Goal: Task Accomplishment & Management: Manage account settings

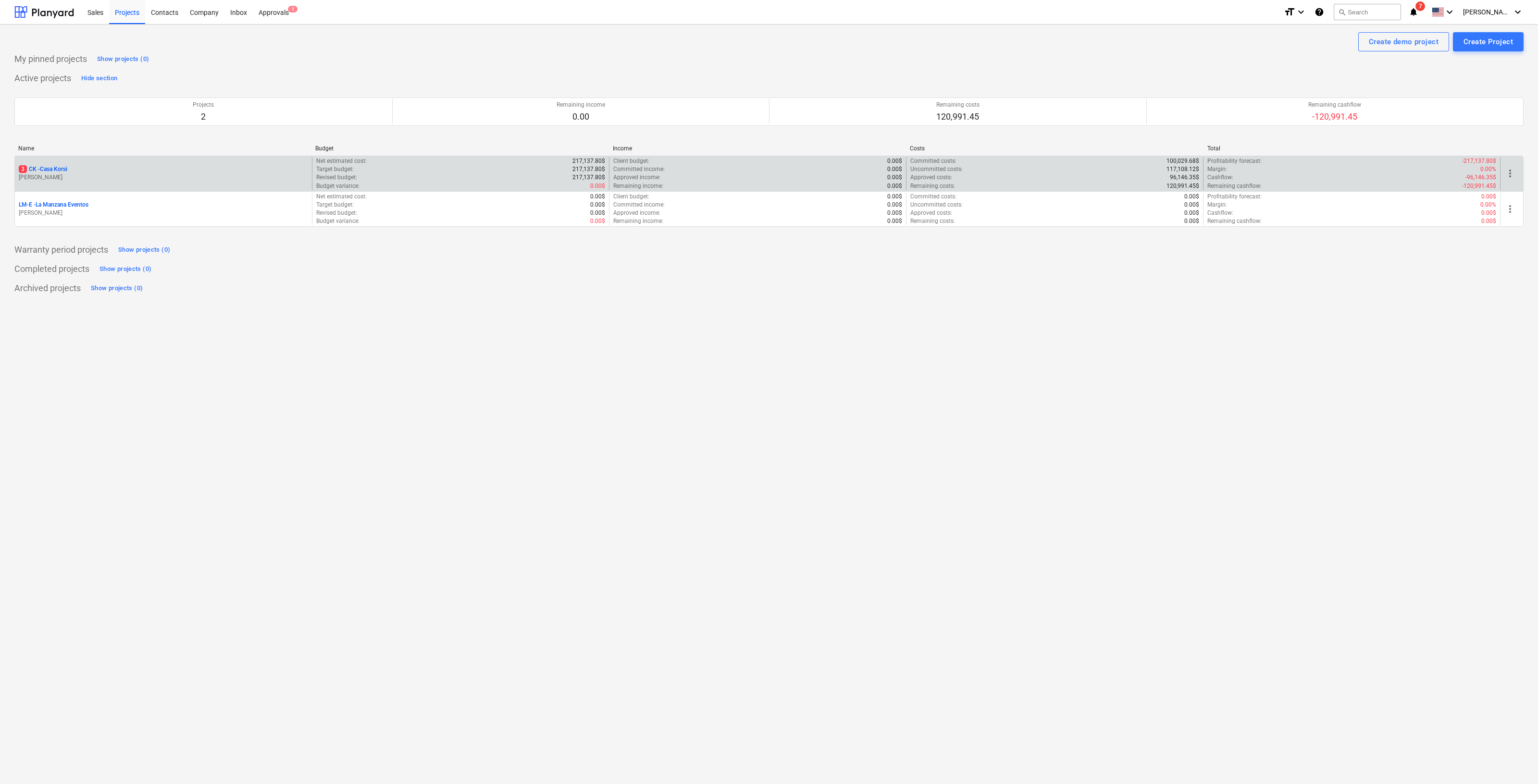
click at [75, 175] on p "[PERSON_NAME]" at bounding box center [163, 177] width 289 height 8
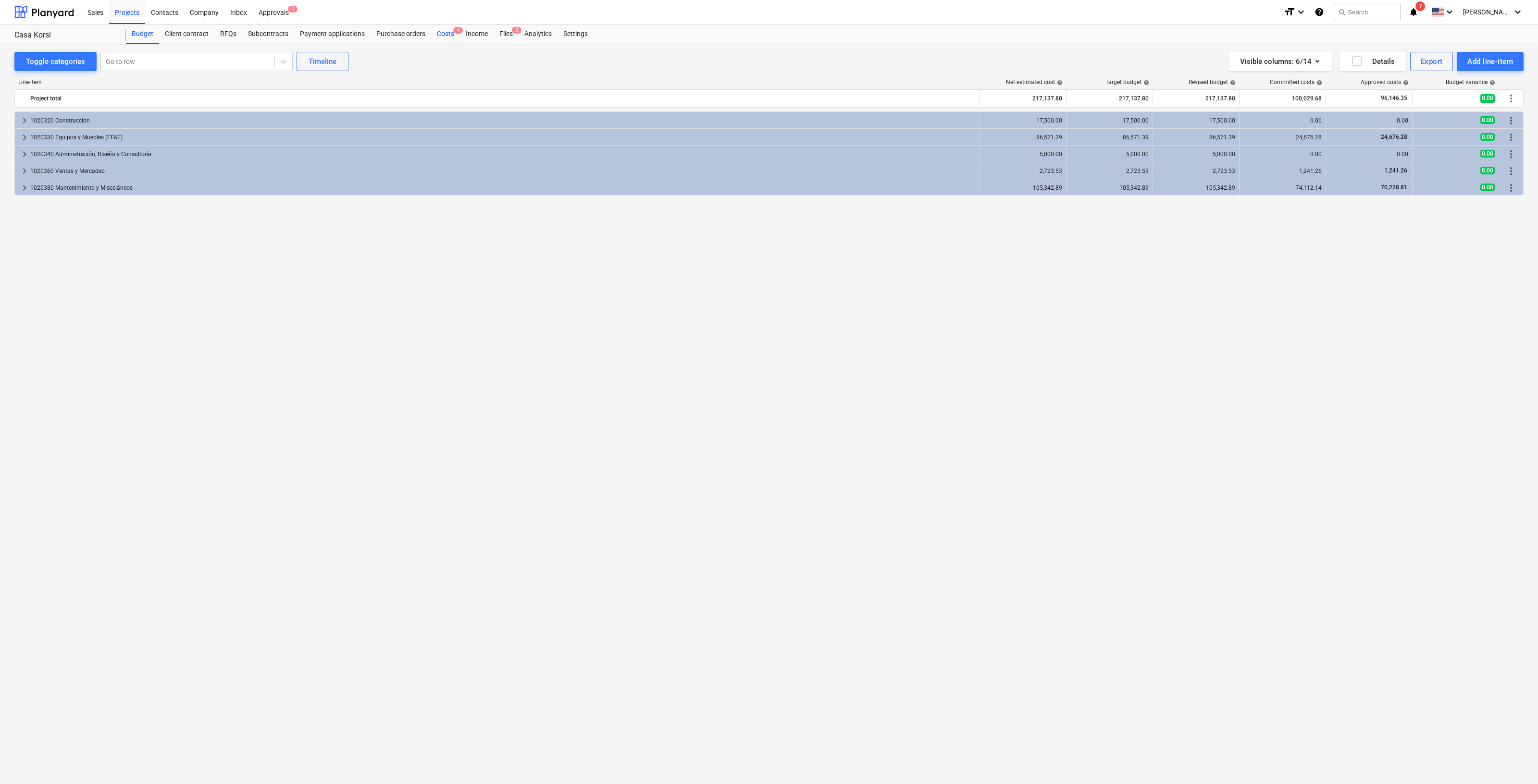
click at [448, 33] on div "Costs 1" at bounding box center [446, 34] width 29 height 19
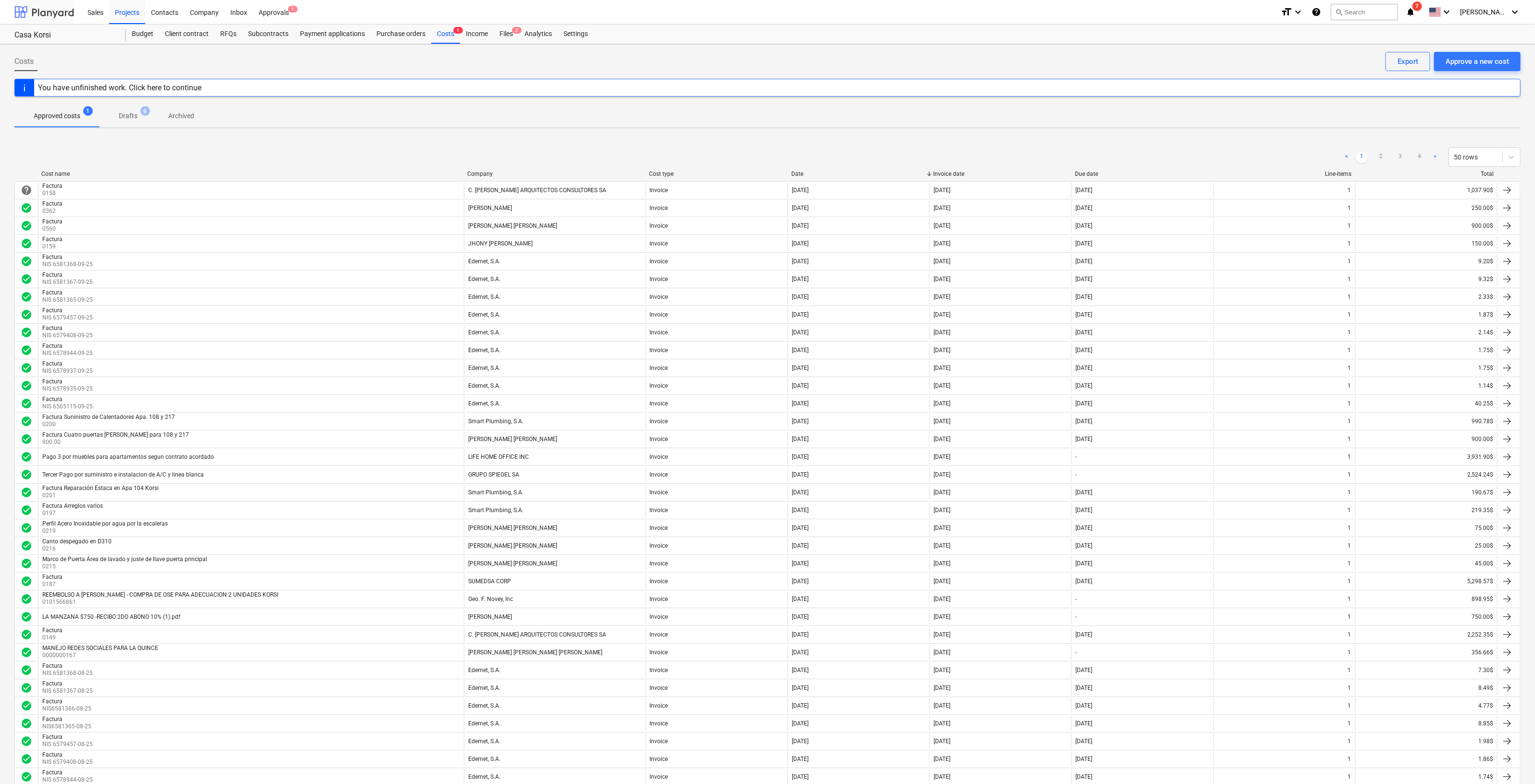
click at [30, 14] on div at bounding box center [44, 12] width 59 height 24
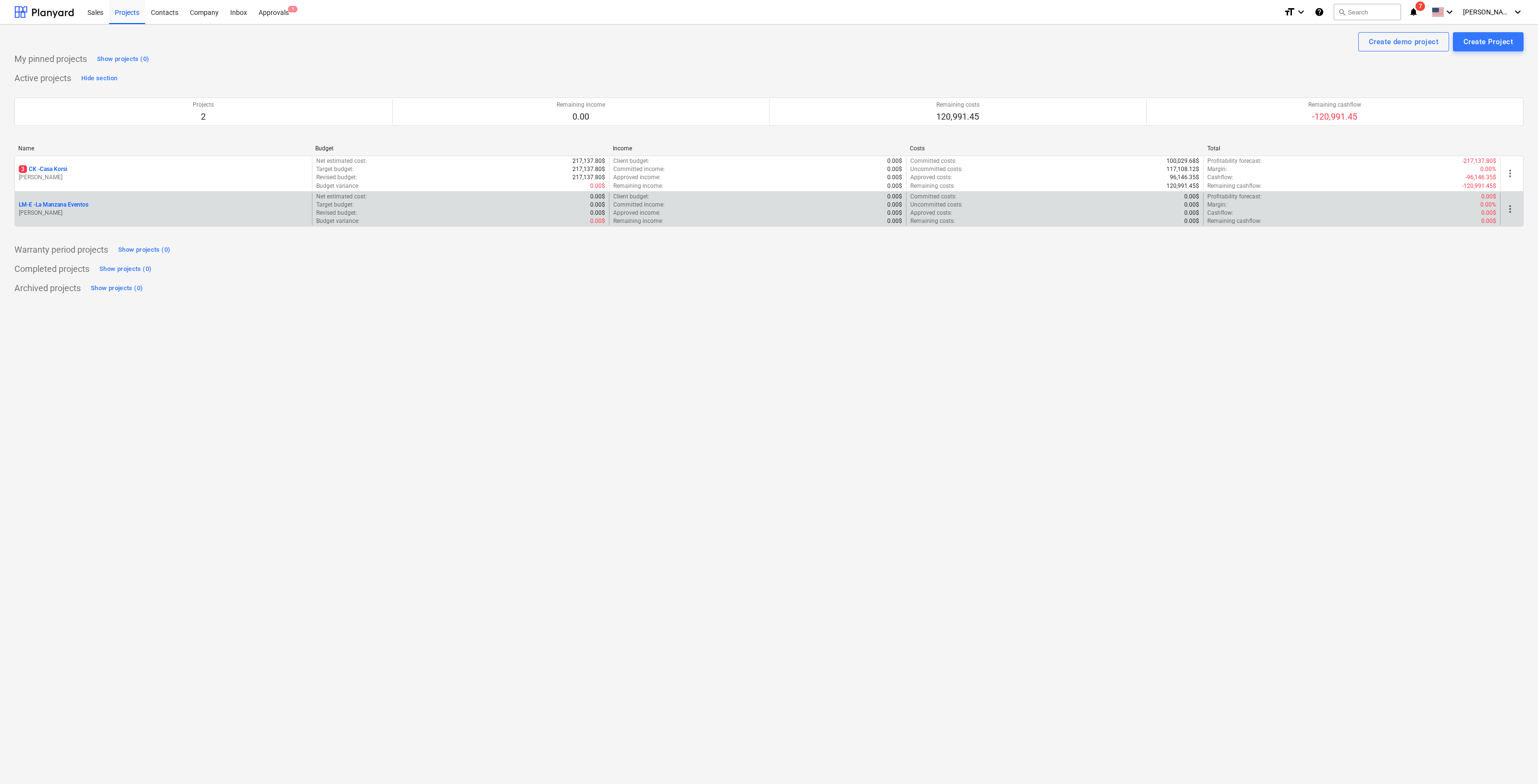
click at [79, 205] on p "LM-E - La Manzana Eventos" at bounding box center [54, 205] width 70 height 8
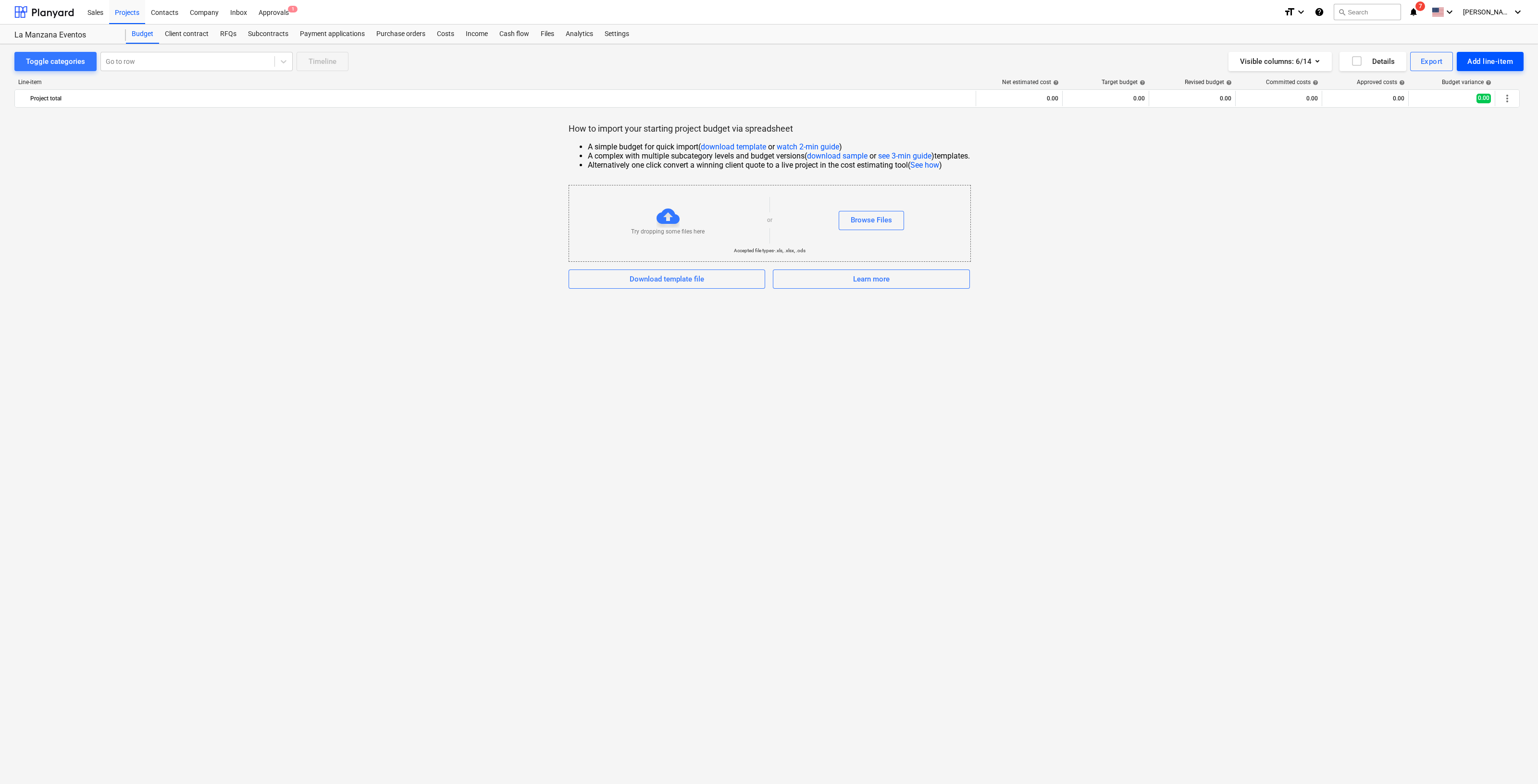
click at [1513, 62] on div "Add line-item" at bounding box center [1490, 61] width 46 height 12
click at [1469, 94] on div "Add custom" at bounding box center [1474, 102] width 100 height 17
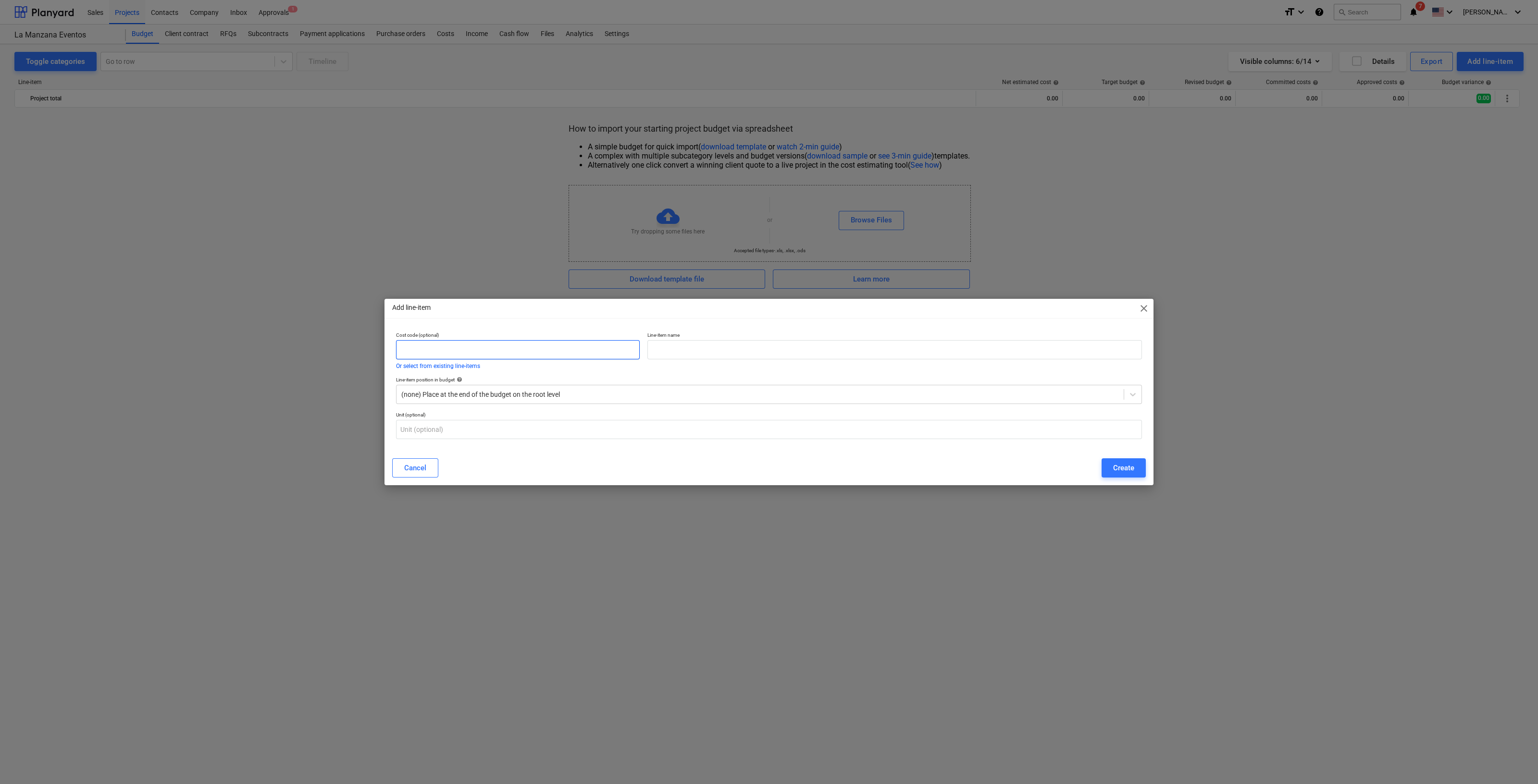
click at [536, 349] on input "text" at bounding box center [518, 350] width 244 height 19
click at [525, 353] on input "text" at bounding box center [518, 350] width 244 height 19
type input "0001"
click at [457, 353] on input "0001" at bounding box center [518, 350] width 244 height 19
click at [842, 347] on input "text" at bounding box center [895, 350] width 495 height 19
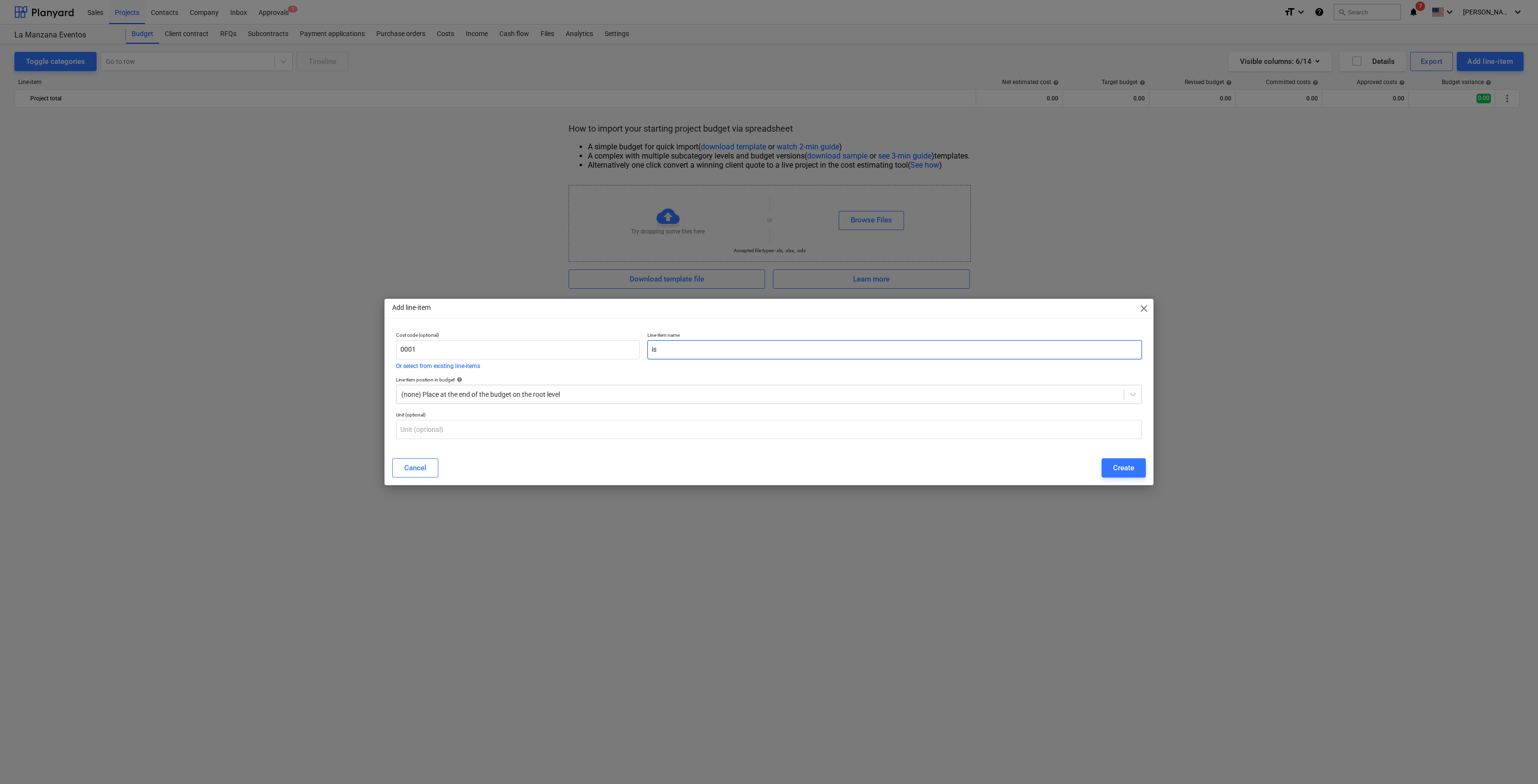
type input "i"
type input "ISTMO (Local 5)"
click at [1120, 474] on div "Create" at bounding box center [1124, 468] width 21 height 12
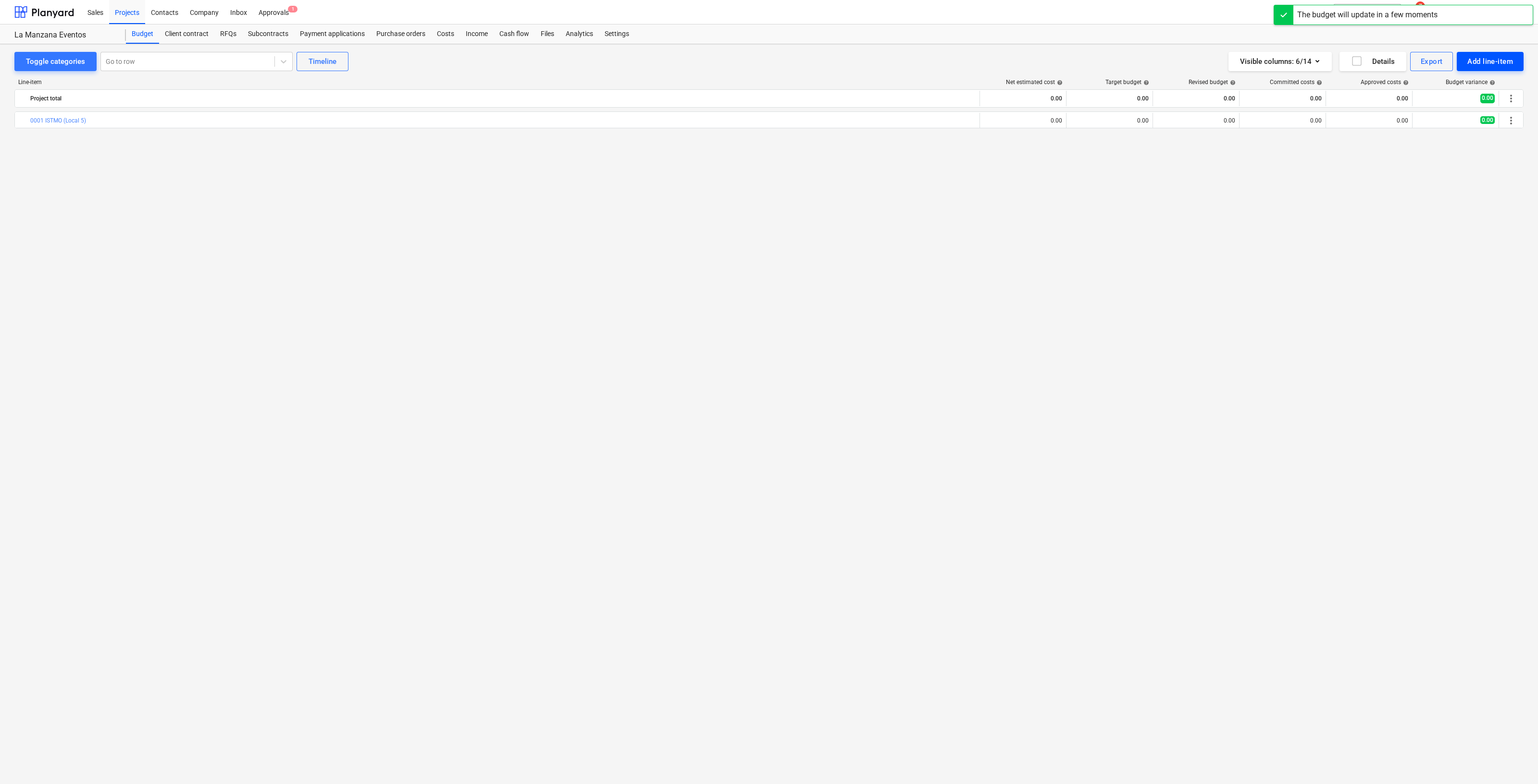
click at [1497, 66] on div "Add line-item" at bounding box center [1490, 61] width 46 height 12
click at [1474, 102] on div "Add custom" at bounding box center [1474, 102] width 100 height 17
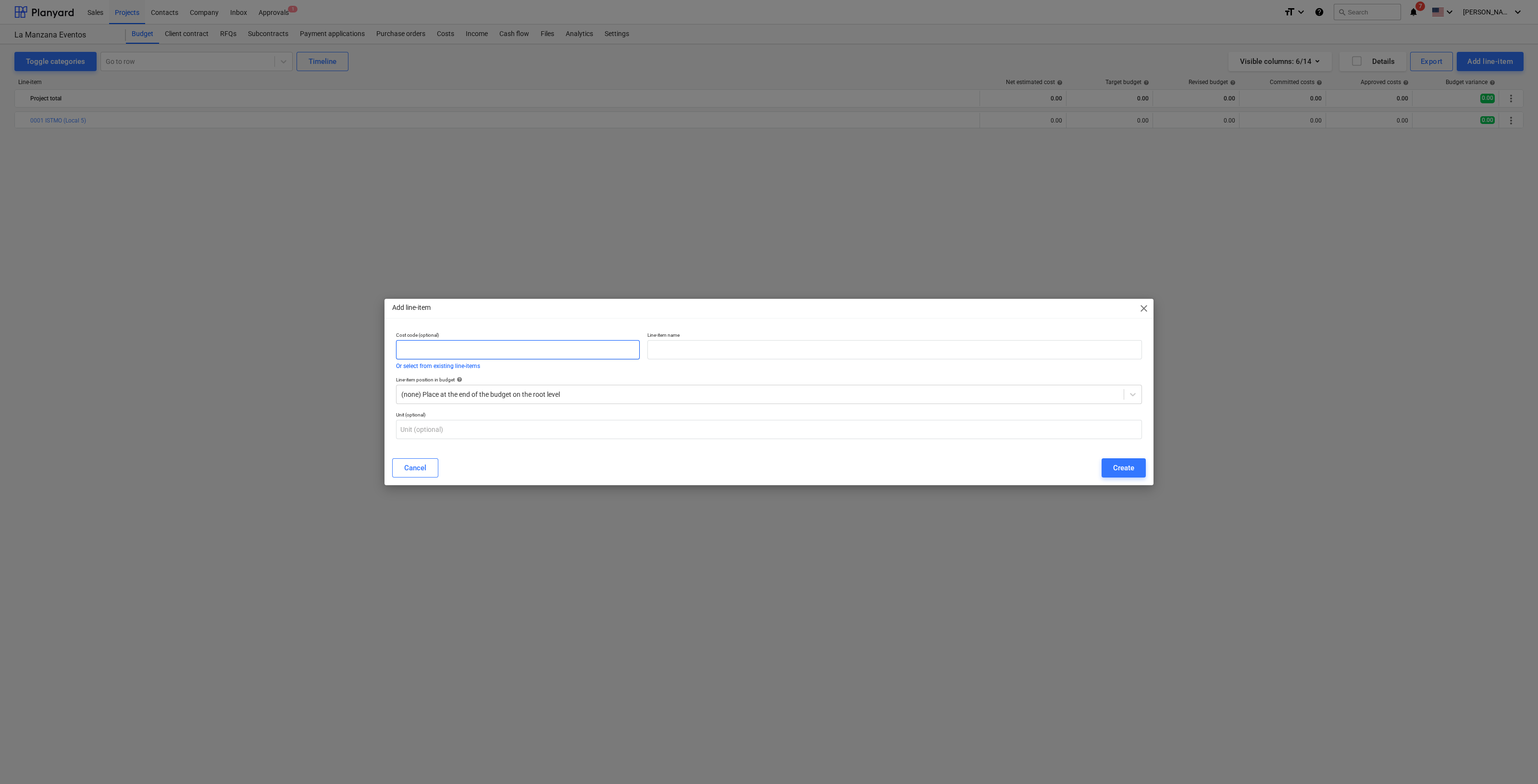
click at [480, 351] on input "text" at bounding box center [518, 350] width 244 height 19
type input "0002"
click at [665, 354] on input "text" at bounding box center [895, 350] width 495 height 19
type input "Teatro"
click at [1134, 465] on button "Create" at bounding box center [1124, 468] width 44 height 19
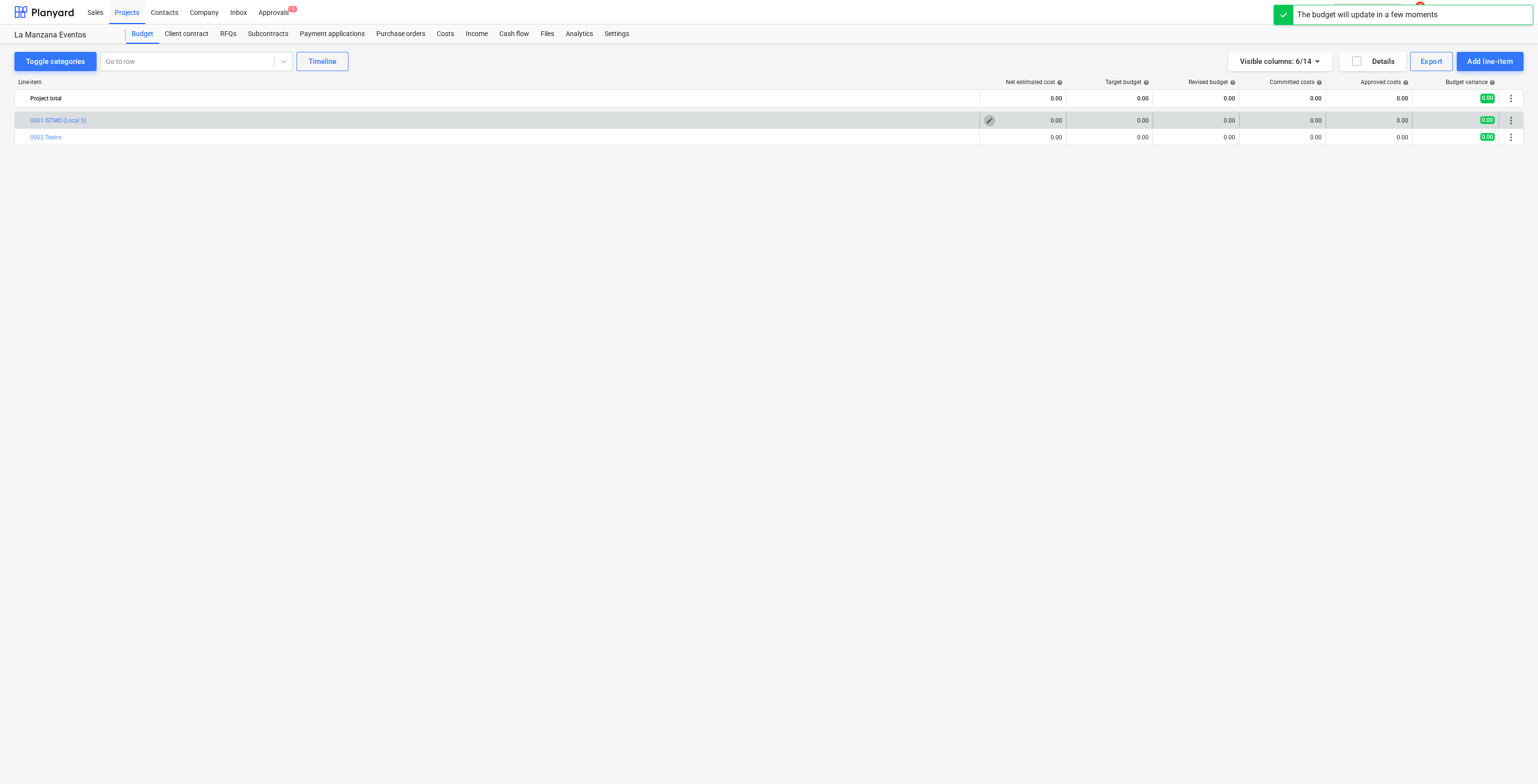
click at [986, 123] on span "edit" at bounding box center [990, 121] width 7 height 7
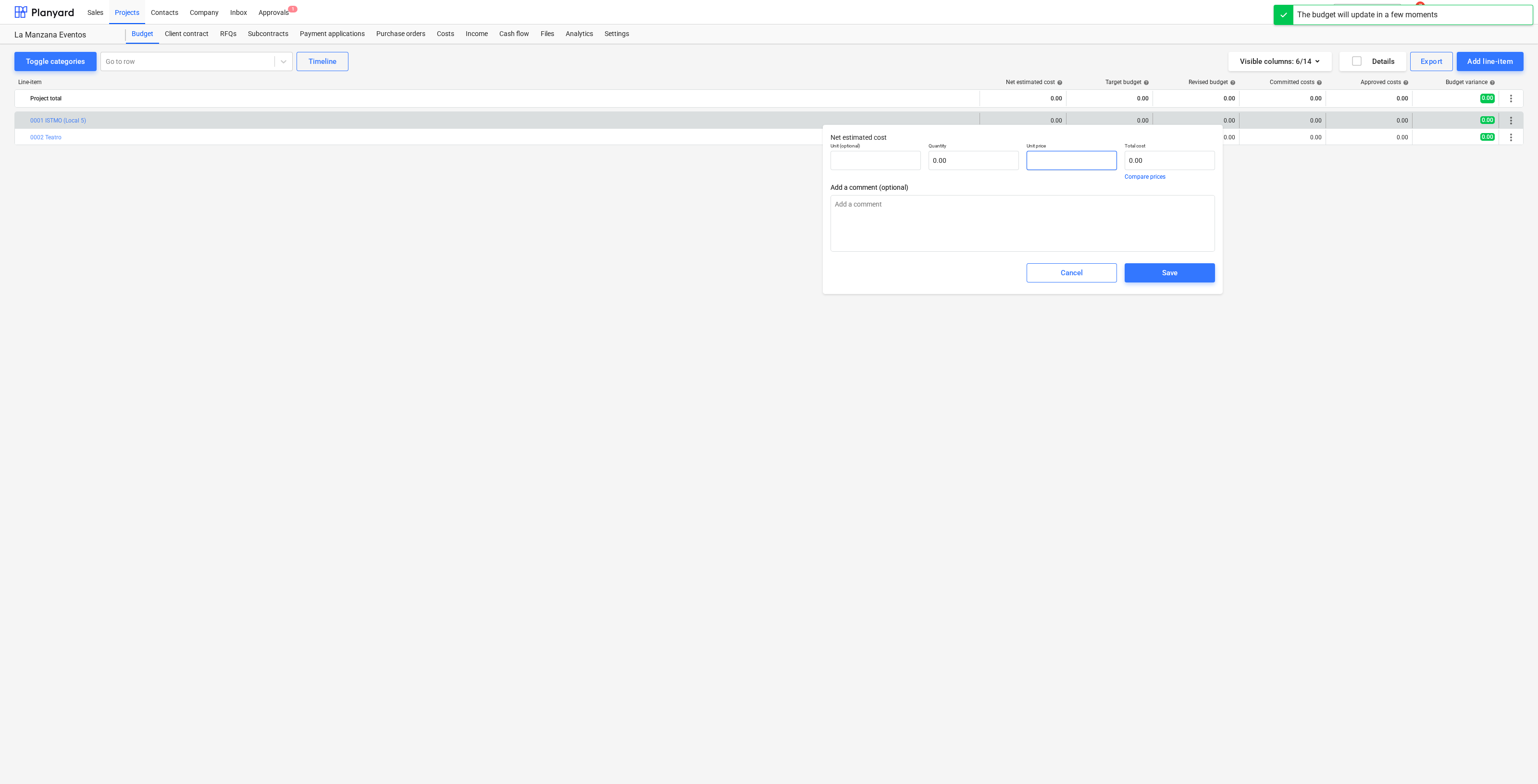
click at [1069, 157] on input "text" at bounding box center [1072, 161] width 91 height 19
type input "pcs"
type input "5"
type textarea "x"
type input "1.00"
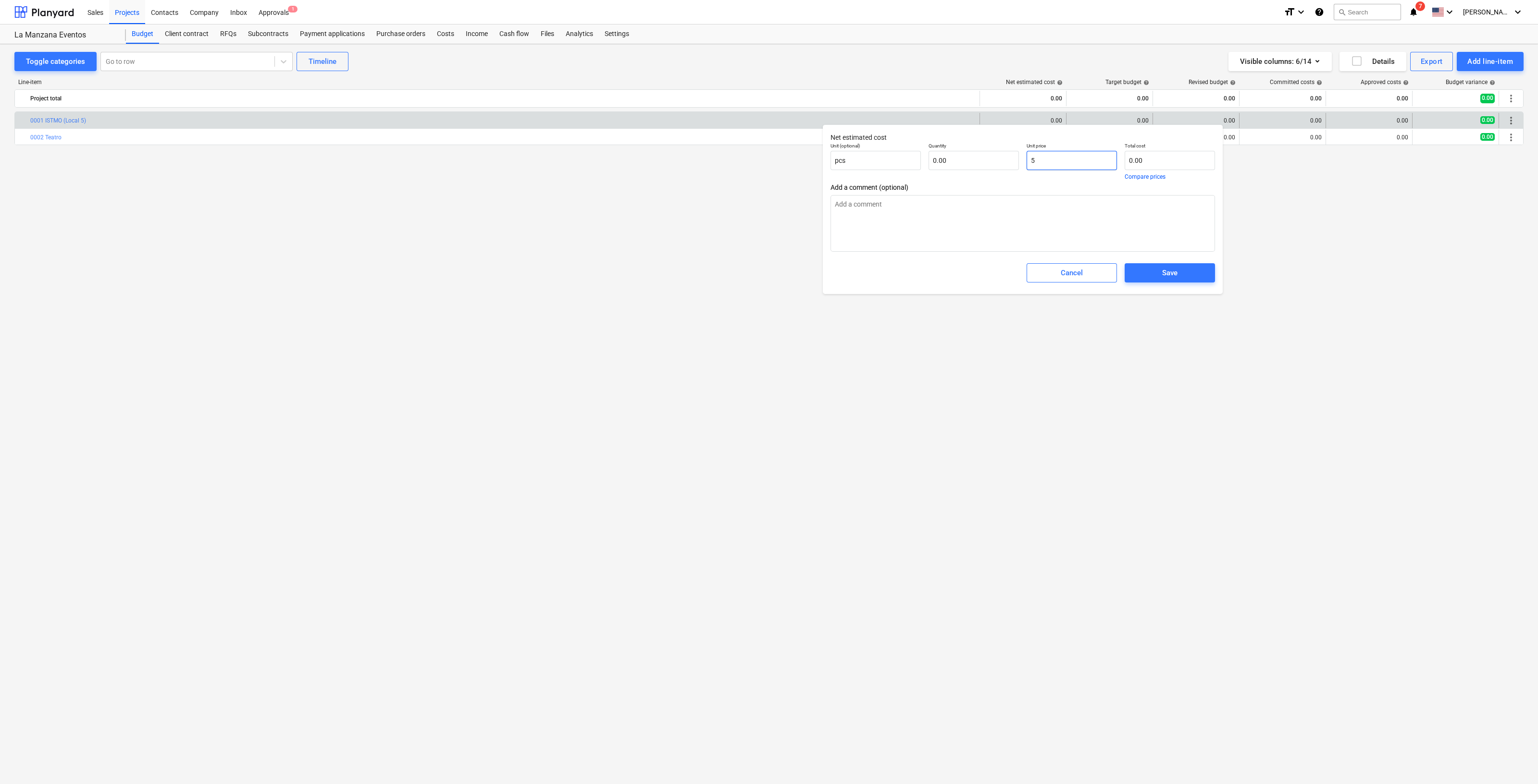
type input "5.00"
type textarea "x"
type input "0.00"
type input "2"
type textarea "x"
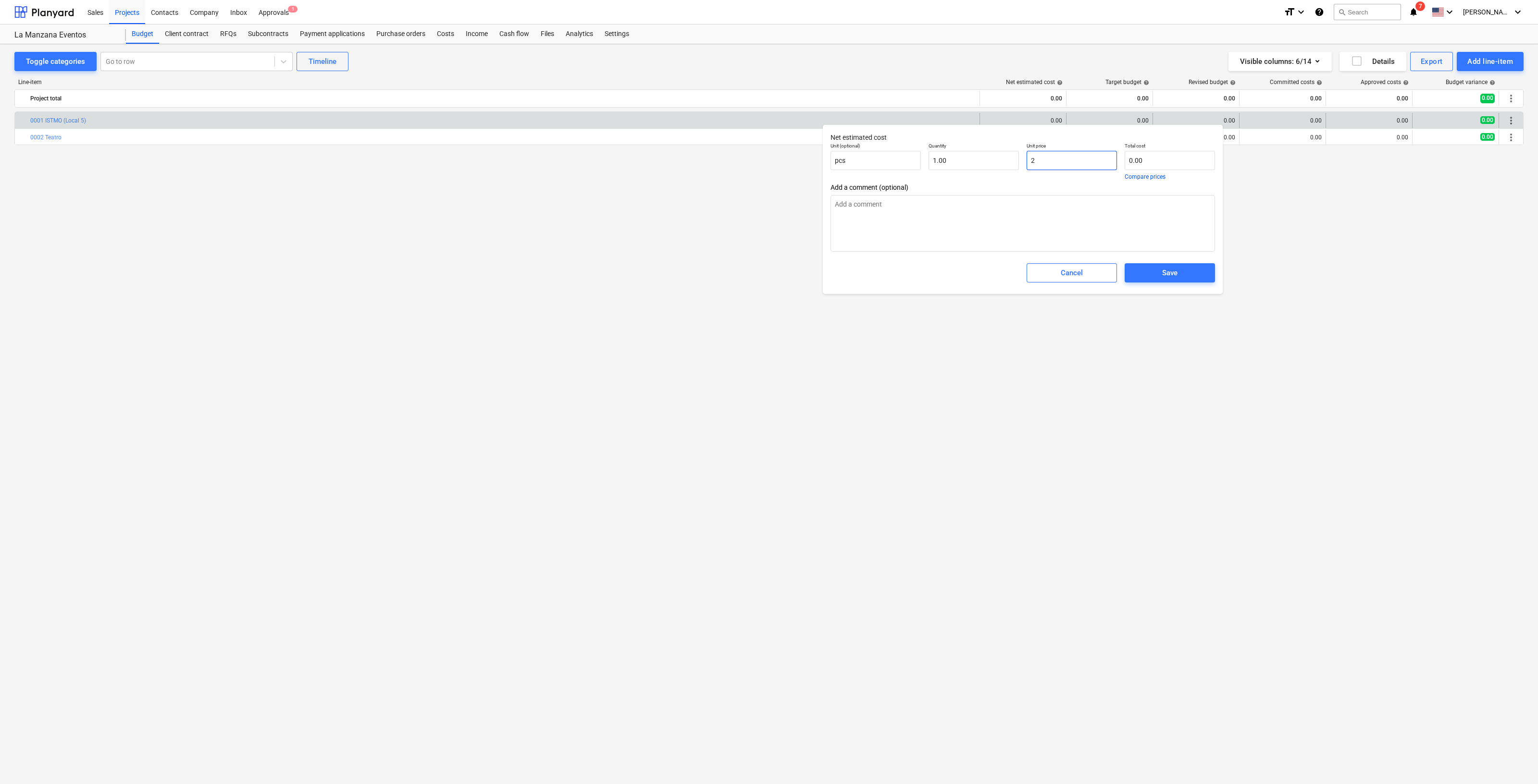
type input "2.00"
type input "25"
type textarea "x"
type input "25.00"
type input "250"
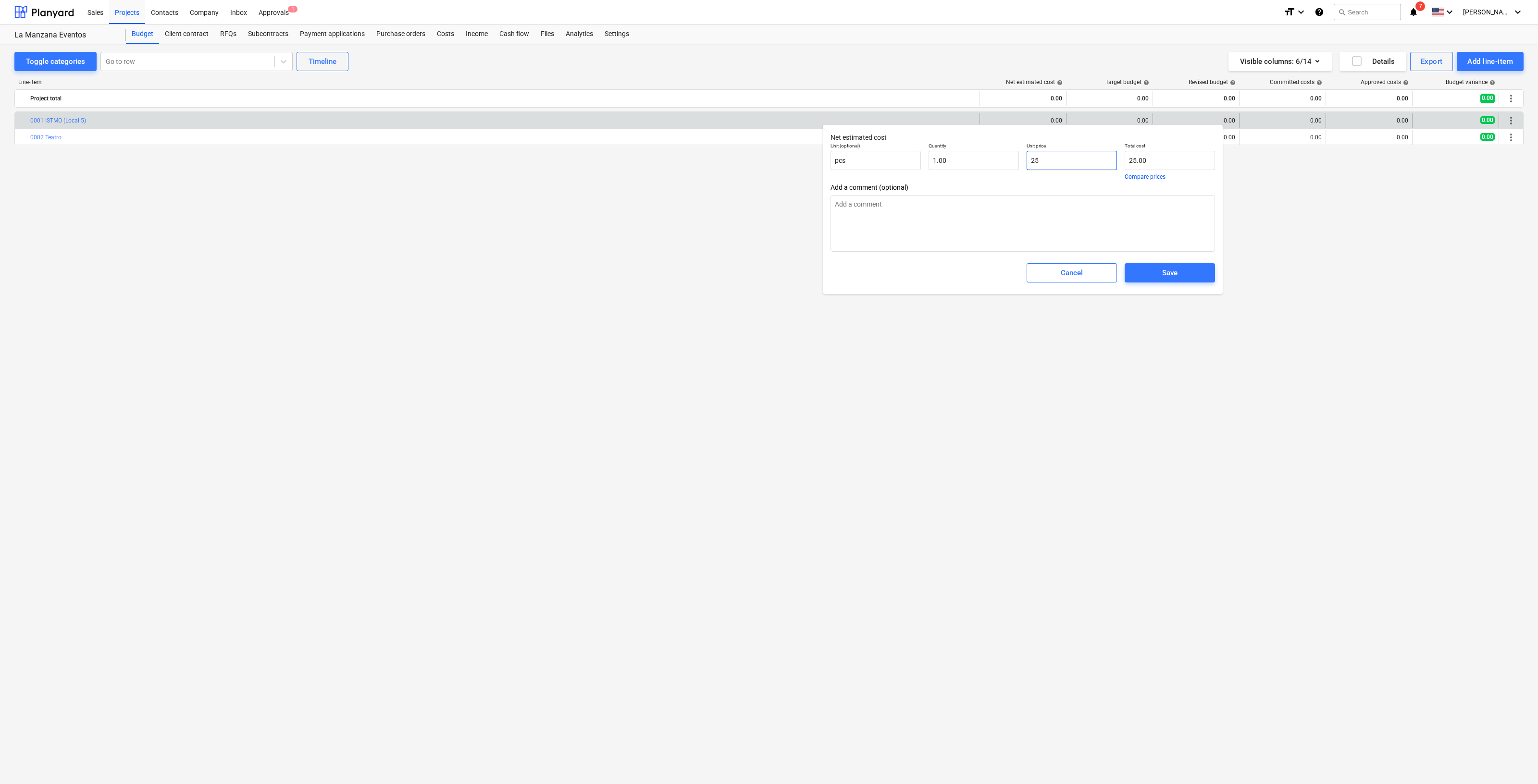
type textarea "x"
type input "250.00"
type input "2500"
type textarea "x"
type input "2,500.00"
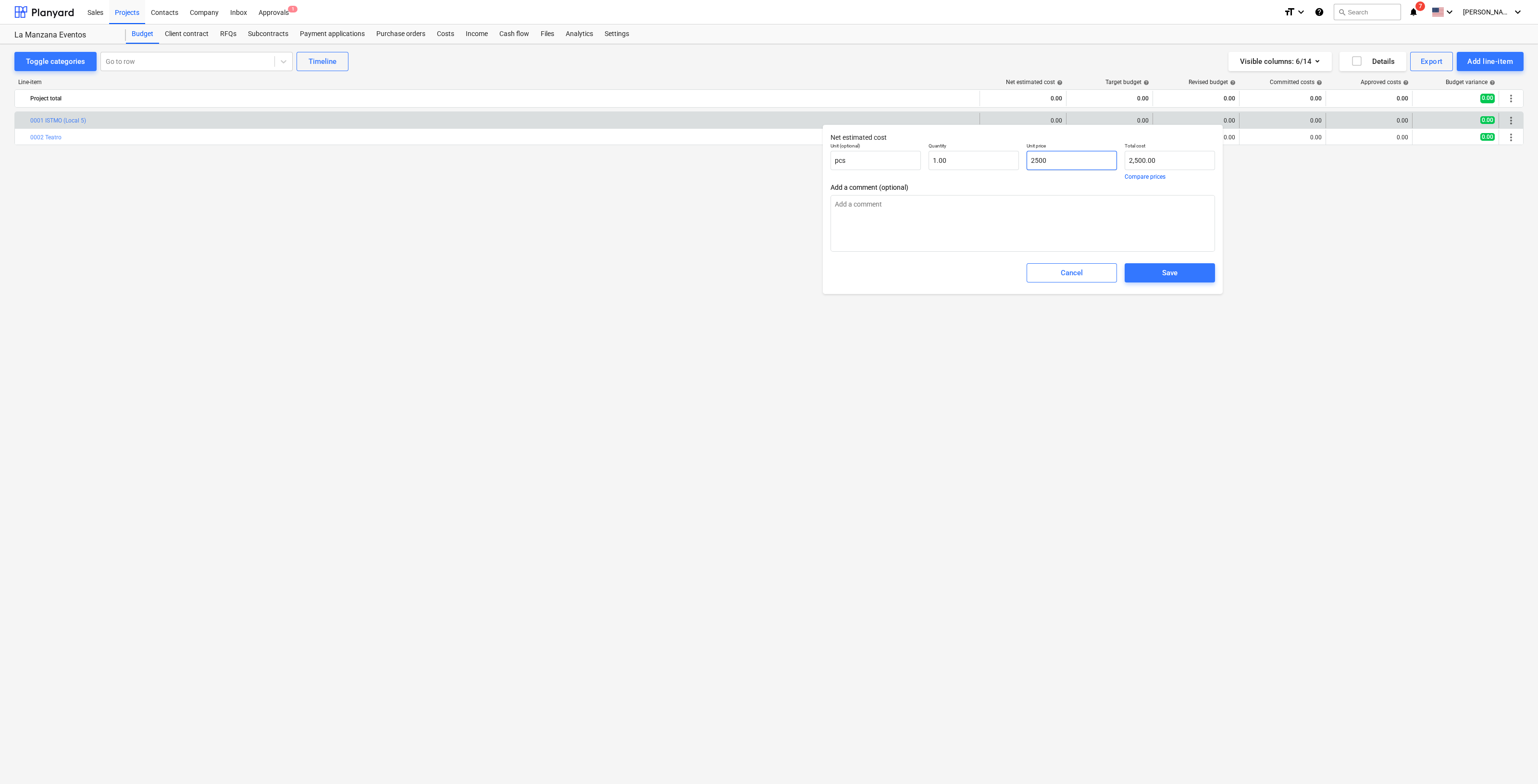
type input "25000"
type textarea "x"
type input "25,000.00"
click at [1185, 267] on span "Save" at bounding box center [1170, 273] width 67 height 12
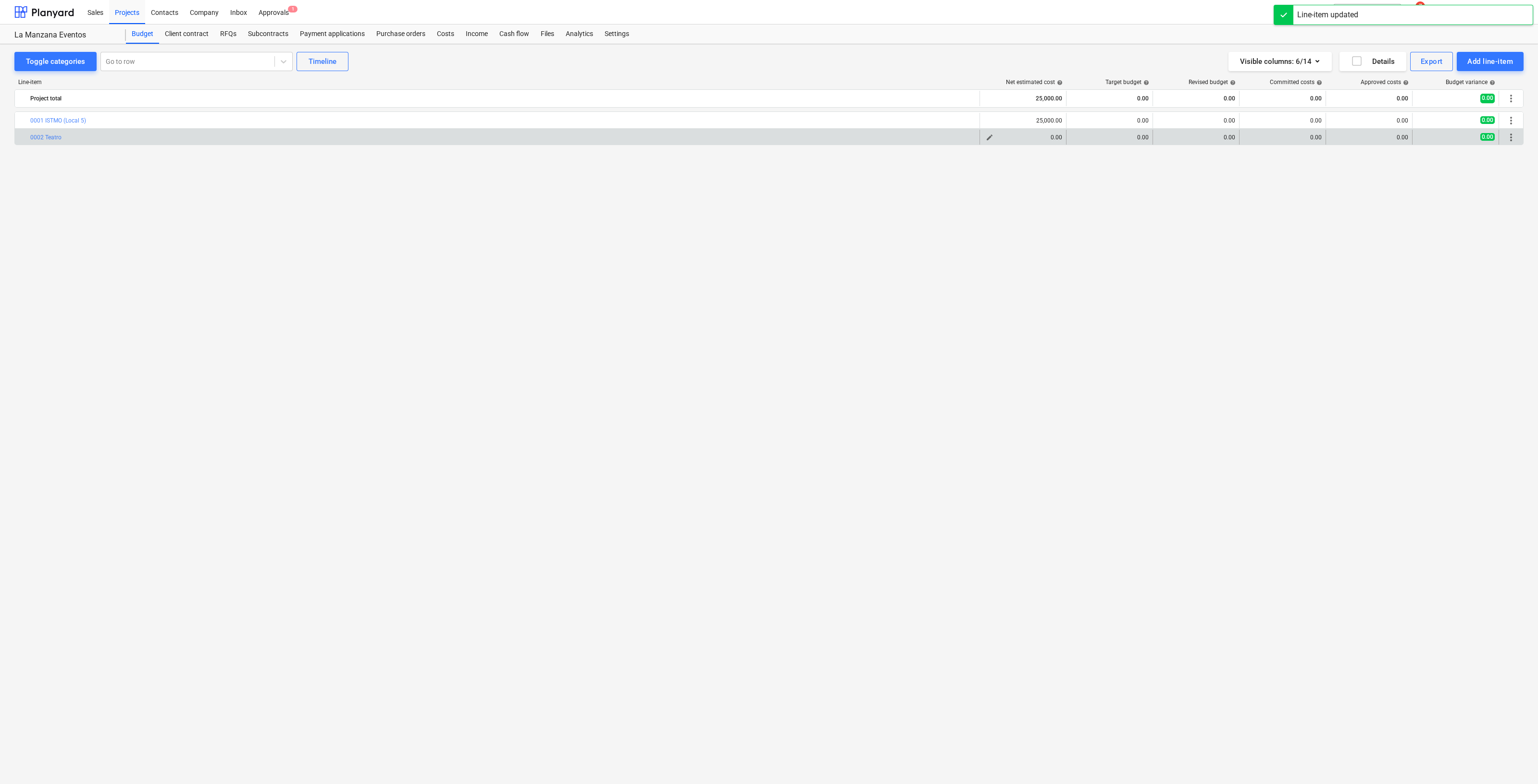
click at [989, 138] on span "edit" at bounding box center [990, 137] width 7 height 7
type textarea "x"
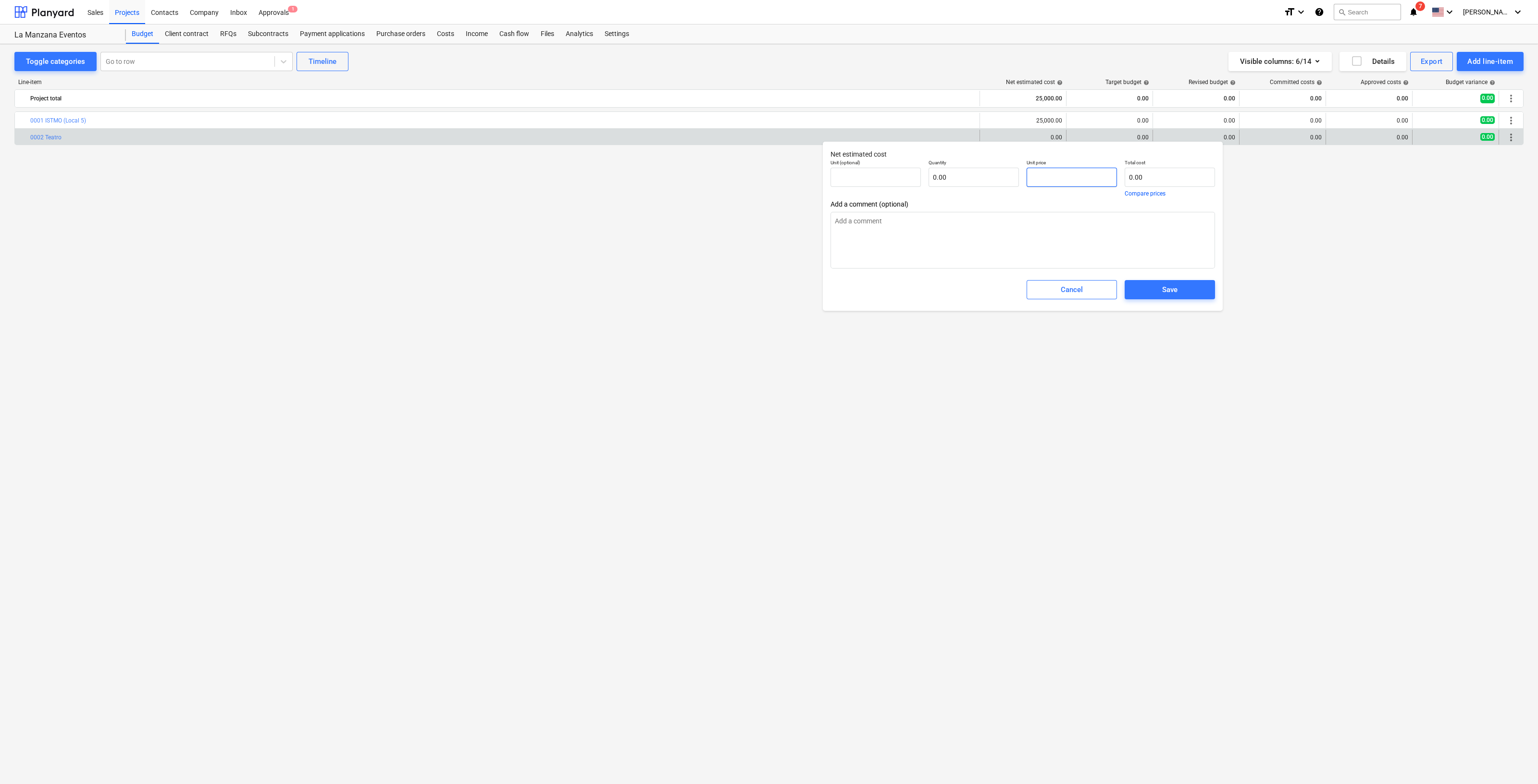
click at [1059, 181] on input "text" at bounding box center [1072, 177] width 91 height 19
type textarea "x"
type input "pcs"
type input "2"
type input "1.00"
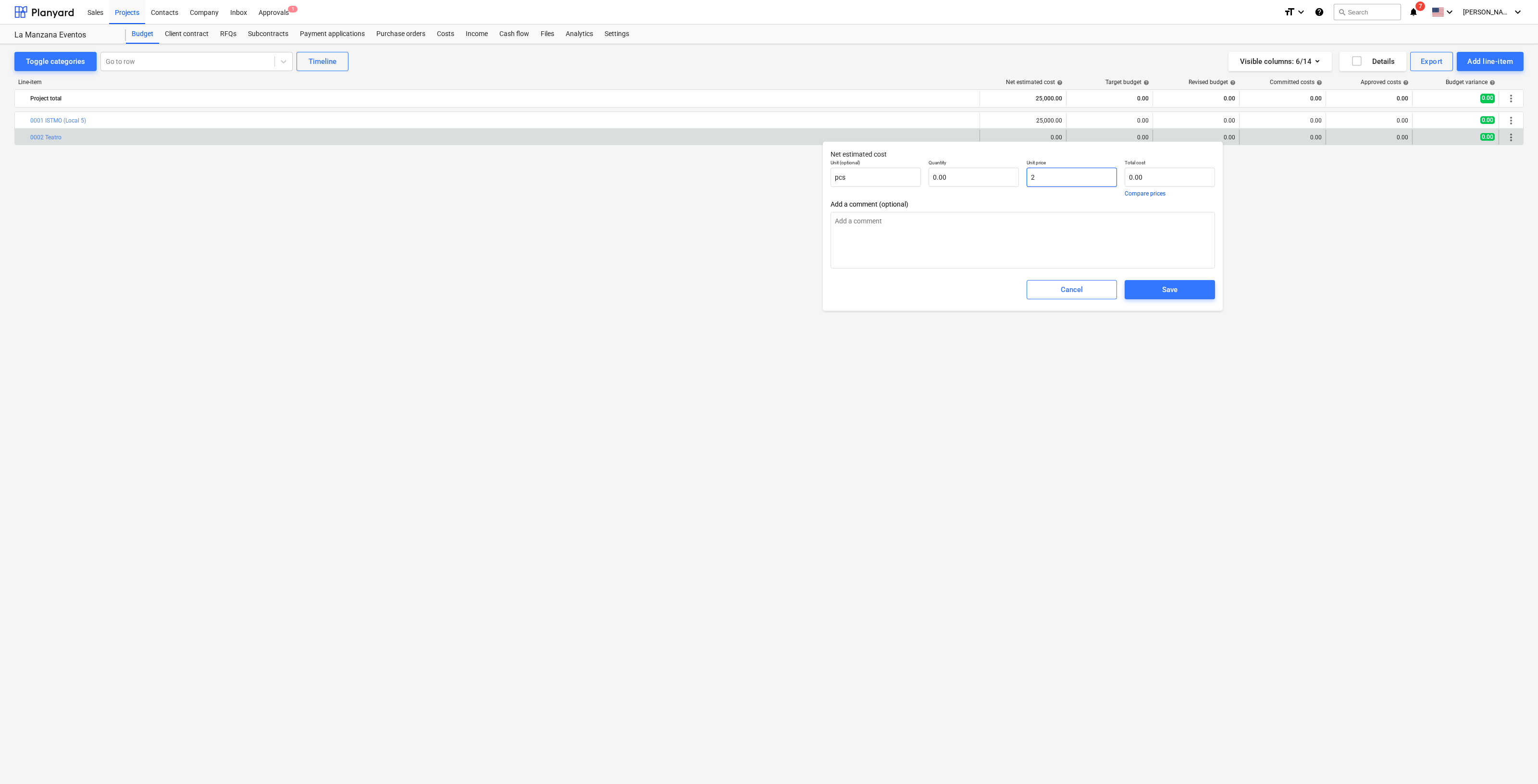
type input "2.00"
type textarea "x"
type input "26"
type input "26.00"
type textarea "x"
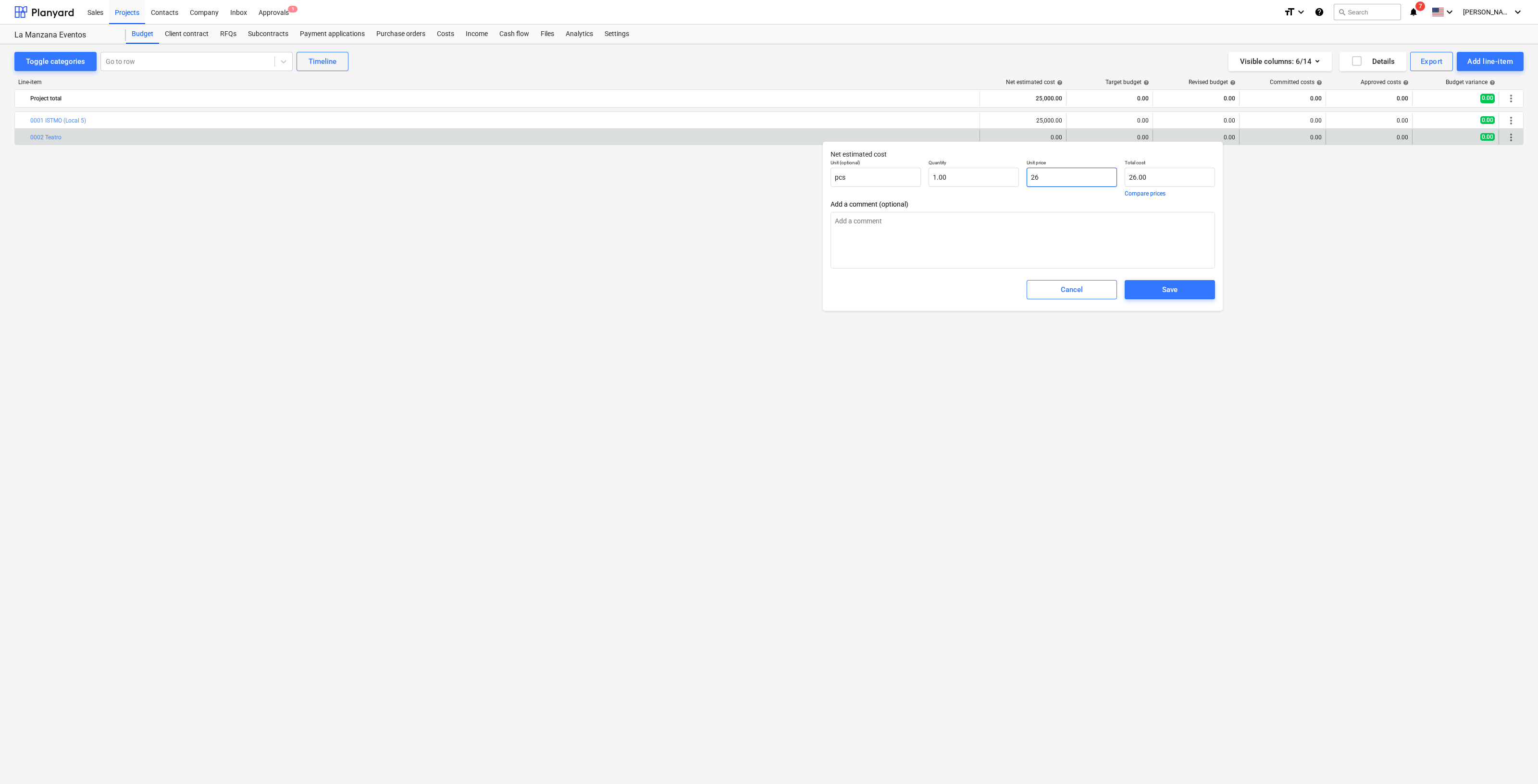
type input "260"
type input "260.00"
type textarea "x"
type input "2600"
type input "2,600.00"
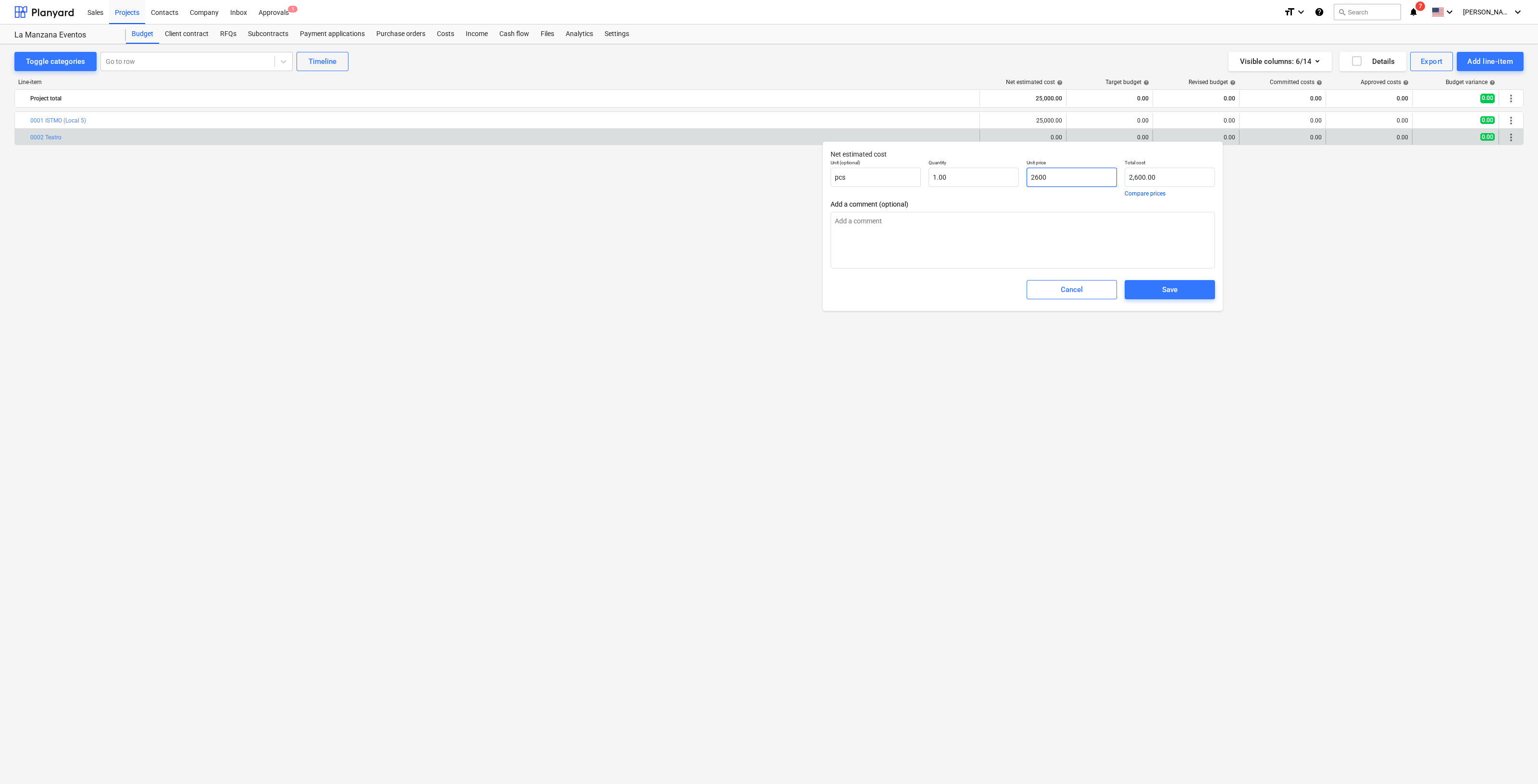
type textarea "x"
type input "26000"
type input "26,000.00"
type textarea "x"
type input "260000"
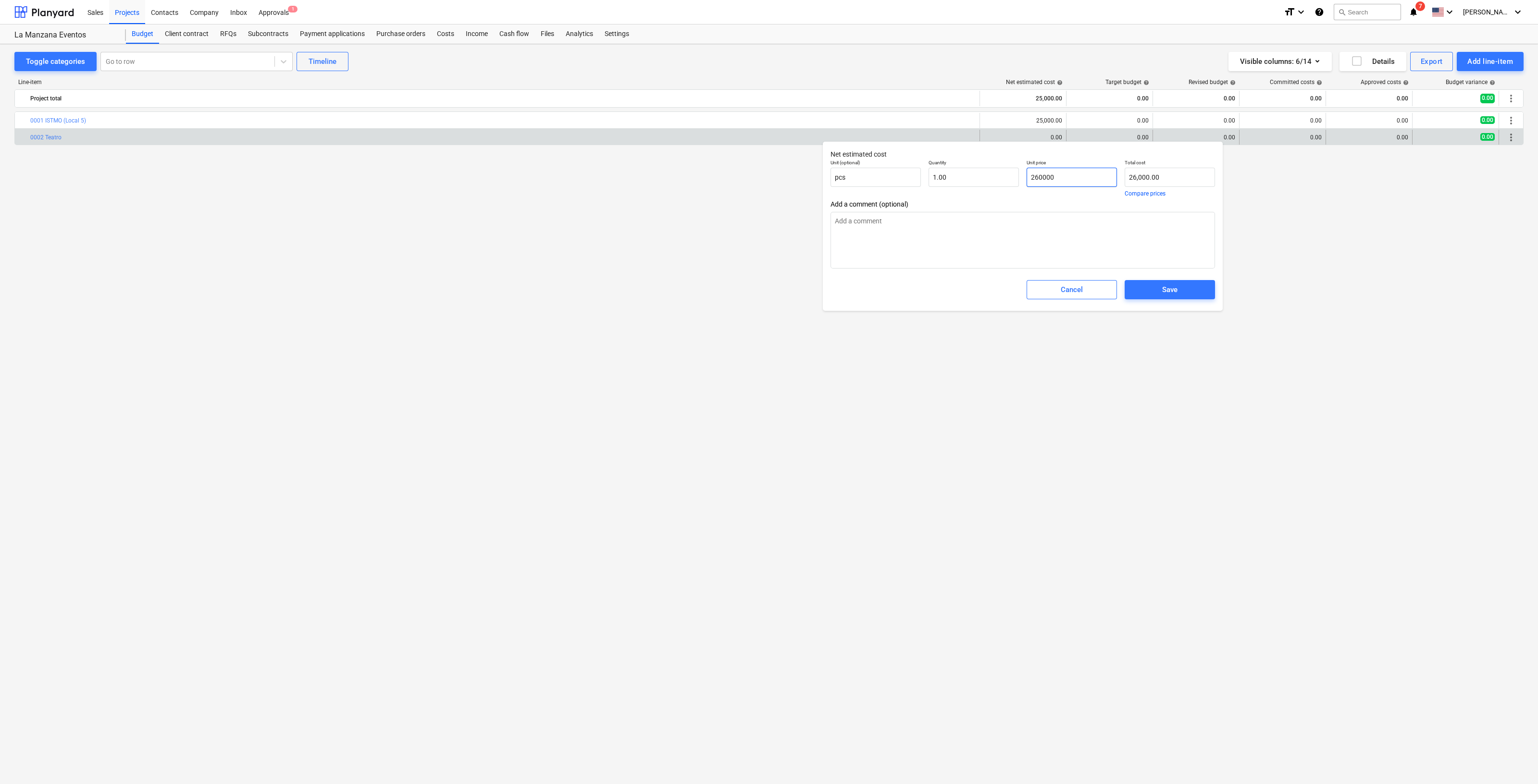
type input "260,000.00"
type textarea "x"
type input "26000"
type input "26,000.00"
type input "26000"
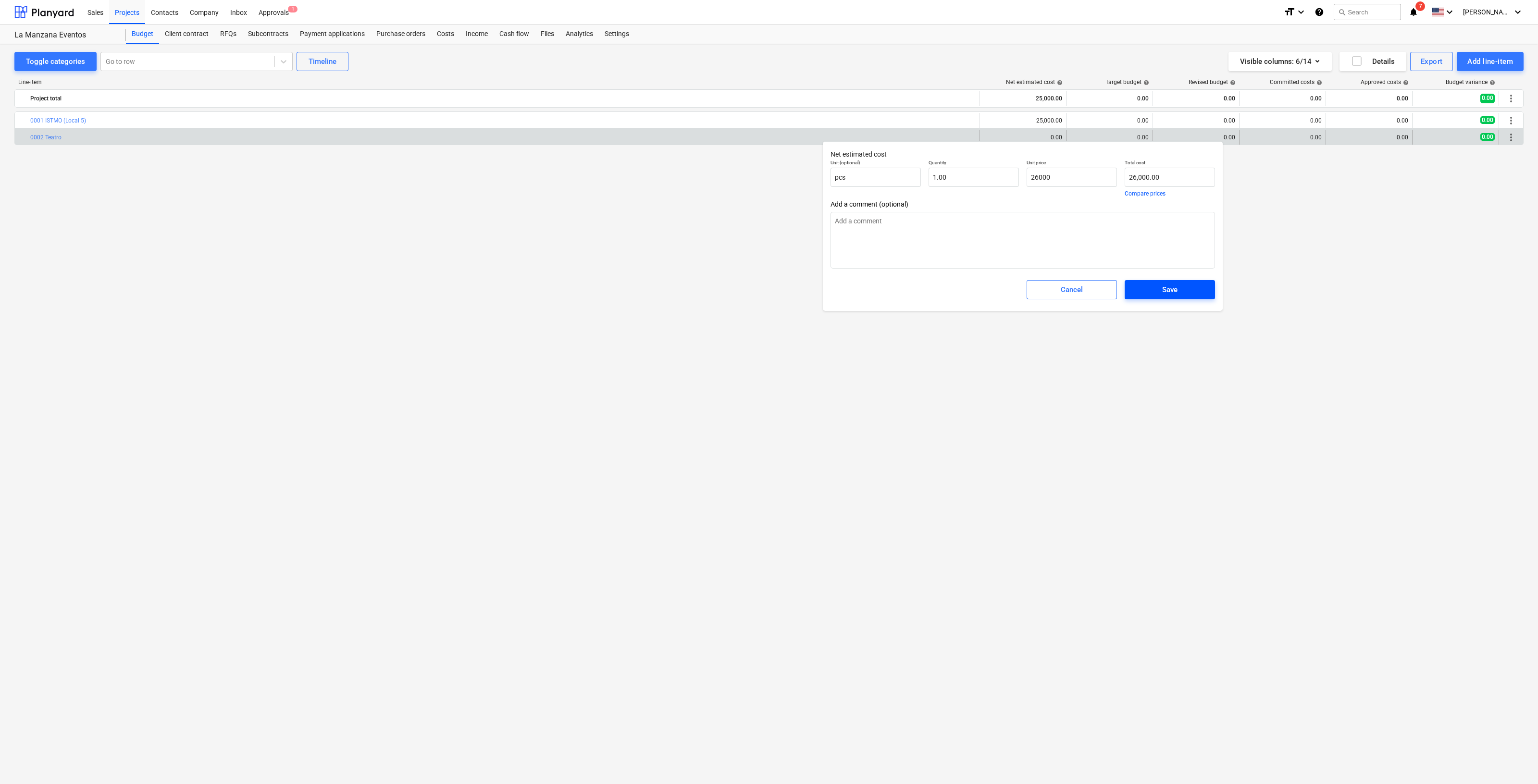
type textarea "x"
type input "26,000.00"
click at [1177, 289] on div "Save" at bounding box center [1170, 290] width 16 height 12
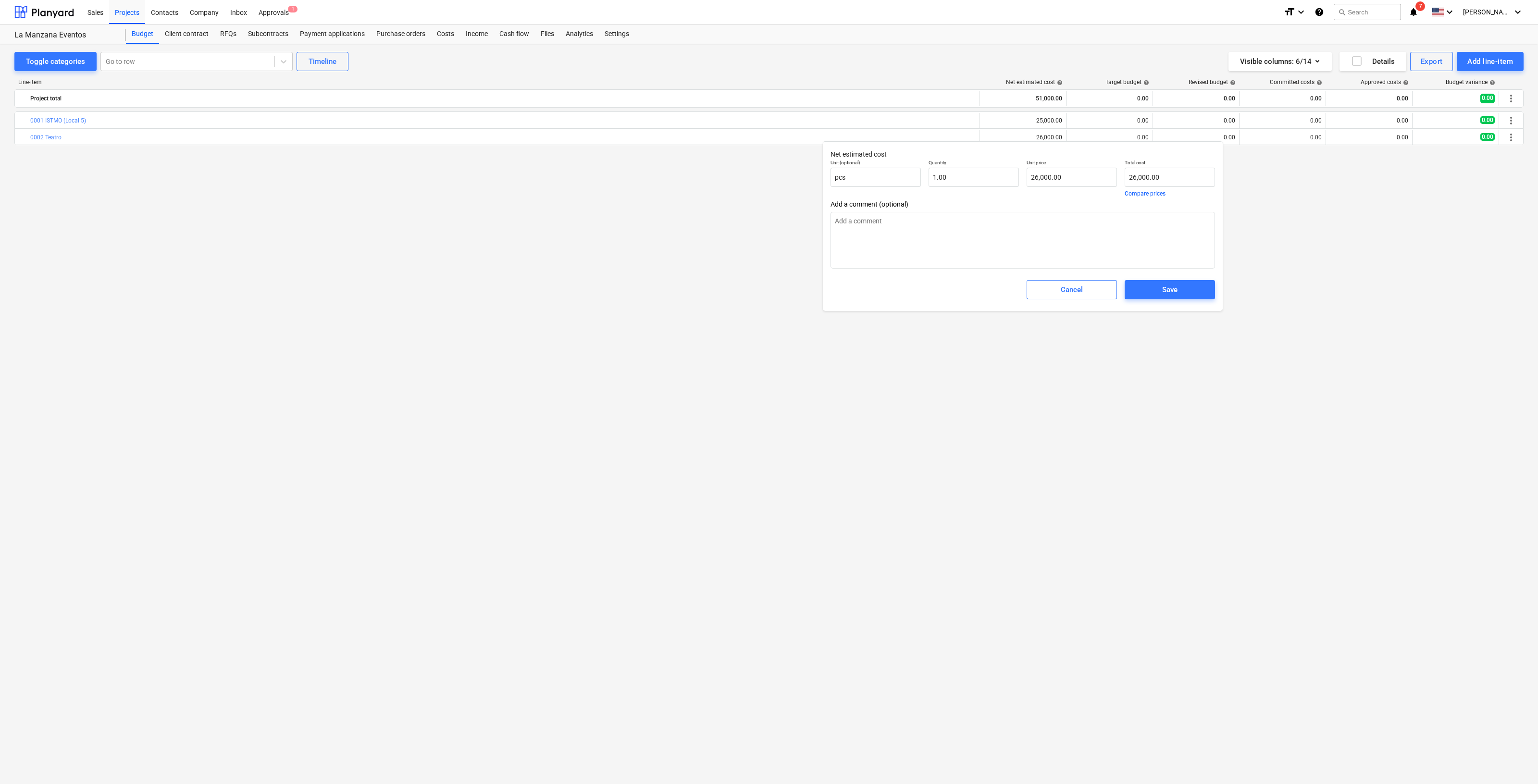
type textarea "x"
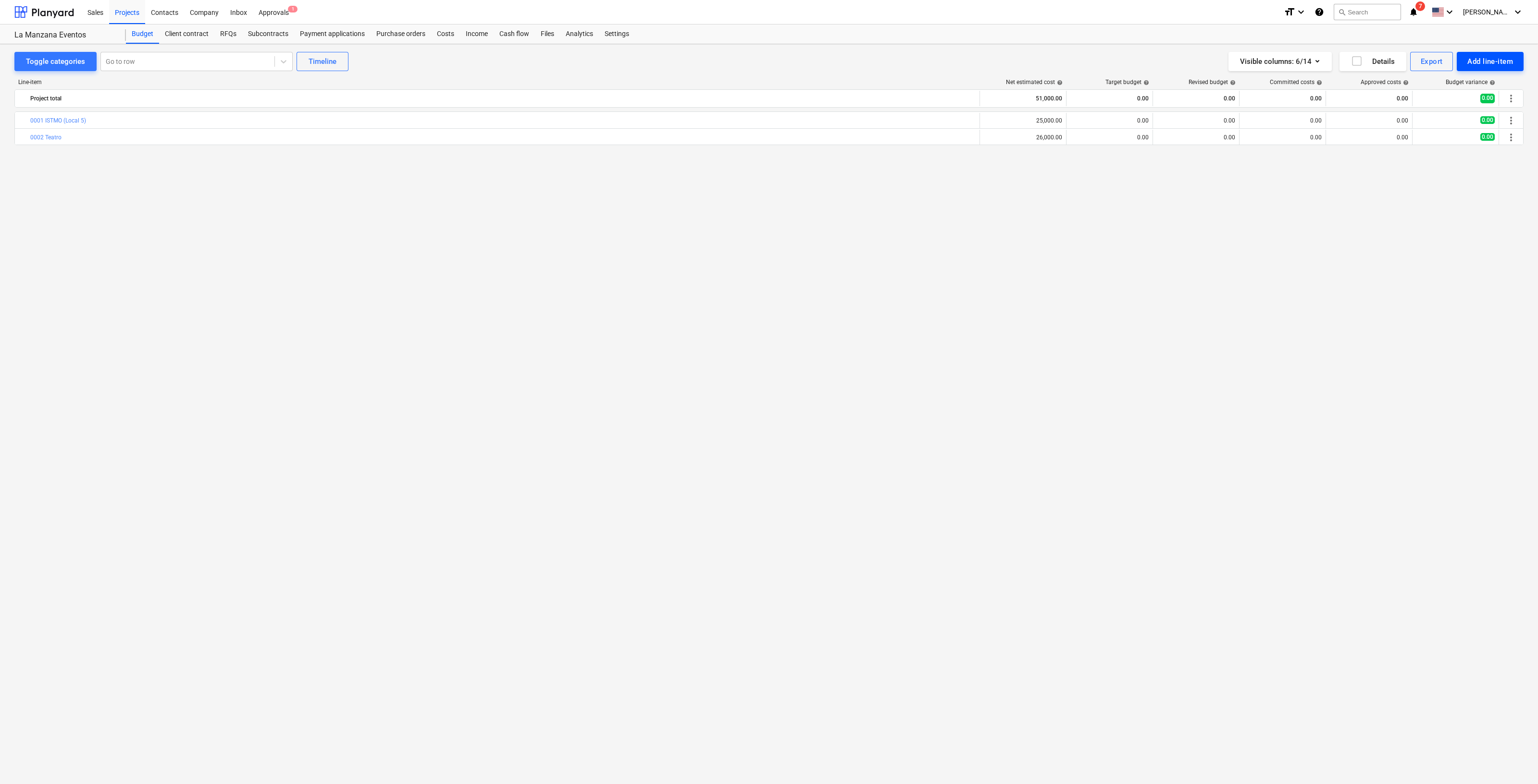
click at [1485, 56] on div "Add line-item" at bounding box center [1490, 61] width 46 height 12
click at [1469, 101] on div "Add custom" at bounding box center [1474, 102] width 100 height 17
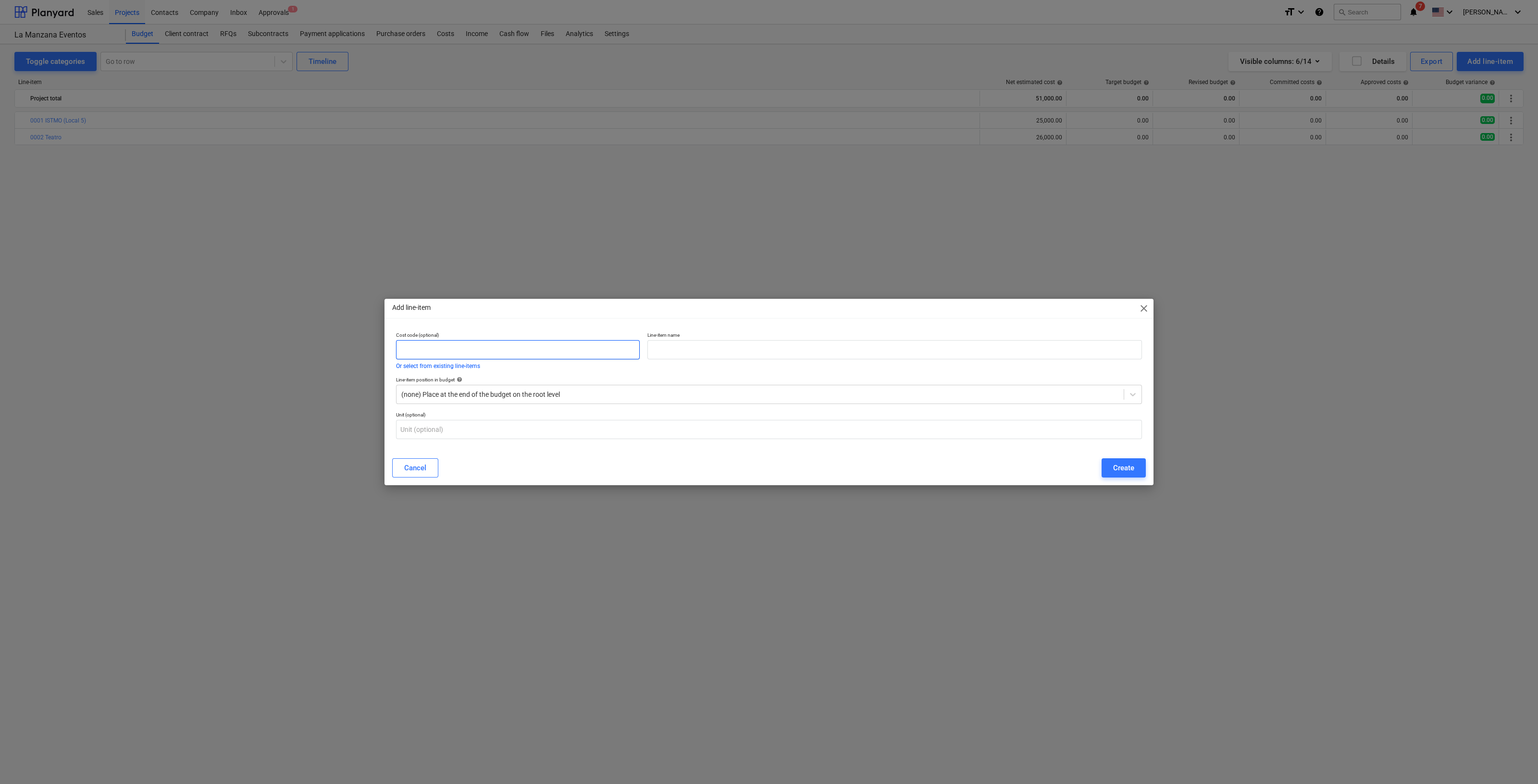
click at [506, 349] on input "text" at bounding box center [518, 350] width 244 height 19
type input "0003"
click at [396, 364] on button "Or select from existing line-items" at bounding box center [438, 366] width 84 height 6
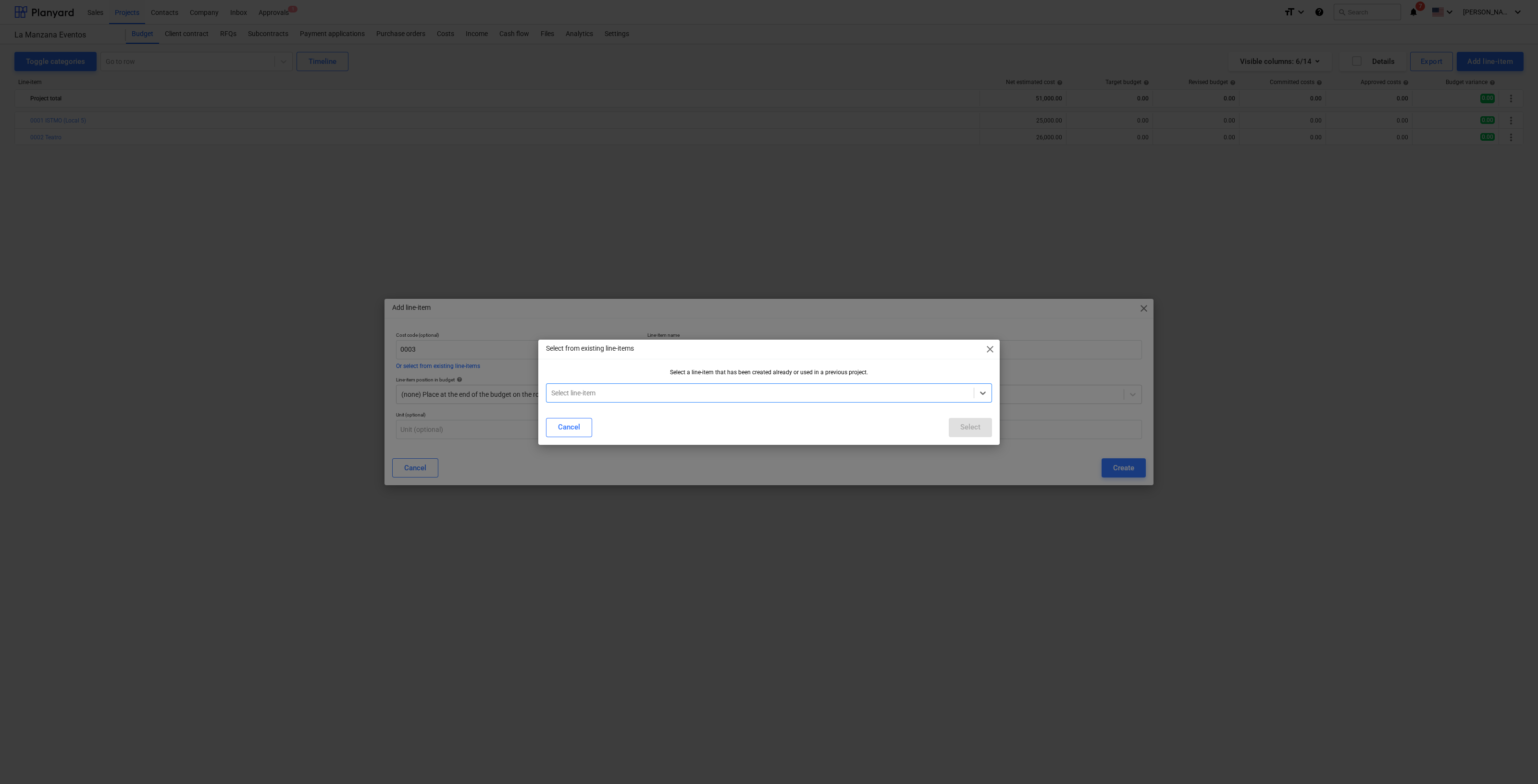
click at [992, 345] on span "close" at bounding box center [990, 349] width 11 height 11
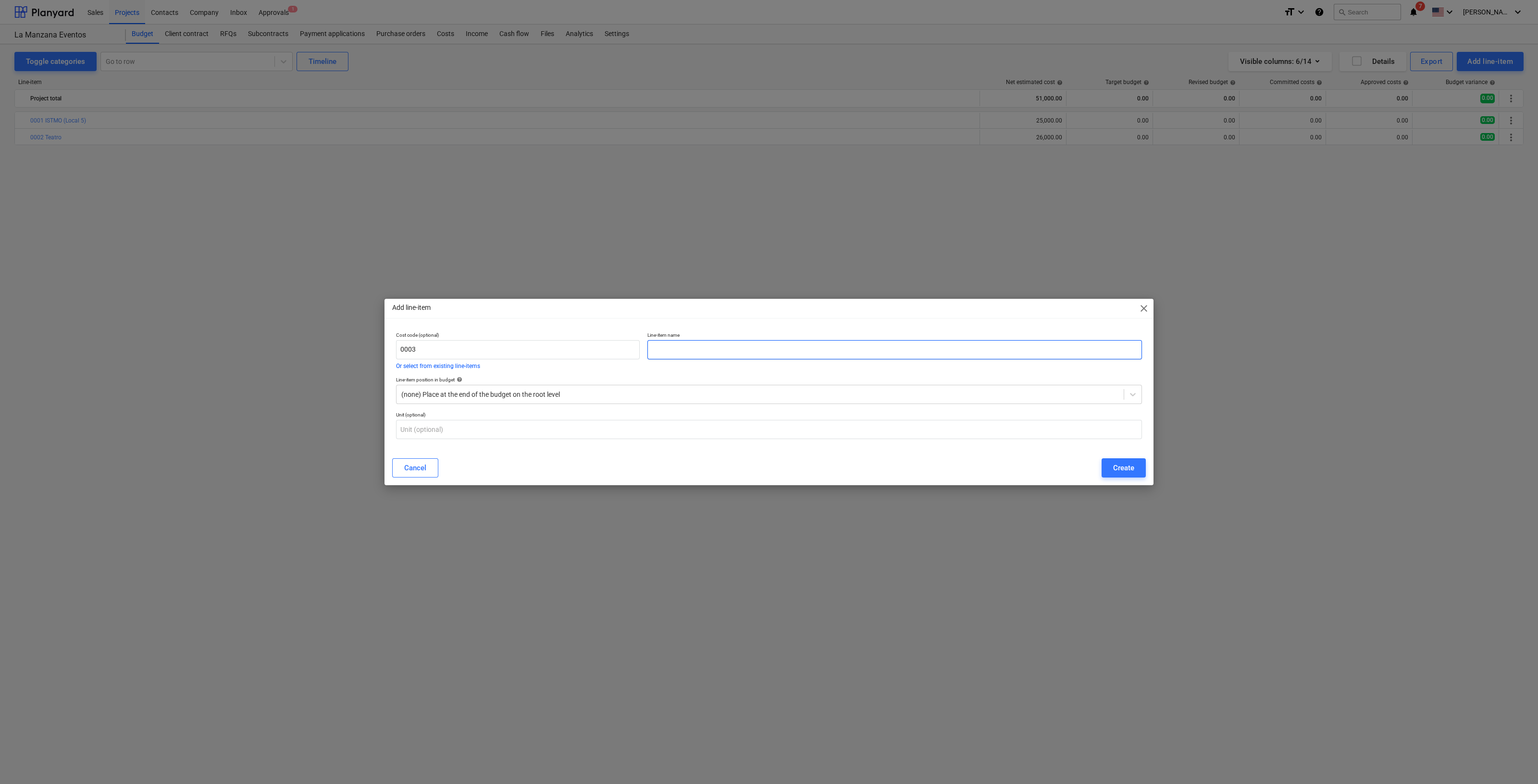
click at [801, 347] on input "text" at bounding box center [895, 350] width 495 height 19
type input "Co Setup / Legal"
click at [1119, 464] on div "Create" at bounding box center [1124, 468] width 21 height 12
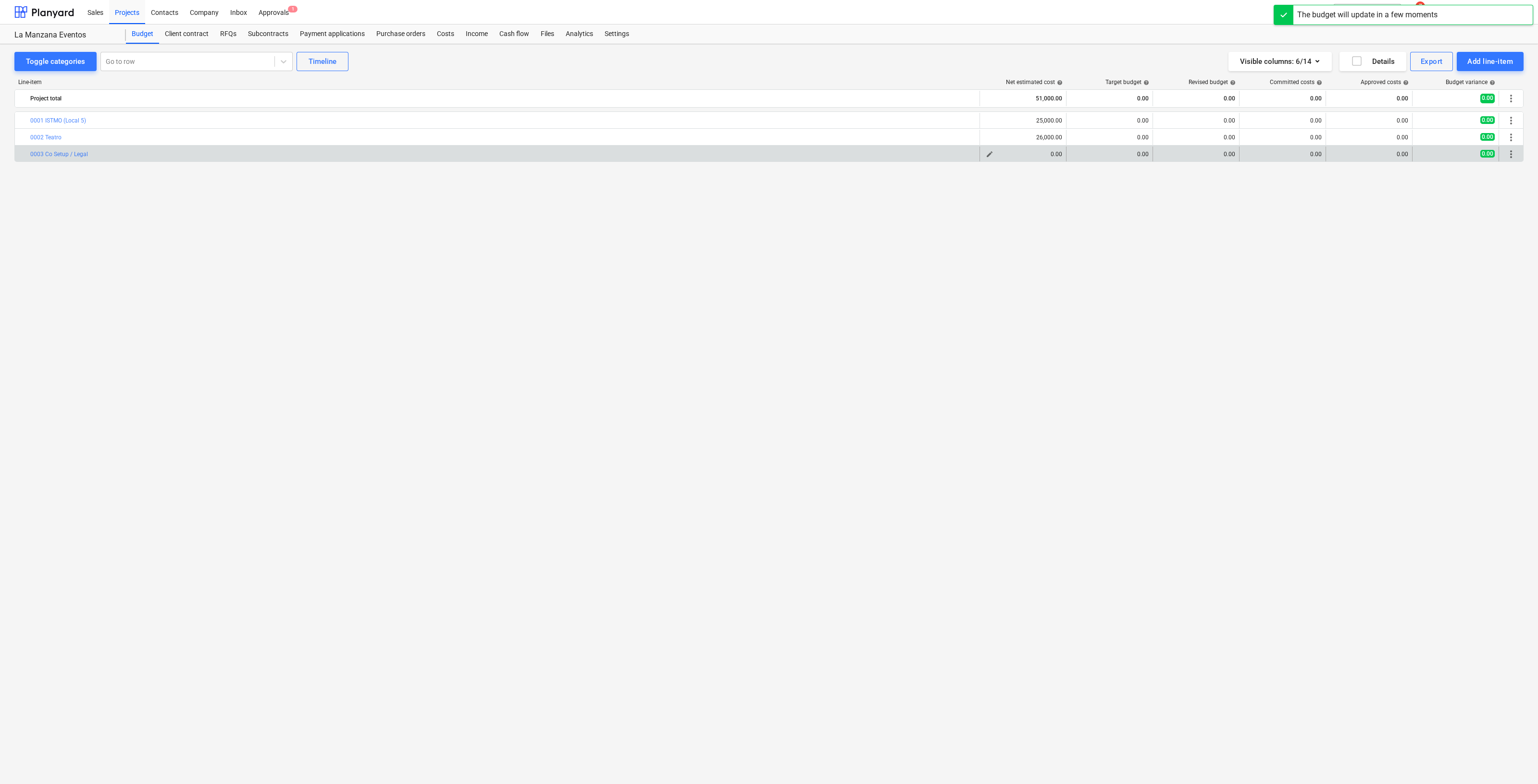
click at [988, 153] on span "edit" at bounding box center [990, 154] width 7 height 7
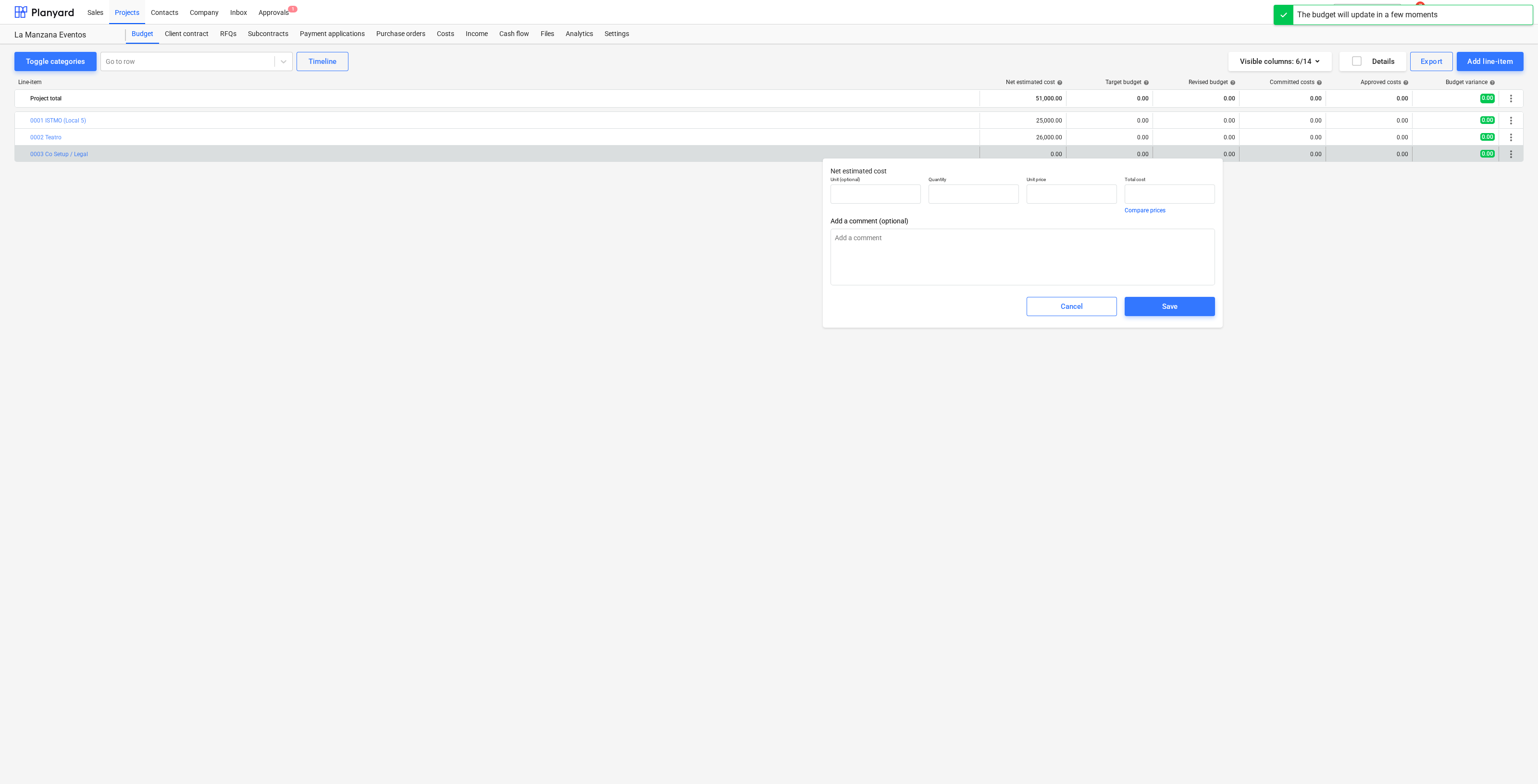
type textarea "x"
type input "0.00"
click at [1067, 194] on input "text" at bounding box center [1072, 194] width 91 height 19
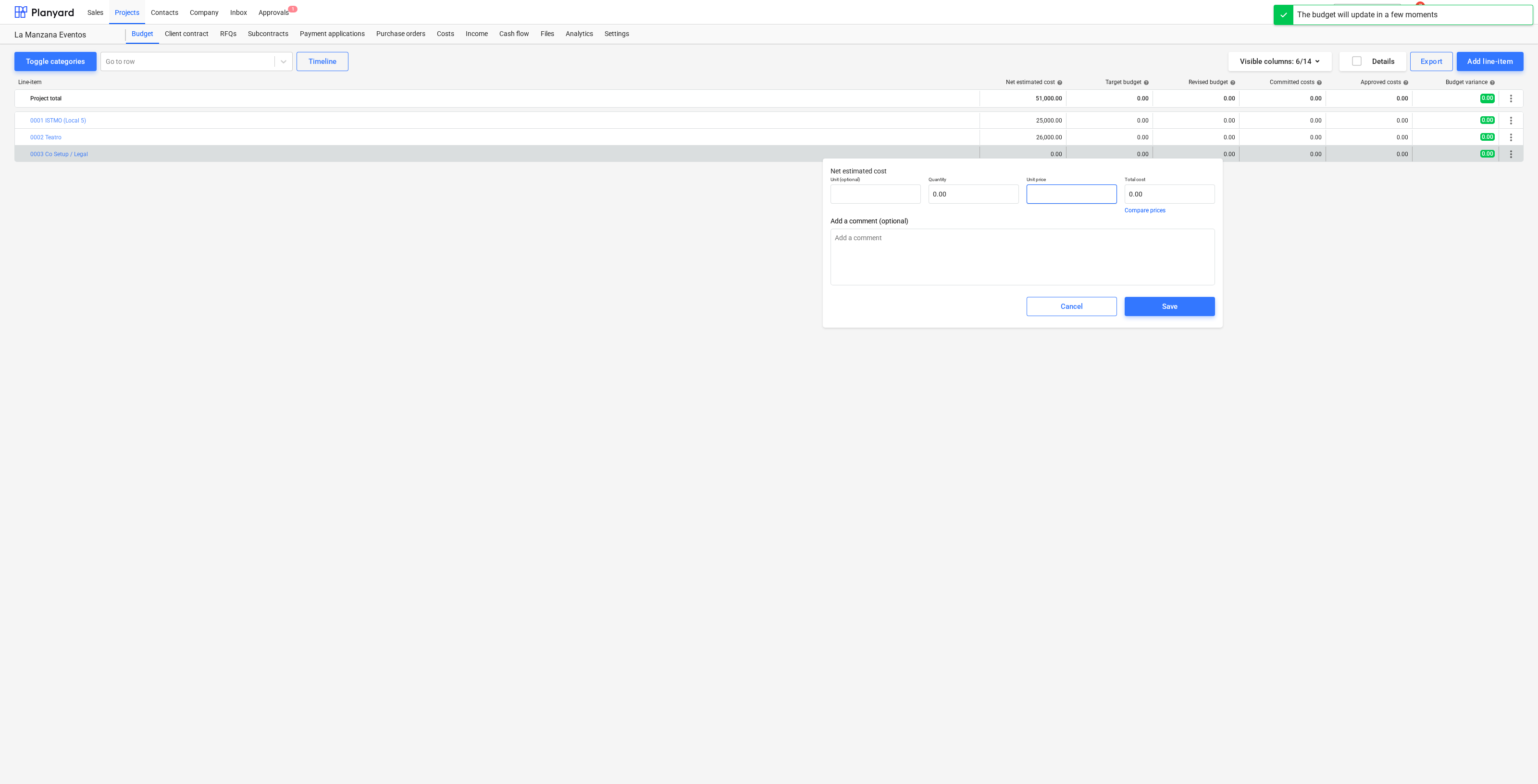
type textarea "x"
type input "pcs"
type input "5"
type input "1.00"
type input "5.00"
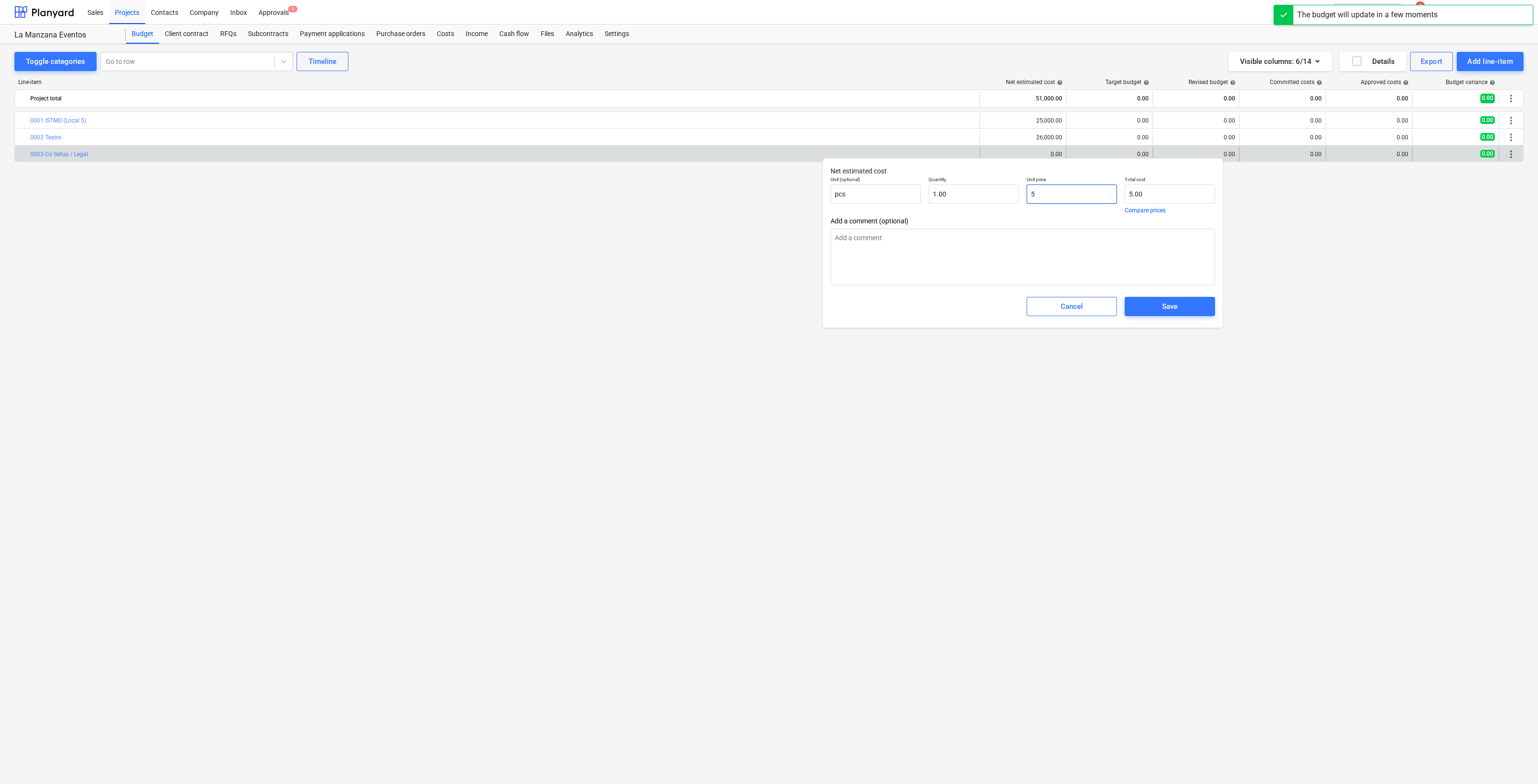
type textarea "x"
type input "50"
type input "50.00"
type textarea "x"
type input "500"
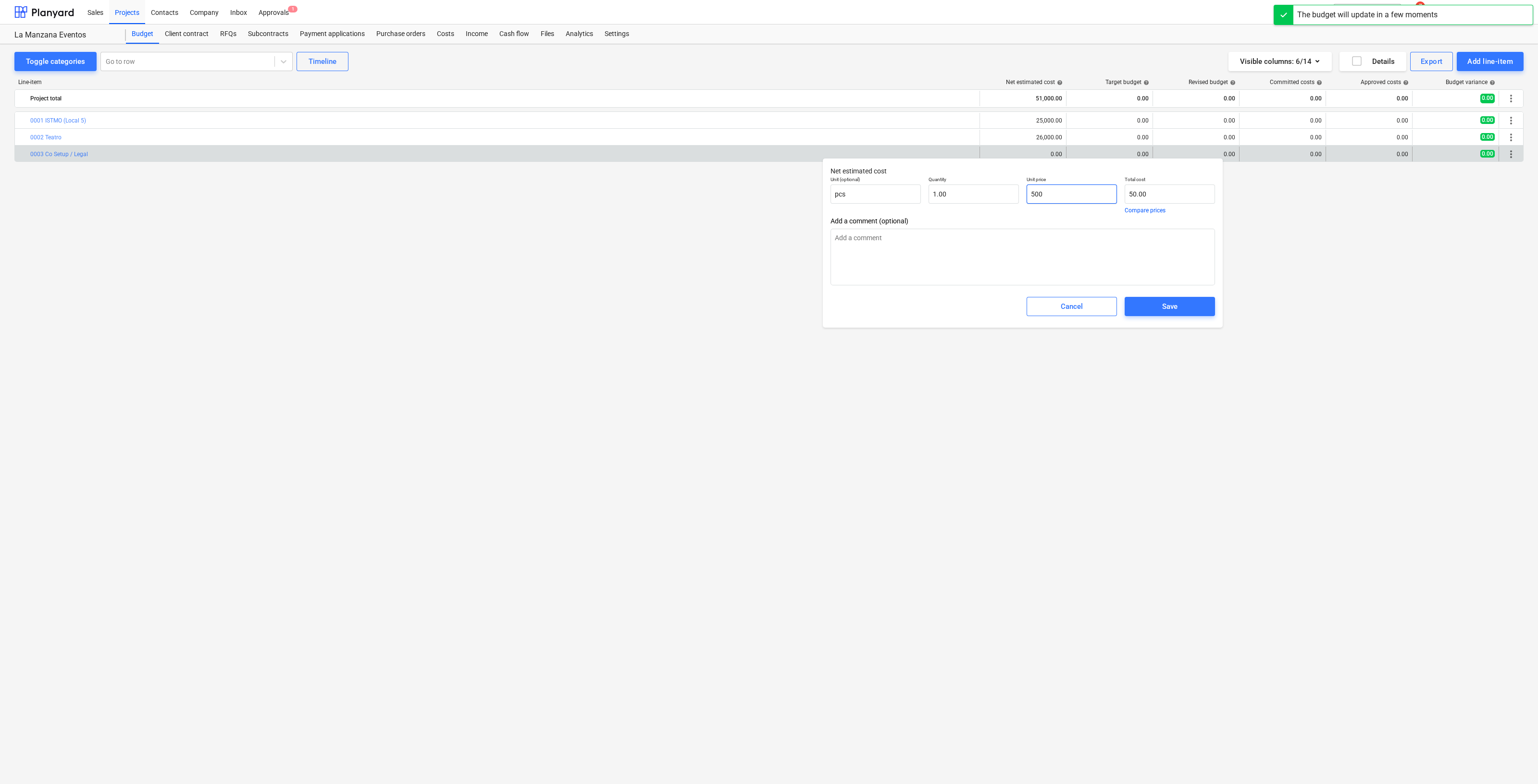
type input "500.00"
type textarea "x"
type input "5000"
type input "5,000.00"
type input "5000"
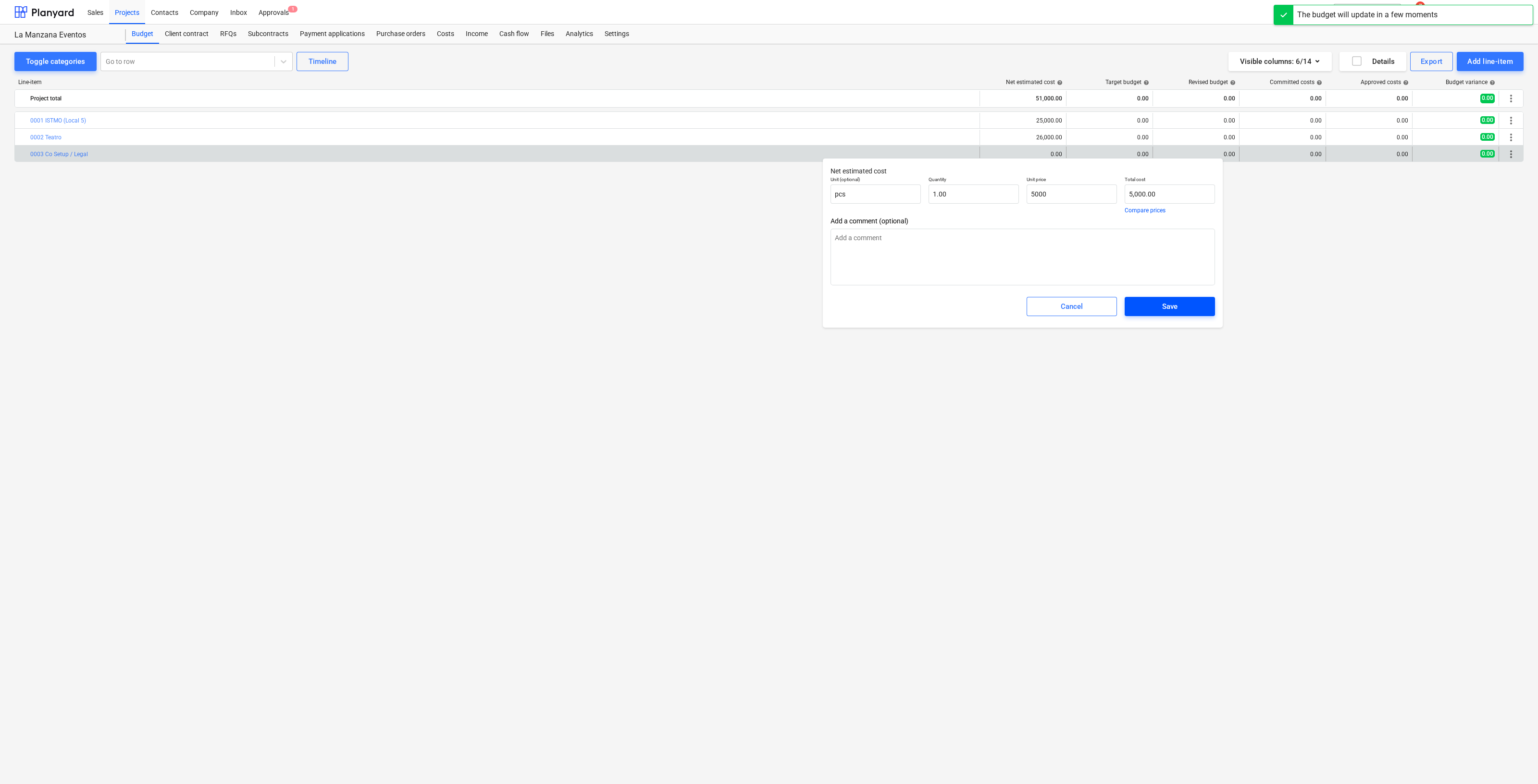
type textarea "x"
type input "5,000.00"
click at [1184, 309] on span "Save" at bounding box center [1170, 307] width 67 height 12
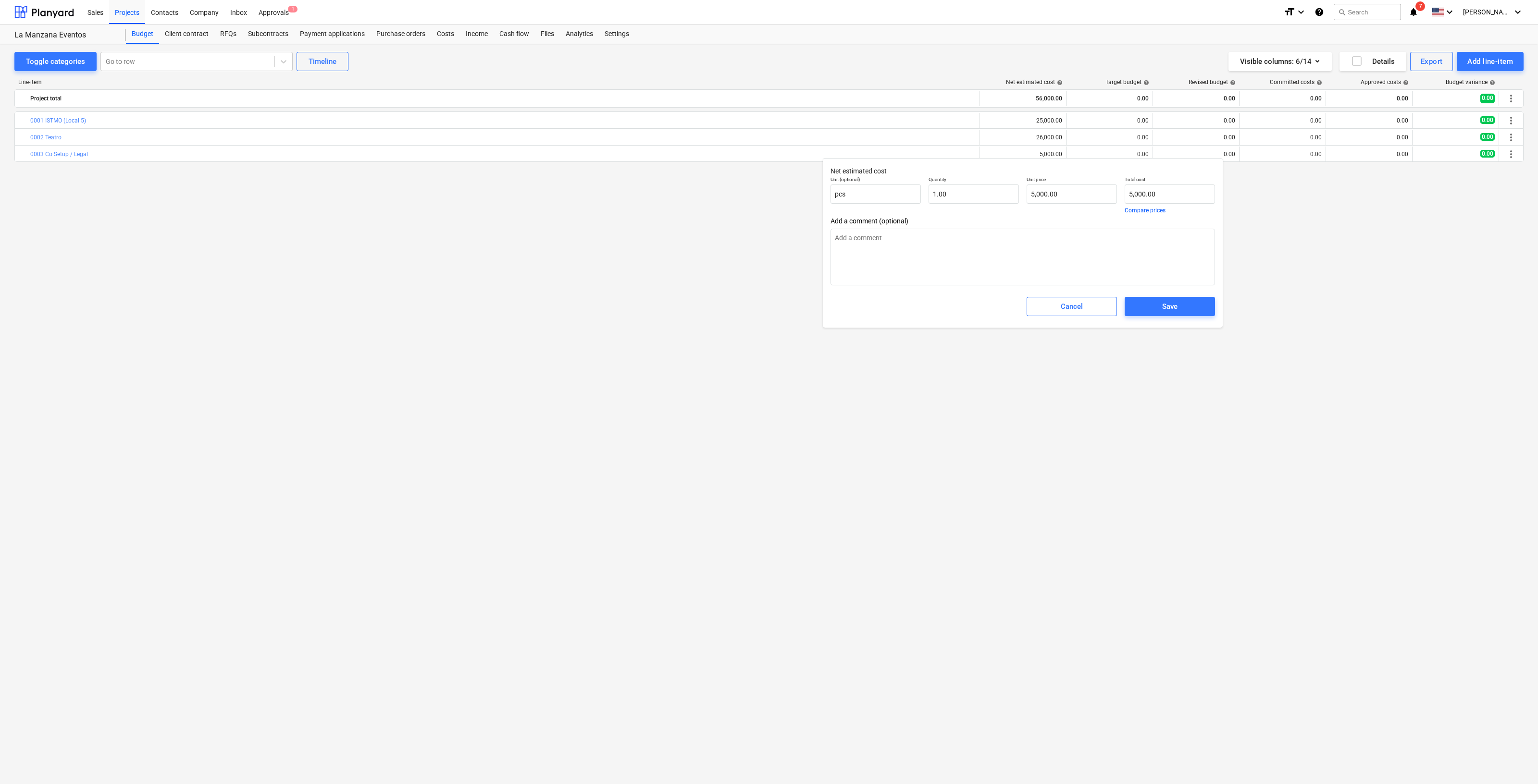
type textarea "x"
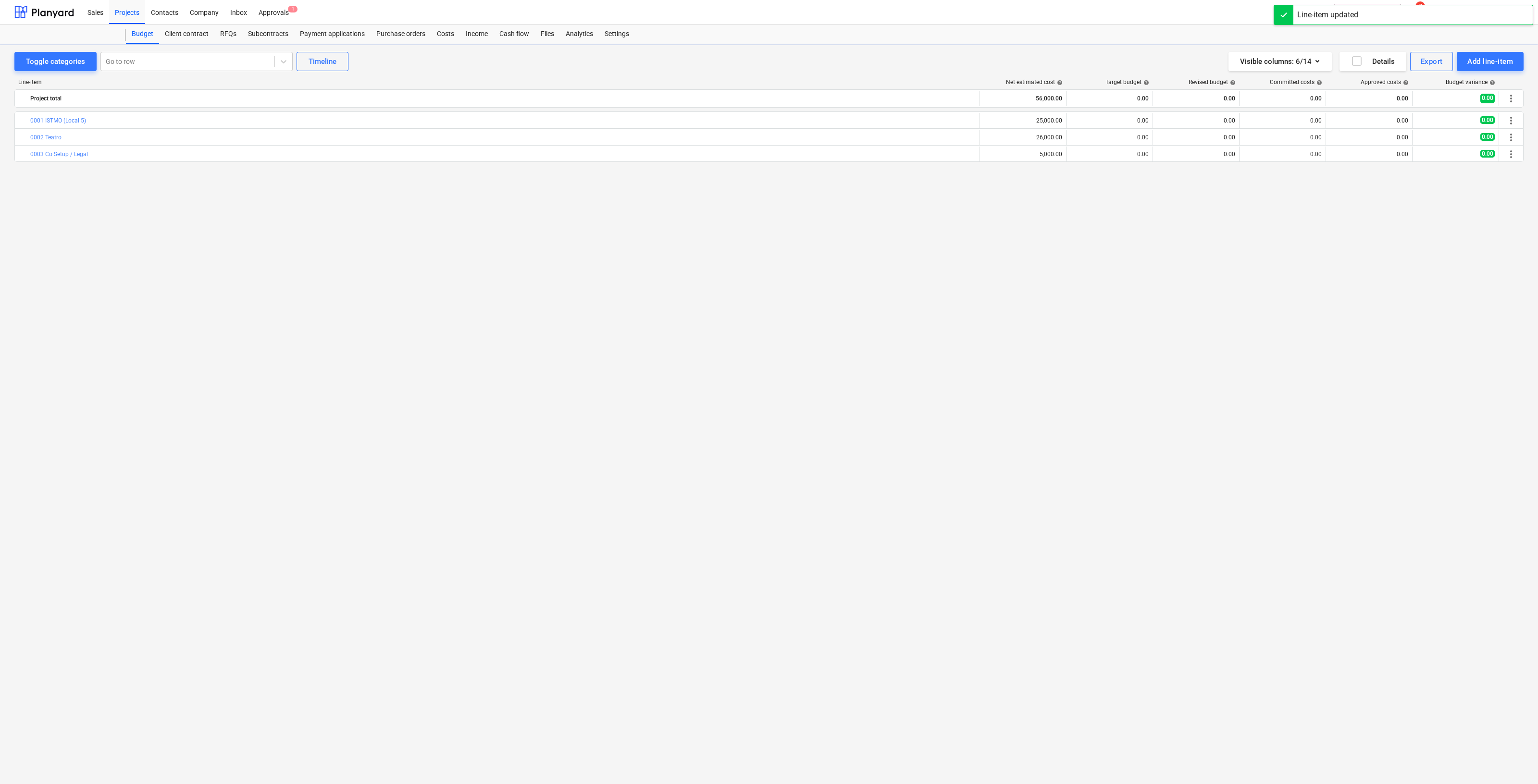
click at [1147, 337] on div "bar_chart 0001 ISTMO (Local 5) edit 25,000.00 edit 0.00 edit 0.00 0.00 0.00 0.0…" at bounding box center [769, 427] width 1509 height 633
click at [1480, 61] on div "Add line-item" at bounding box center [1490, 61] width 46 height 12
click at [1509, 99] on div "Add custom" at bounding box center [1474, 102] width 100 height 17
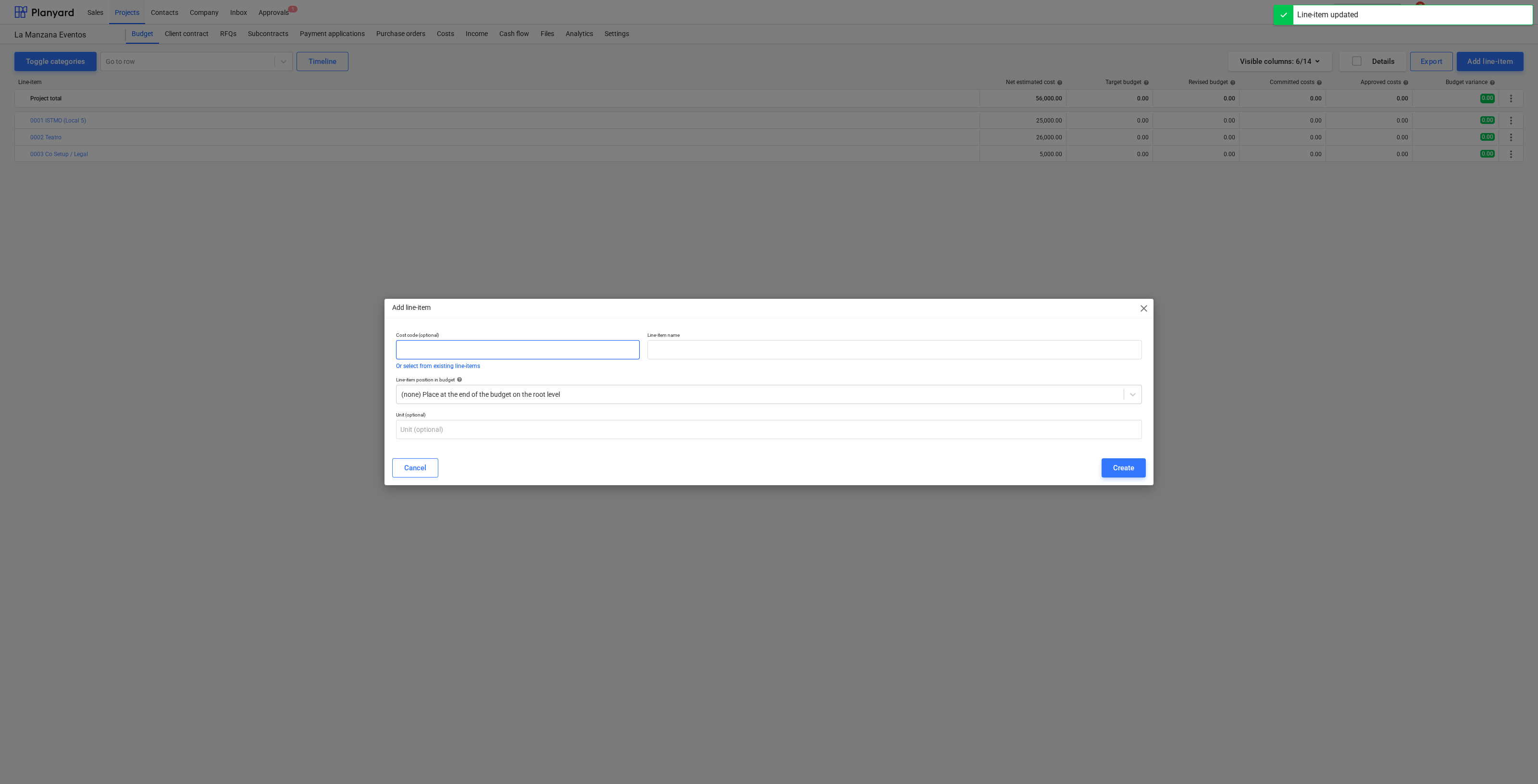
click at [605, 345] on input "text" at bounding box center [518, 350] width 244 height 19
type input "G"
type input "'"
type input "0004"
click at [689, 347] on input "text" at bounding box center [895, 350] width 495 height 19
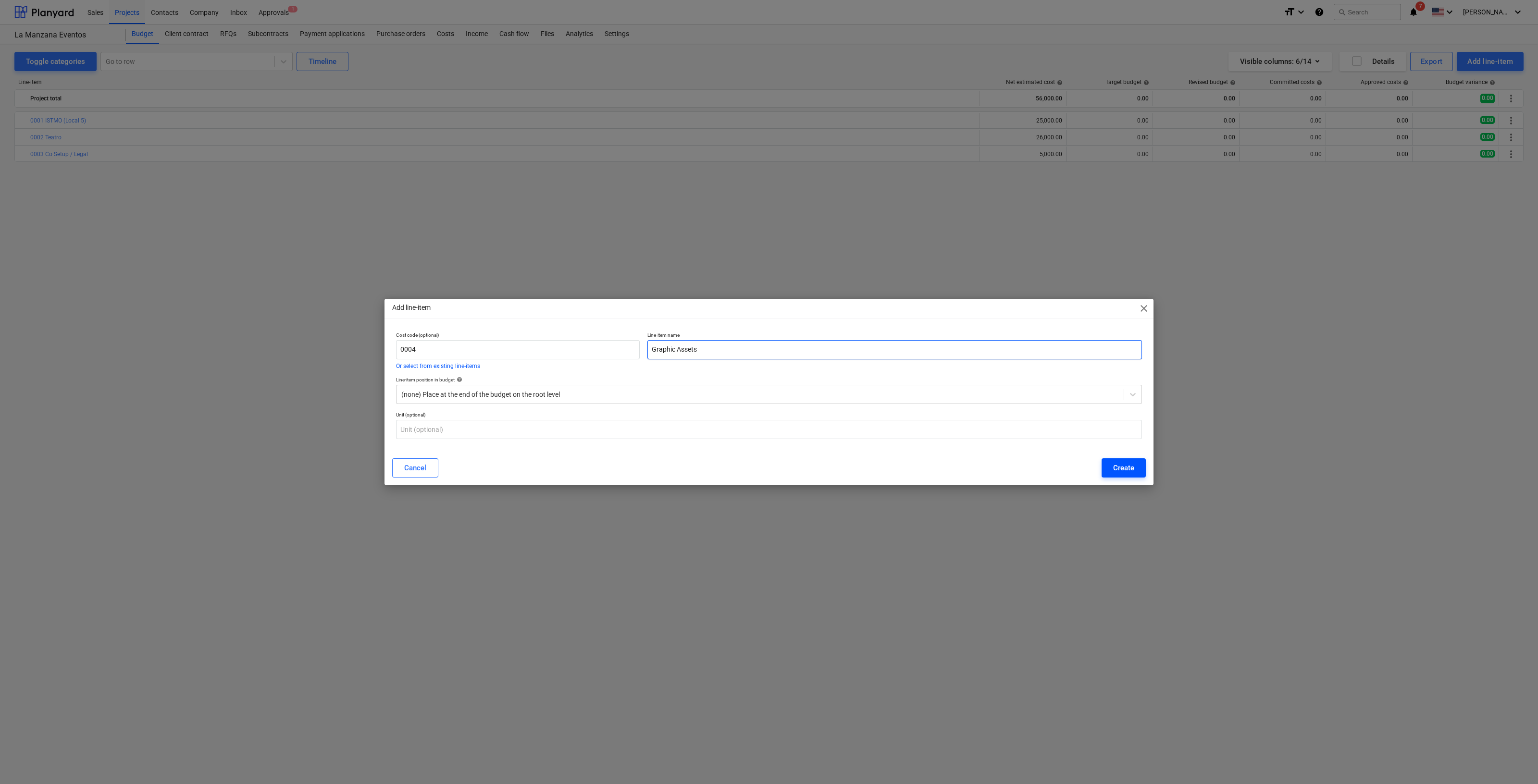
type input "Graphic Assets"
click at [1121, 462] on div "Create" at bounding box center [1124, 468] width 21 height 12
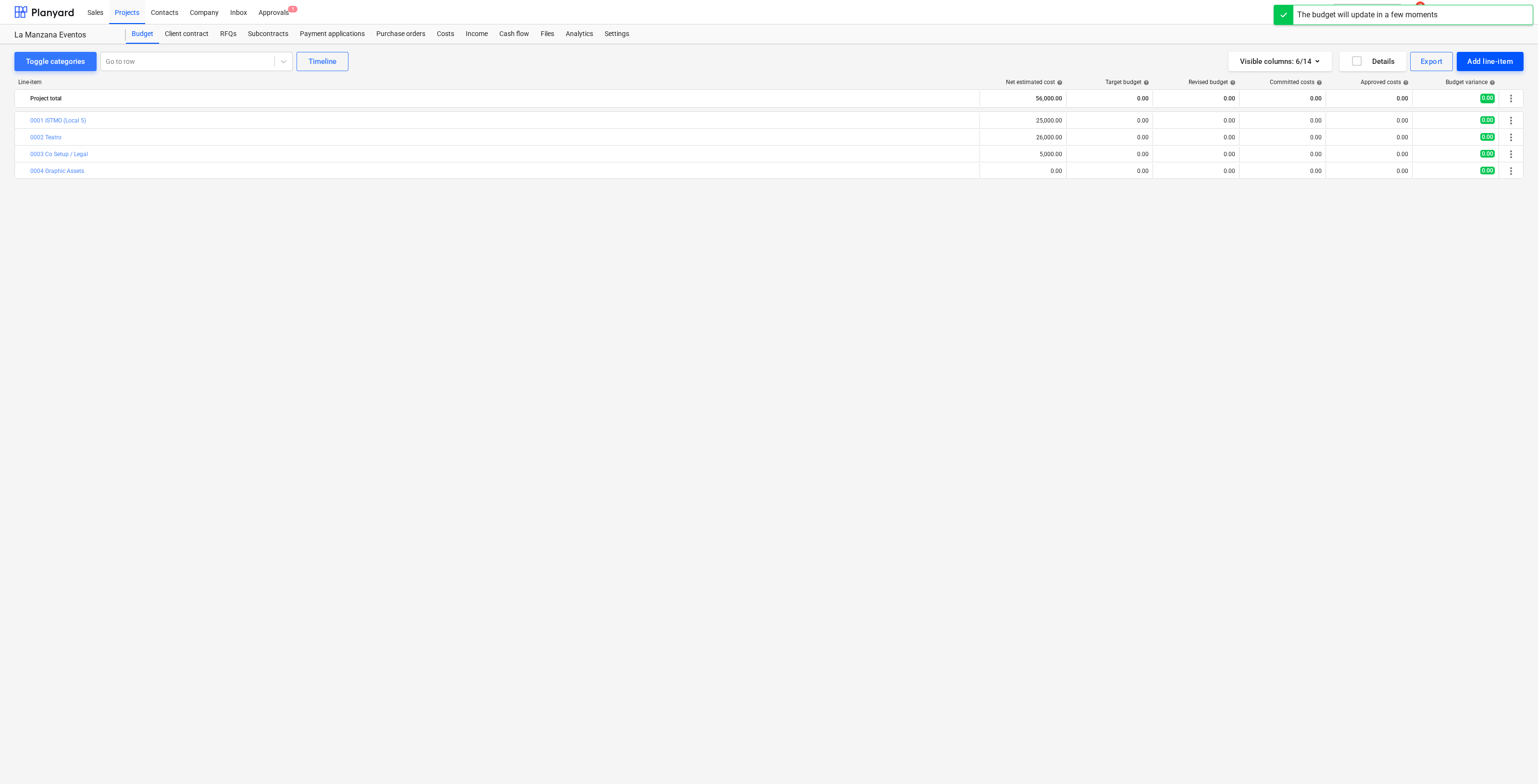
click at [1497, 61] on div "Add line-item" at bounding box center [1490, 61] width 46 height 12
click at [1449, 94] on div "Add custom" at bounding box center [1474, 102] width 100 height 17
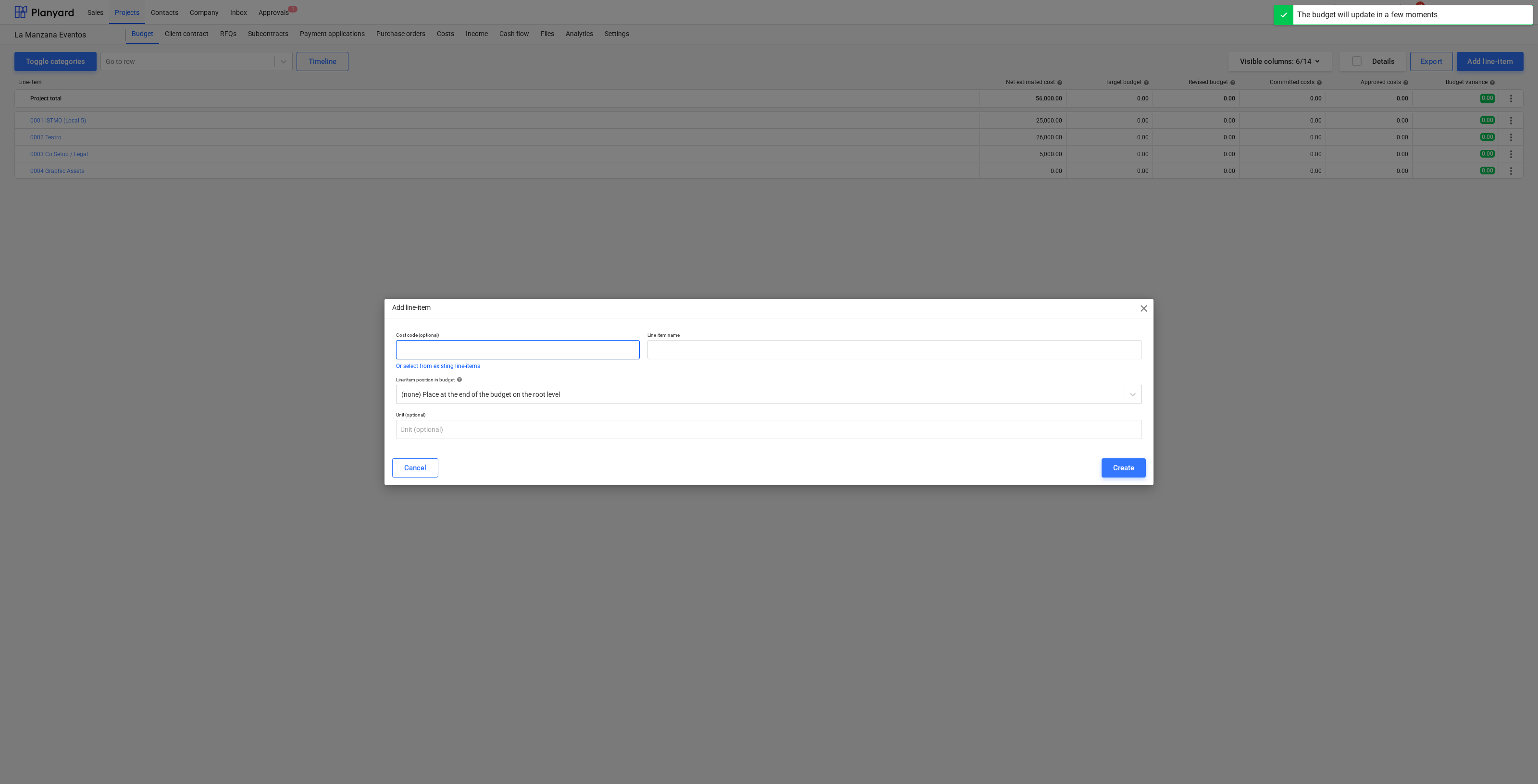
click at [576, 352] on input "text" at bounding box center [518, 350] width 244 height 19
type input "0005"
click at [697, 350] on input "text" at bounding box center [895, 350] width 495 height 19
type input "Furniture"
click at [1137, 470] on button "Create" at bounding box center [1124, 468] width 44 height 19
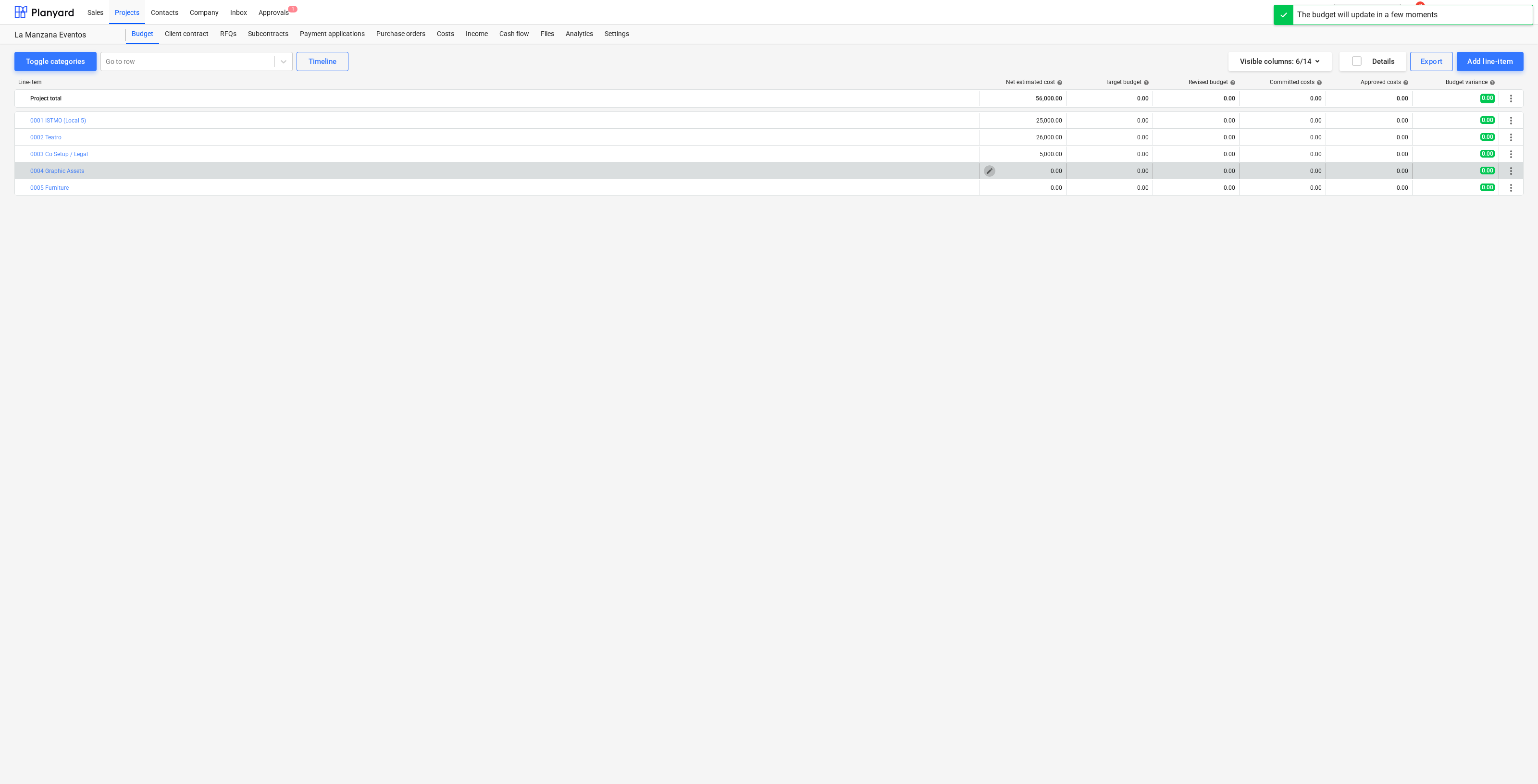
click at [991, 169] on span "edit" at bounding box center [990, 171] width 7 height 7
type textarea "x"
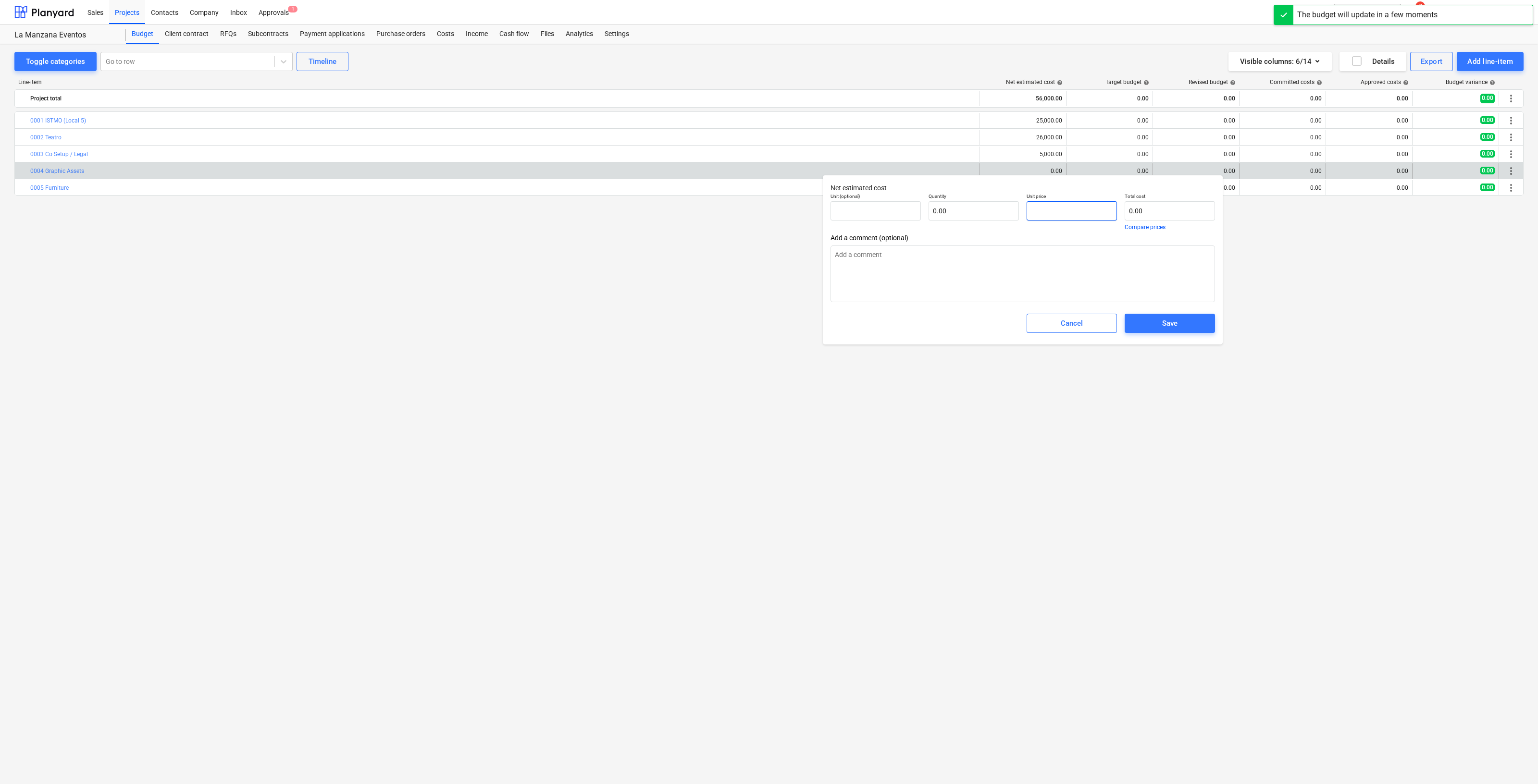
click at [1094, 208] on input "text" at bounding box center [1072, 211] width 91 height 19
type textarea "x"
type input "pcs"
type input "1"
type input "1.00"
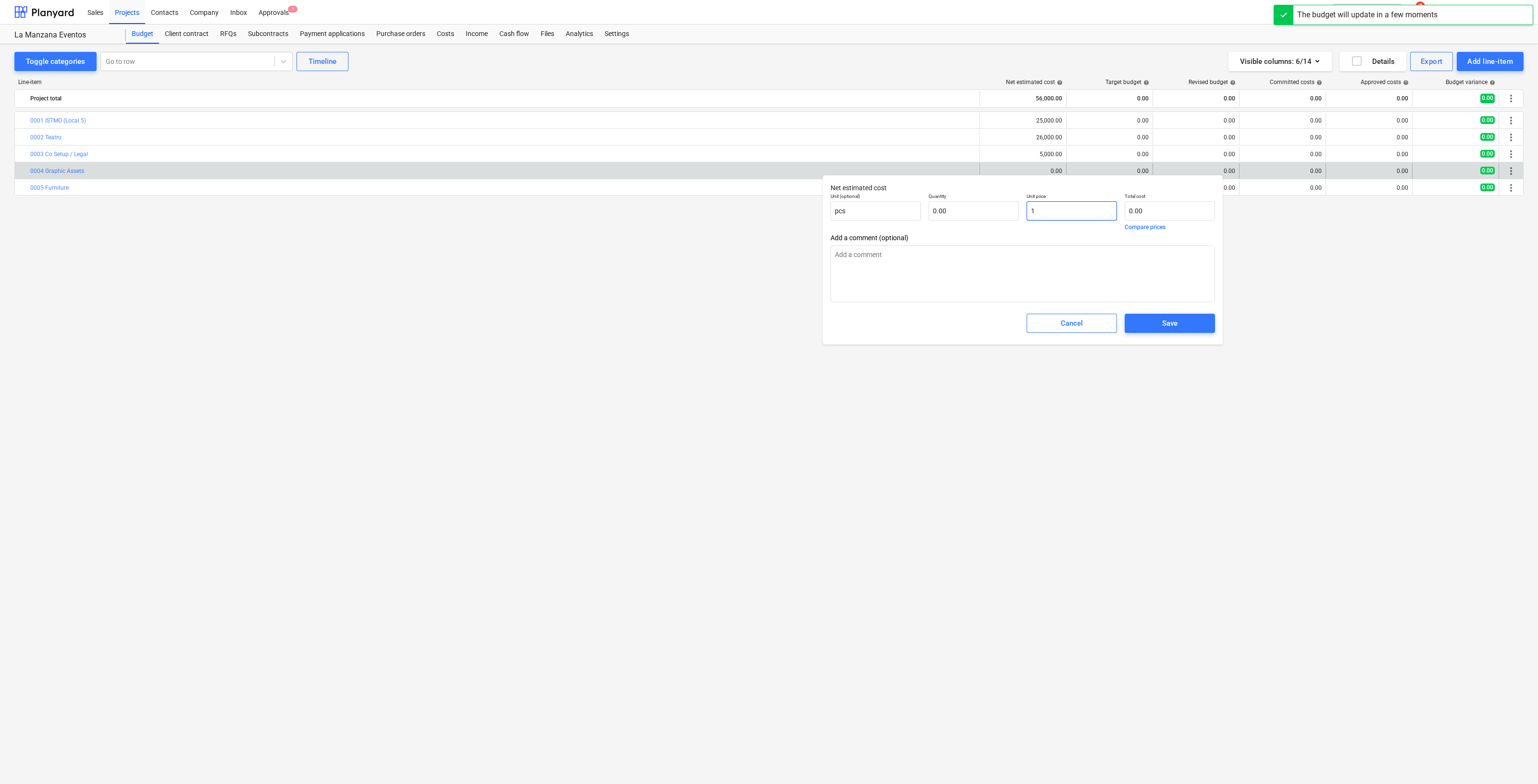
type input "1.00"
type textarea "x"
type input "10"
type input "10.00"
type textarea "x"
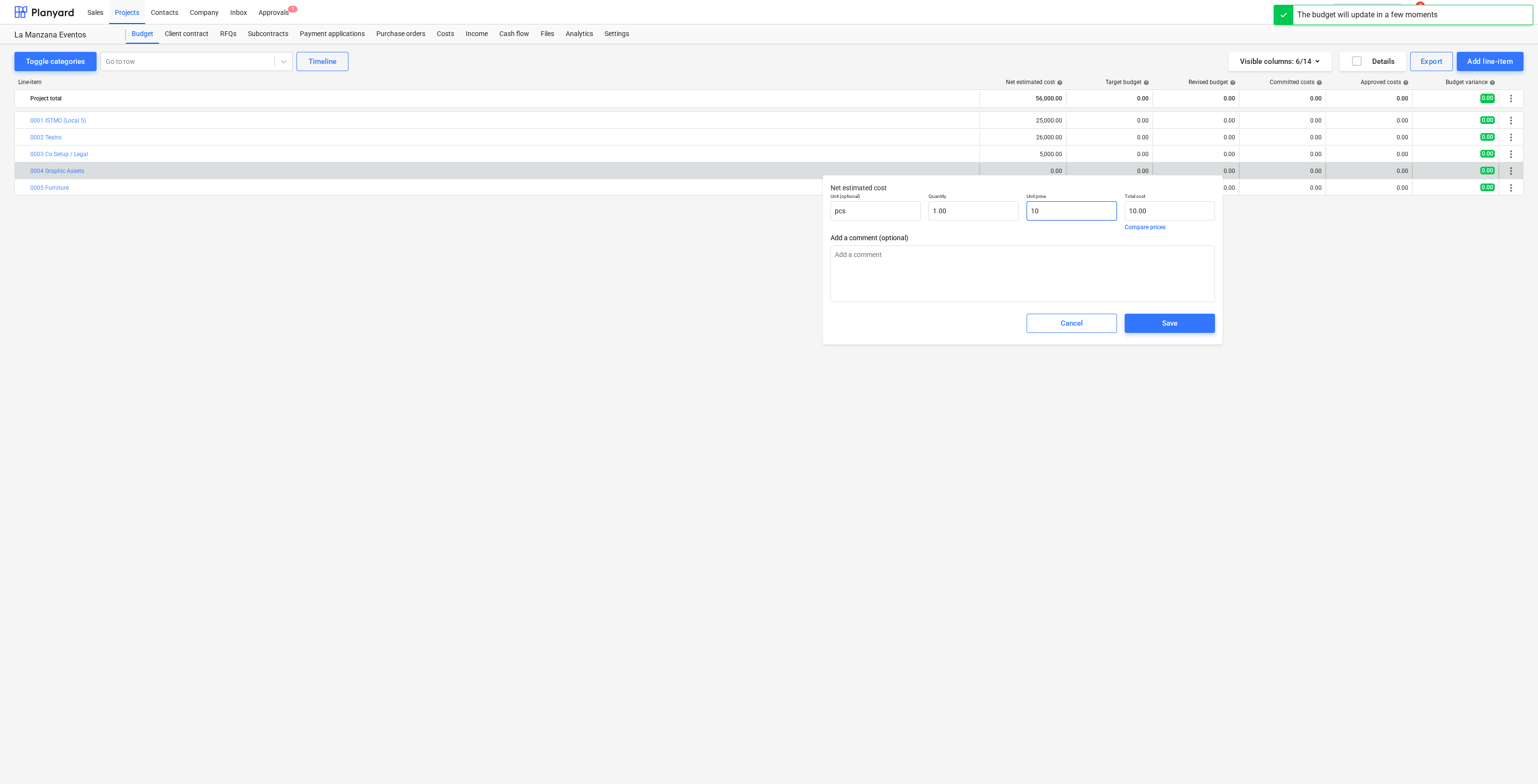
type input "100"
type input "100.00"
type textarea "x"
type input "1000"
type input "1,000.00"
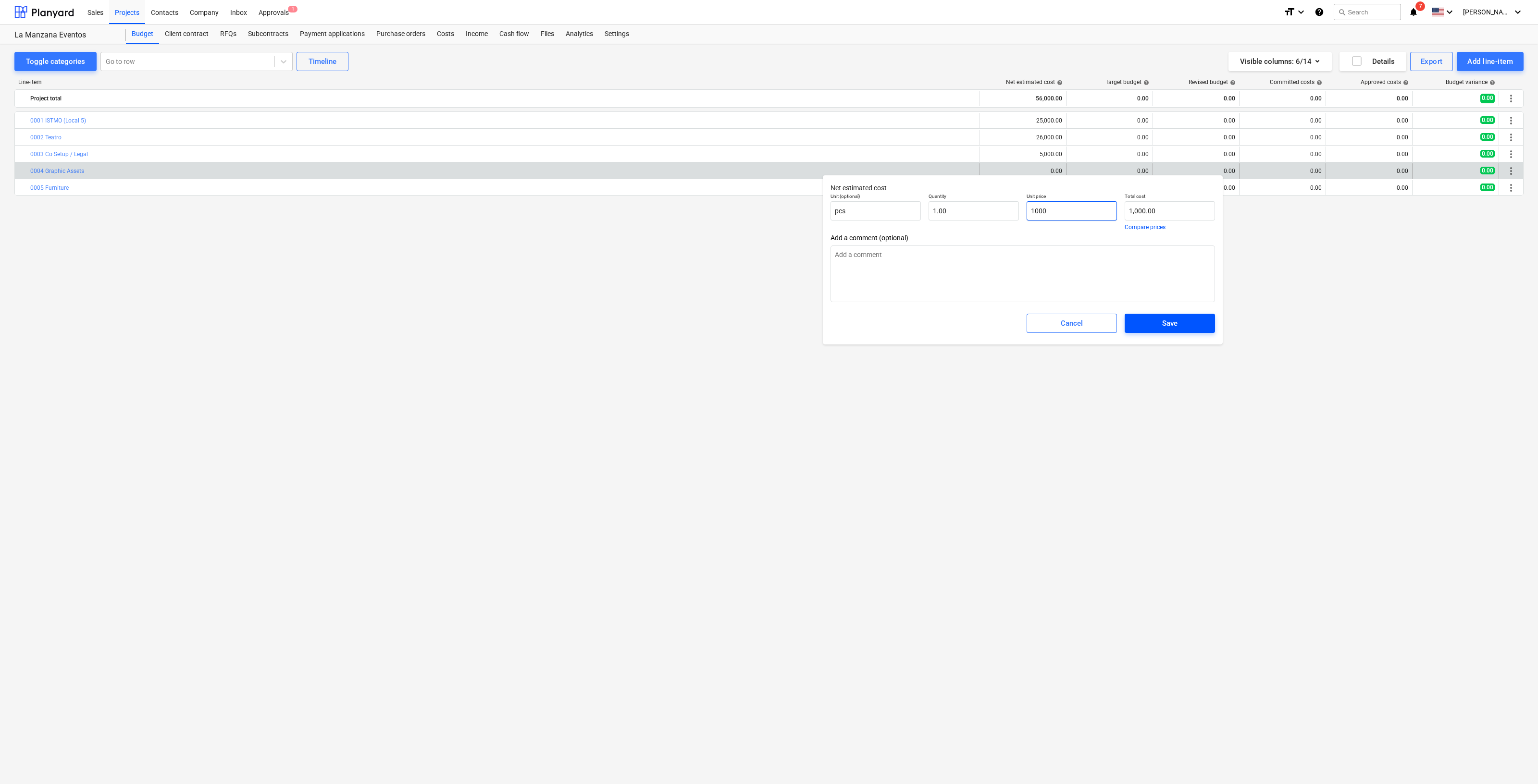
type input "1000"
type textarea "x"
type input "1,000.00"
click at [1181, 324] on span "Save" at bounding box center [1170, 324] width 67 height 12
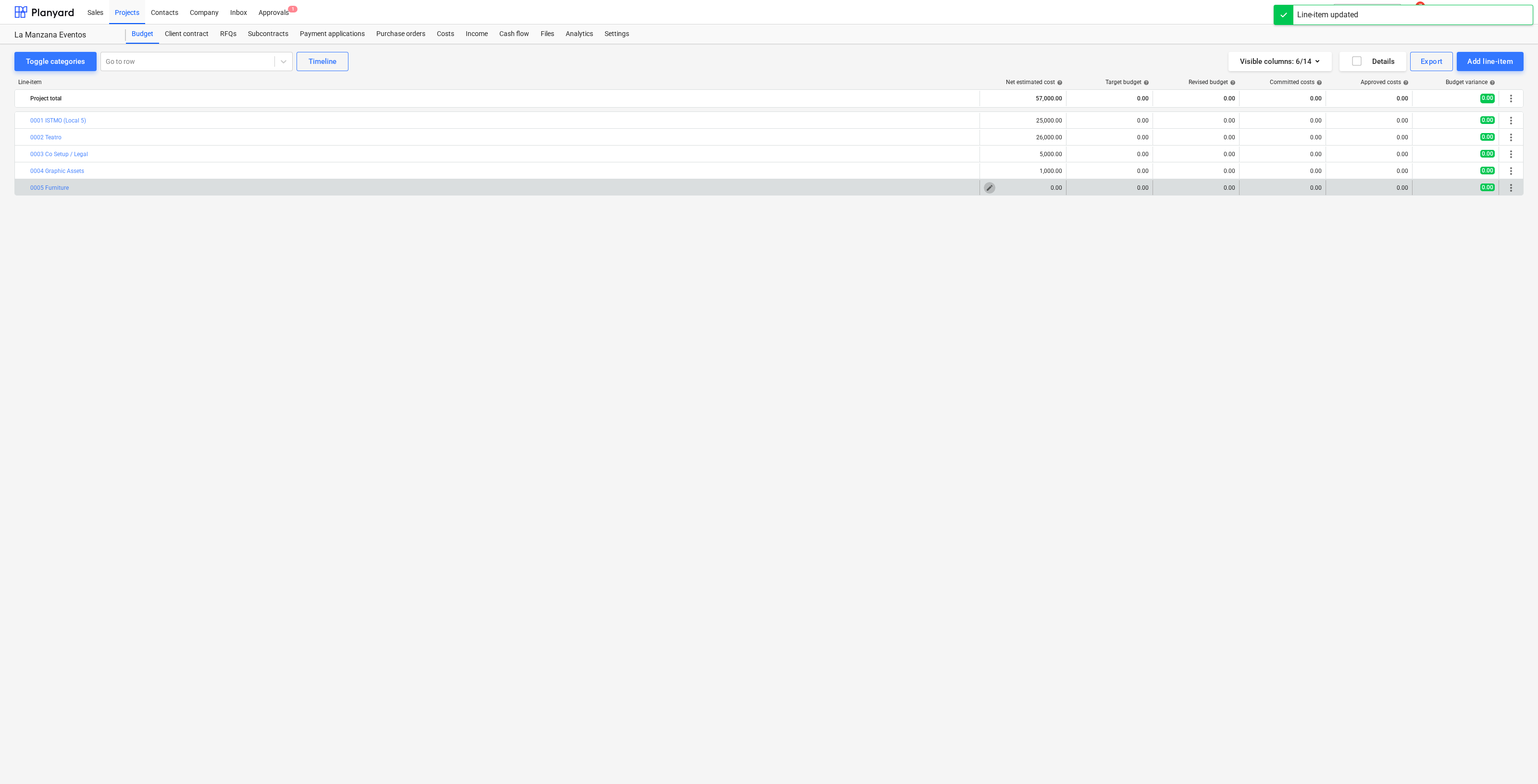
click at [992, 187] on span "edit" at bounding box center [990, 188] width 7 height 7
type textarea "x"
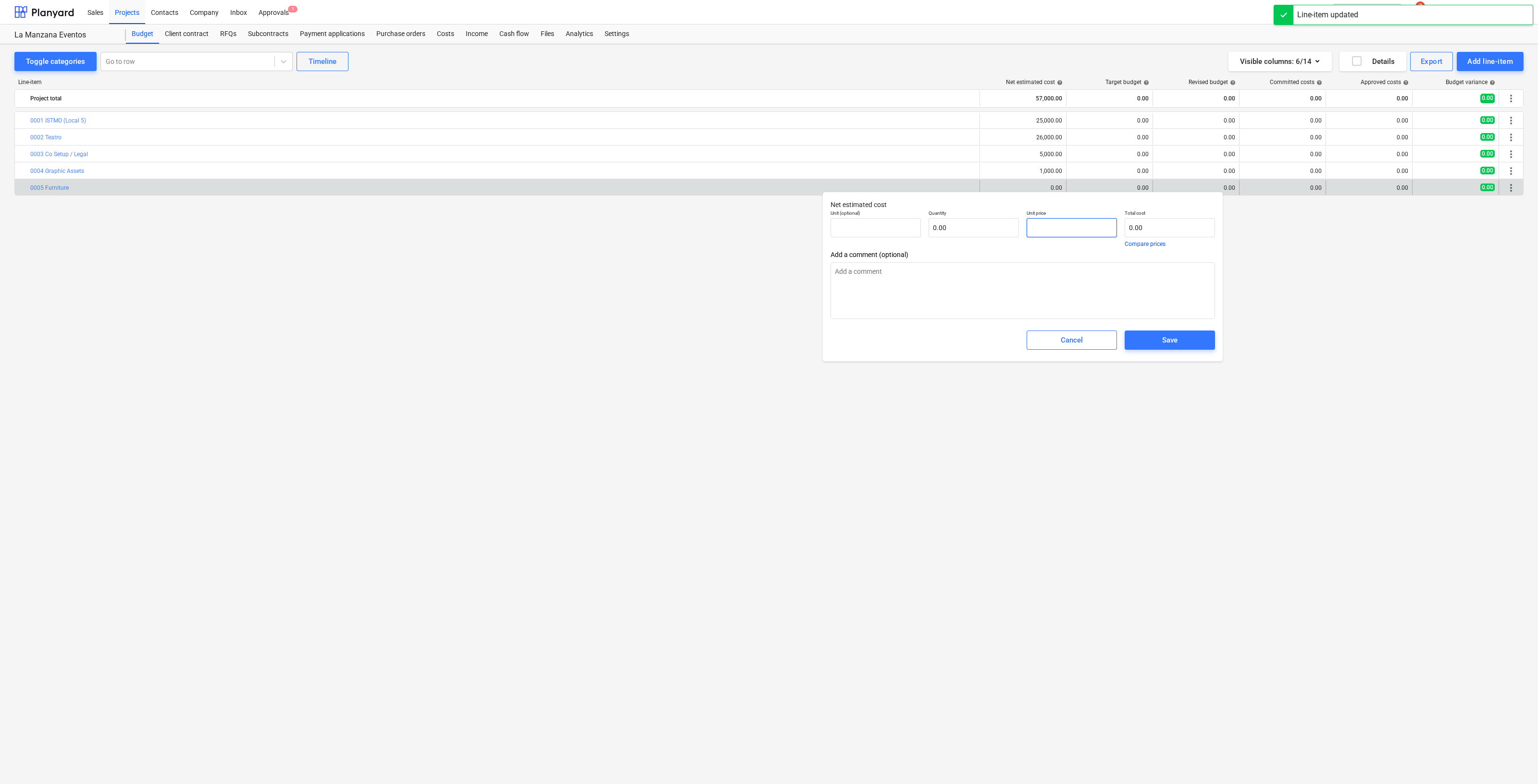
click at [1066, 223] on input "text" at bounding box center [1072, 227] width 91 height 19
type textarea "x"
type input "pcs"
type input "6"
type input "1.00"
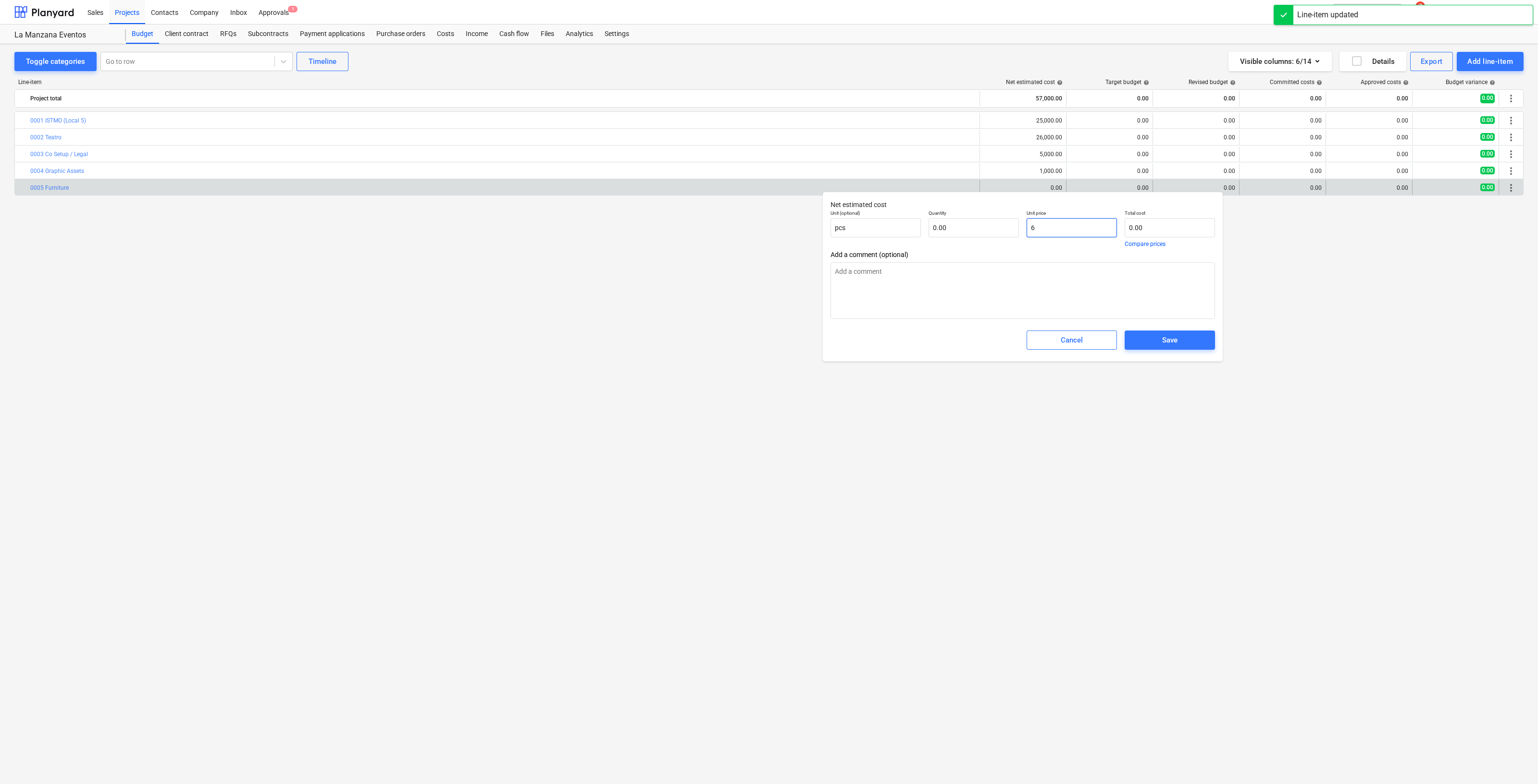
type input "6.00"
type textarea "x"
type input "60"
type input "60.00"
type textarea "x"
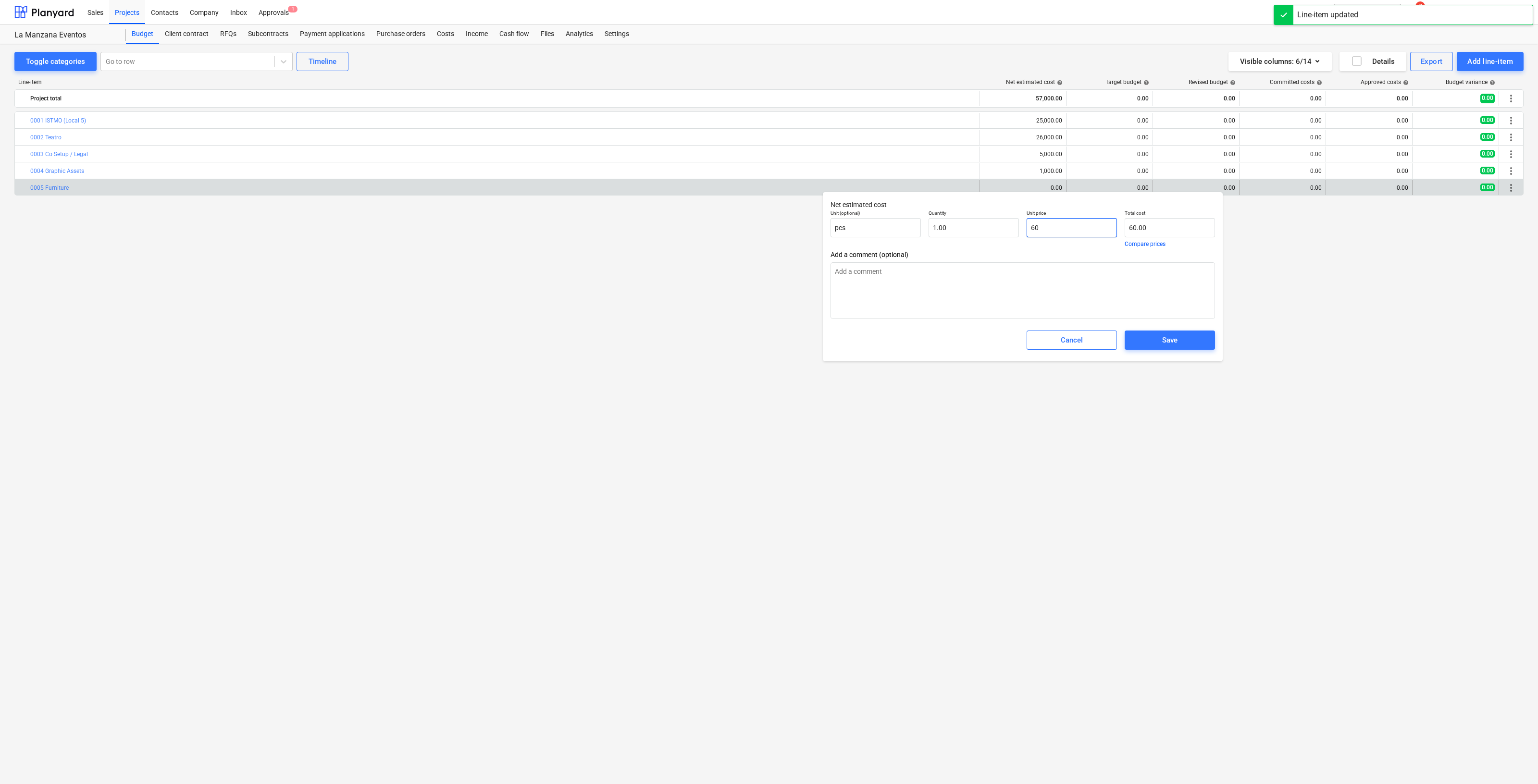
type input "600"
type input "600.00"
type textarea "x"
type input "6000"
type input "6,000.00"
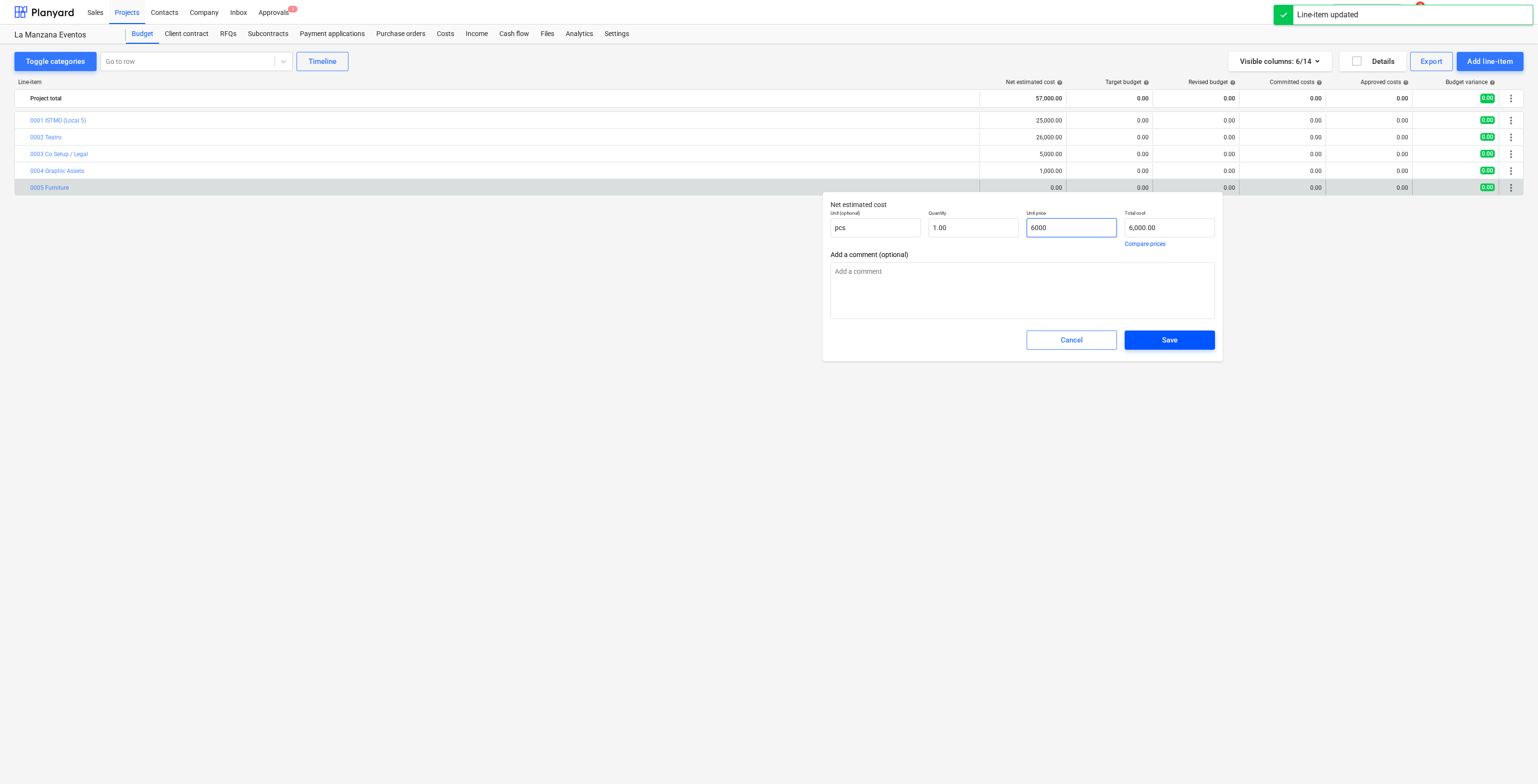
type input "6000"
type textarea "x"
type input "6,000.00"
click at [1171, 337] on div "Save" at bounding box center [1170, 340] width 16 height 12
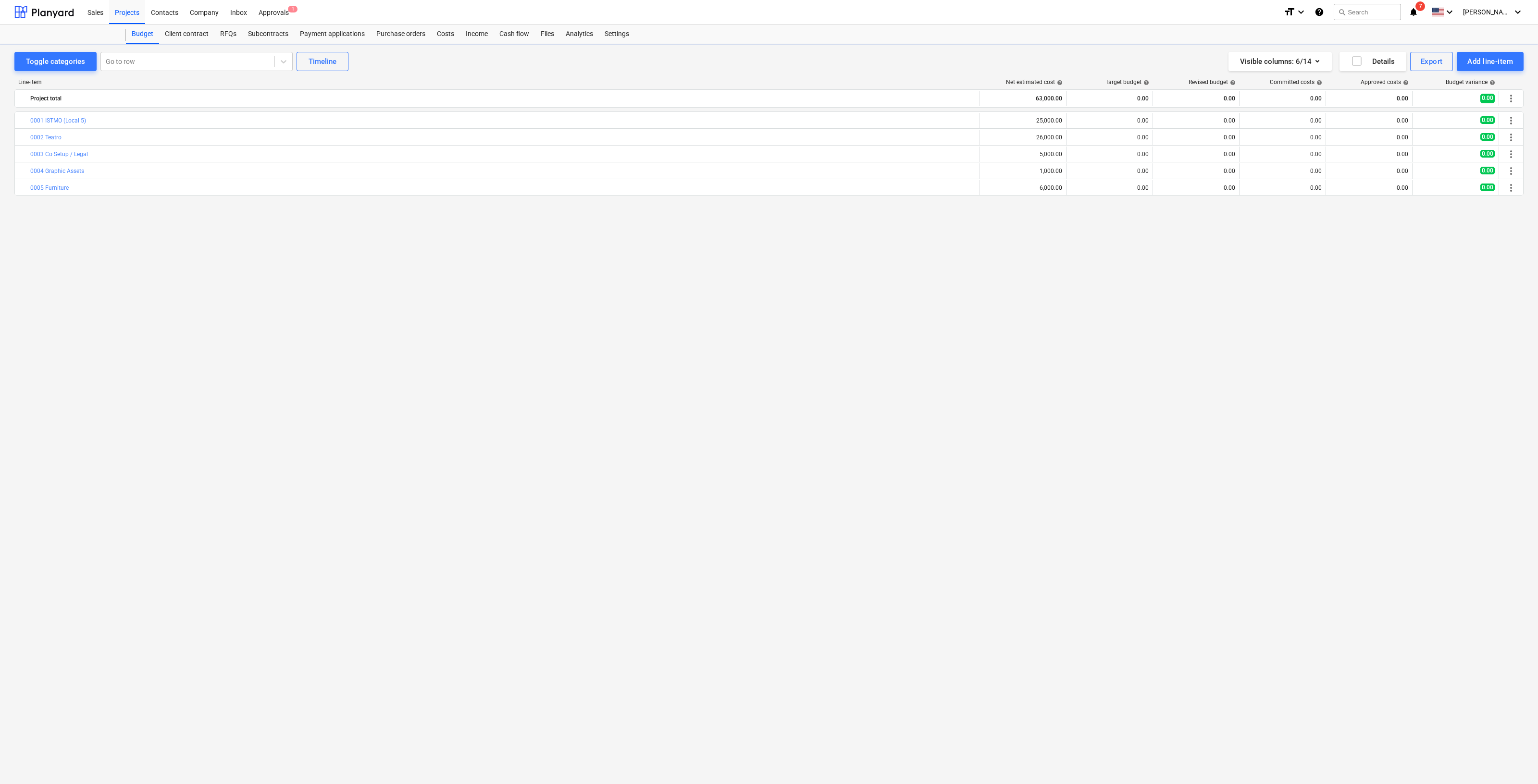
type textarea "x"
click at [1480, 61] on div "Add line-item" at bounding box center [1490, 61] width 46 height 12
click at [1442, 101] on div "Add custom" at bounding box center [1474, 102] width 100 height 17
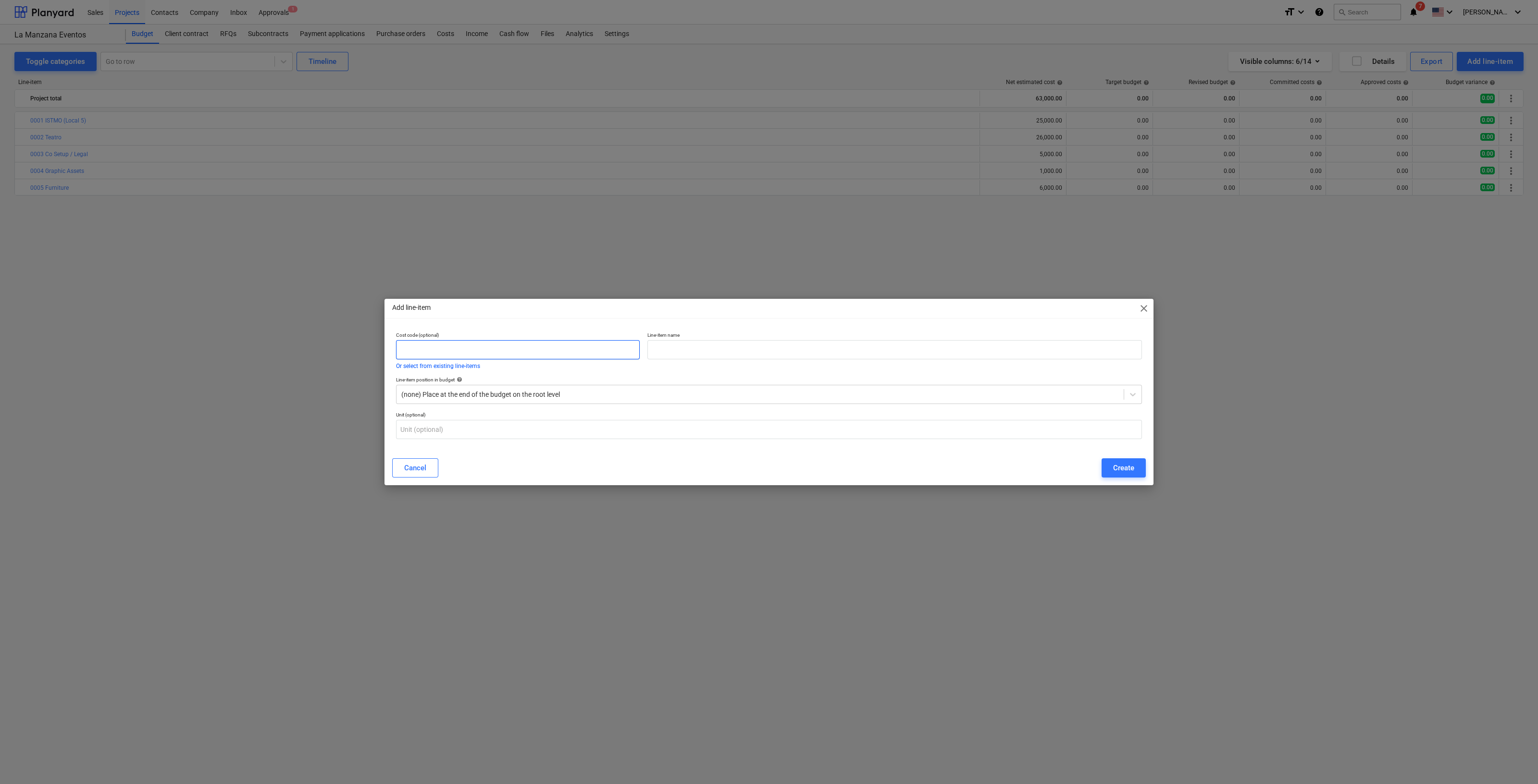
click at [573, 347] on input "text" at bounding box center [518, 350] width 244 height 19
type input "0006"
click at [668, 349] on input "text" at bounding box center [895, 350] width 495 height 19
type input "Cristaleria"
click at [1126, 464] on div "Create" at bounding box center [1124, 468] width 21 height 12
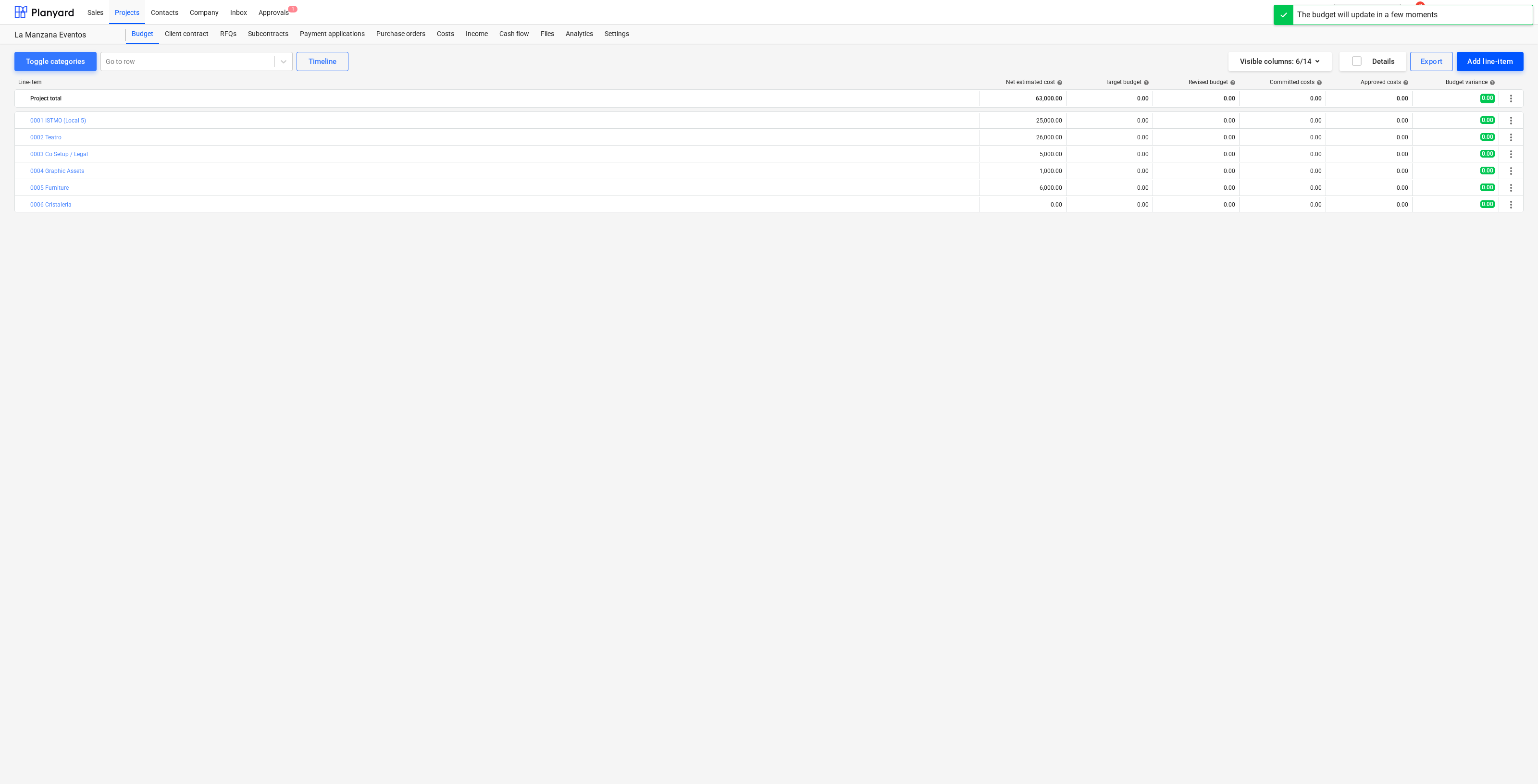
click at [1492, 58] on div "Add line-item" at bounding box center [1490, 61] width 46 height 12
click at [1446, 97] on div "Add custom" at bounding box center [1474, 102] width 100 height 17
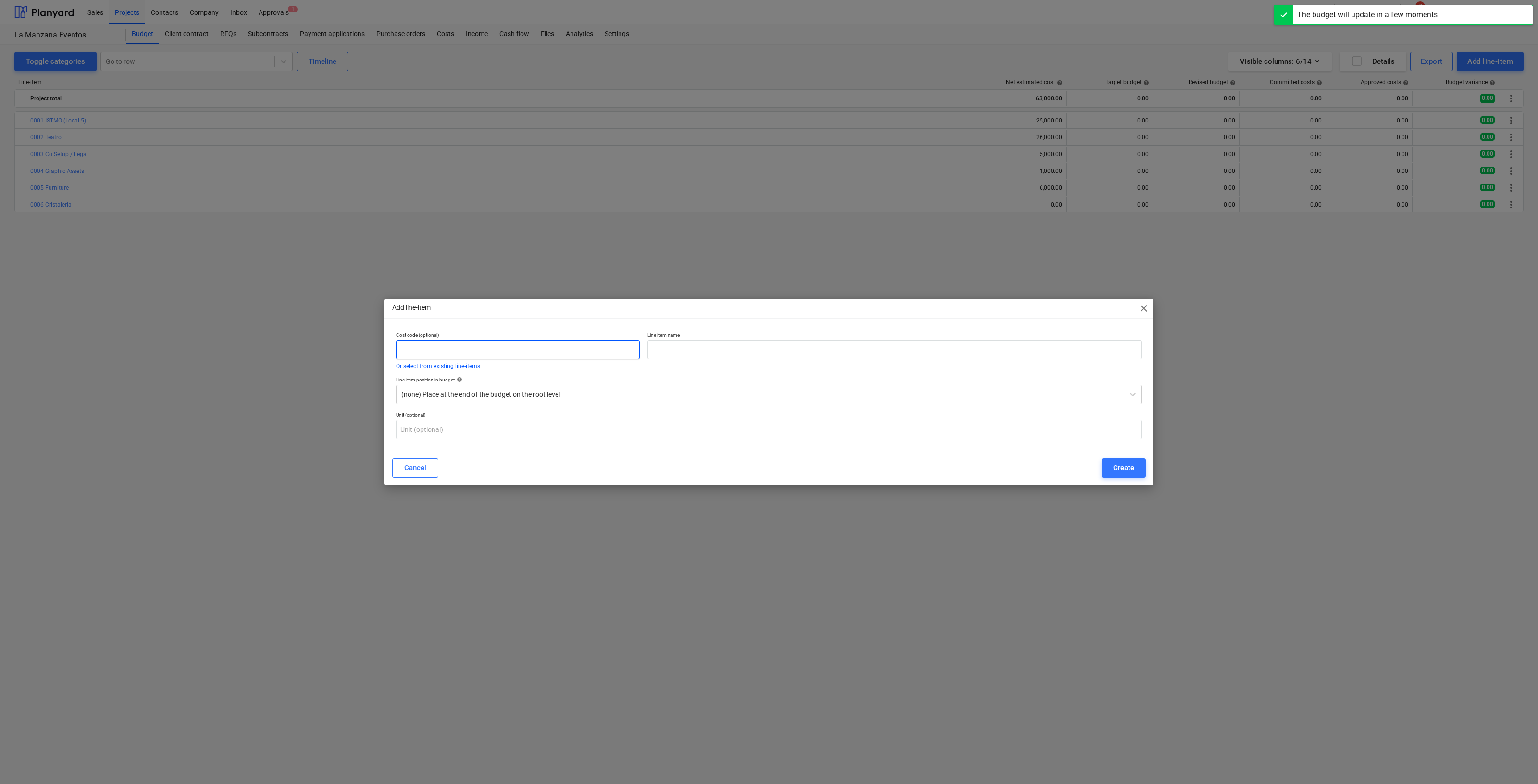
click at [423, 349] on input "text" at bounding box center [518, 350] width 244 height 19
type input "0007"
click at [657, 347] on input "text" at bounding box center [895, 350] width 495 height 19
type input "Imprevistos"
click at [1113, 467] on button "Create" at bounding box center [1124, 468] width 44 height 19
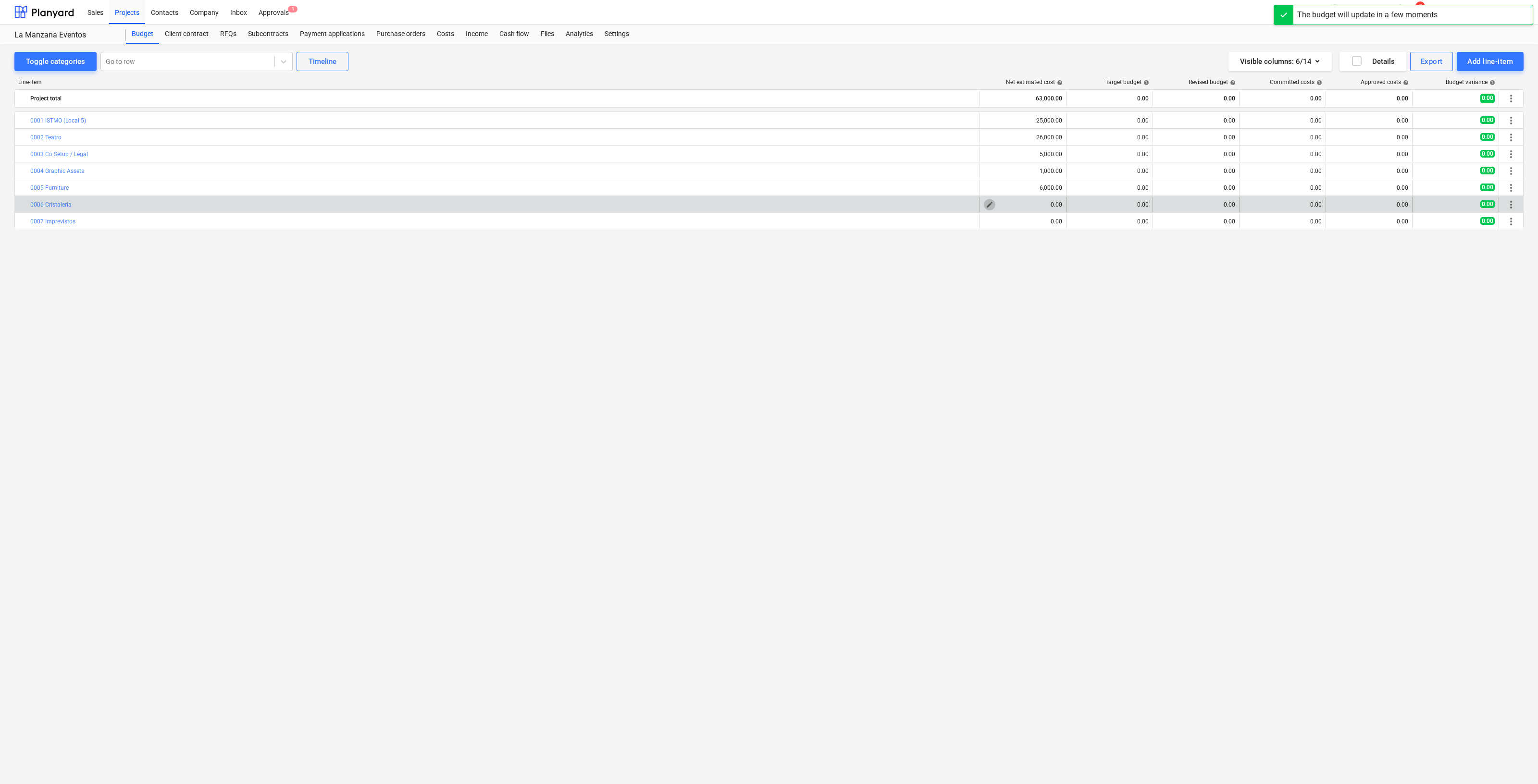
click at [988, 205] on span "edit" at bounding box center [990, 205] width 7 height 7
type textarea "x"
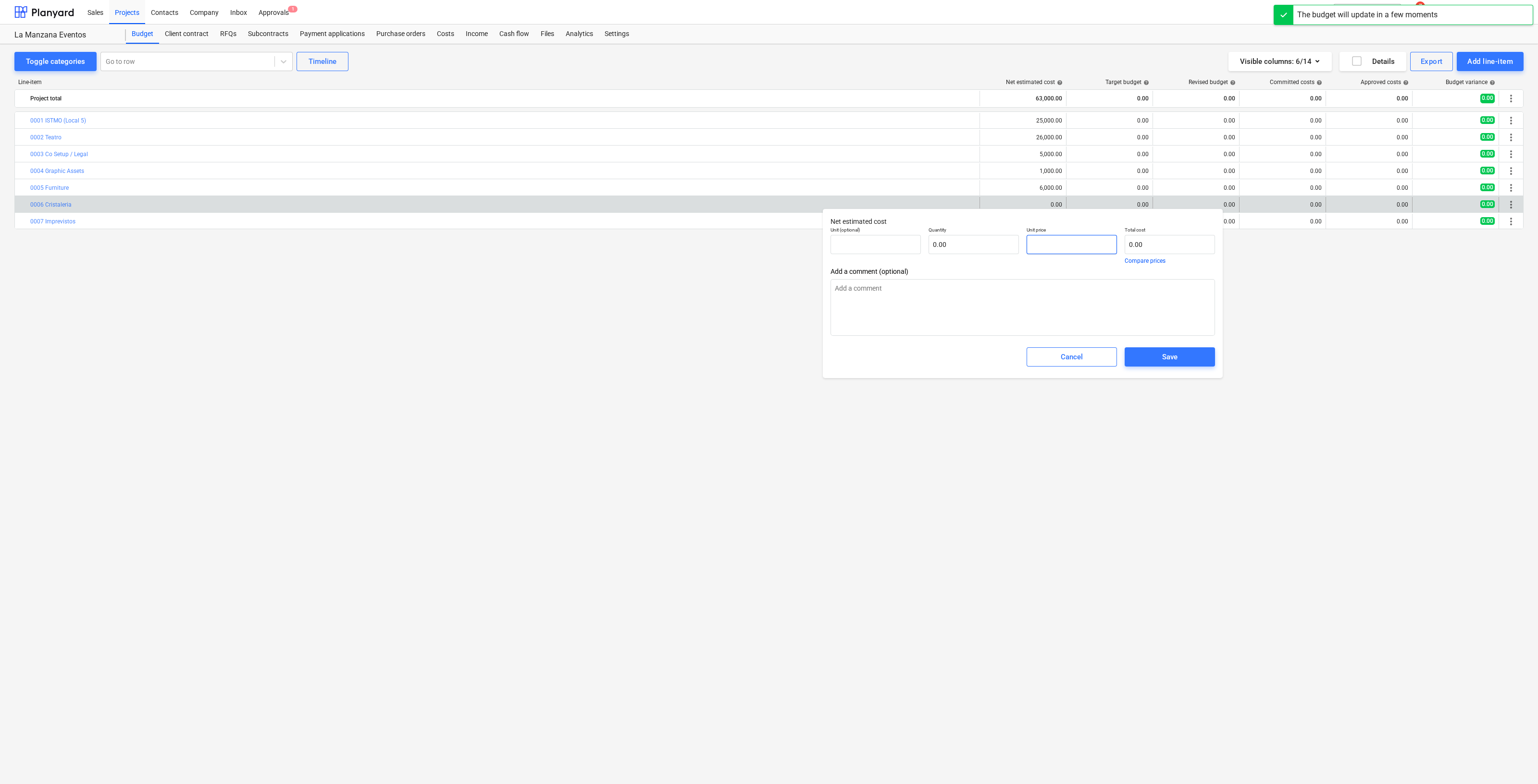
click at [1057, 239] on input "text" at bounding box center [1072, 244] width 91 height 19
type textarea "x"
type input "pcs"
type input "2"
type input "1.00"
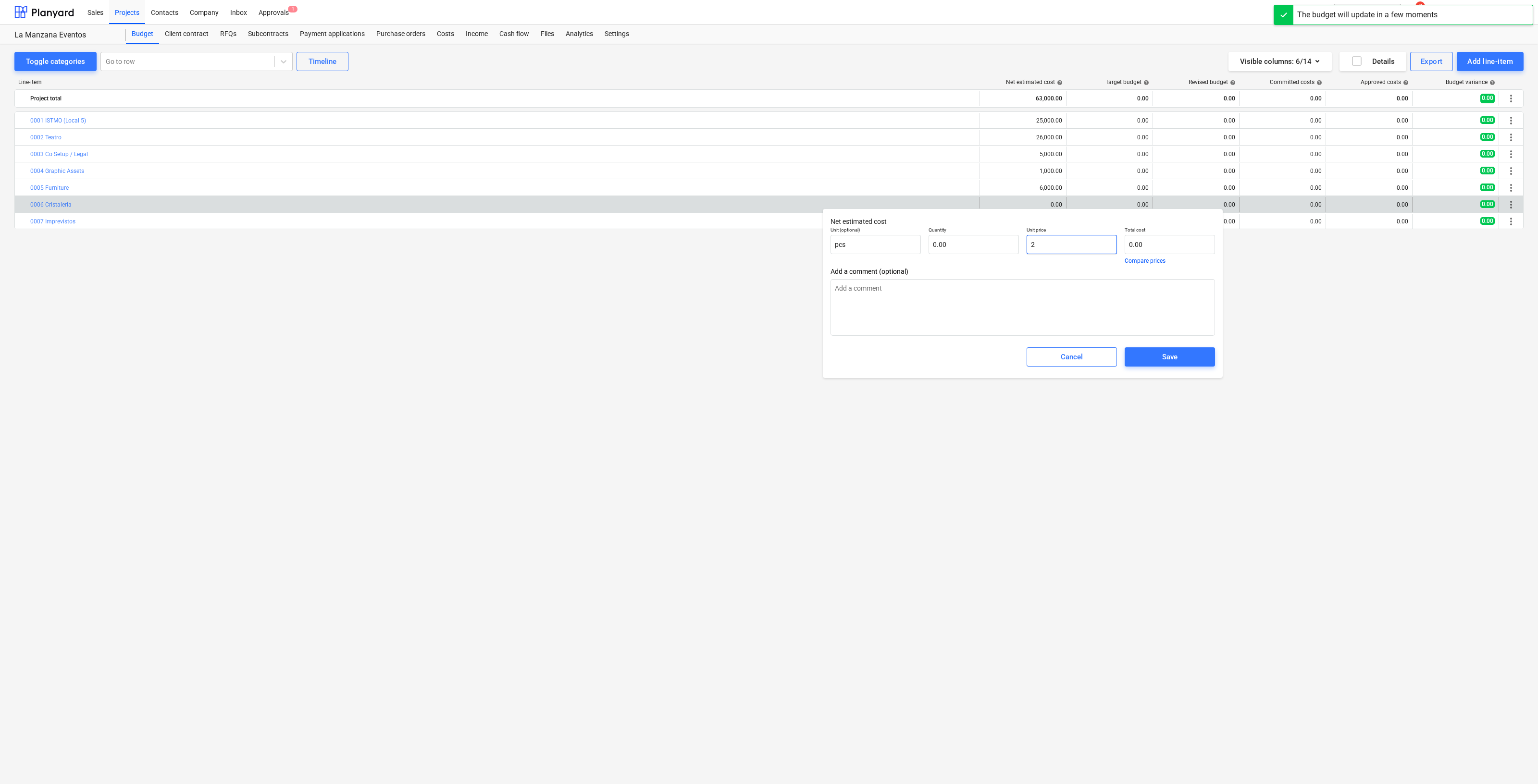
type input "2.00"
type textarea "x"
type input "20"
type input "20.00"
type textarea "x"
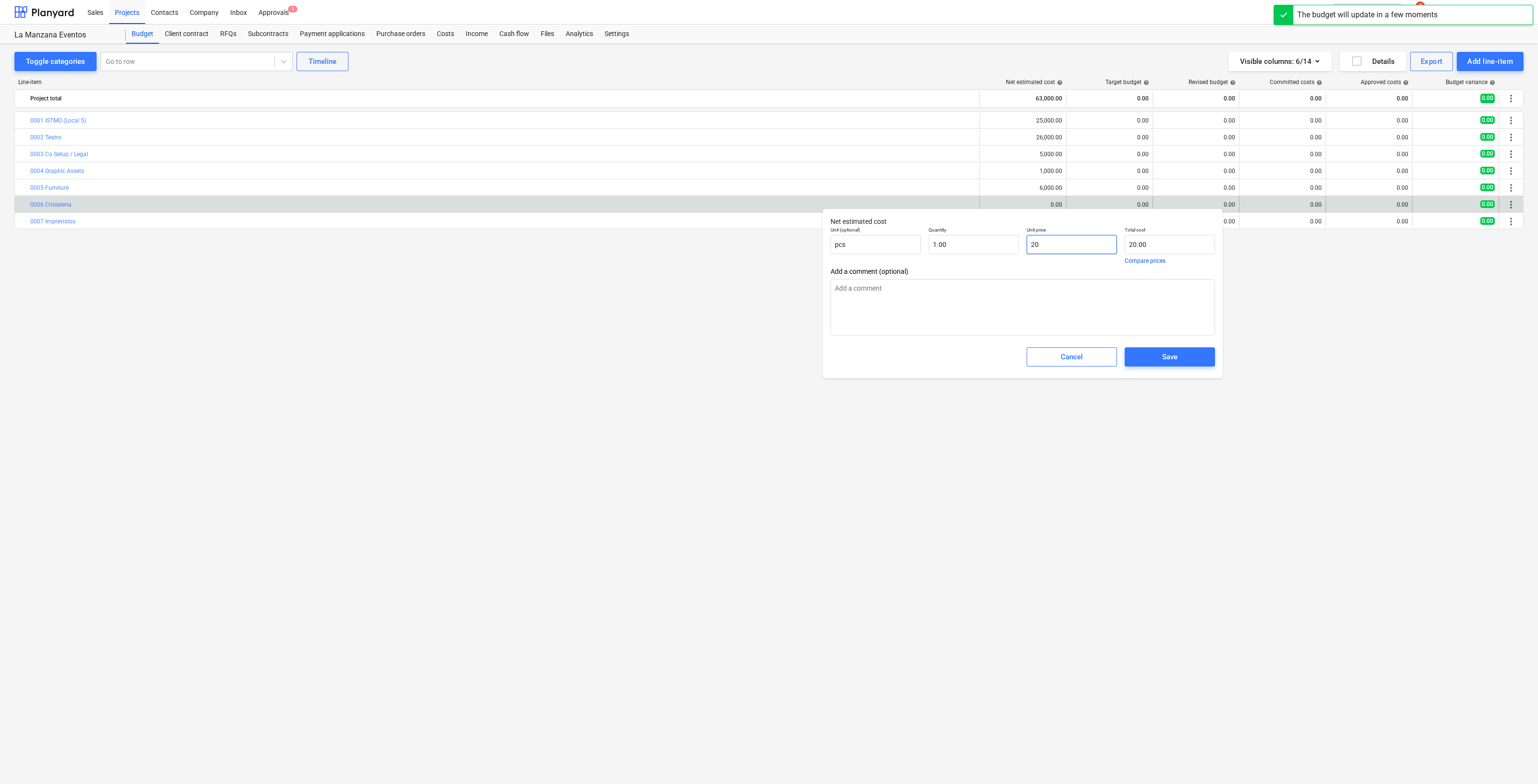
type input "200"
type input "200.00"
type textarea "x"
type input "2000"
type input "2,000.00"
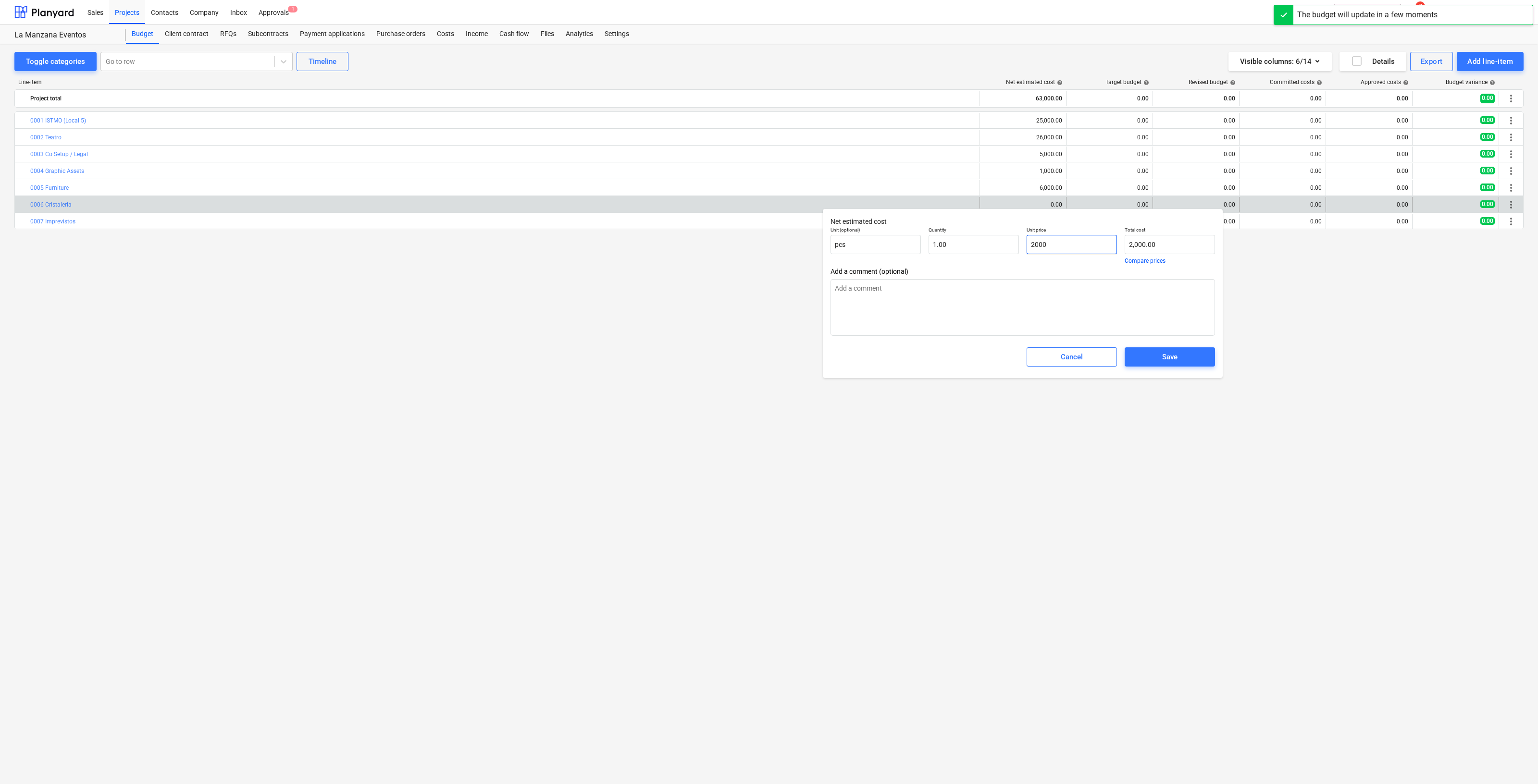
type textarea "x"
type input "20000"
type input "20,000.00"
type textarea "x"
type input "2000"
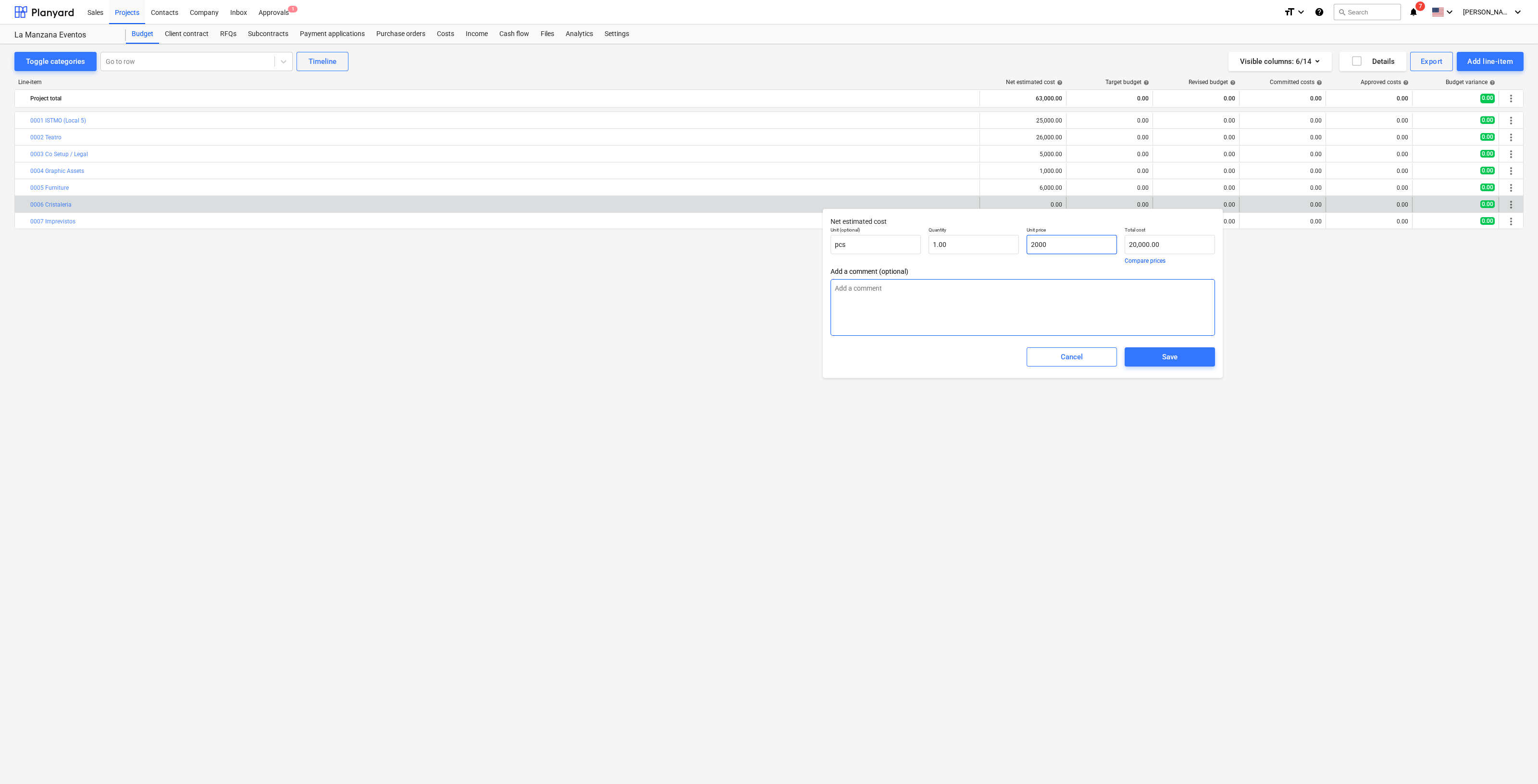
type input "2,000.00"
type input "2000"
type textarea "x"
type input "2,000.00"
click at [1172, 366] on button "Save" at bounding box center [1170, 357] width 91 height 19
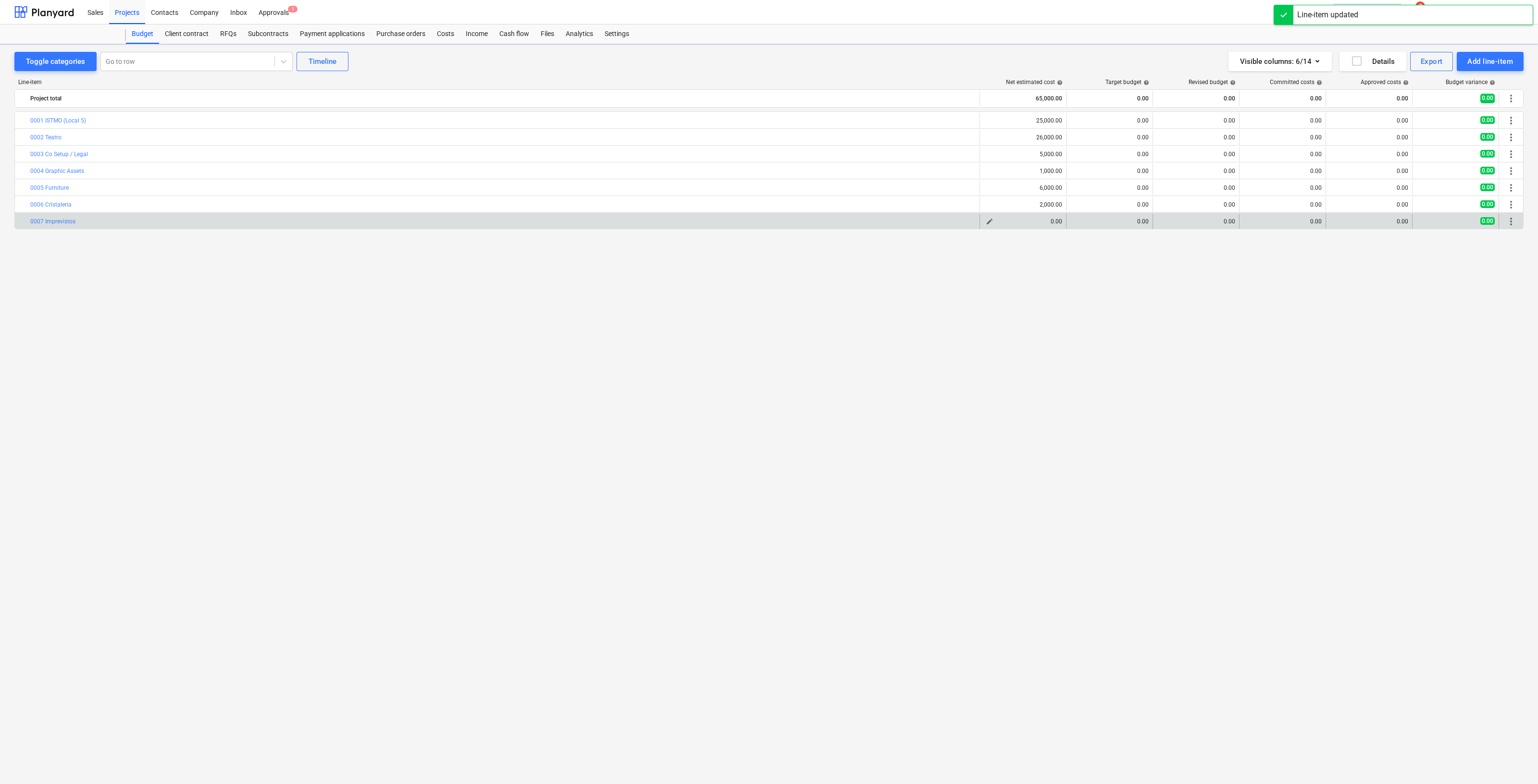
type textarea "x"
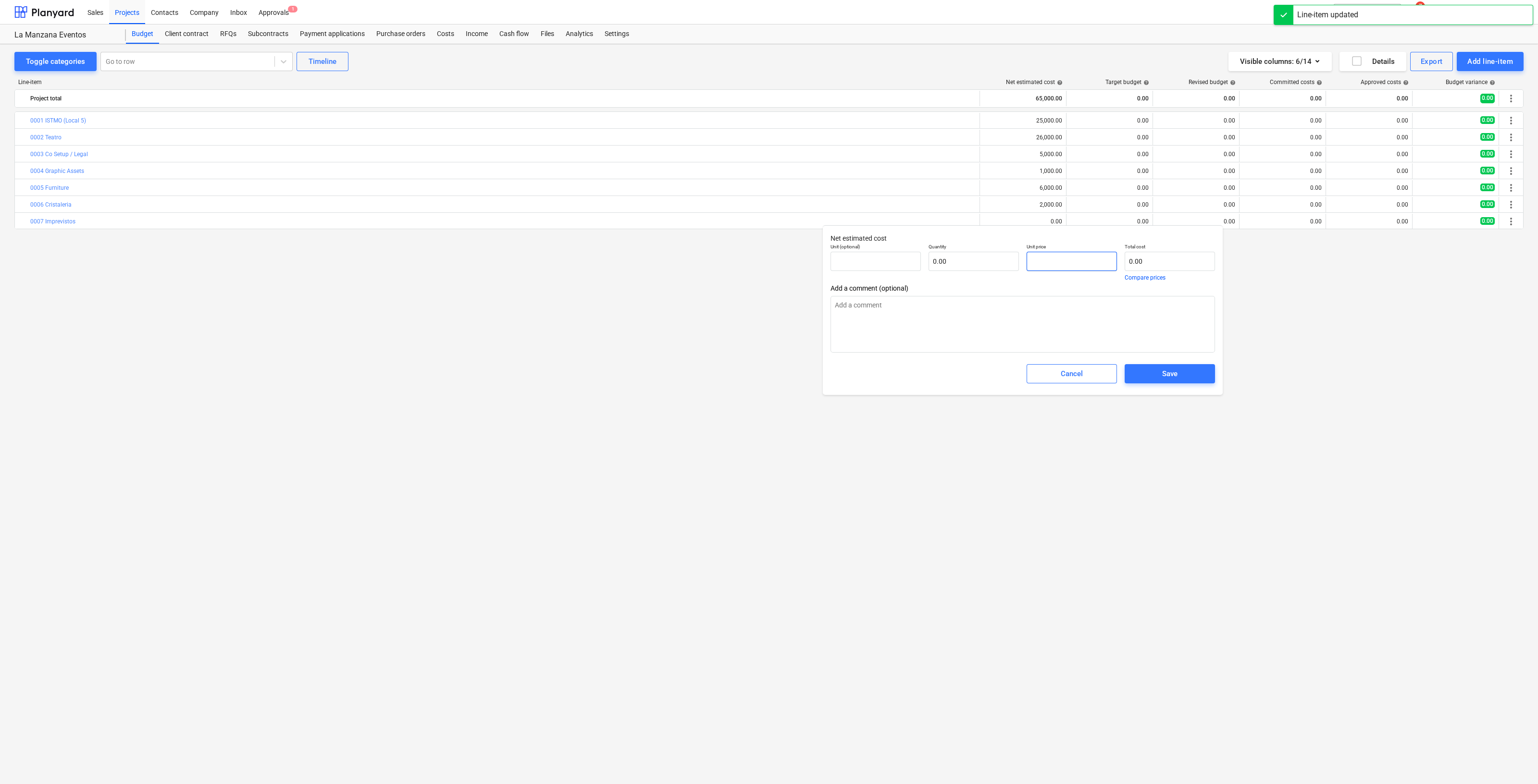
click at [1072, 261] on input "text" at bounding box center [1072, 261] width 91 height 19
type textarea "x"
type input "pcs"
type input "5"
type input "1.00"
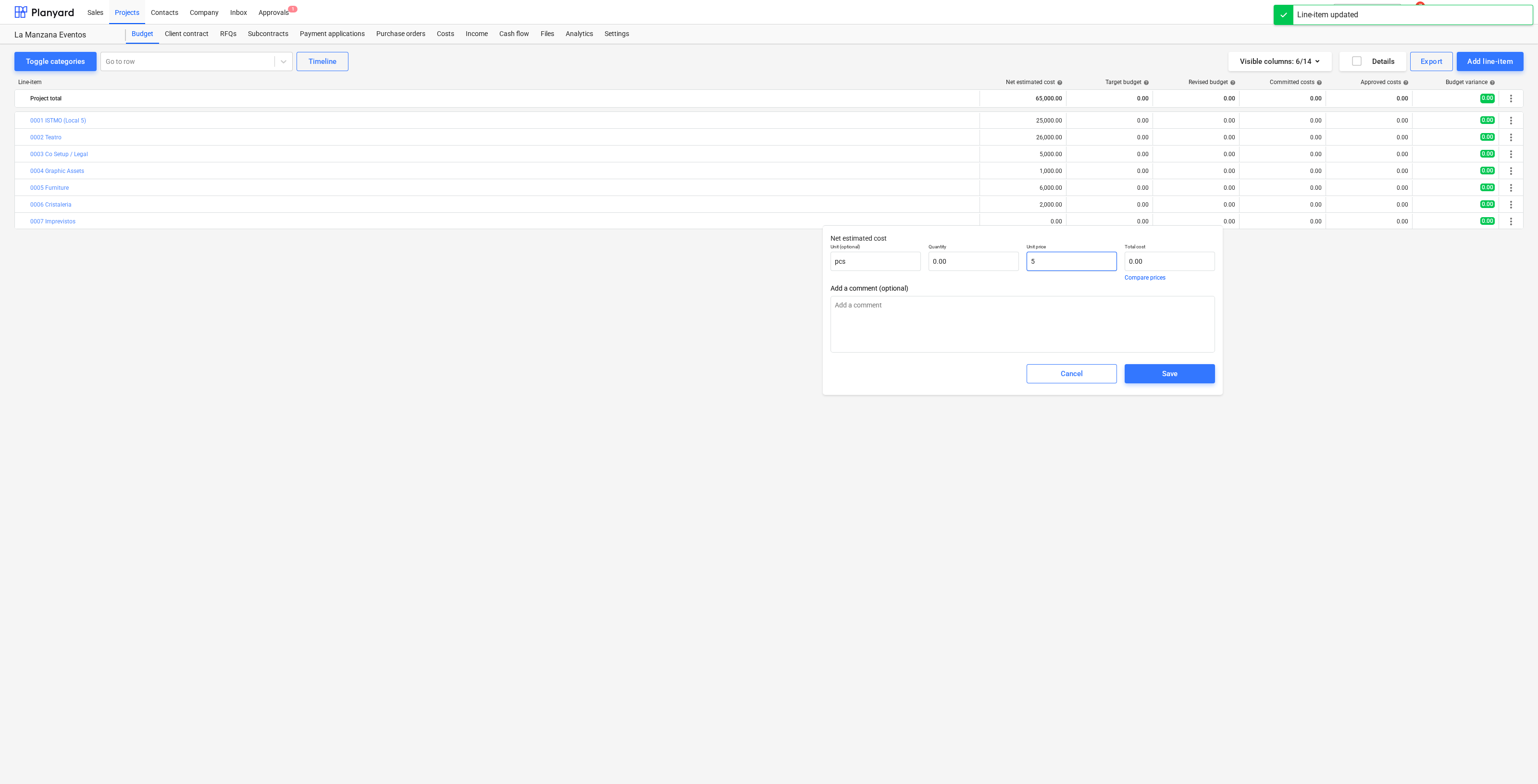
type input "5.00"
type textarea "x"
type input "50"
type input "50.00"
type textarea "x"
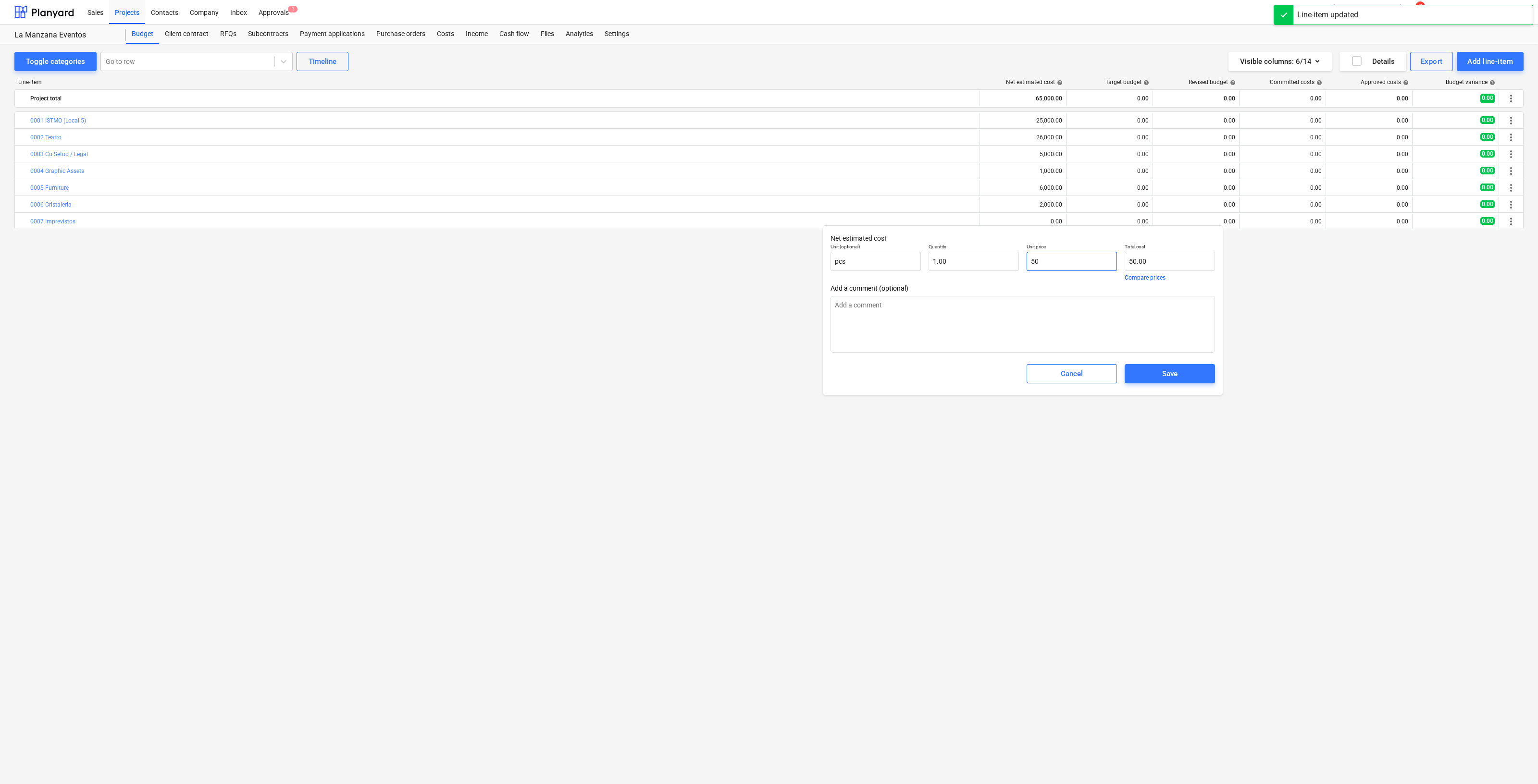
type input "500"
type input "500.00"
type textarea "x"
type input "5000"
type input "5,000.00"
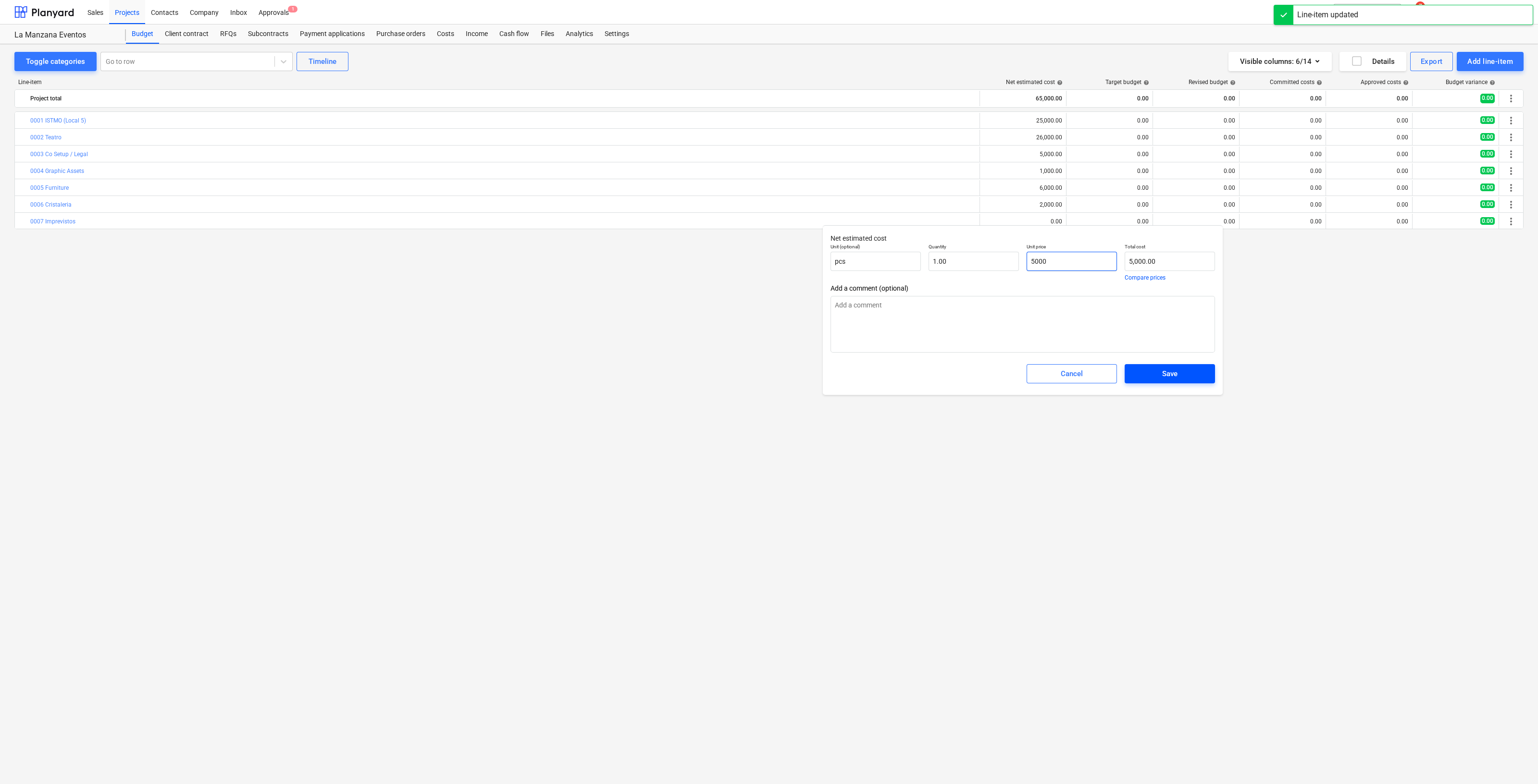
type input "5000"
type textarea "x"
type input "5,000.00"
click at [1178, 374] on span "Save" at bounding box center [1170, 374] width 67 height 12
type textarea "x"
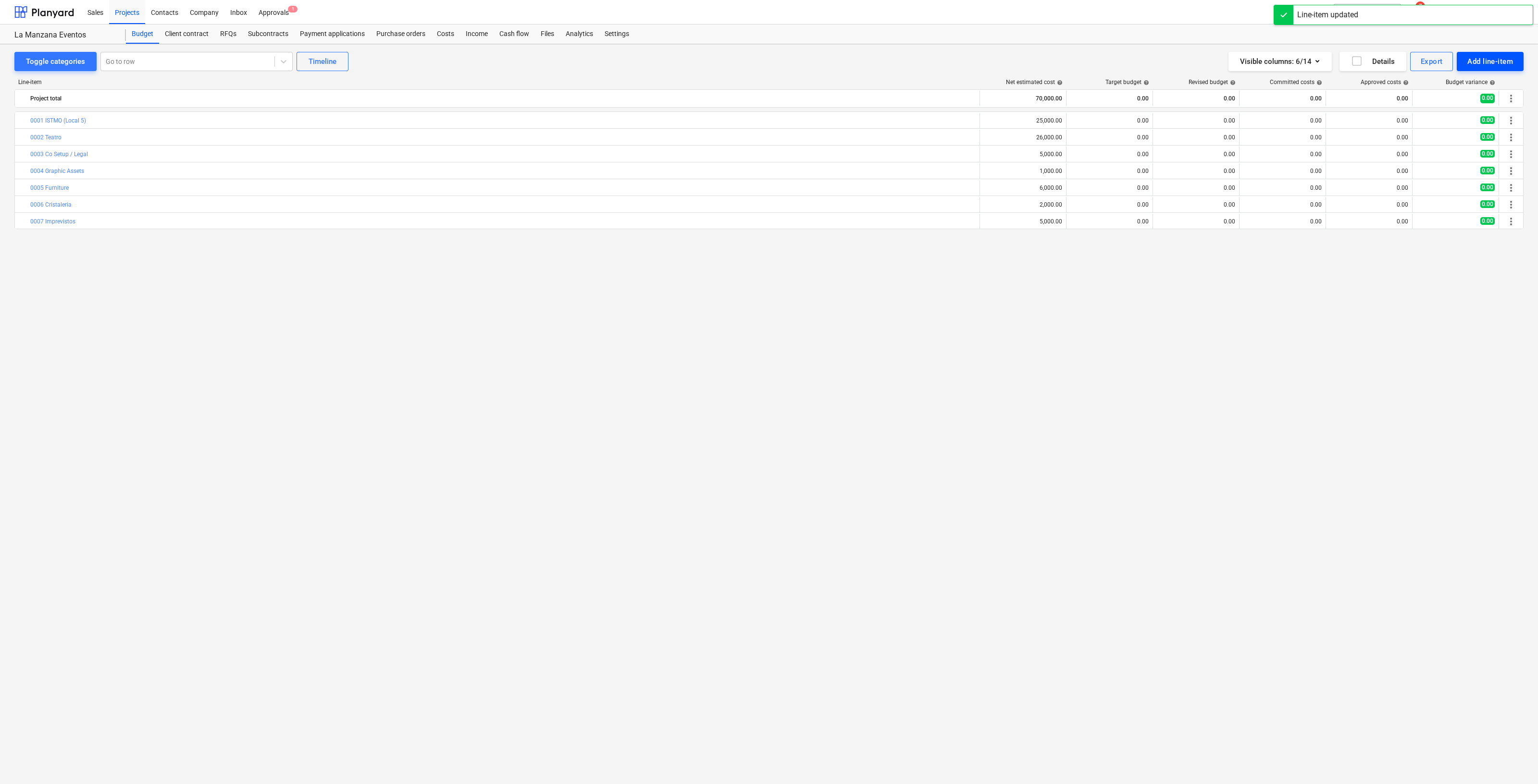
click at [1509, 64] on div "Add line-item" at bounding box center [1490, 61] width 46 height 12
click at [1476, 97] on div "Add custom" at bounding box center [1474, 102] width 100 height 17
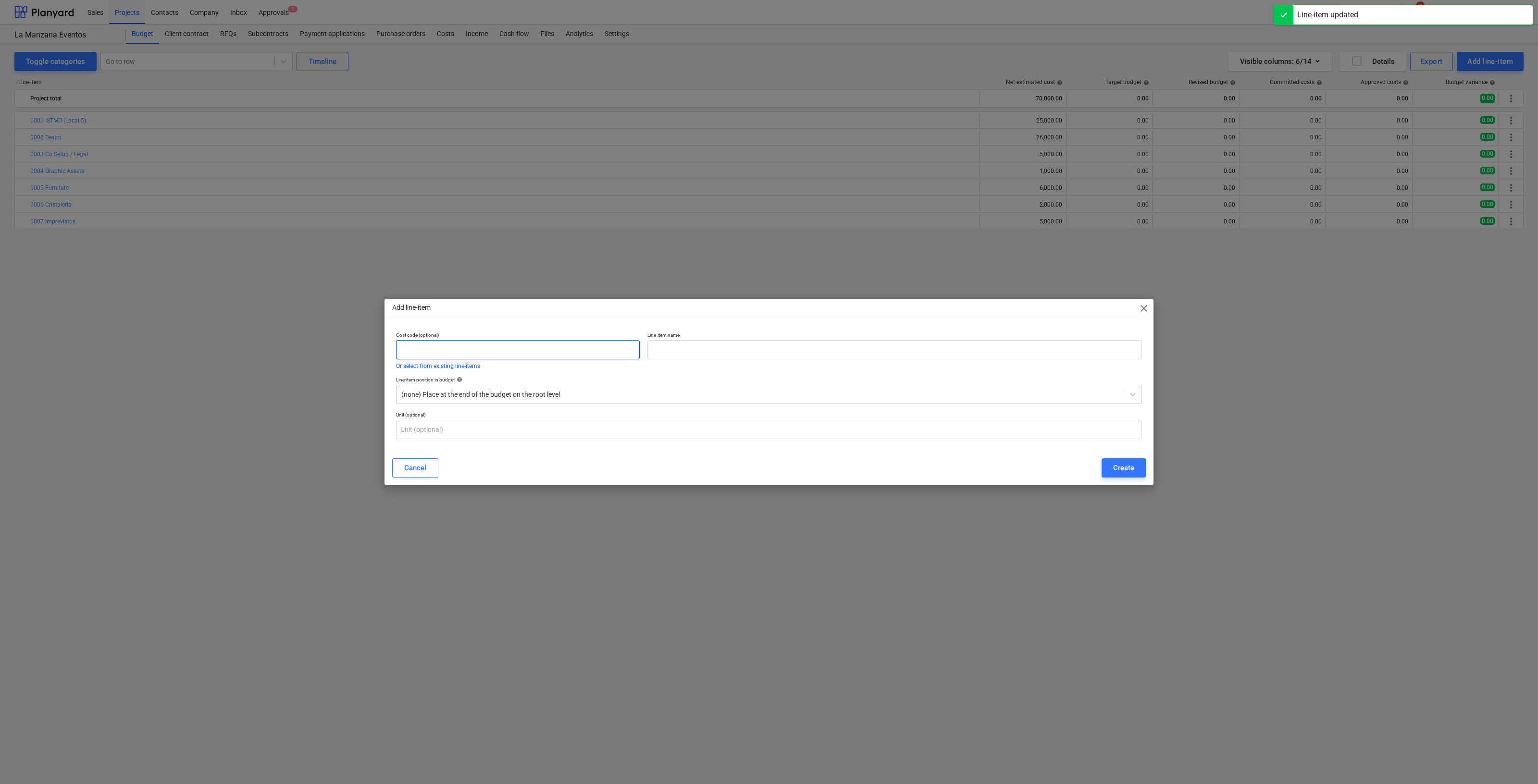
click at [426, 350] on input "text" at bounding box center [518, 350] width 244 height 19
drag, startPoint x: 444, startPoint y: 347, endPoint x: 349, endPoint y: 339, distance: 95.3
click at [349, 339] on div "Add line-item close Cost code (optional) Marketing Or select from existing line…" at bounding box center [769, 392] width 1538 height 784
type input "Marketing"
click at [701, 352] on input "text" at bounding box center [895, 350] width 495 height 19
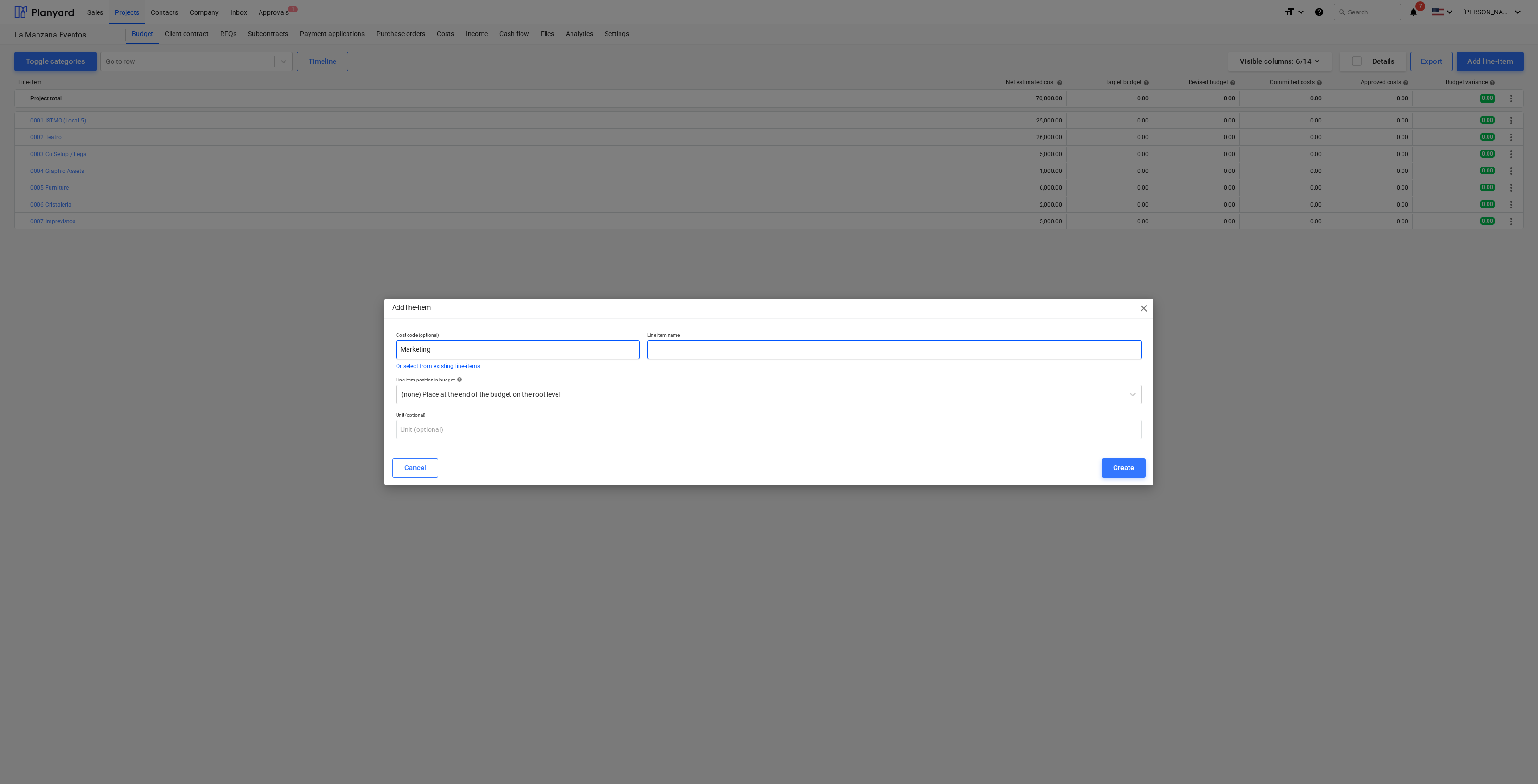
paste input "Marketing"
type input "Marketing"
drag, startPoint x: 449, startPoint y: 353, endPoint x: 327, endPoint y: 344, distance: 122.3
click at [327, 344] on div "Add line-item close Cost code (optional) Marketing Or select from existing line…" at bounding box center [769, 392] width 1538 height 784
type input "0008"
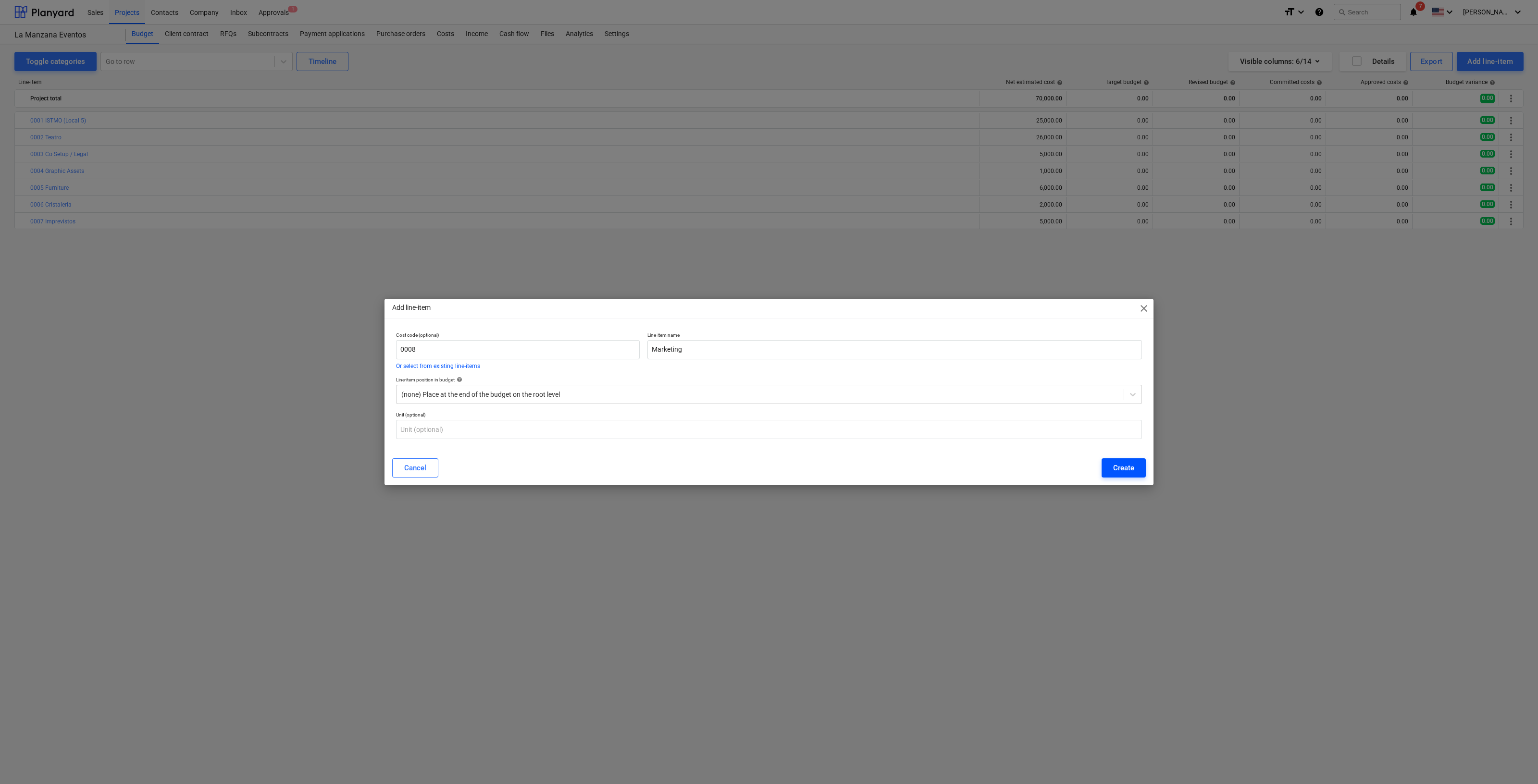
click at [1135, 467] on button "Create" at bounding box center [1124, 468] width 44 height 19
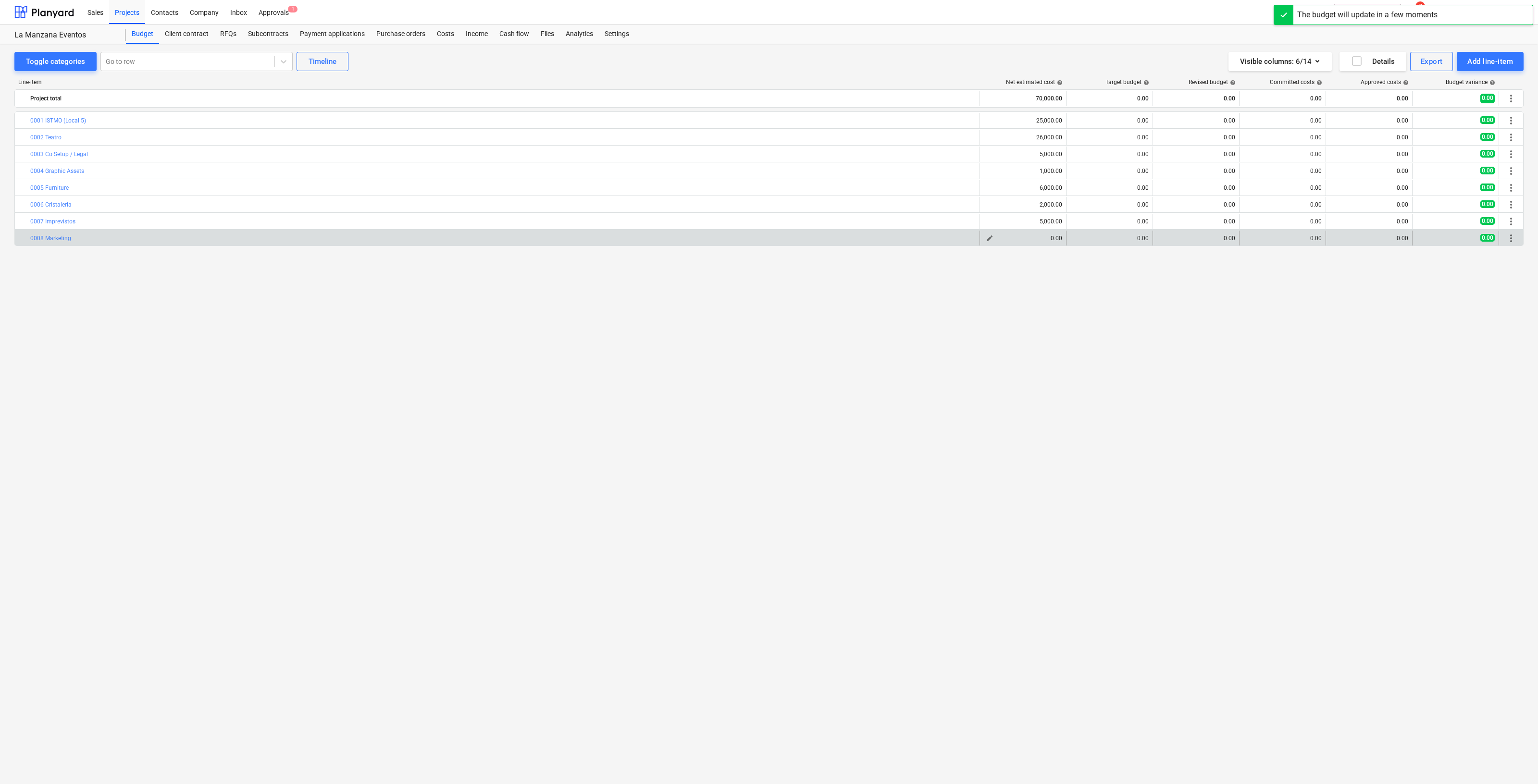
click at [988, 237] on span "edit" at bounding box center [990, 238] width 7 height 7
type textarea "x"
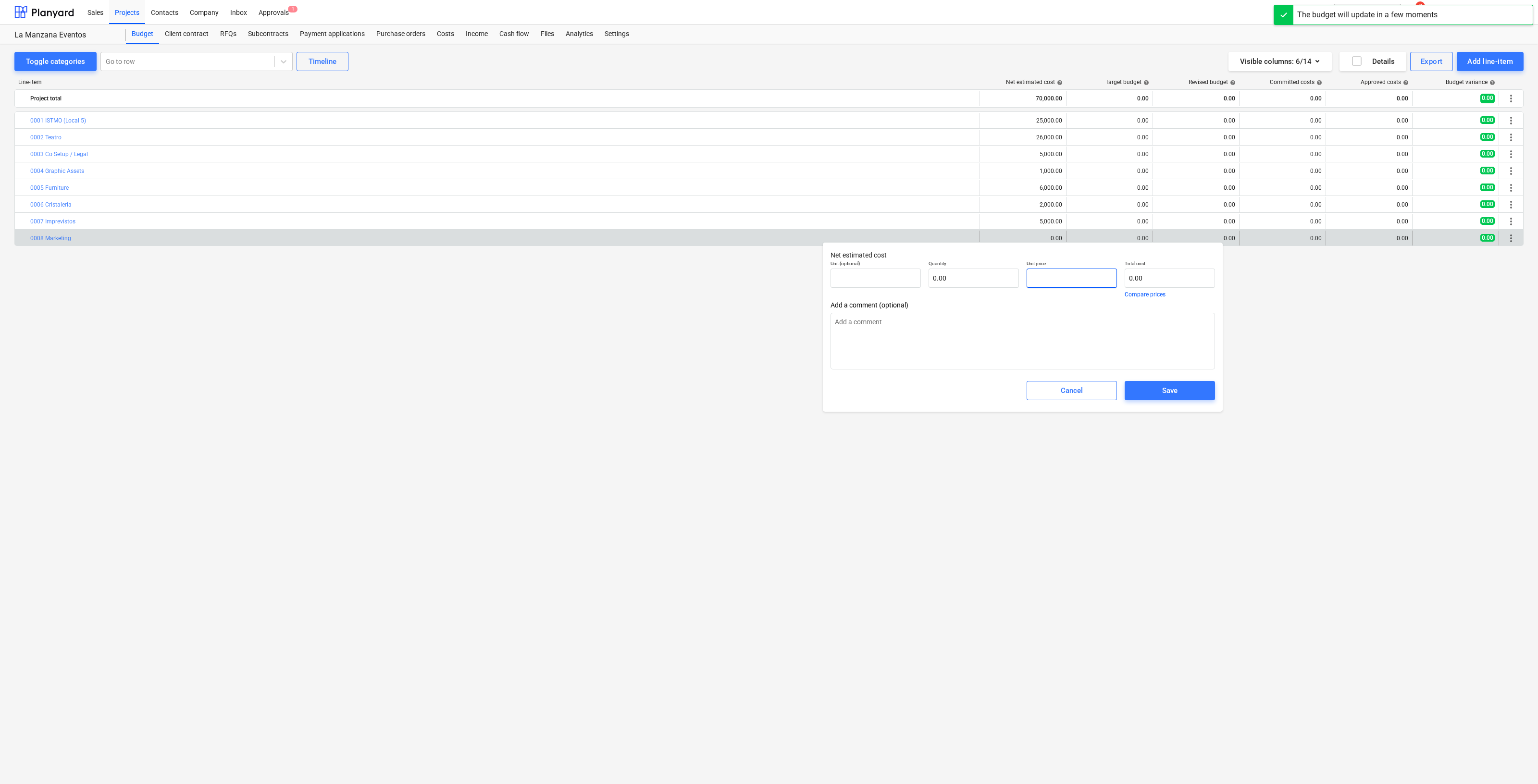
click at [1069, 275] on input "text" at bounding box center [1072, 278] width 91 height 19
type textarea "x"
type input "pcs"
type input "5"
type input "1.00"
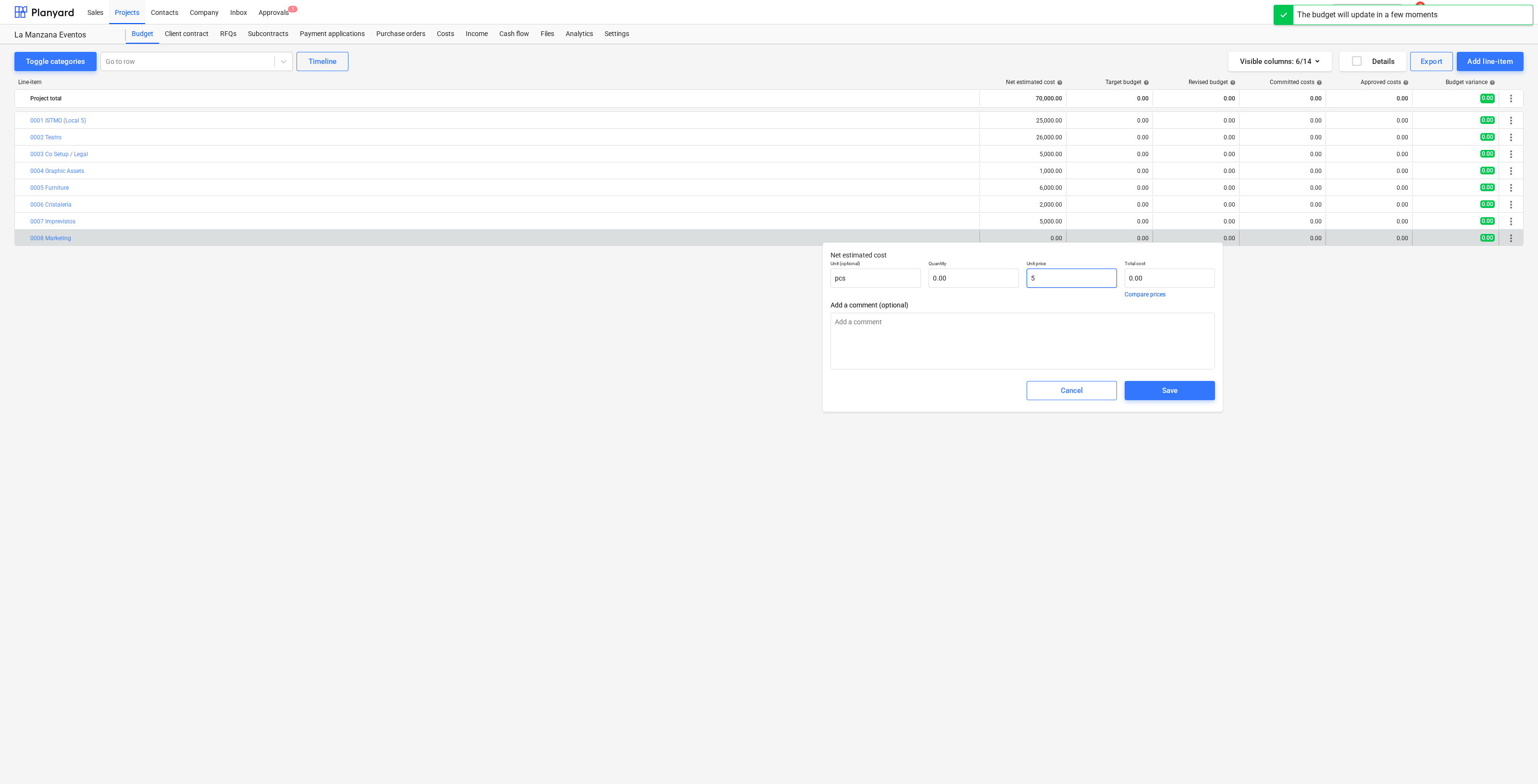
type input "5.00"
type textarea "x"
type input "50"
type input "50.00"
type textarea "x"
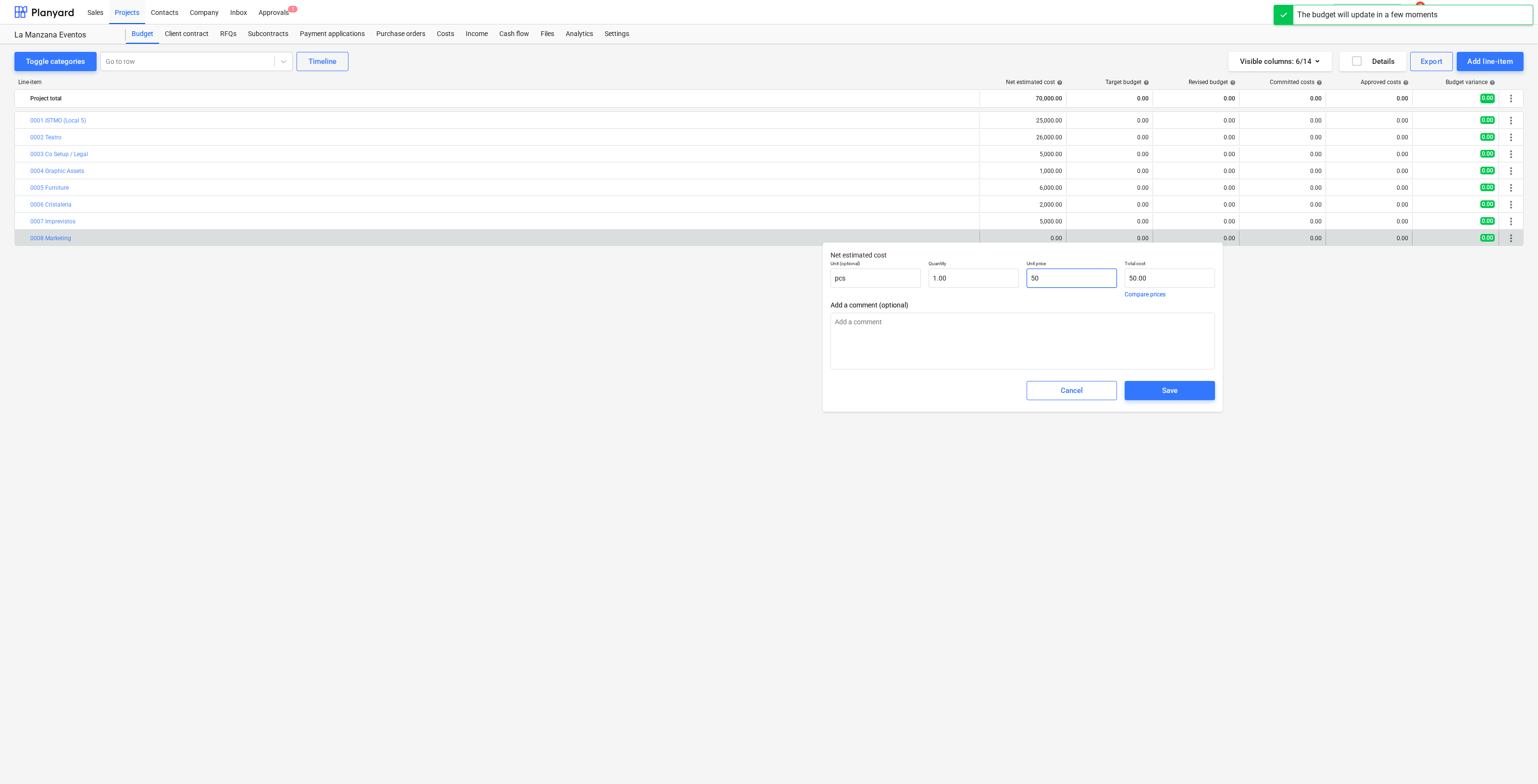
type input "500"
type input "500.00"
type textarea "x"
type input "5000"
type input "5,000.00"
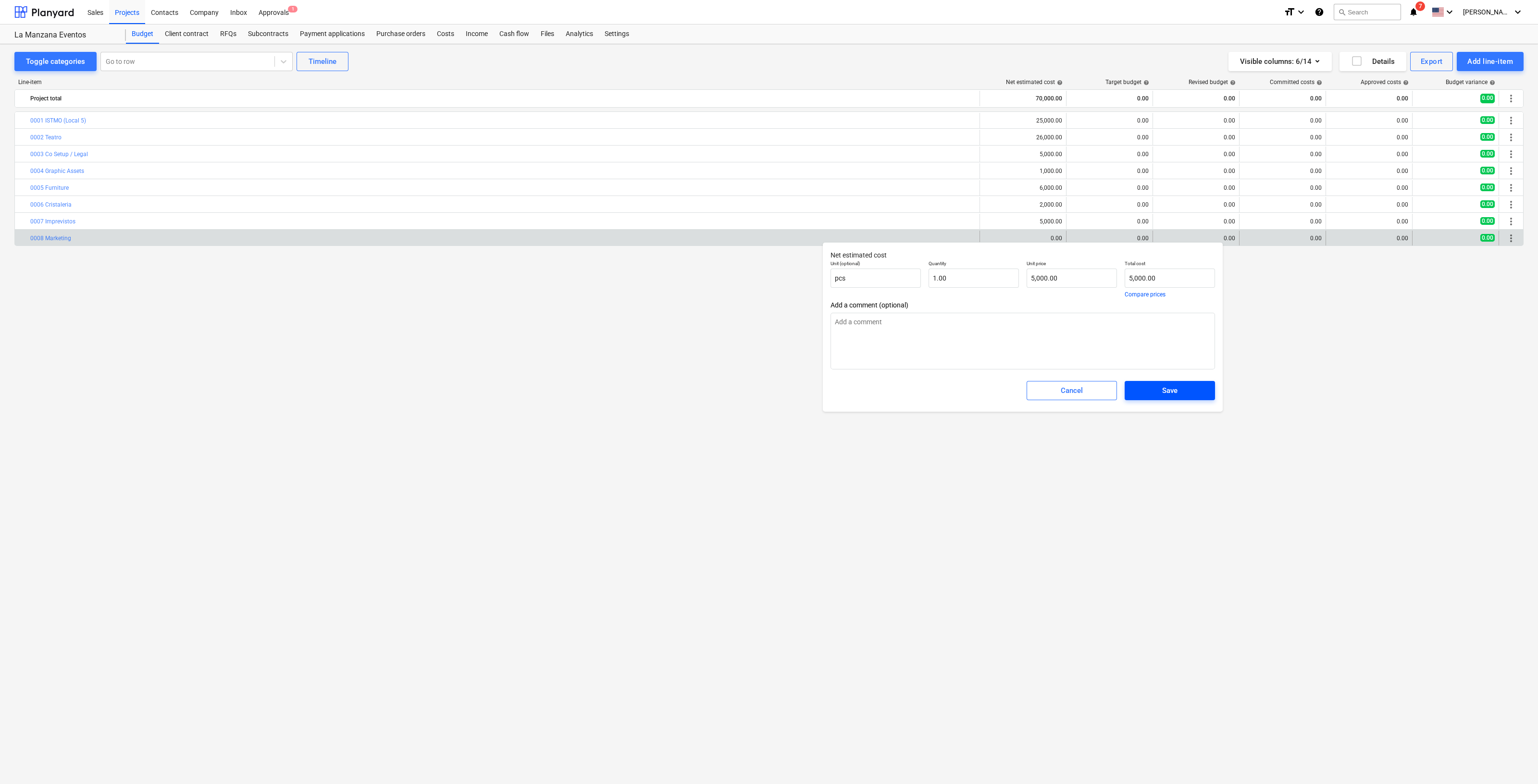
click at [1169, 395] on div "Save" at bounding box center [1170, 390] width 16 height 12
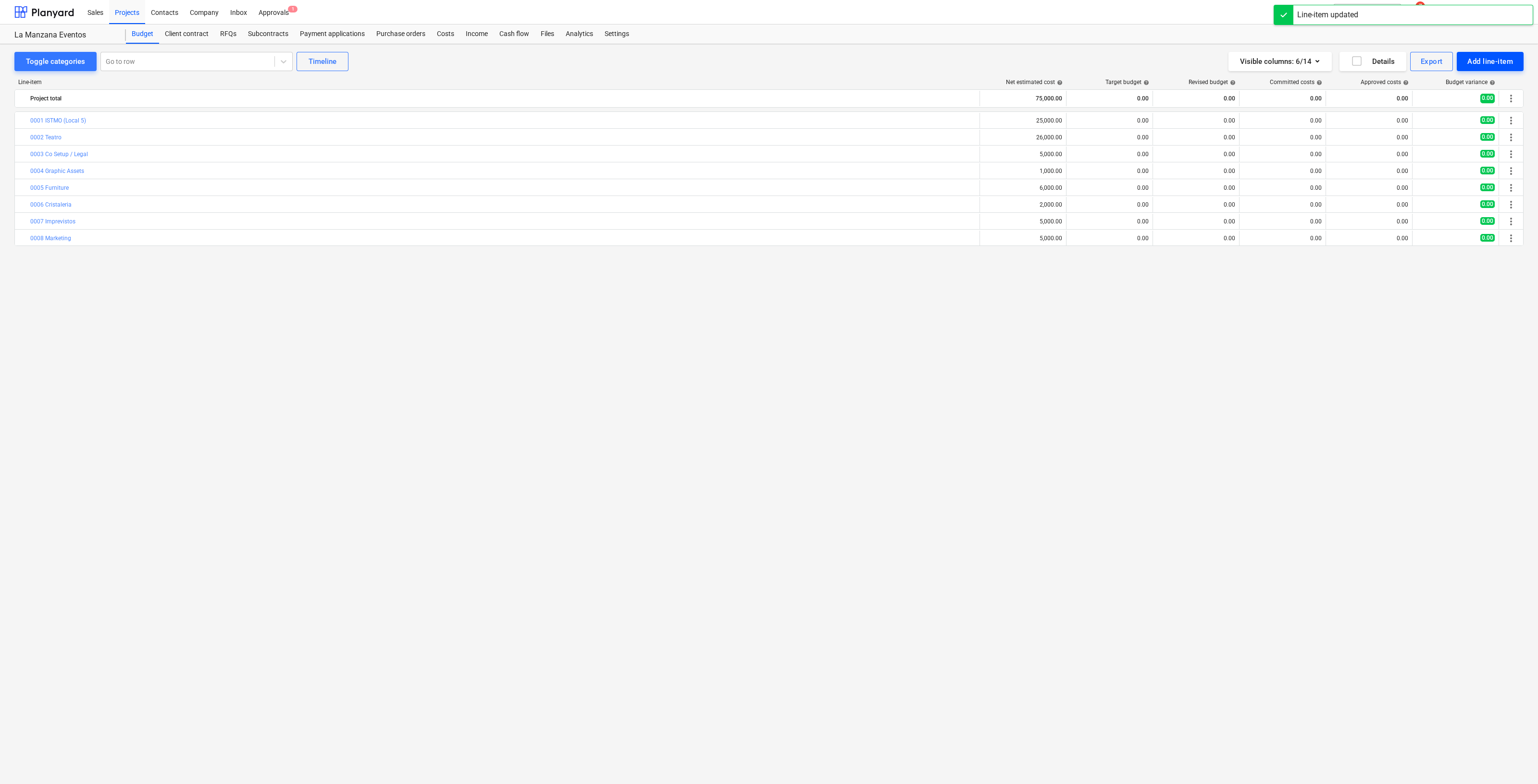
click at [1495, 63] on div "Add line-item" at bounding box center [1490, 61] width 46 height 12
click at [1466, 102] on div "Add custom" at bounding box center [1474, 102] width 100 height 17
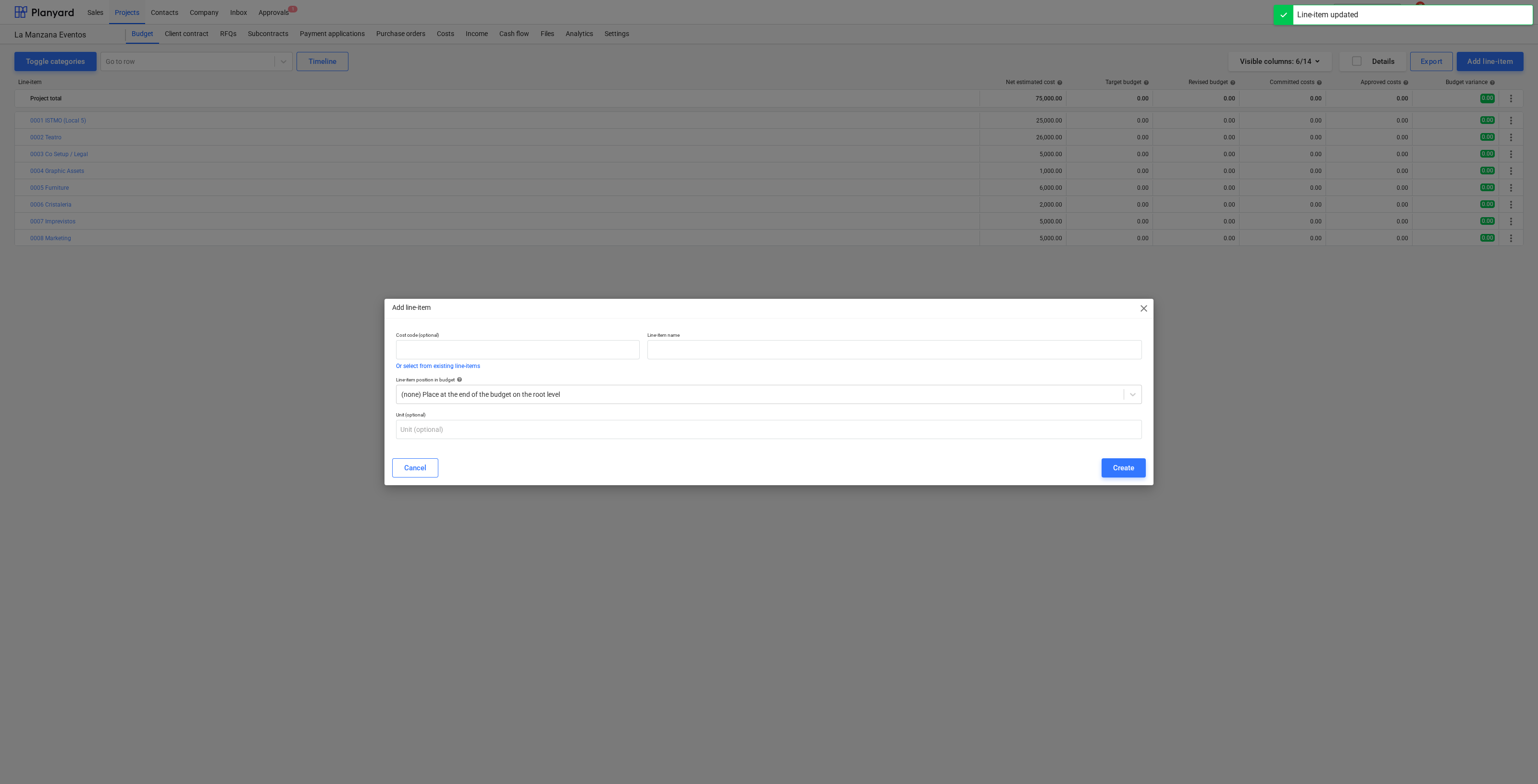
click at [499, 337] on p "Cost code (optional)" at bounding box center [518, 336] width 244 height 8
click at [500, 345] on input "text" at bounding box center [518, 350] width 244 height 19
click at [701, 345] on input "text" at bounding box center [895, 350] width 495 height 19
click at [1127, 468] on div "Create" at bounding box center [1124, 468] width 21 height 12
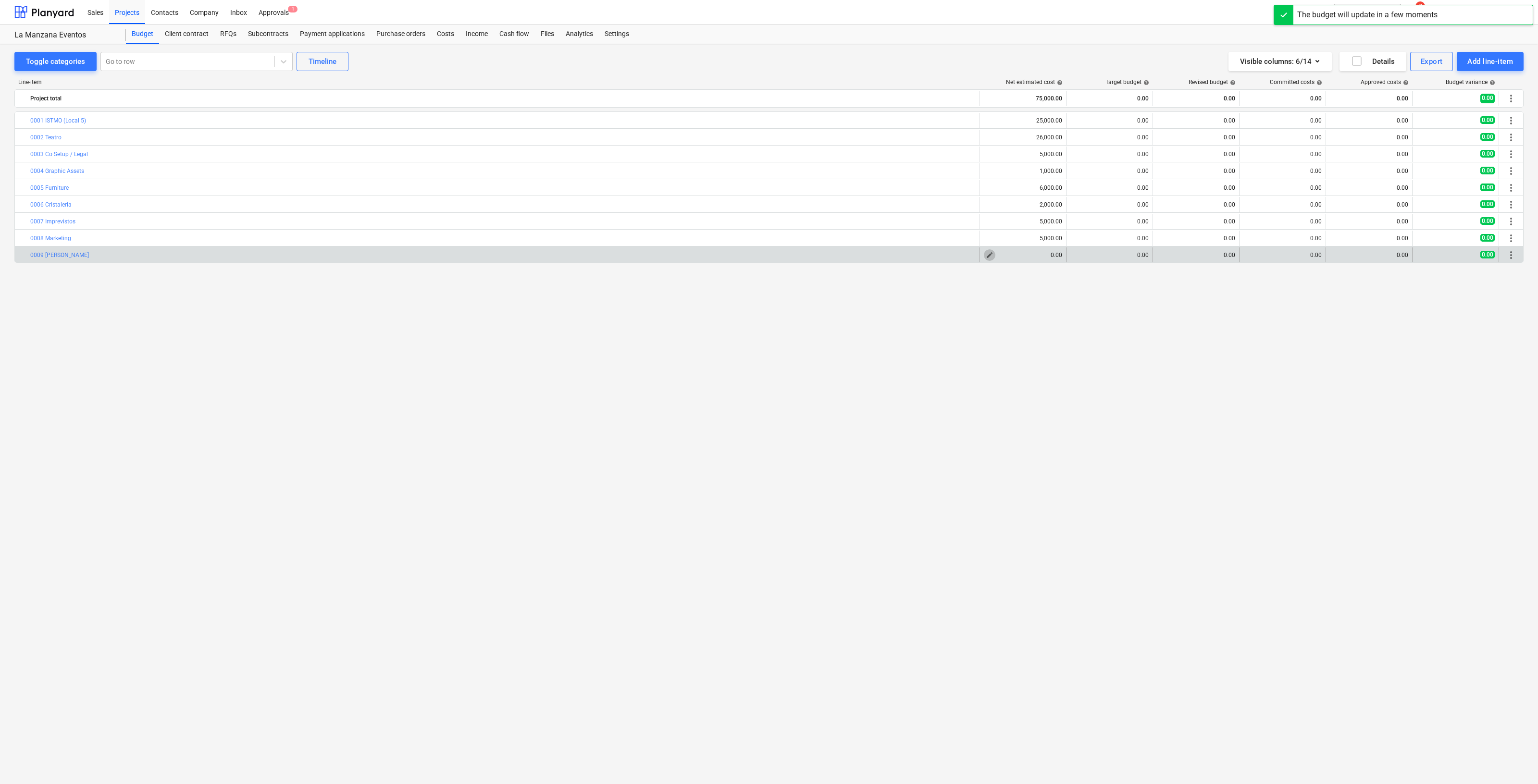
click at [988, 256] on span "edit" at bounding box center [990, 255] width 7 height 7
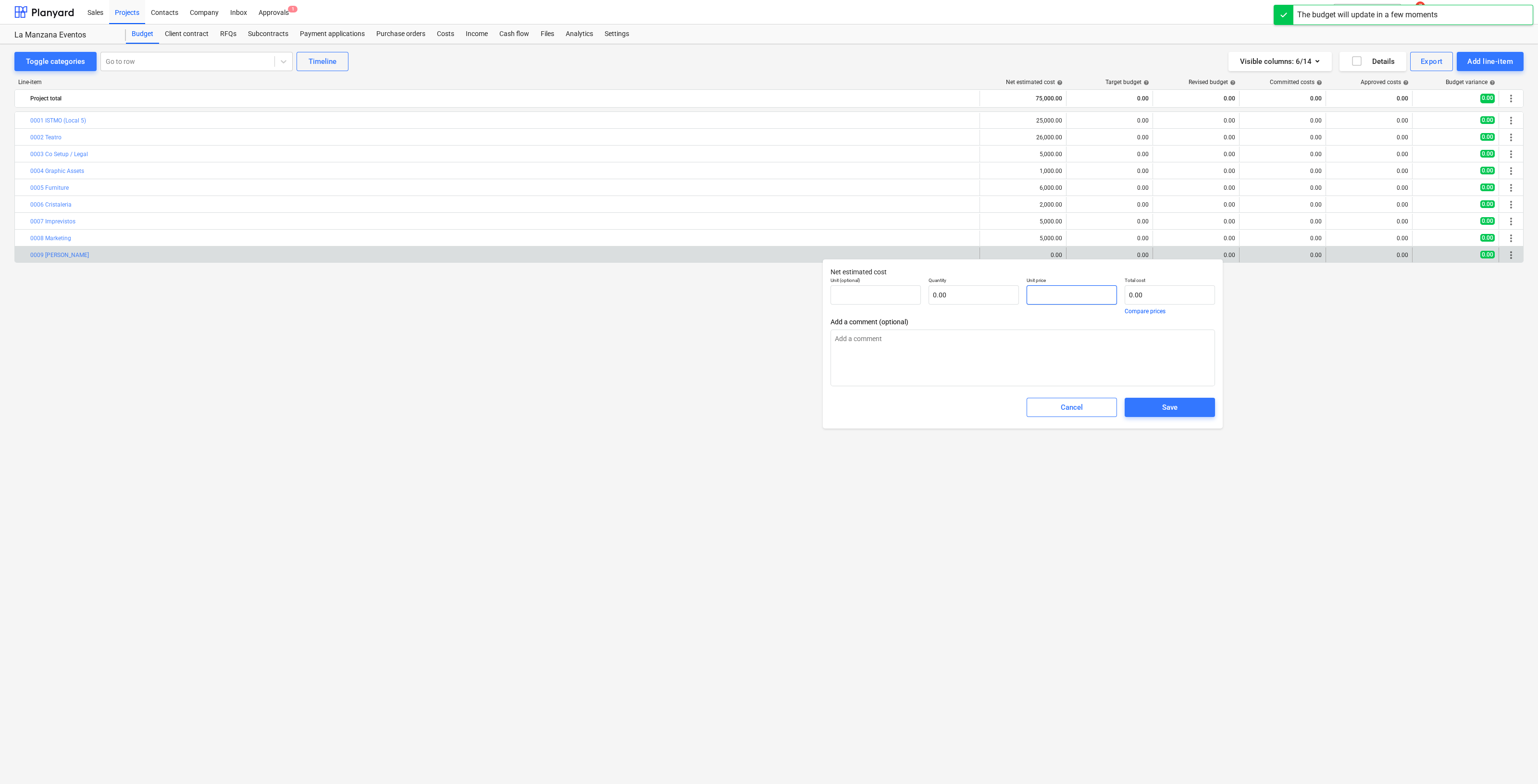
click at [1052, 301] on input "text" at bounding box center [1072, 295] width 91 height 19
click at [1179, 410] on span "Save" at bounding box center [1170, 407] width 67 height 12
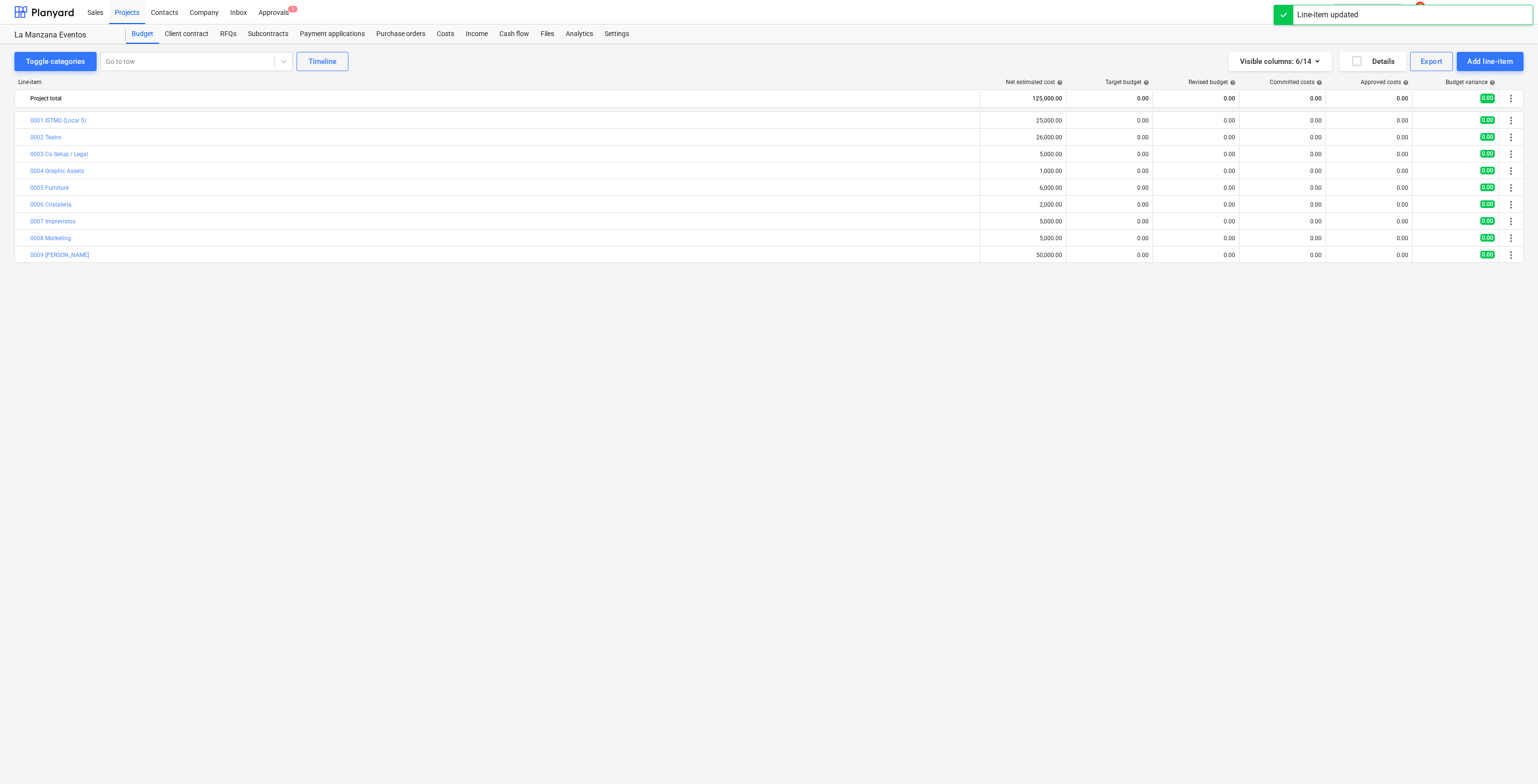
drag, startPoint x: 1005, startPoint y: 527, endPoint x: 366, endPoint y: 383, distance: 655.0
click at [1004, 525] on div "bar_chart 0001 ISTMO (Local 5) edit 25,000.00 edit 0.00 edit 0.00 0.00 0.00 0.0…" at bounding box center [769, 427] width 1509 height 633
click at [611, 34] on div "Settings" at bounding box center [617, 34] width 36 height 19
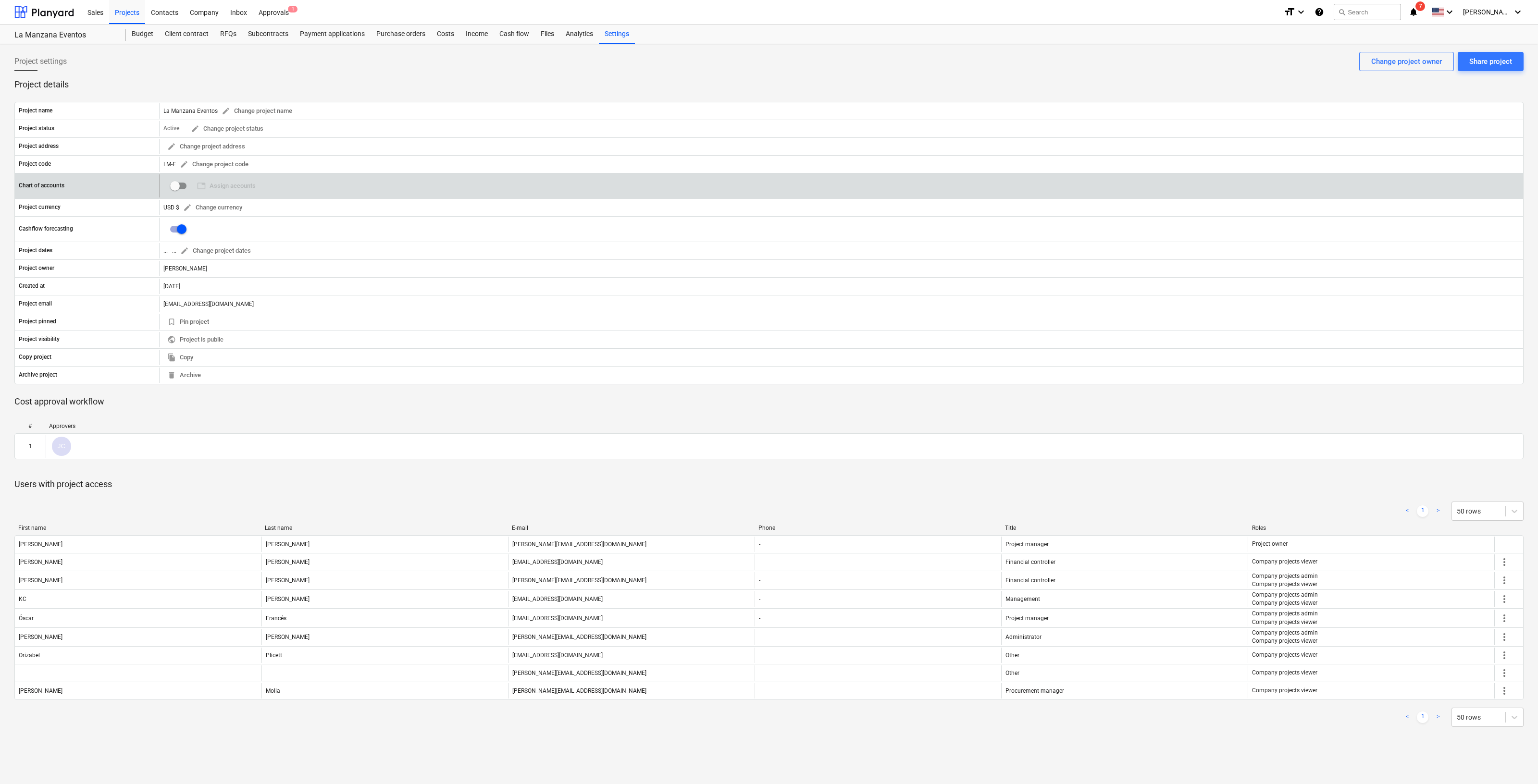
click at [178, 189] on input "checkbox" at bounding box center [175, 186] width 23 height 23
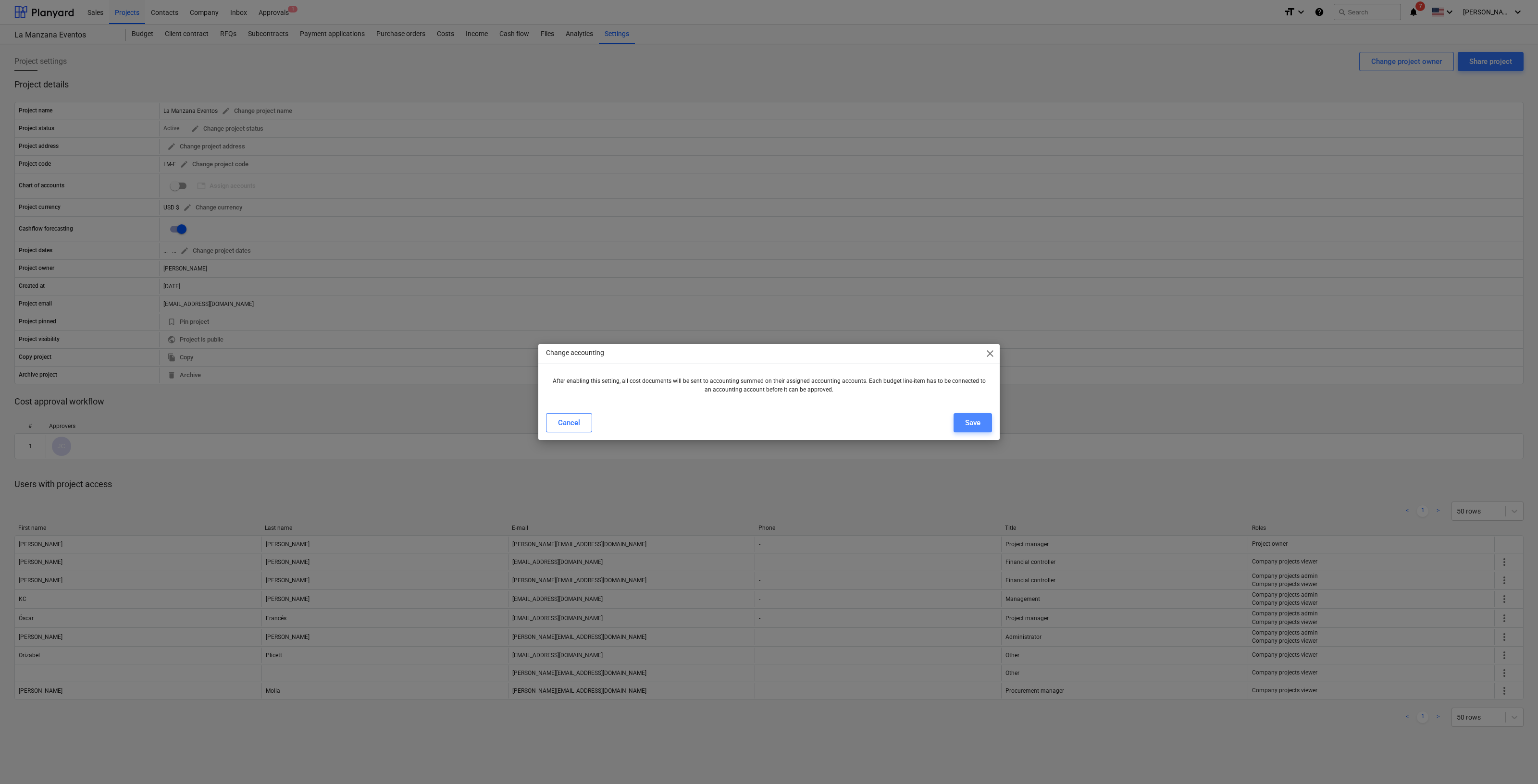
click at [981, 422] on button "Save" at bounding box center [973, 423] width 39 height 19
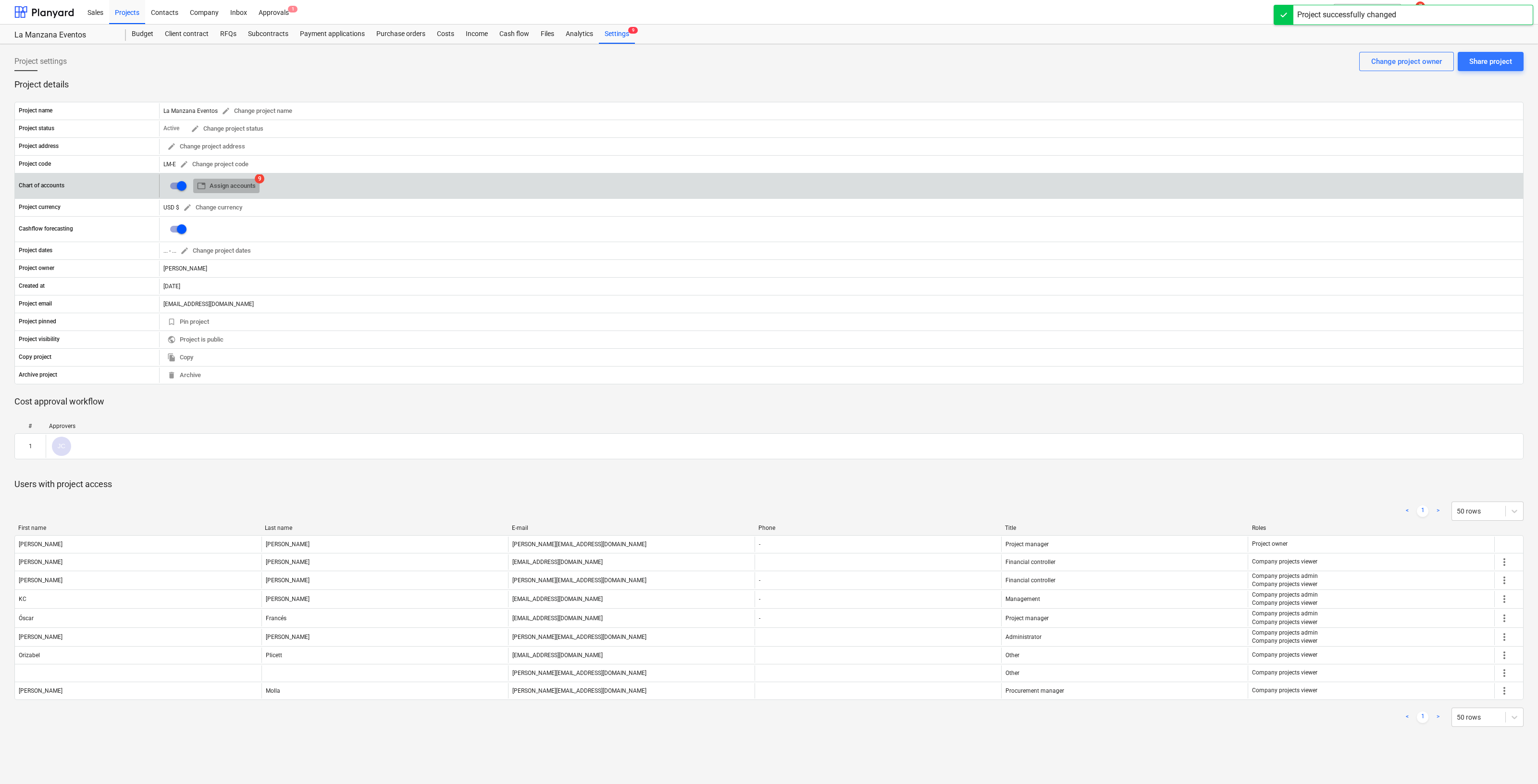
click at [254, 186] on span "table Assign accounts" at bounding box center [226, 186] width 59 height 11
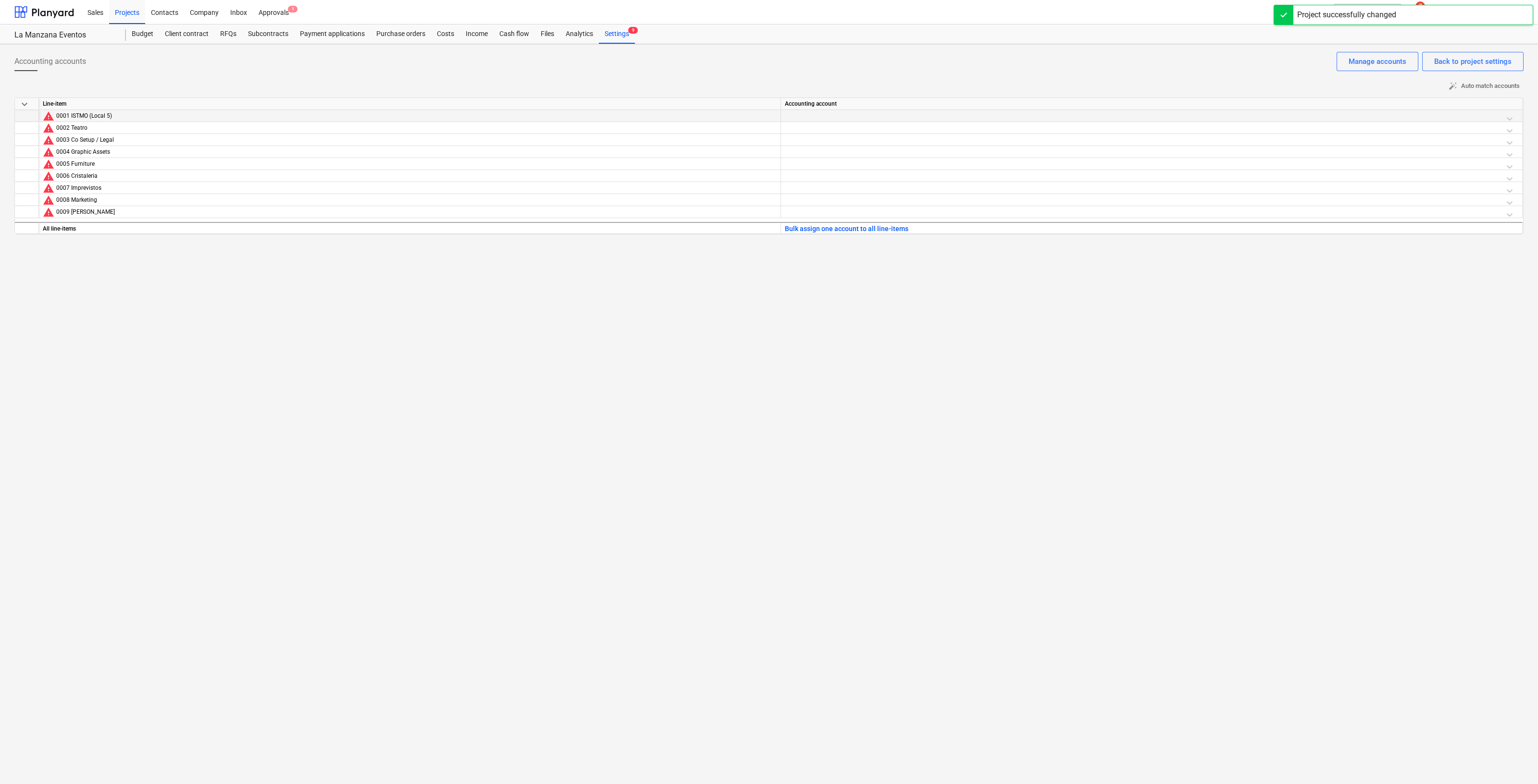
click at [857, 116] on div at bounding box center [1152, 118] width 734 height 17
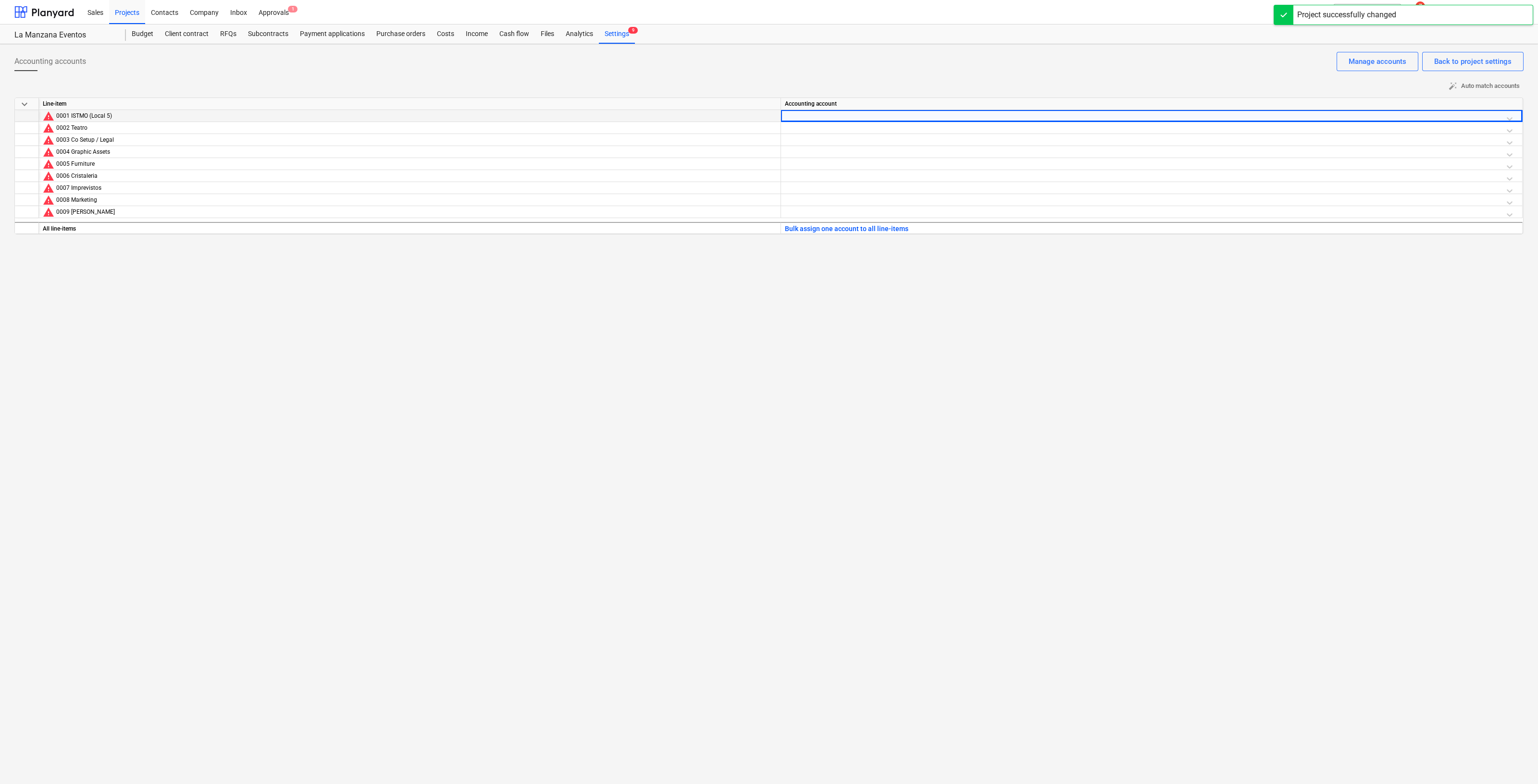
click at [857, 116] on div at bounding box center [1152, 118] width 734 height 17
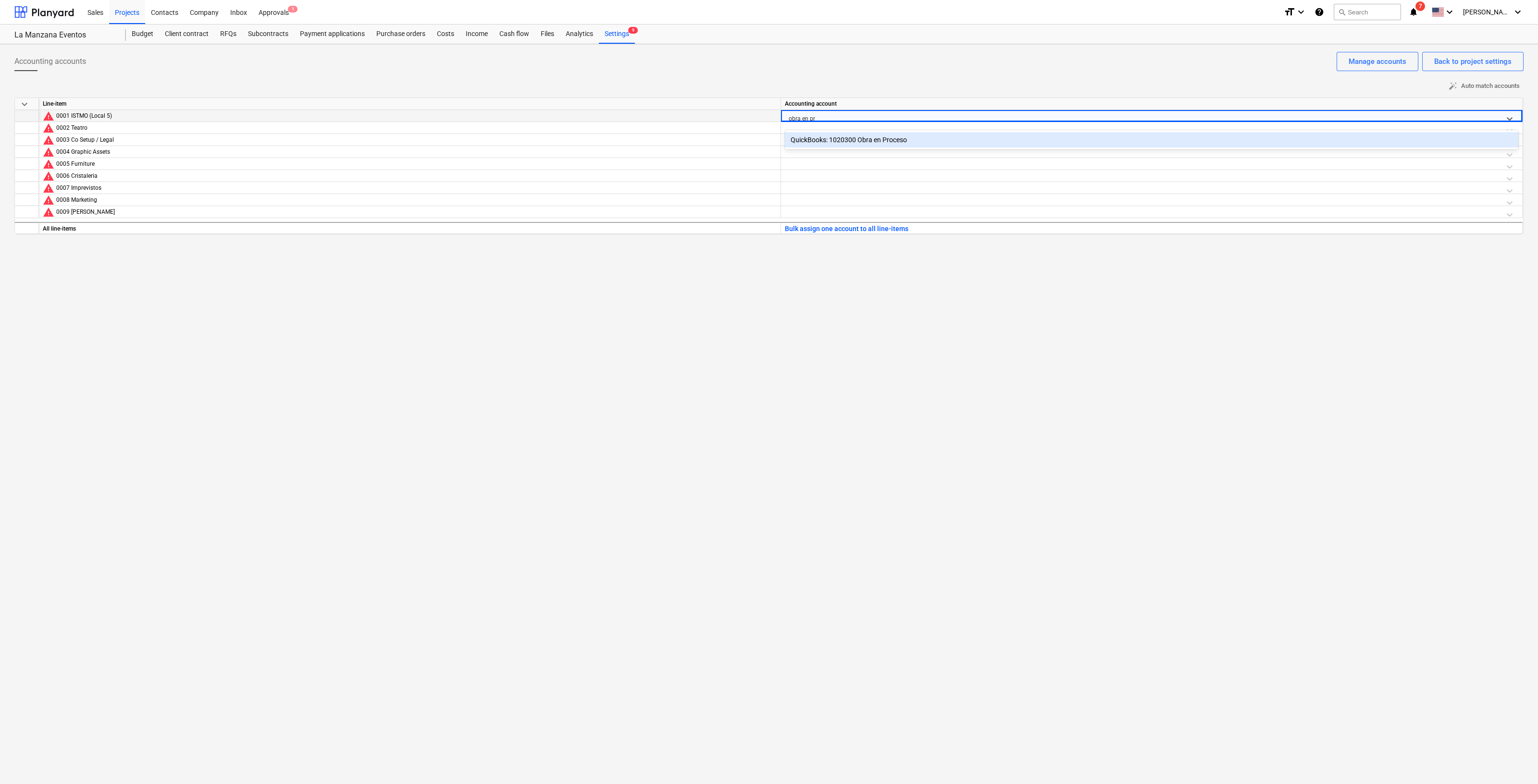
click at [872, 139] on div "QuickBooks: 1020300 Obra en Proceso" at bounding box center [1152, 140] width 734 height 16
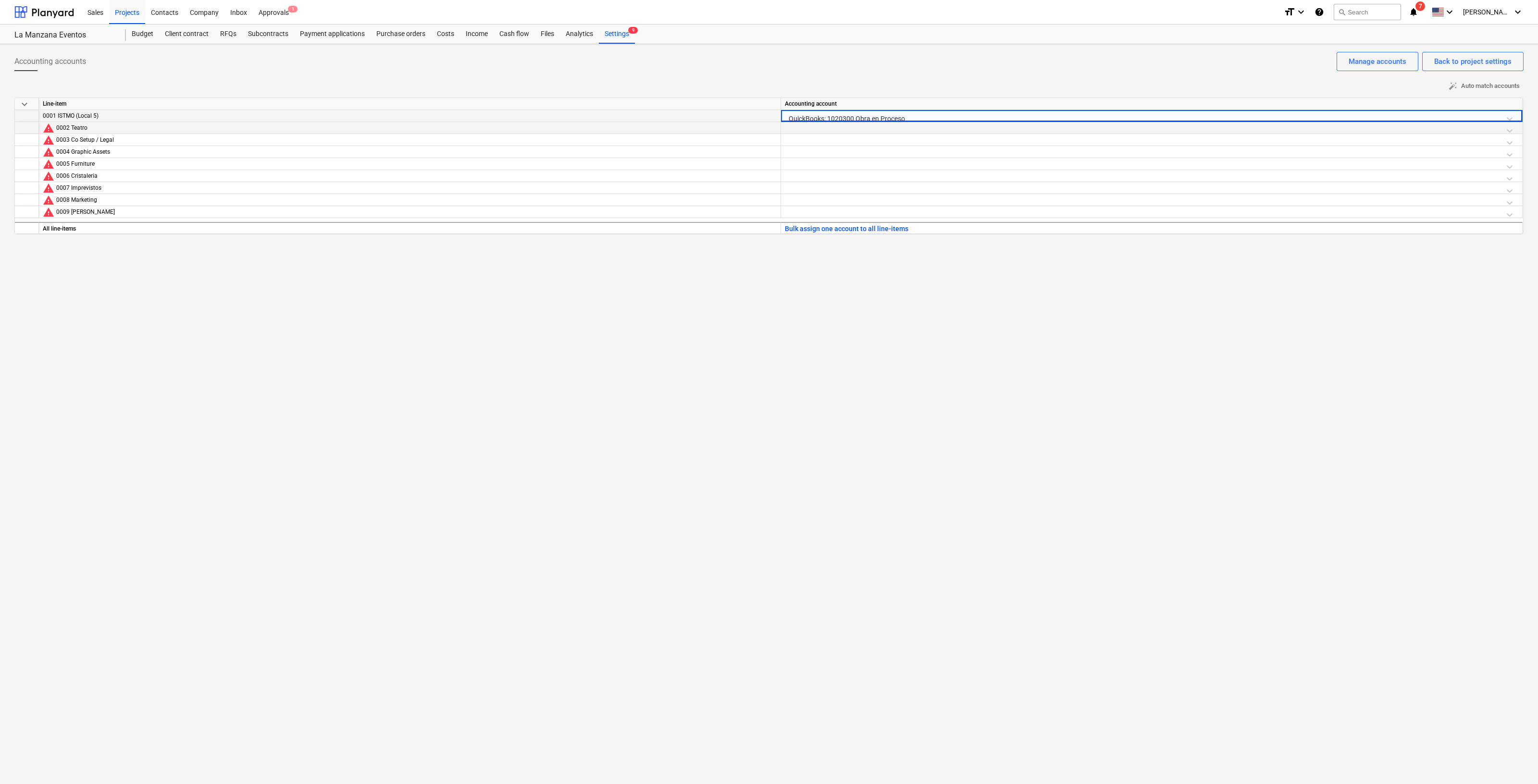
click at [887, 131] on div at bounding box center [1152, 130] width 734 height 17
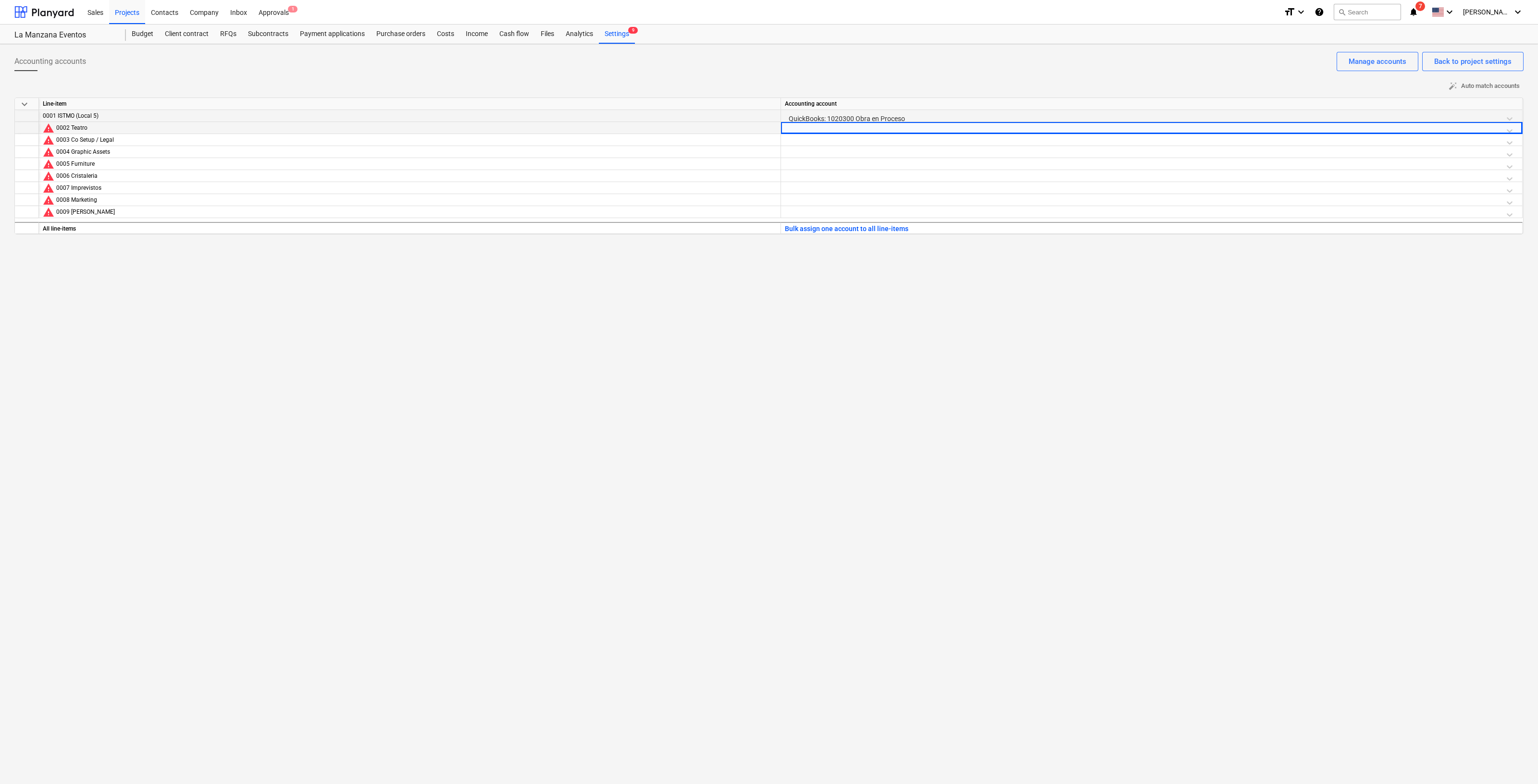
click at [887, 128] on div at bounding box center [1152, 130] width 734 height 17
click at [916, 150] on div "QuickBooks: 1020300 Obra en Proceso" at bounding box center [1152, 152] width 734 height 16
click at [909, 136] on div at bounding box center [1152, 142] width 734 height 17
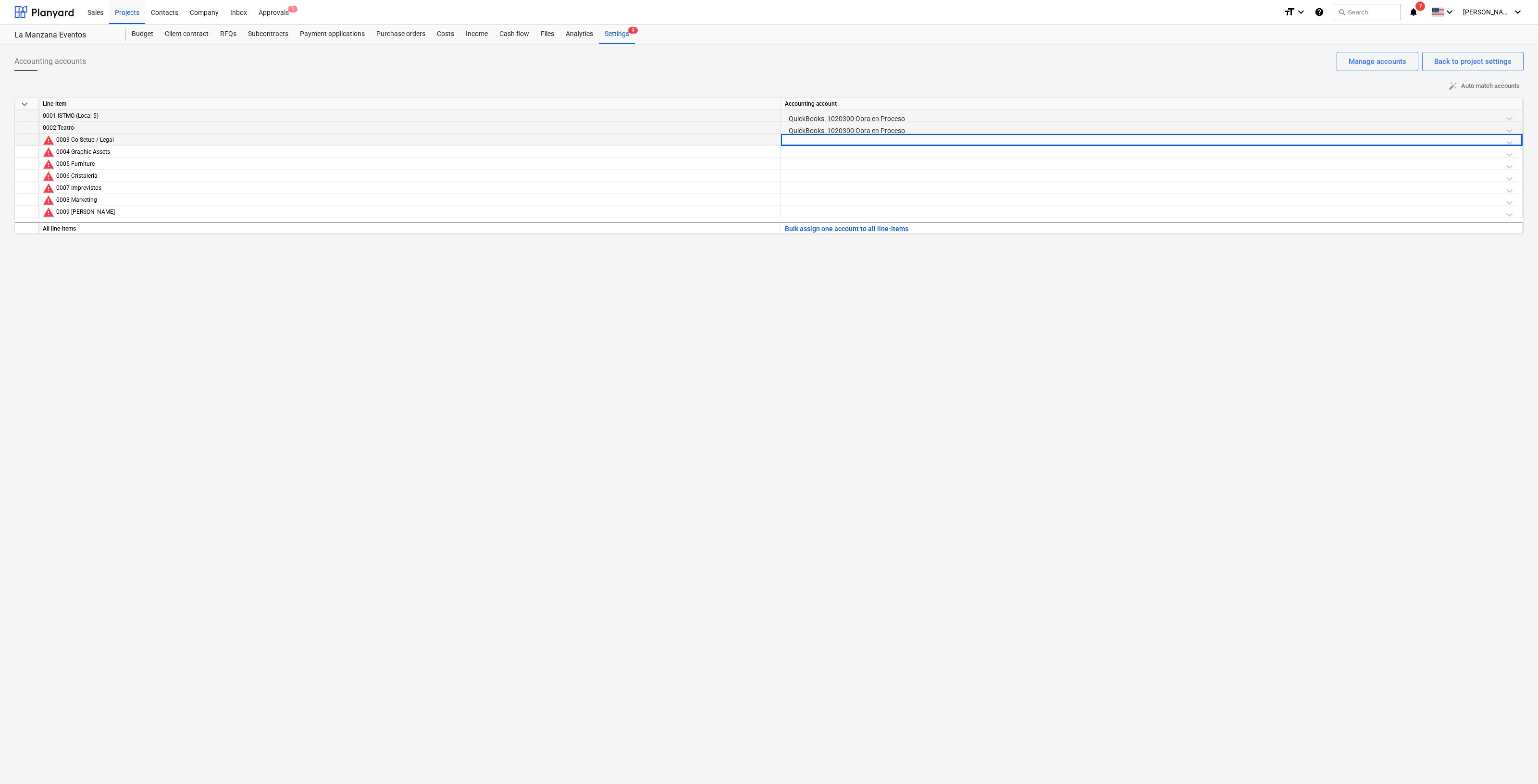
click at [909, 136] on div at bounding box center [1152, 142] width 734 height 17
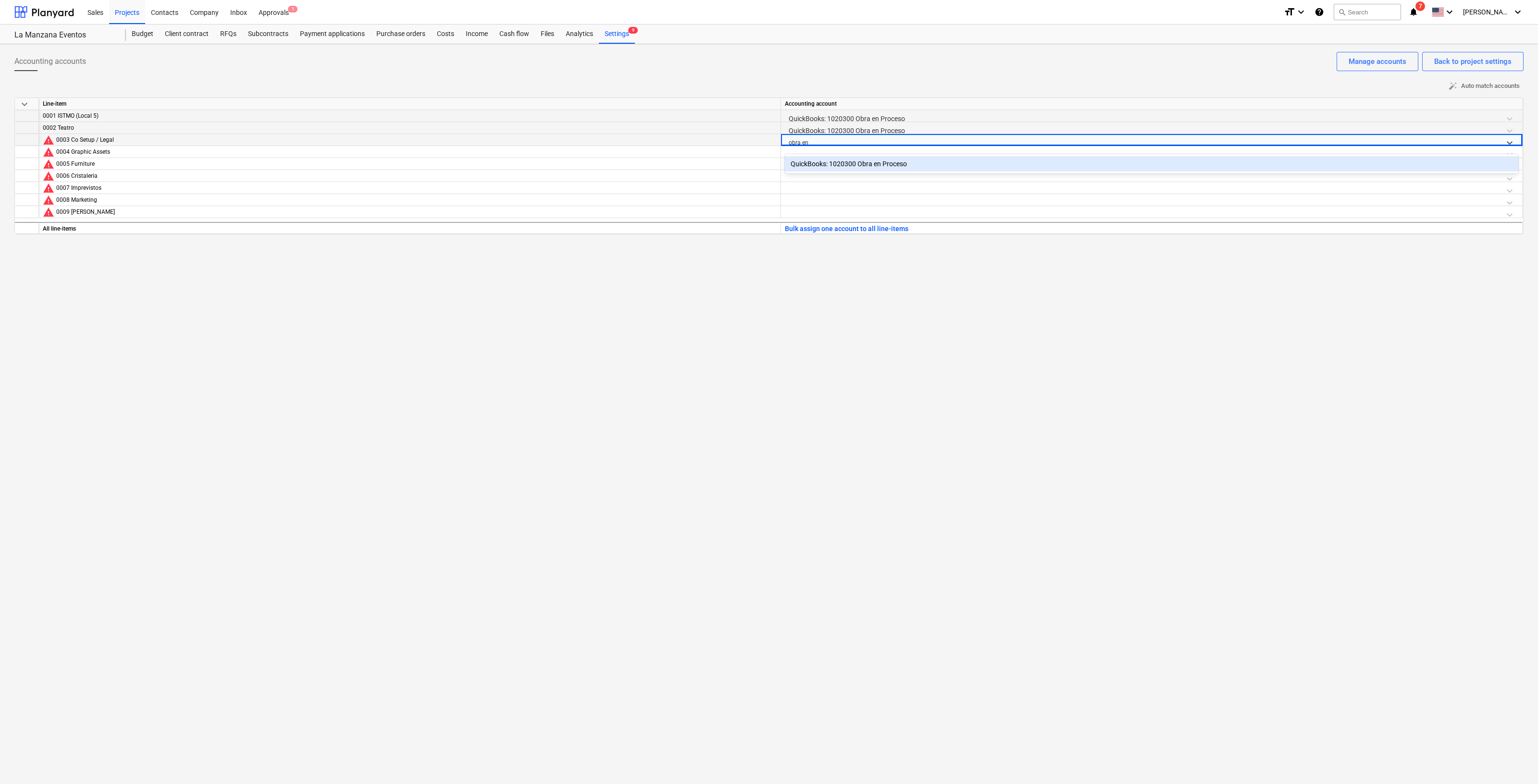
click at [920, 156] on div "QuickBooks: 1020300 Obra en Proceso" at bounding box center [1152, 164] width 734 height 16
click at [921, 152] on div at bounding box center [1152, 154] width 734 height 17
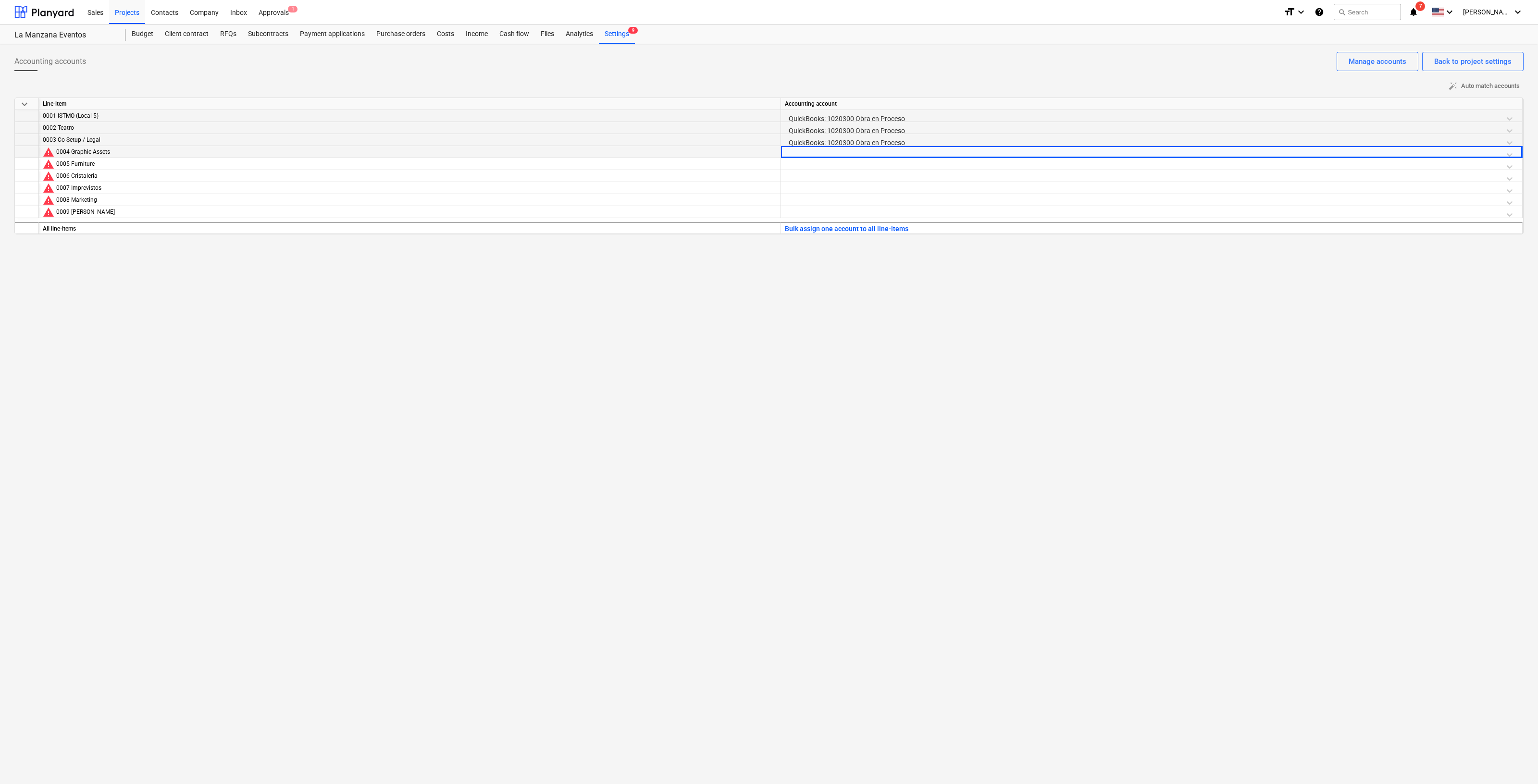
click at [932, 152] on div at bounding box center [1152, 154] width 734 height 17
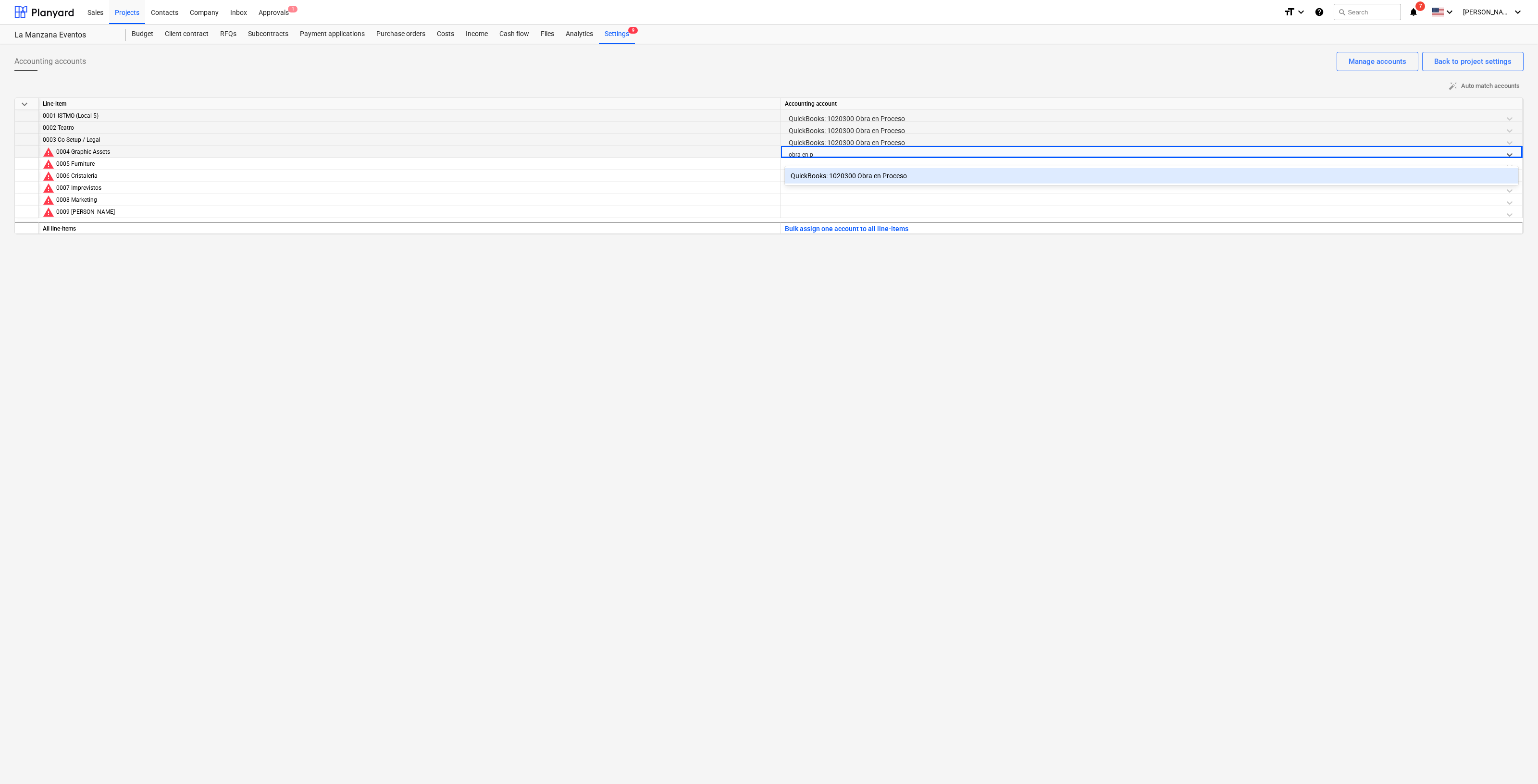
click at [924, 173] on div "QuickBooks: 1020300 Obra en Proceso" at bounding box center [1152, 176] width 734 height 16
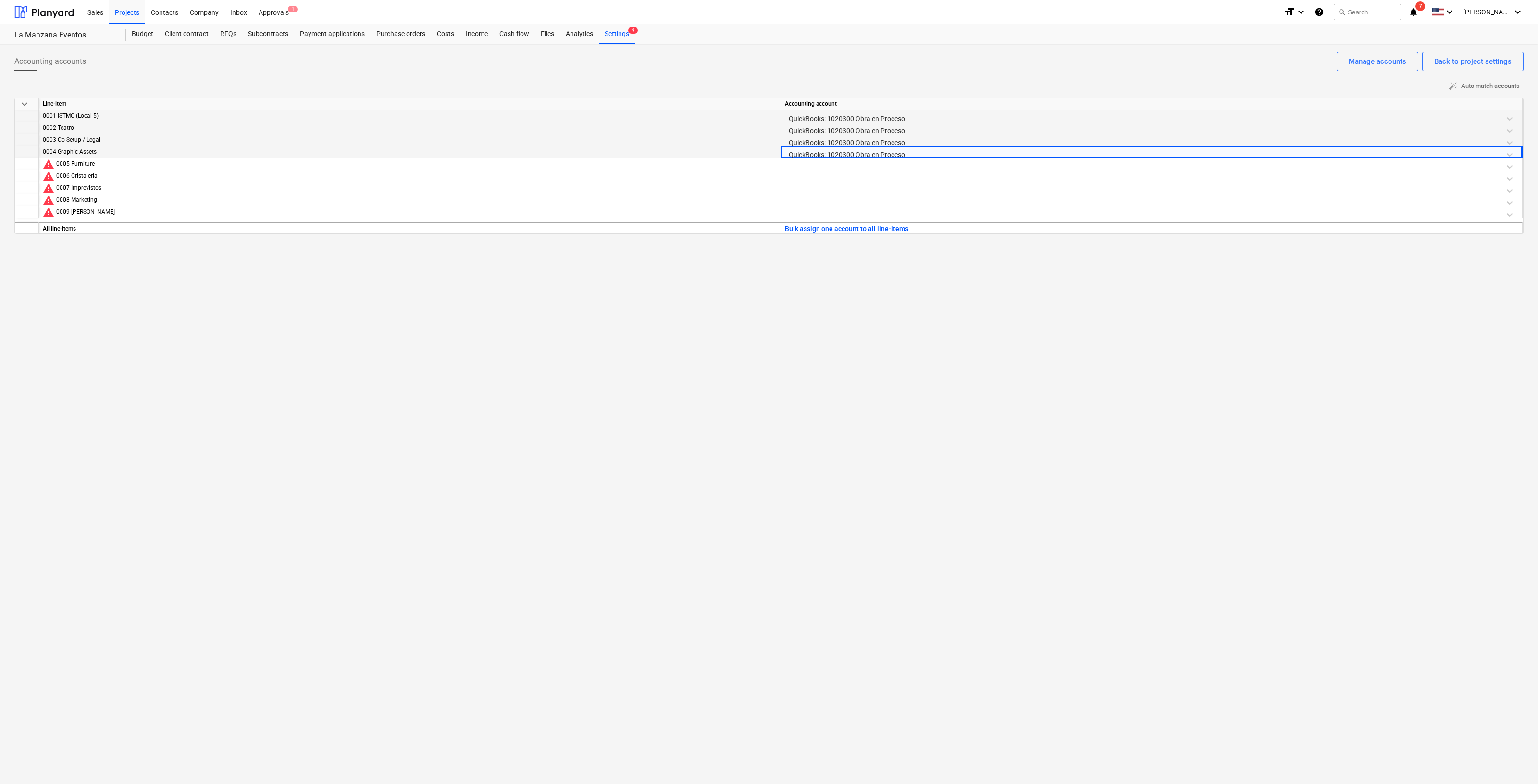
click at [924, 162] on div at bounding box center [1152, 166] width 734 height 17
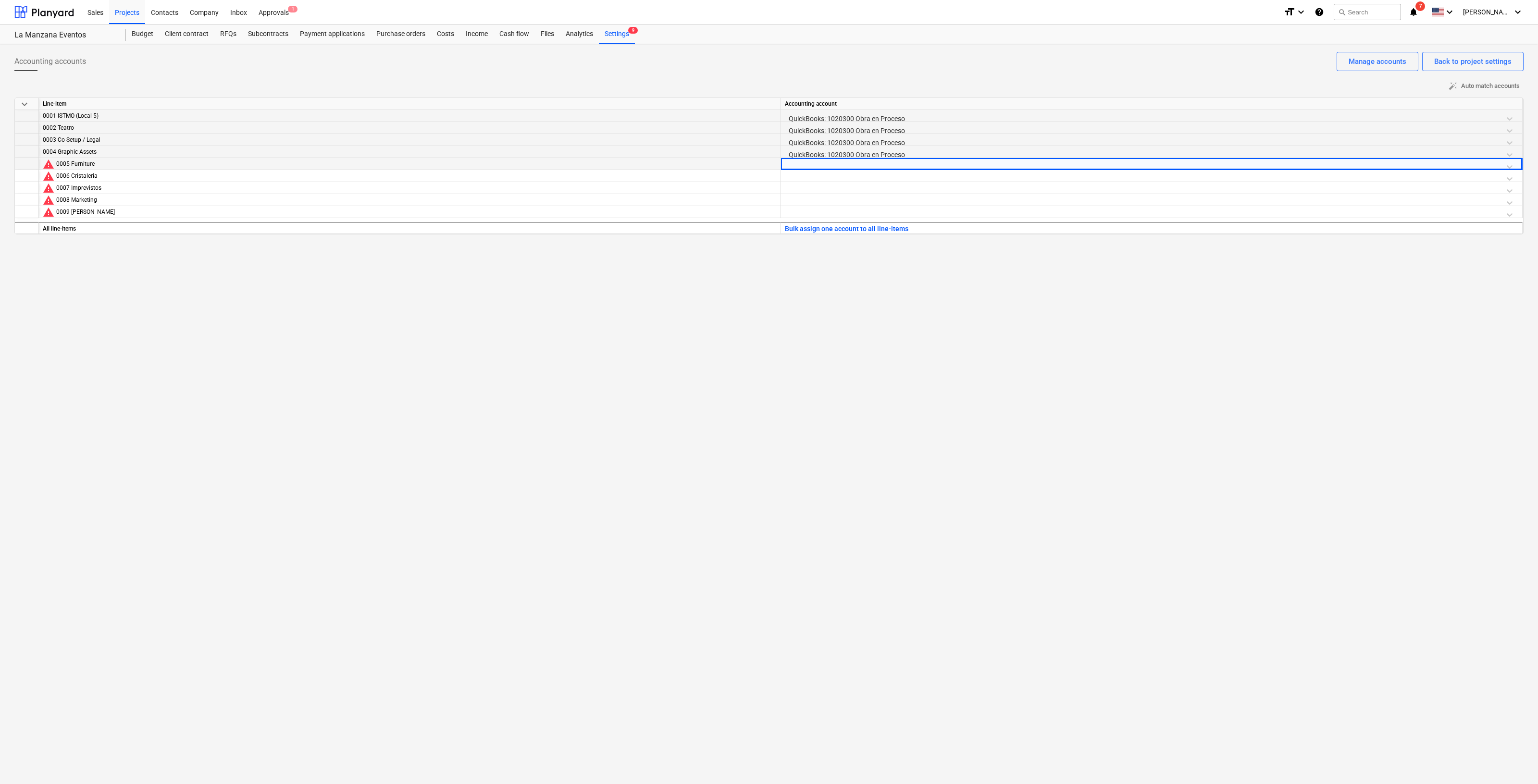
click at [924, 166] on div at bounding box center [1152, 166] width 734 height 17
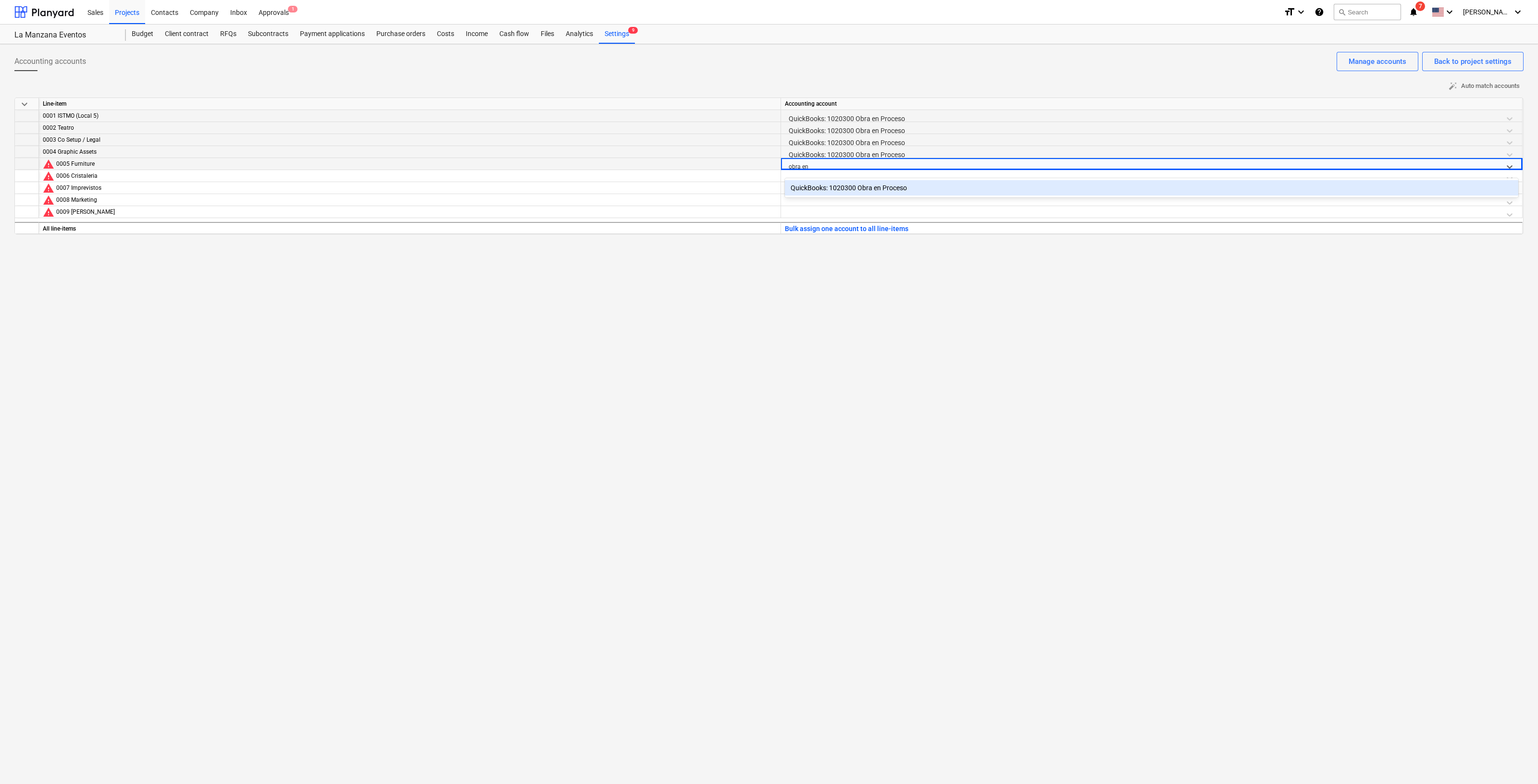
click at [904, 189] on div "QuickBooks: 1020300 Obra en Proceso" at bounding box center [1152, 187] width 734 height 16
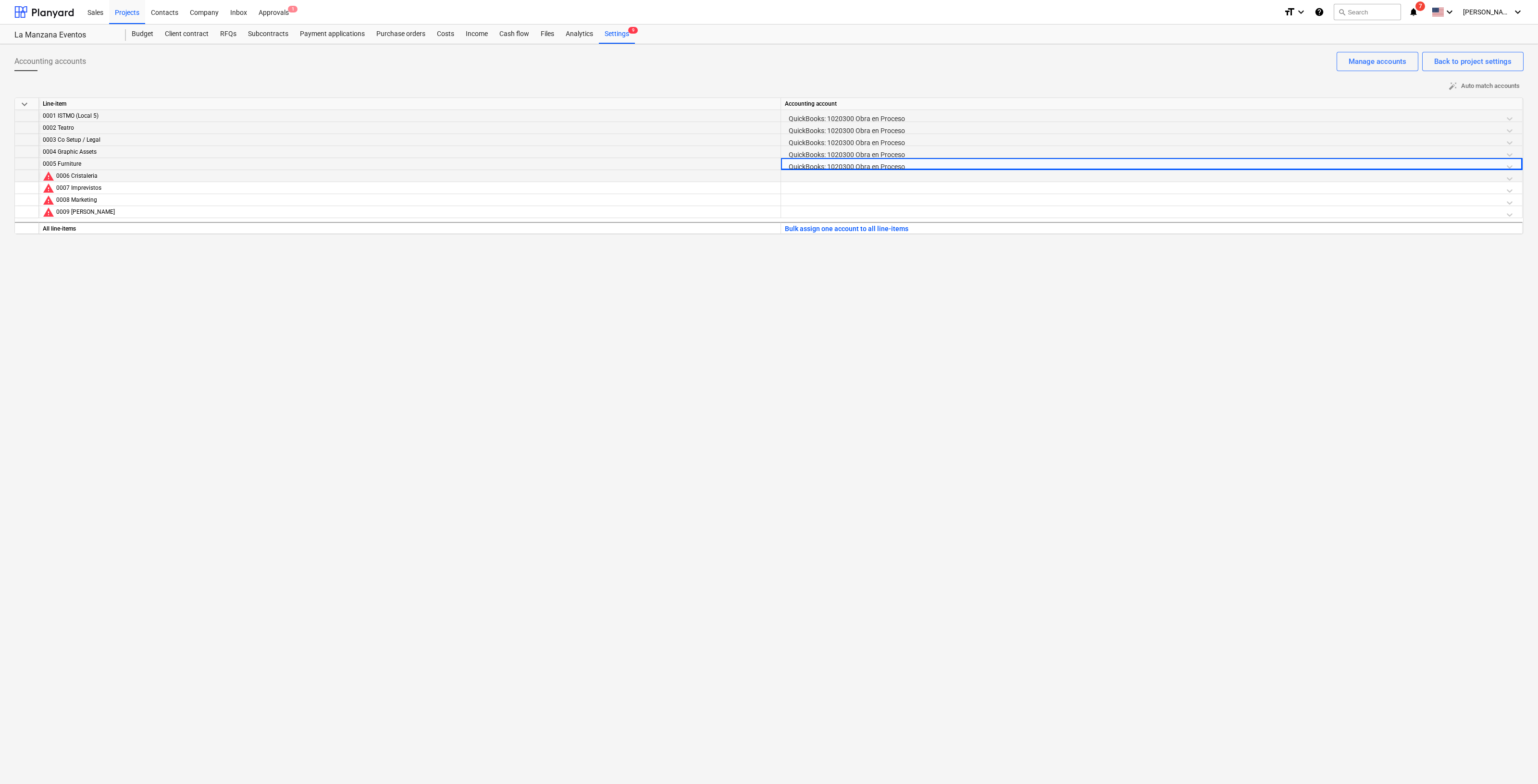
click at [904, 175] on div at bounding box center [1152, 178] width 734 height 17
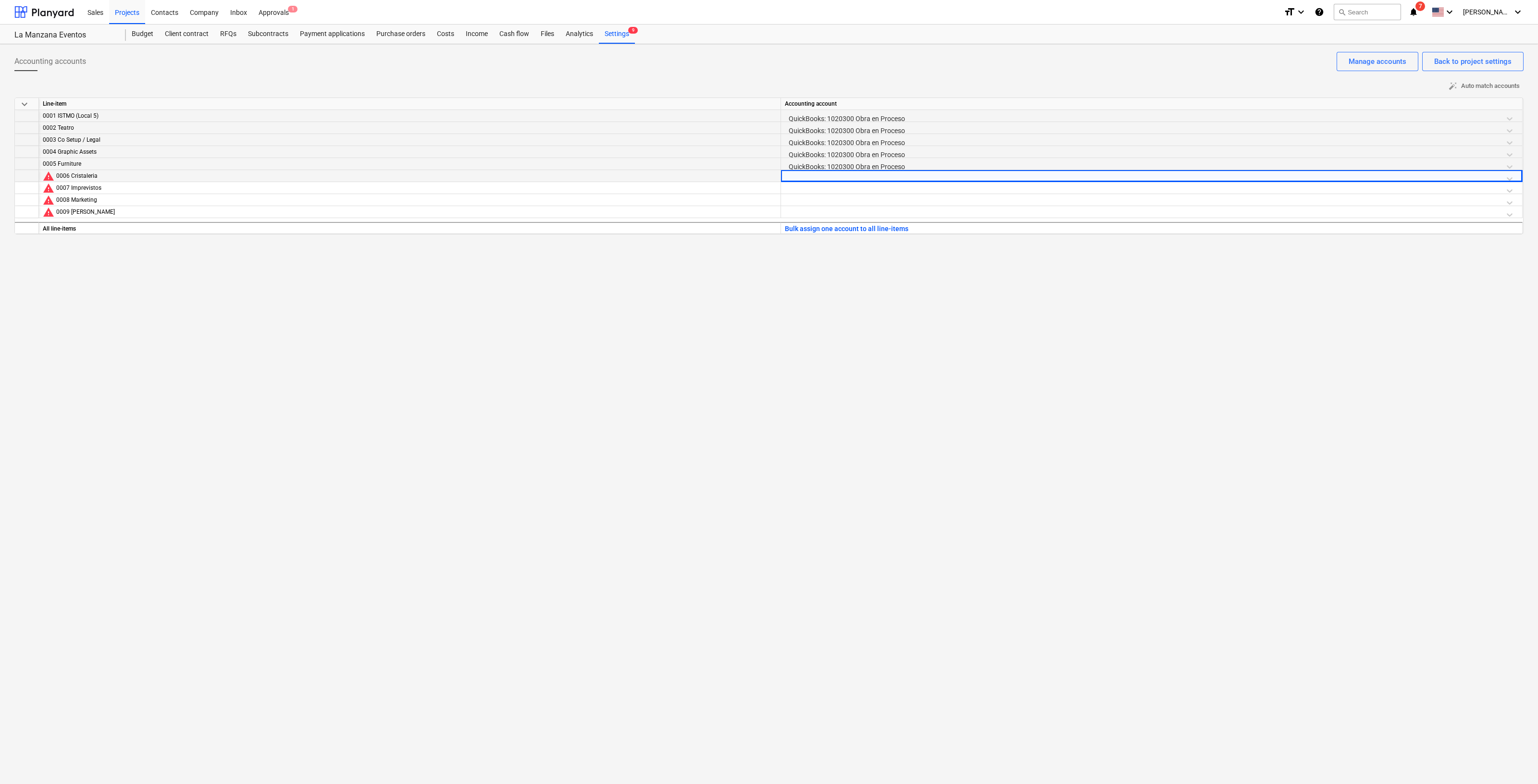
click at [904, 175] on div at bounding box center [1152, 178] width 734 height 17
click at [909, 199] on div "QuickBooks: 1020300 Obra en Proceso" at bounding box center [1152, 200] width 734 height 16
click at [924, 189] on div at bounding box center [1152, 191] width 734 height 17
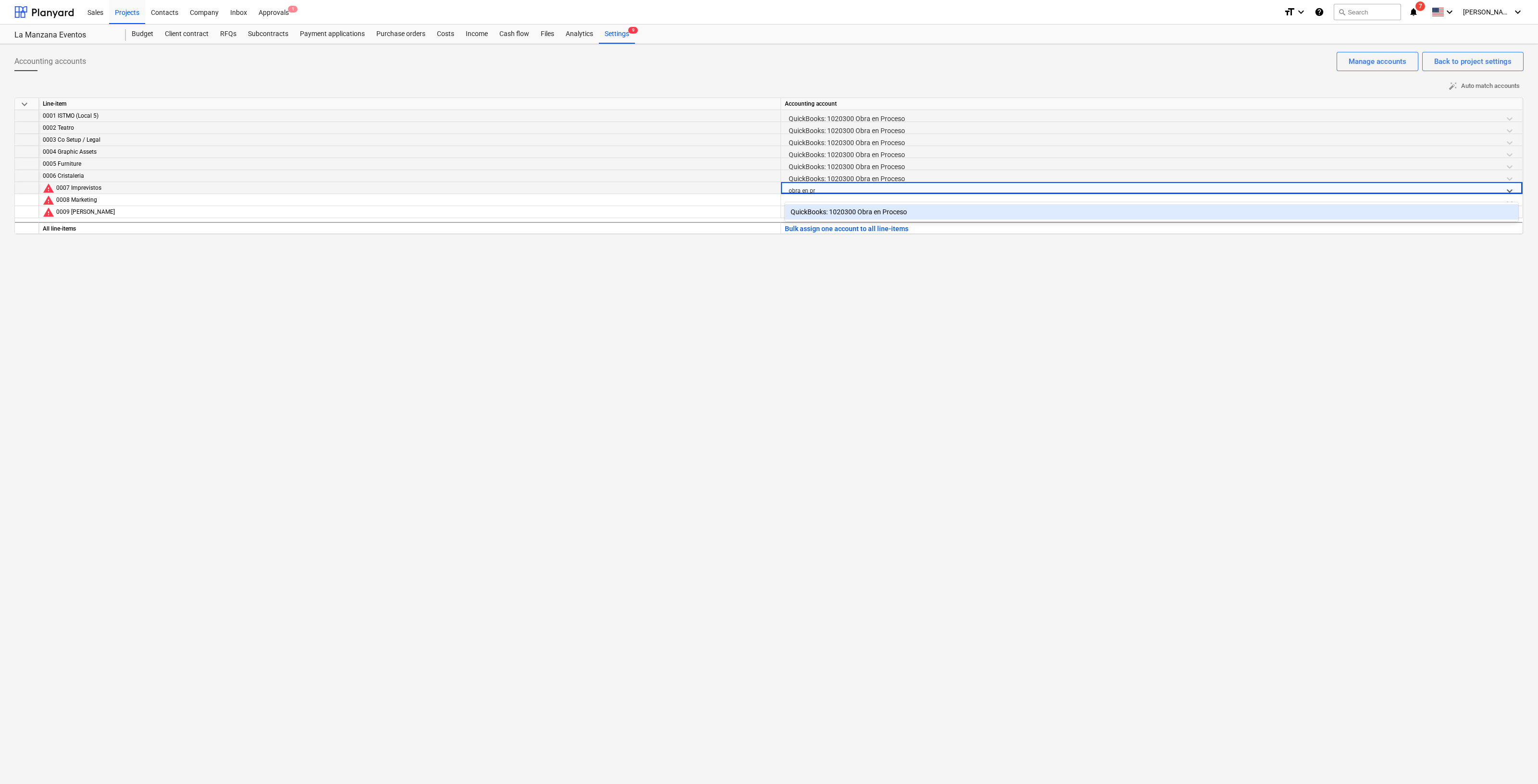
click at [897, 216] on div "QuickBooks: 1020300 Obra en Proceso" at bounding box center [1152, 212] width 734 height 16
click at [886, 198] on div at bounding box center [1152, 202] width 734 height 17
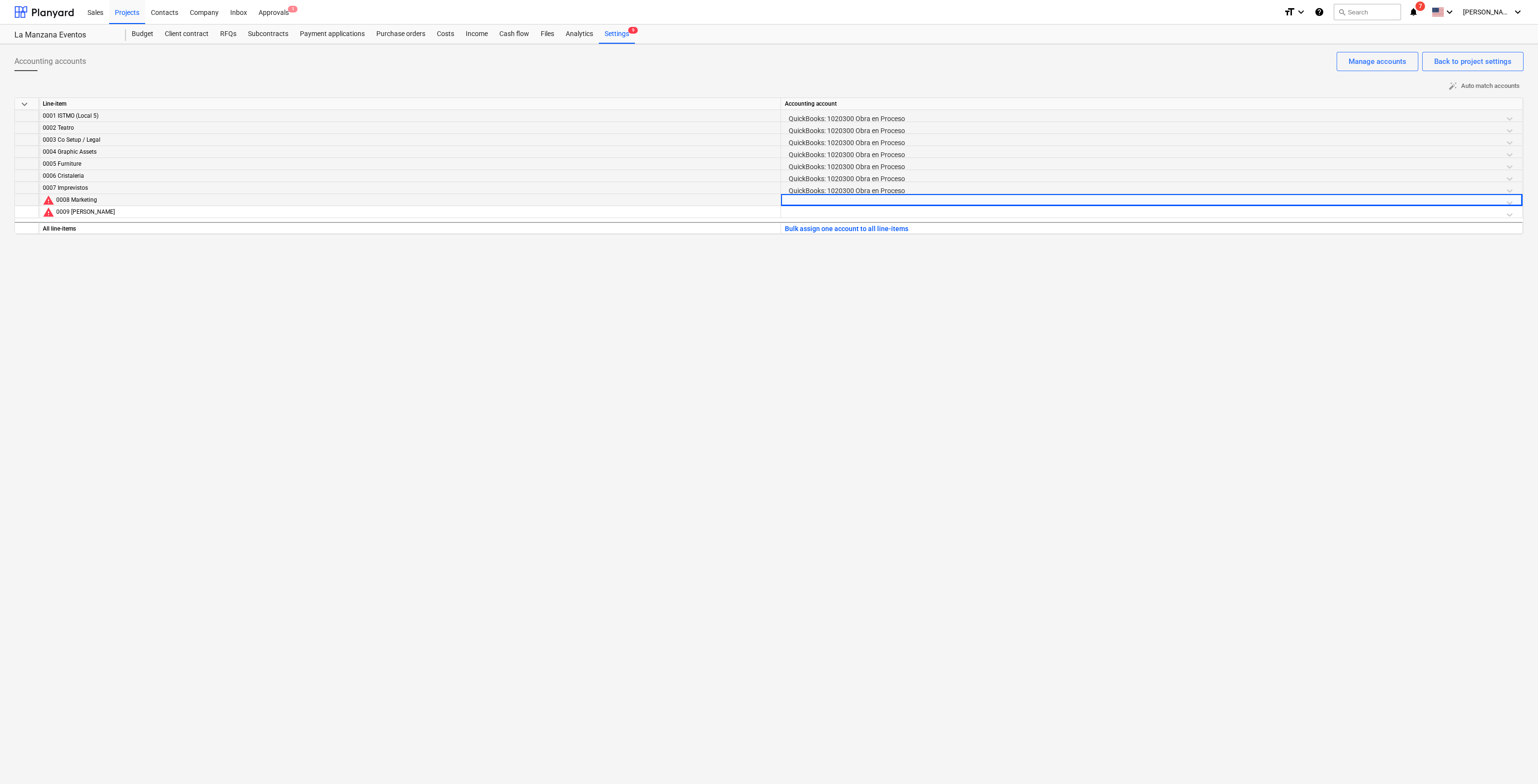
click at [886, 197] on div at bounding box center [1152, 202] width 734 height 17
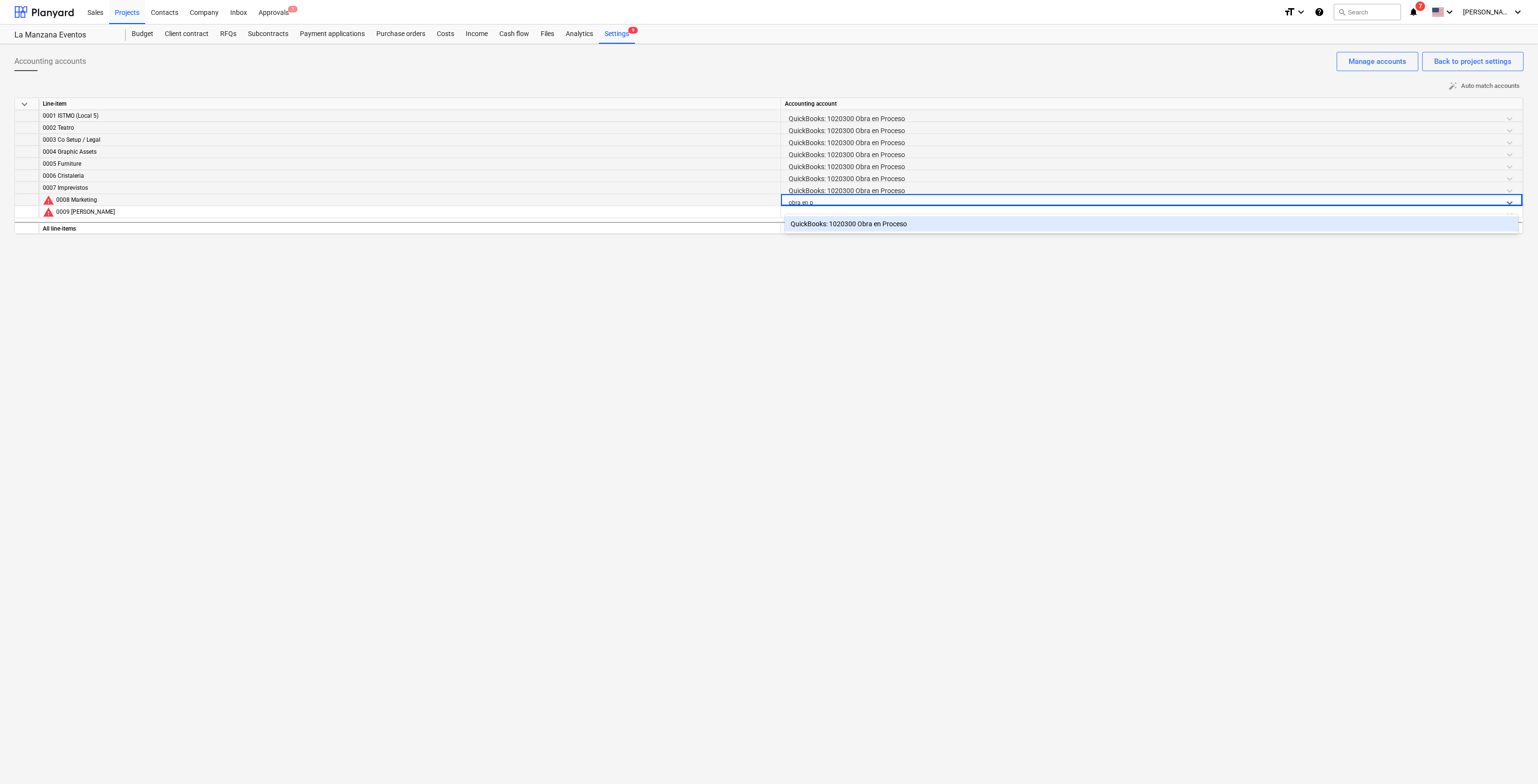
click at [889, 224] on div "QuickBooks: 1020300 Obra en Proceso" at bounding box center [1152, 224] width 734 height 16
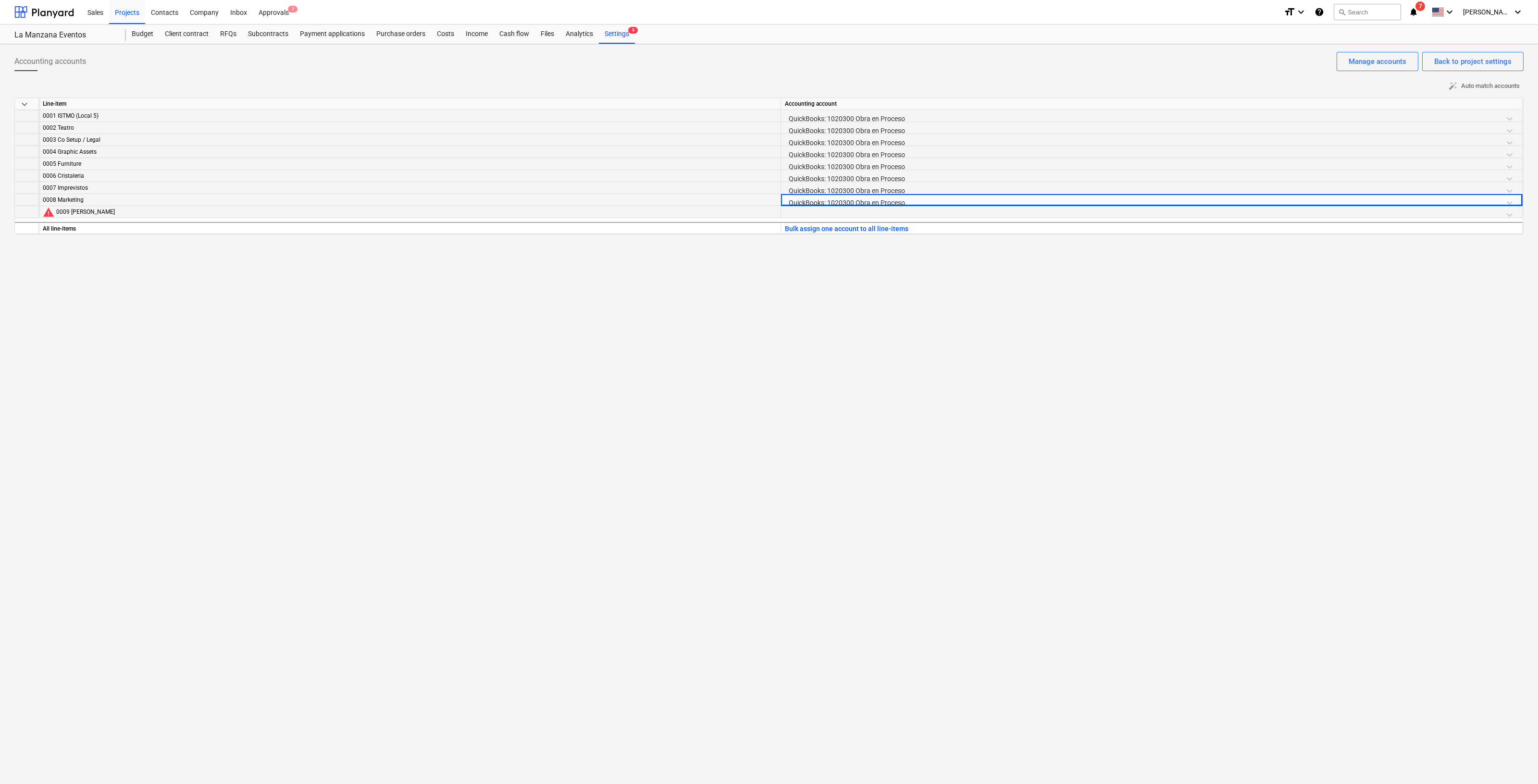
click at [892, 208] on div at bounding box center [1152, 214] width 734 height 17
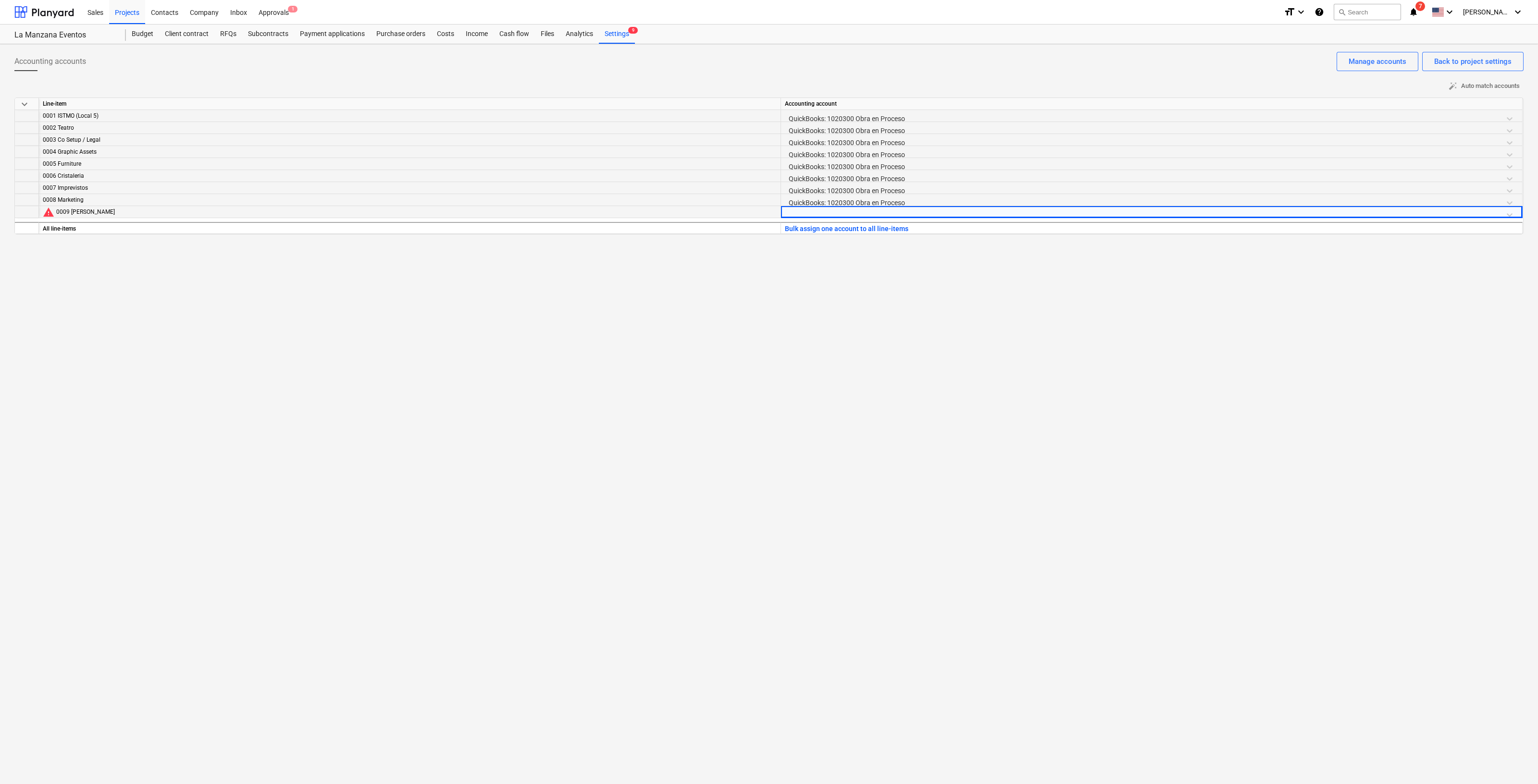
click at [899, 212] on div at bounding box center [1152, 214] width 734 height 17
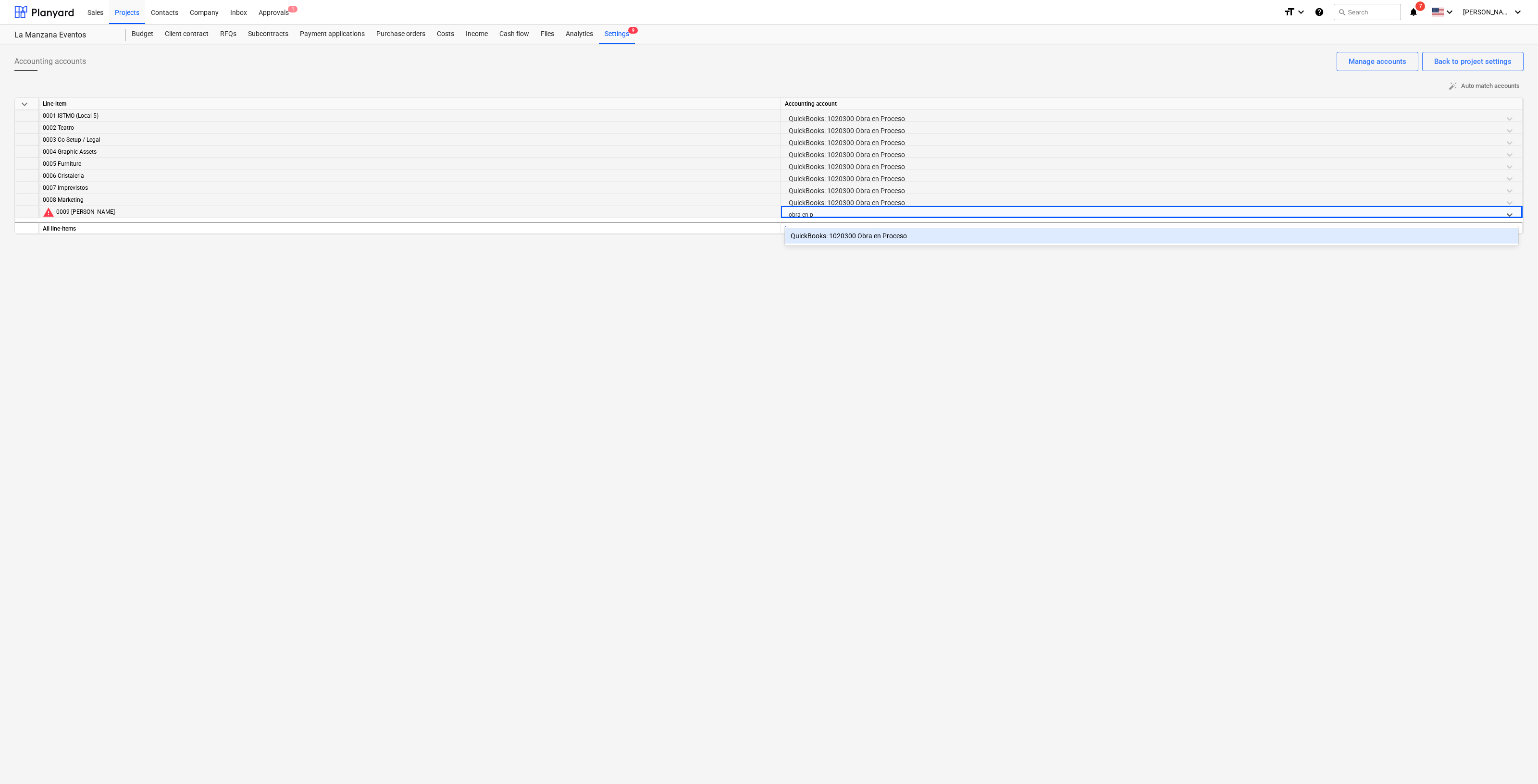
click at [897, 234] on div "QuickBooks: 1020300 Obra en Proceso" at bounding box center [1152, 236] width 734 height 16
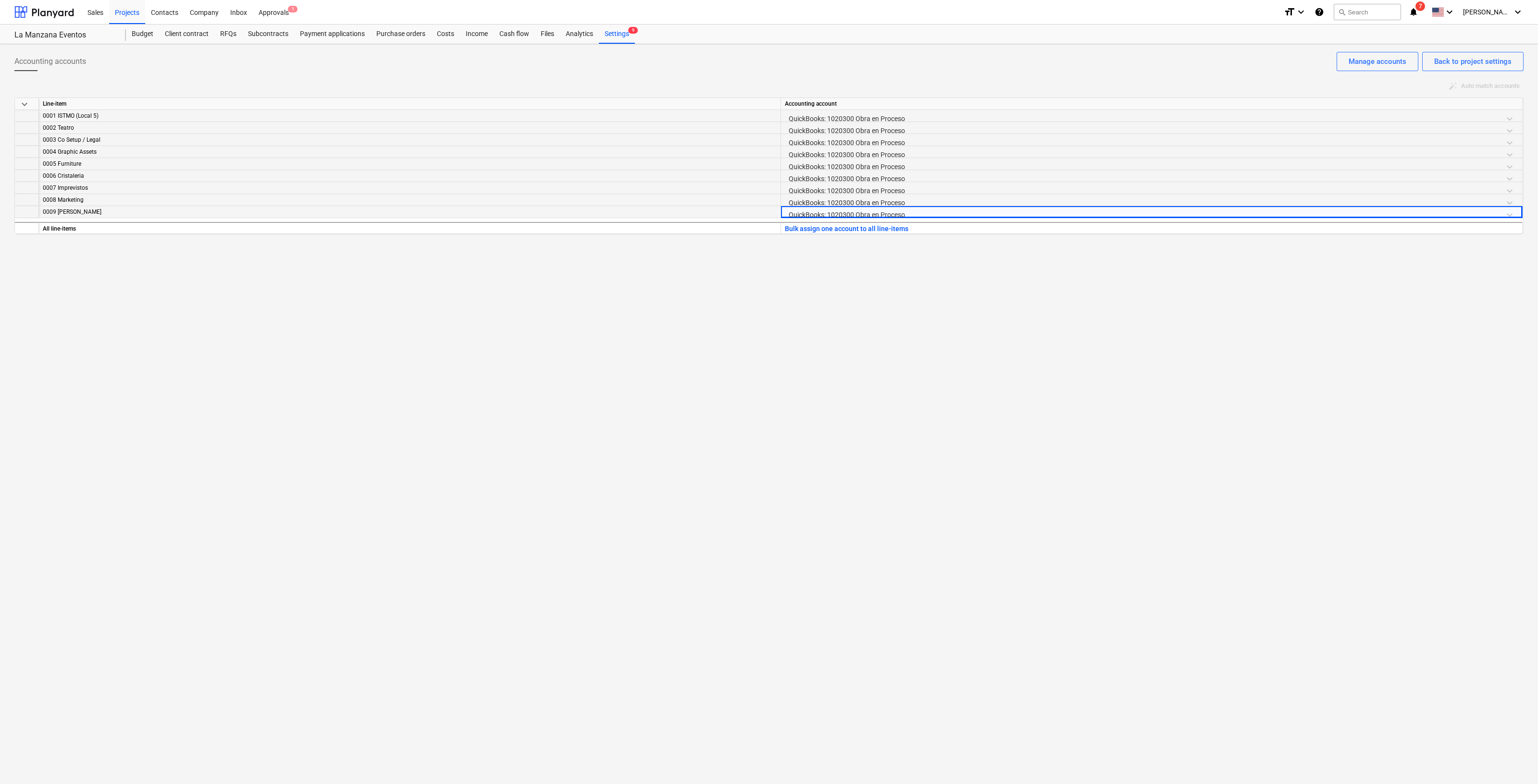
click at [1023, 379] on div "Accounting accounts Back to project settings Manage accounts auto_fix_high Auto…" at bounding box center [769, 414] width 1538 height 740
click at [620, 34] on div "Settings 9" at bounding box center [617, 34] width 36 height 19
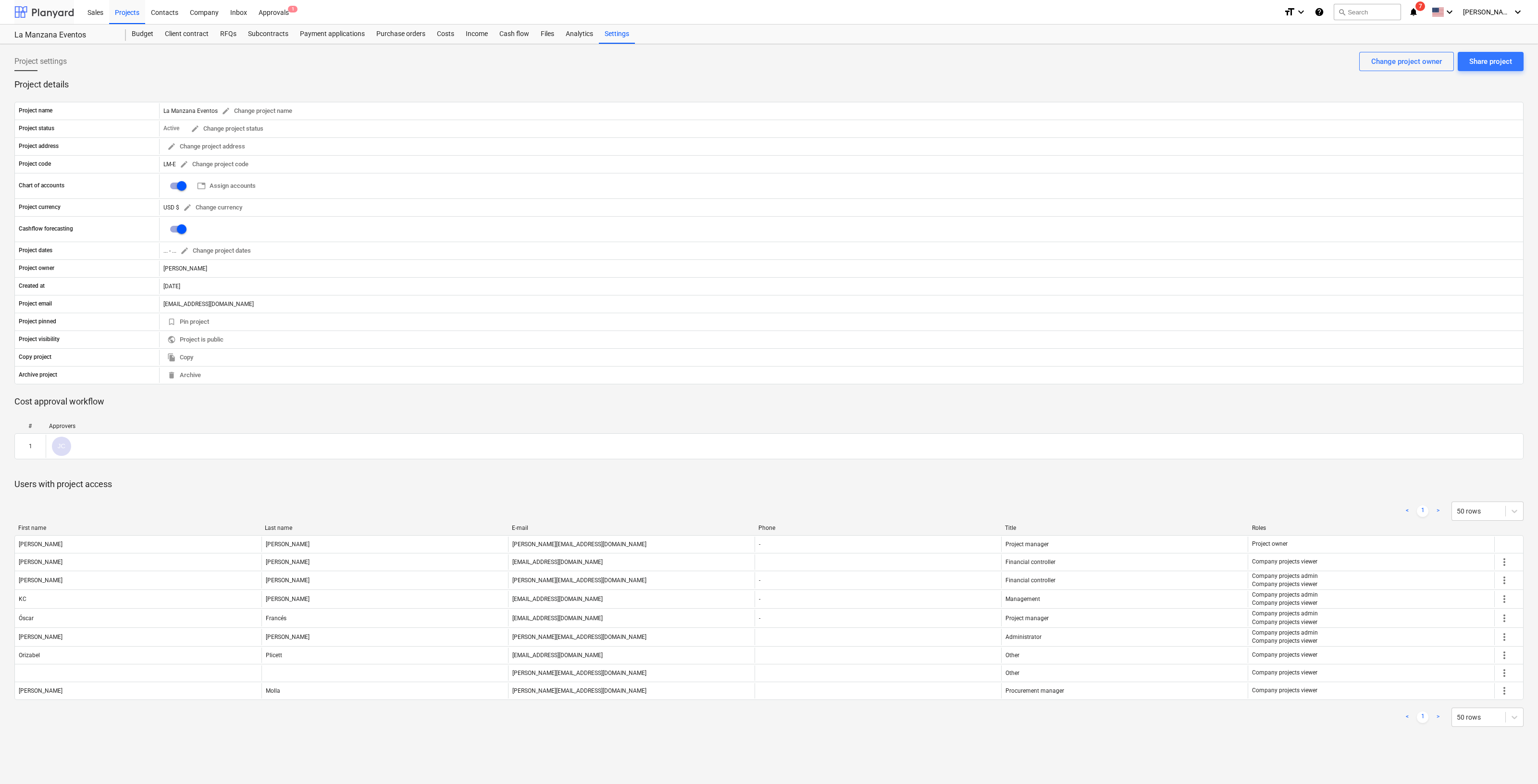
click at [61, 14] on div at bounding box center [44, 12] width 59 height 24
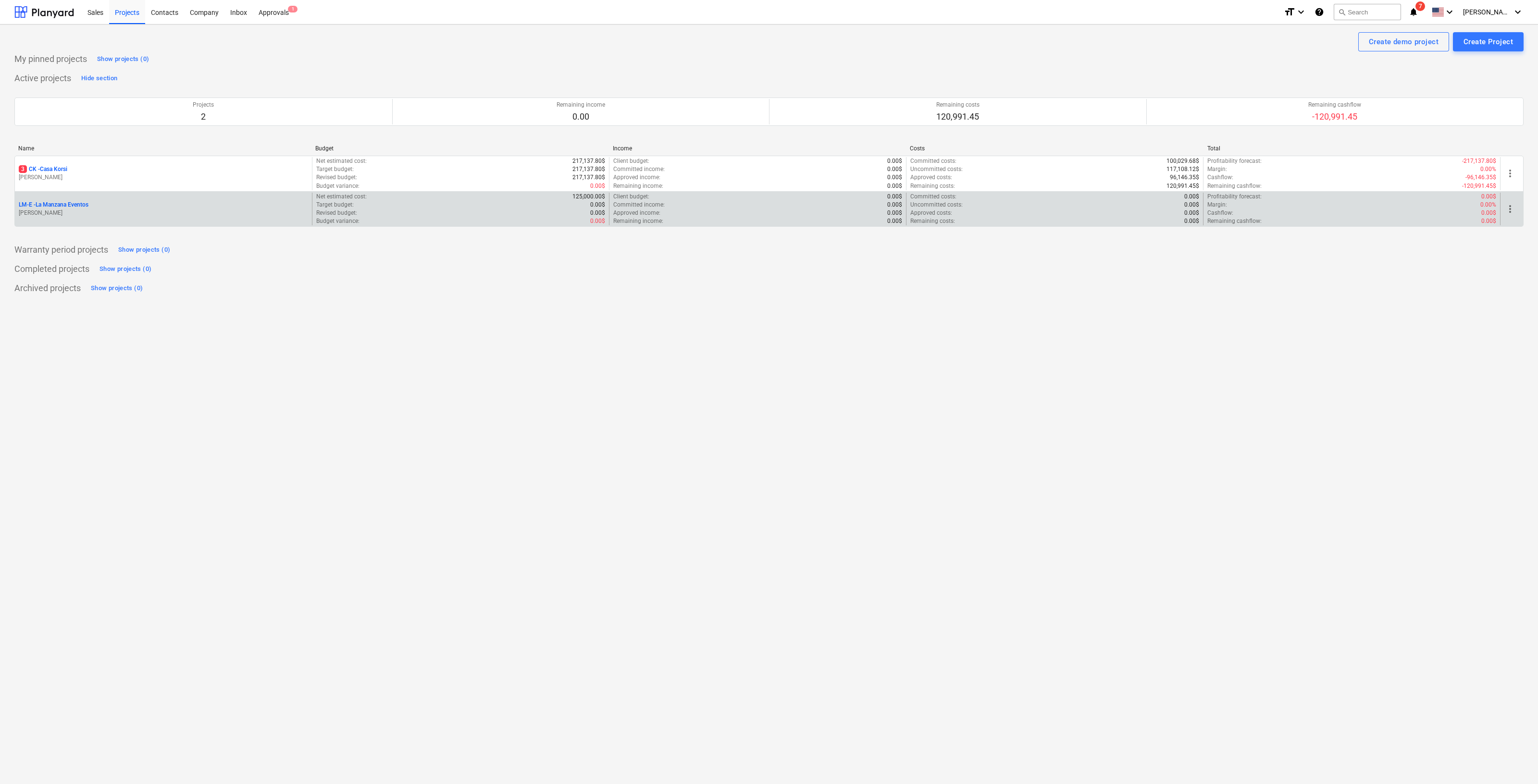
click at [71, 209] on p "[PERSON_NAME]" at bounding box center [163, 213] width 289 height 8
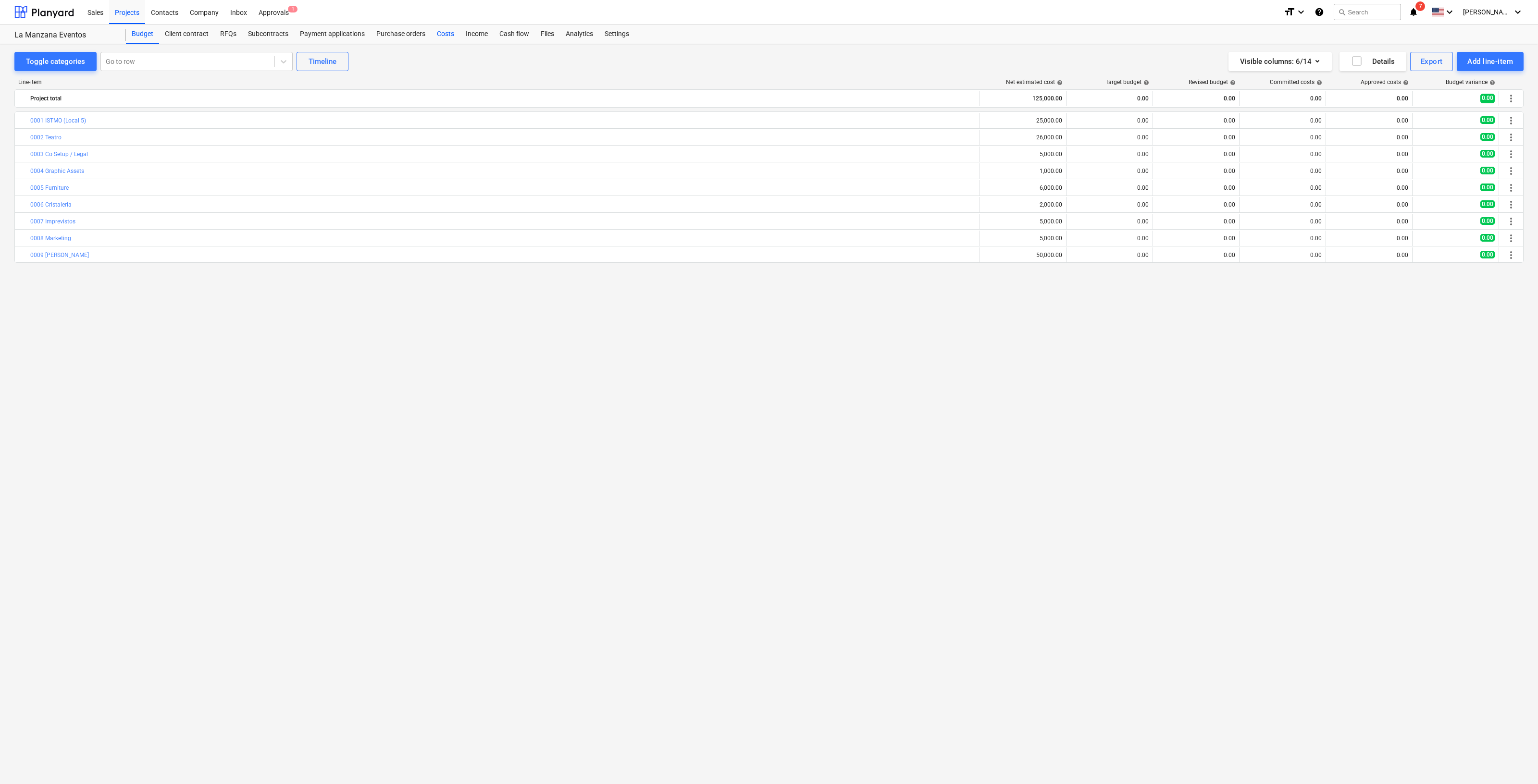
click at [445, 34] on div "Costs" at bounding box center [446, 34] width 29 height 19
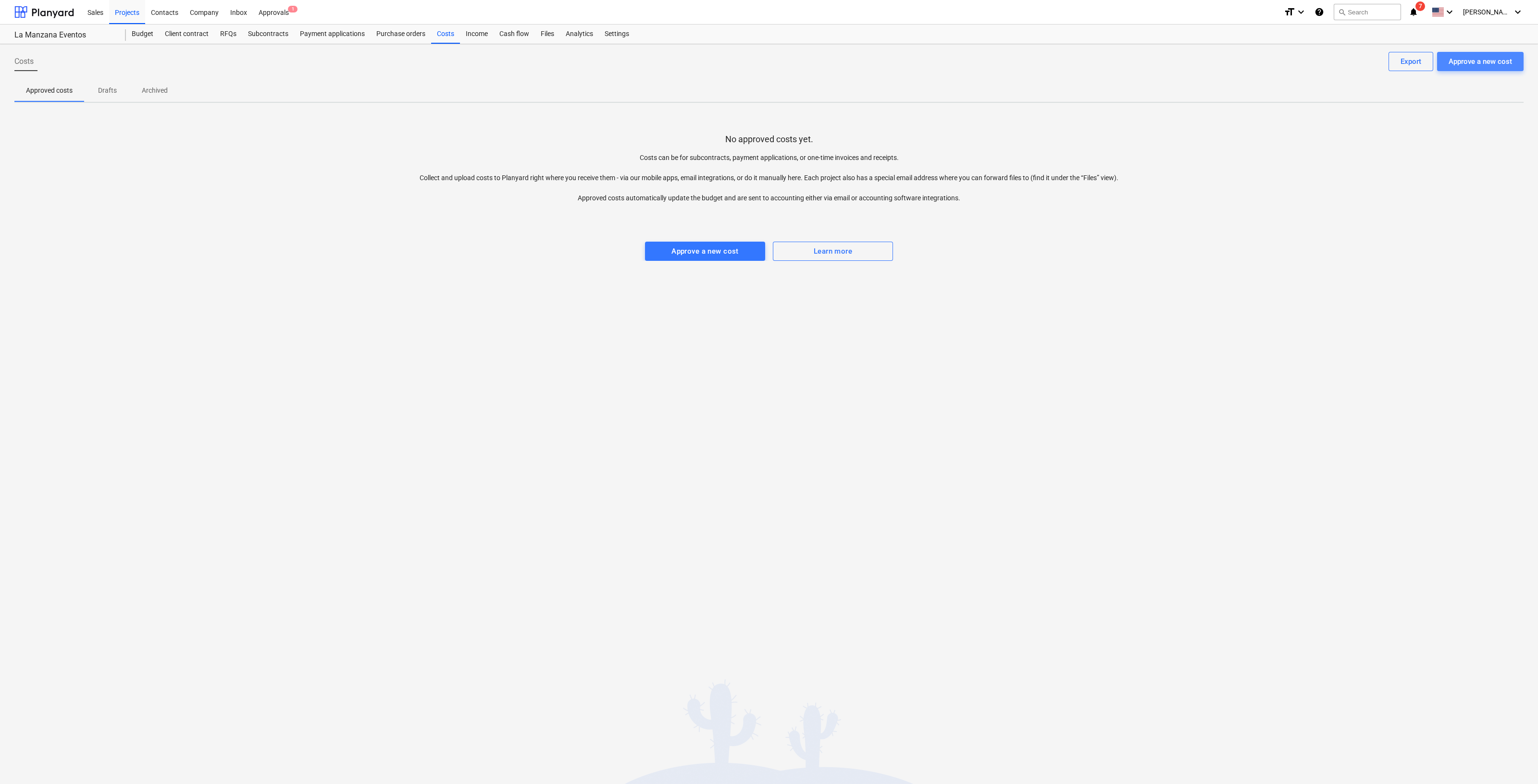
click at [1459, 57] on div "Approve a new cost" at bounding box center [1481, 61] width 64 height 12
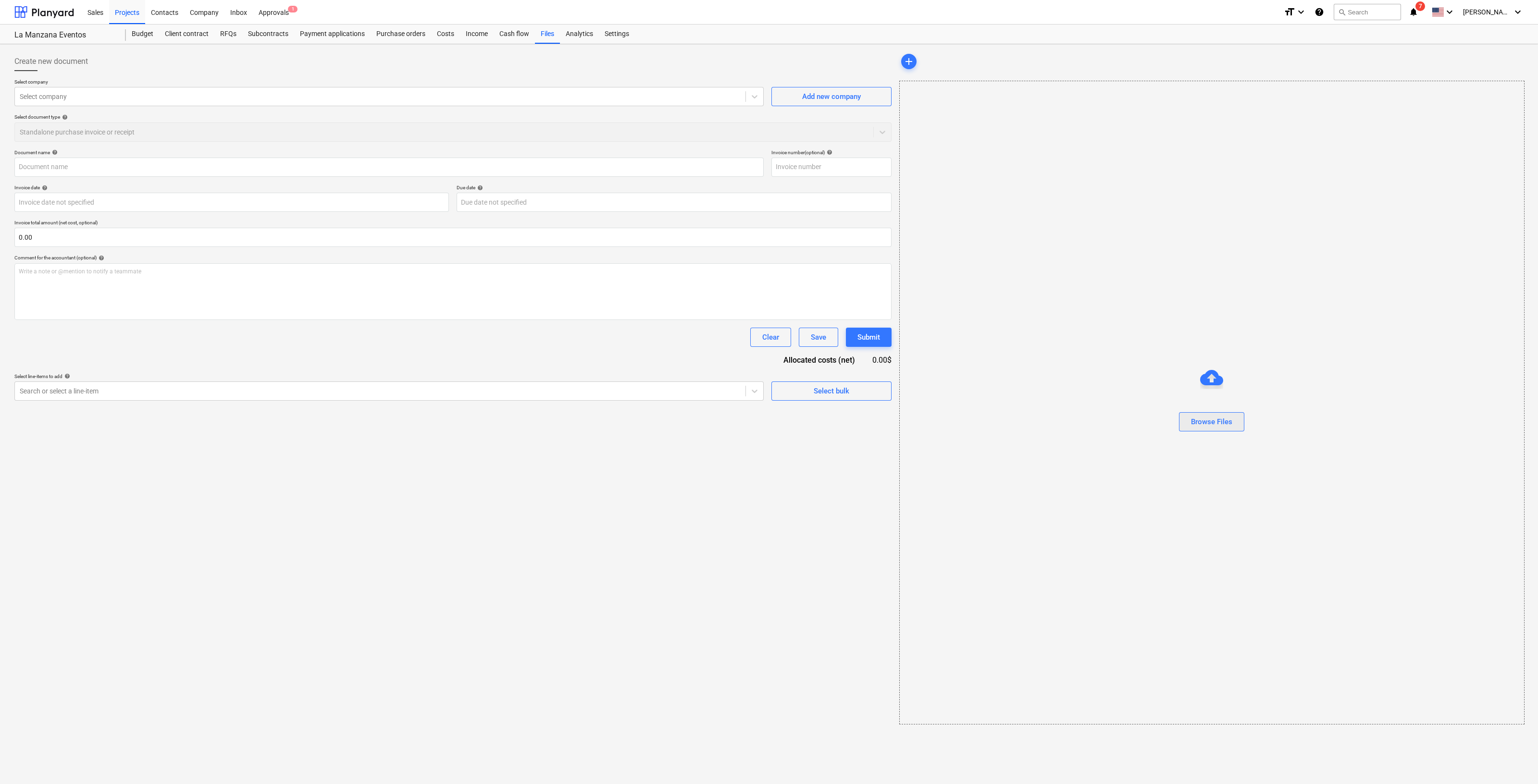
click at [1233, 416] on button "Browse Files" at bounding box center [1212, 422] width 66 height 19
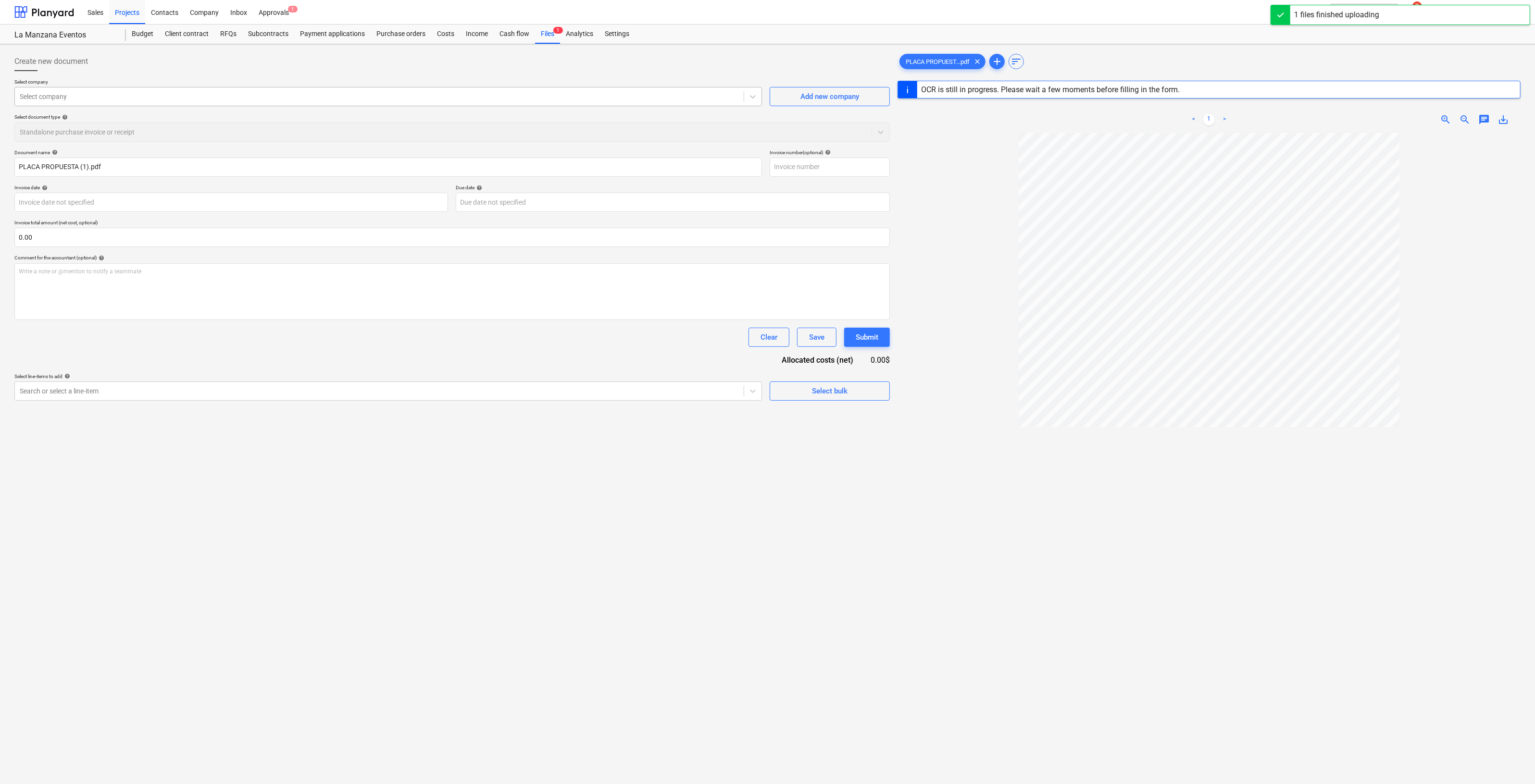
click at [299, 97] on div at bounding box center [379, 96] width 719 height 9
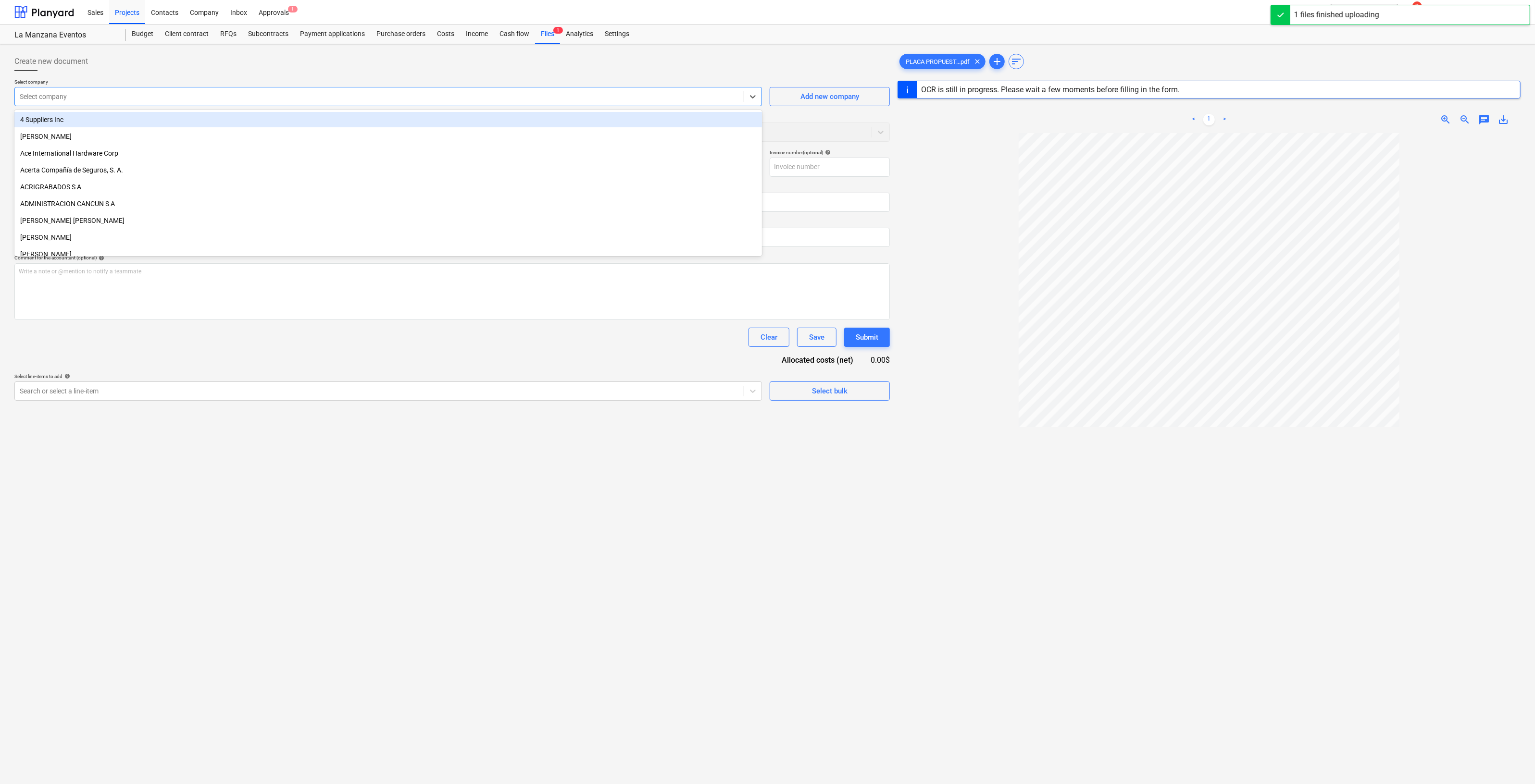
click at [311, 92] on div at bounding box center [379, 96] width 719 height 9
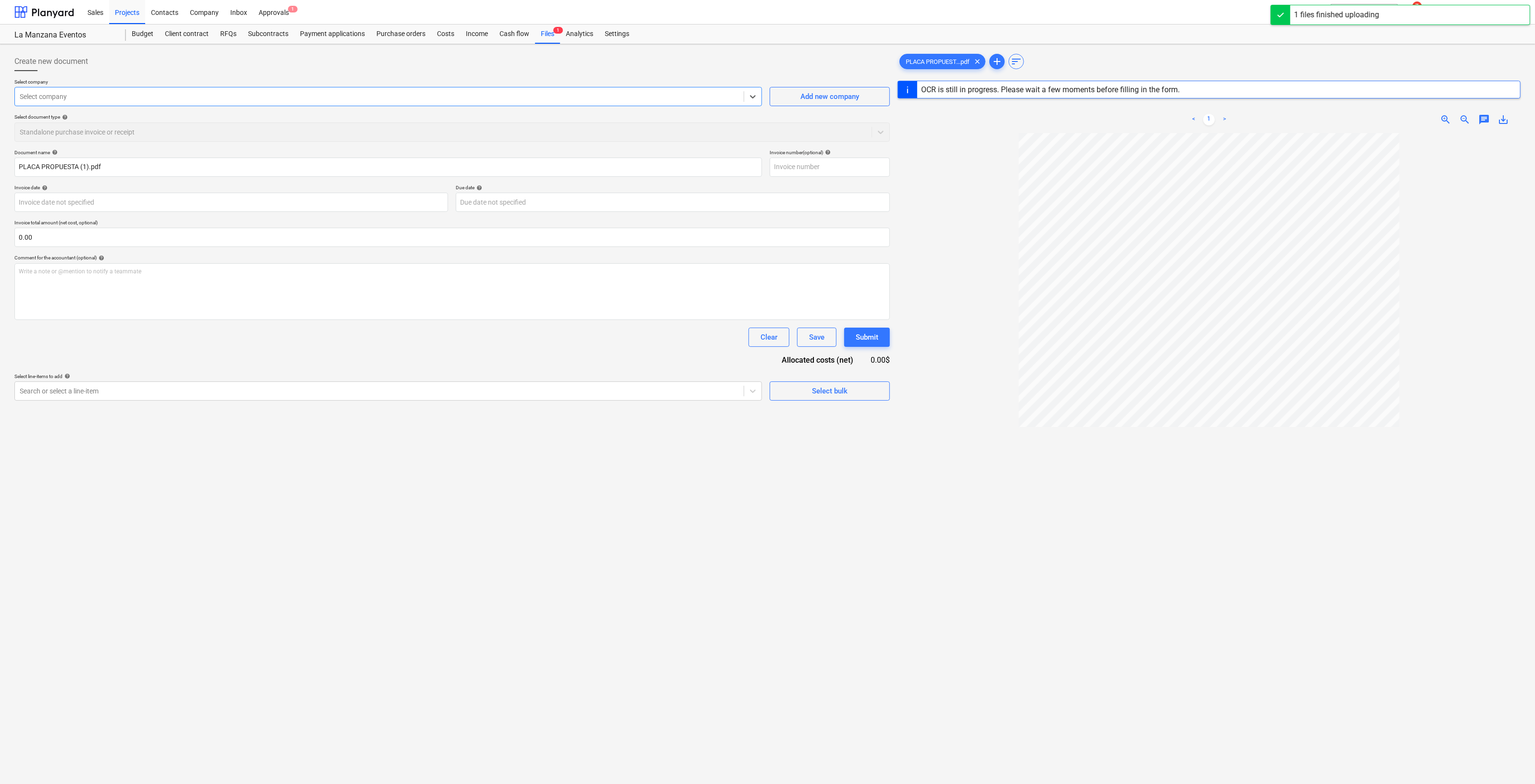
click at [184, 101] on div "Select company" at bounding box center [379, 97] width 729 height 14
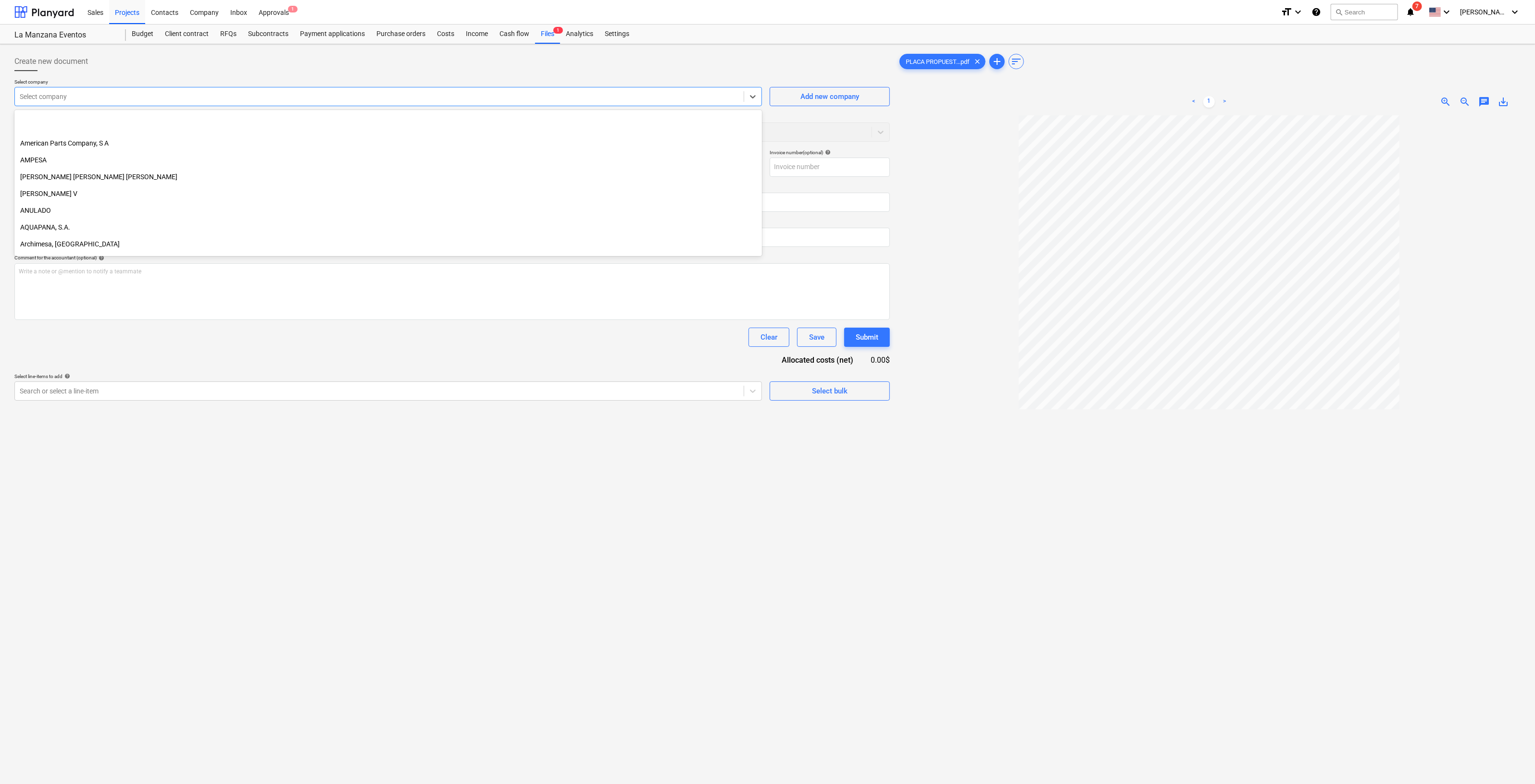
scroll to position [240, 0]
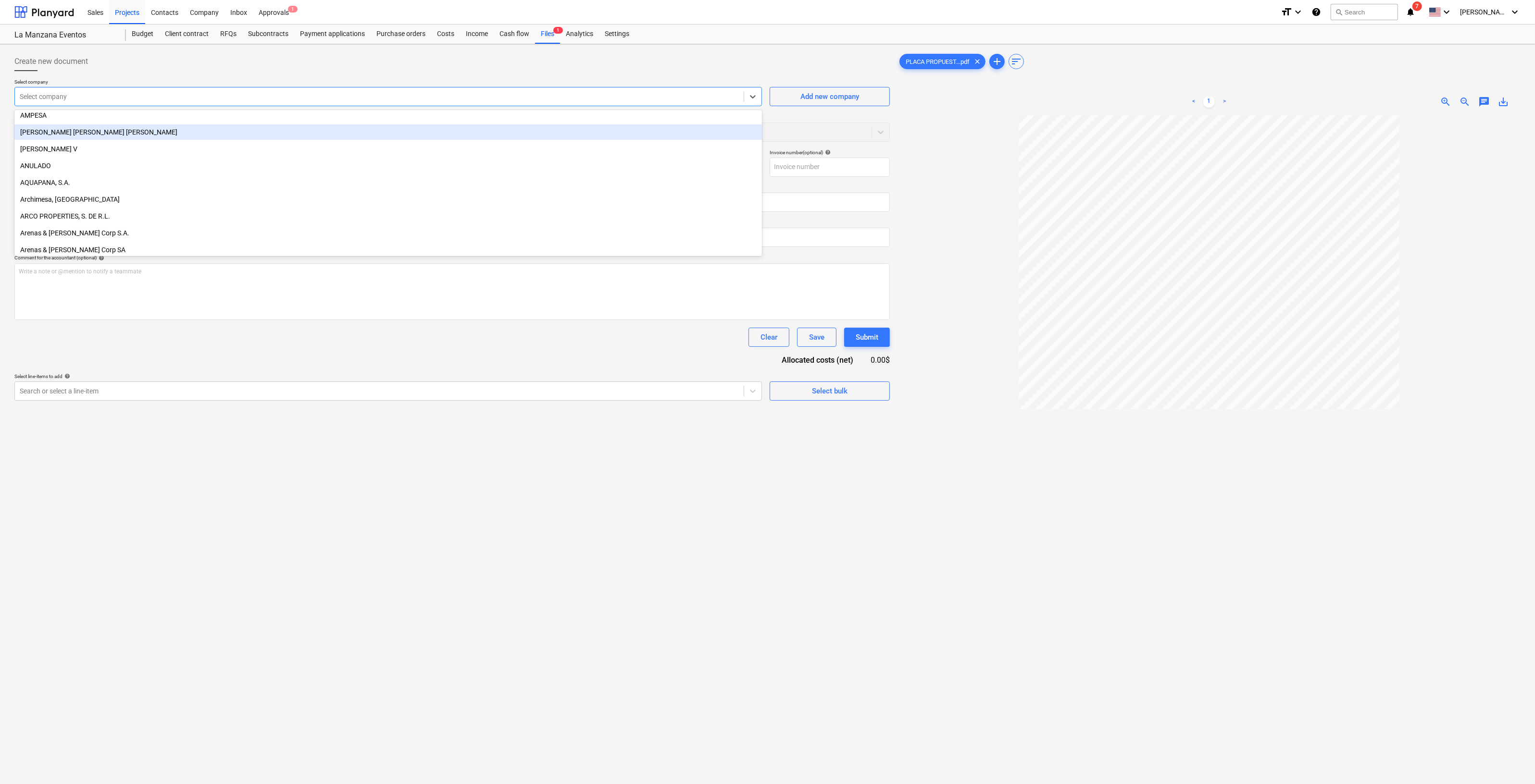
click at [223, 99] on div at bounding box center [379, 96] width 719 height 9
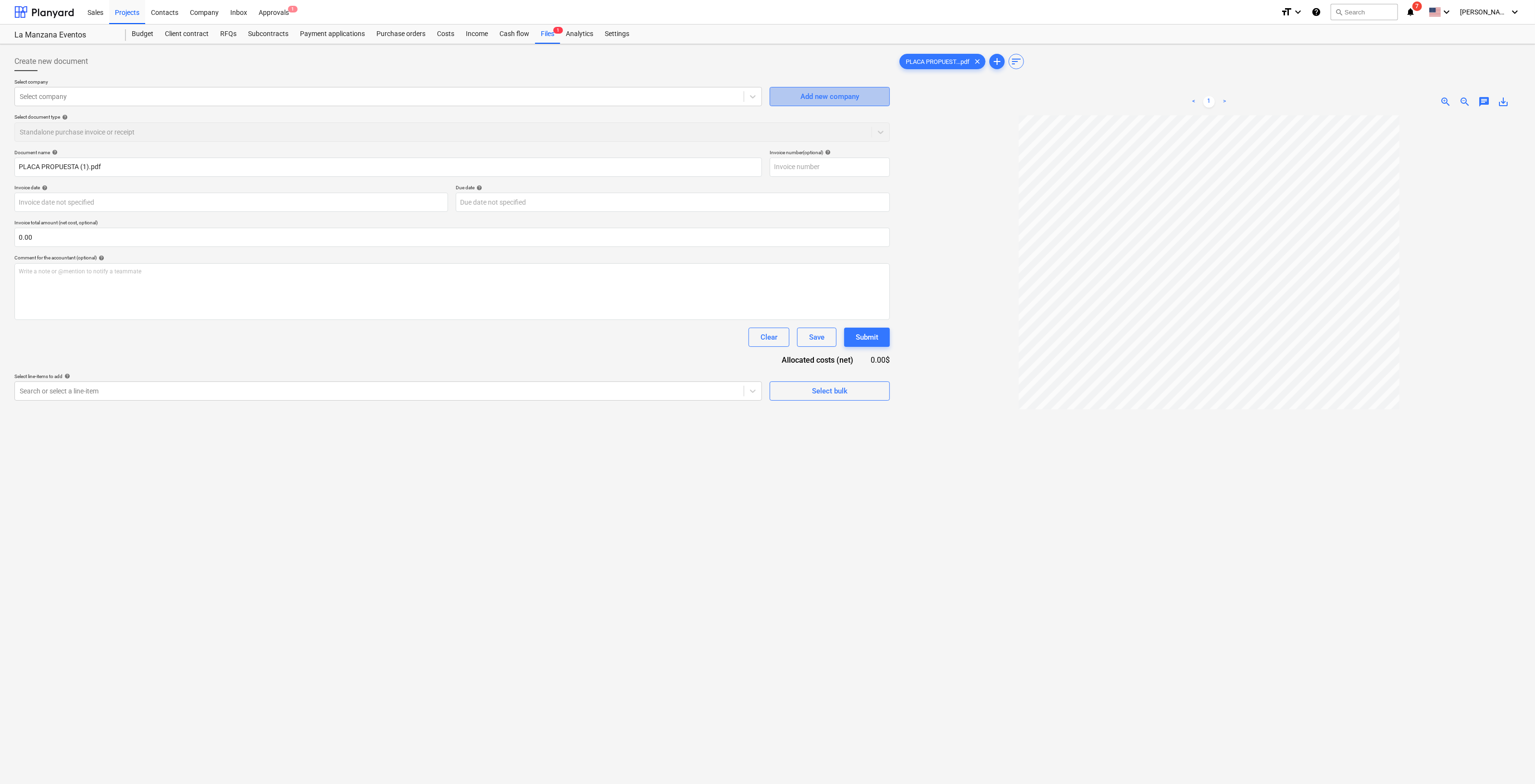
click at [821, 96] on div "Add new company" at bounding box center [830, 97] width 59 height 12
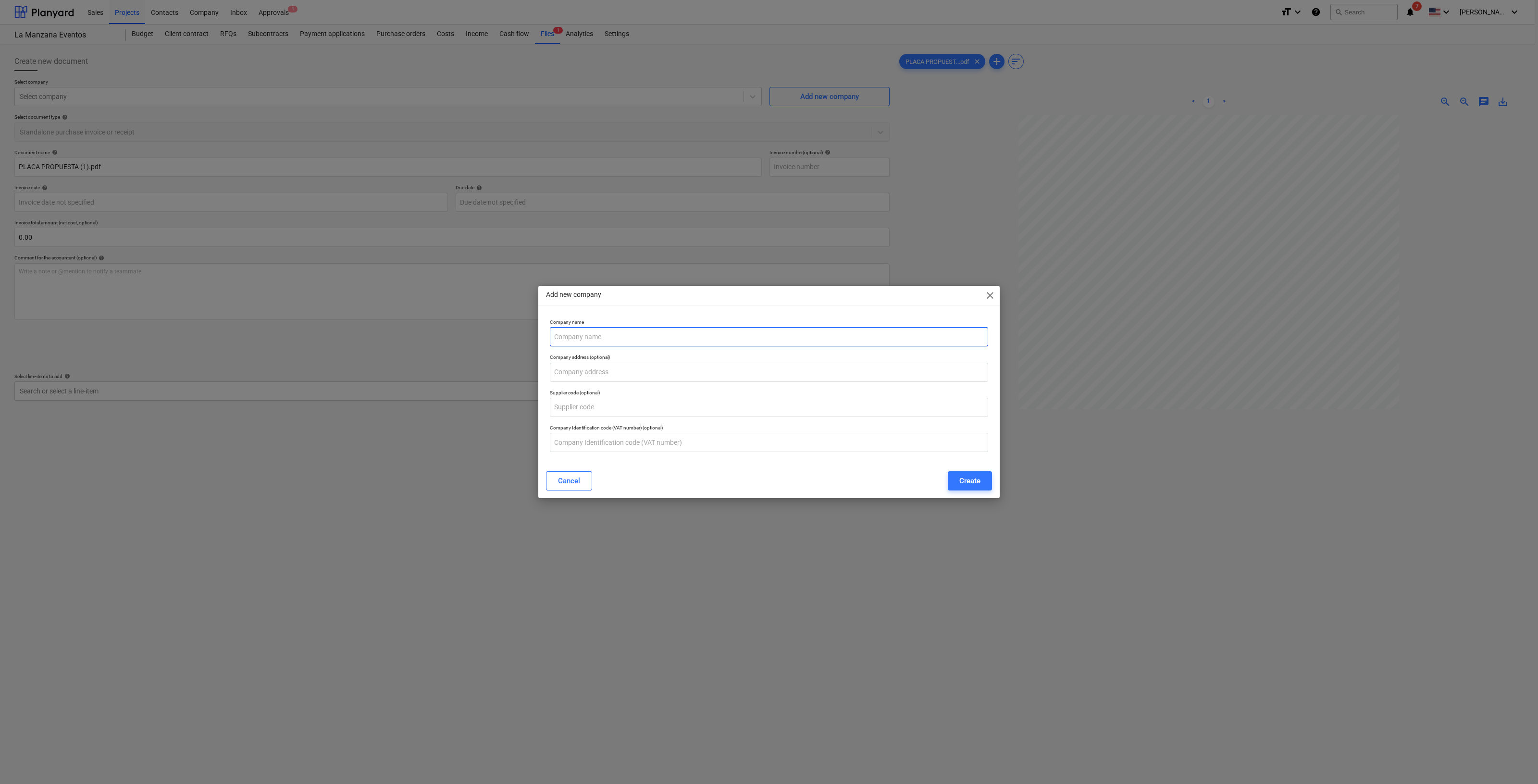
click at [686, 342] on input "text" at bounding box center [769, 337] width 439 height 19
click at [639, 372] on input "text" at bounding box center [769, 372] width 439 height 19
click at [574, 404] on input "text" at bounding box center [769, 407] width 439 height 19
click at [964, 477] on div "Create" at bounding box center [970, 481] width 21 height 12
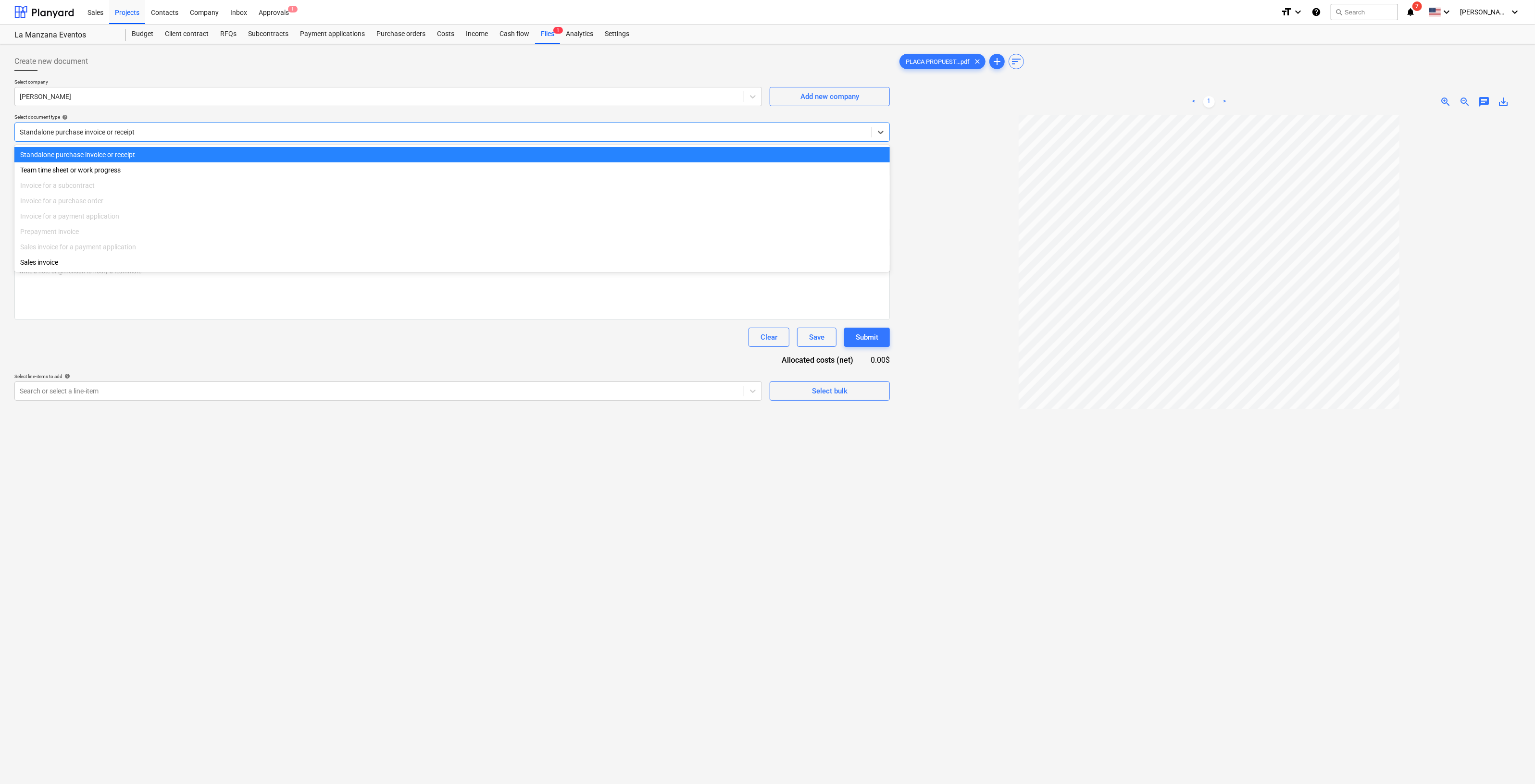
click at [485, 132] on div at bounding box center [443, 132] width 847 height 9
click at [138, 156] on div "Standalone purchase invoice or receipt" at bounding box center [452, 154] width 876 height 16
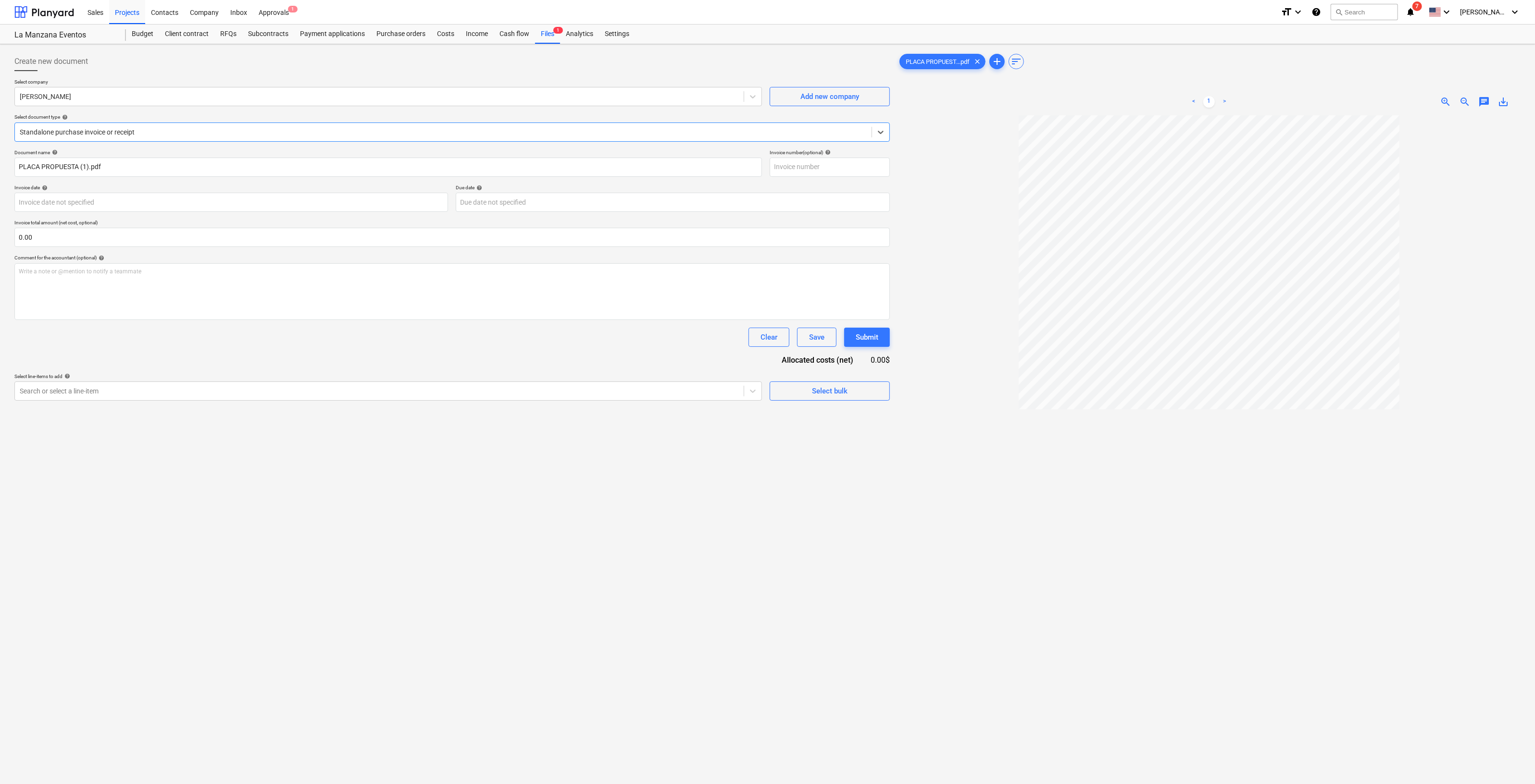
click at [187, 126] on div "Standalone purchase invoice or receipt" at bounding box center [443, 132] width 857 height 14
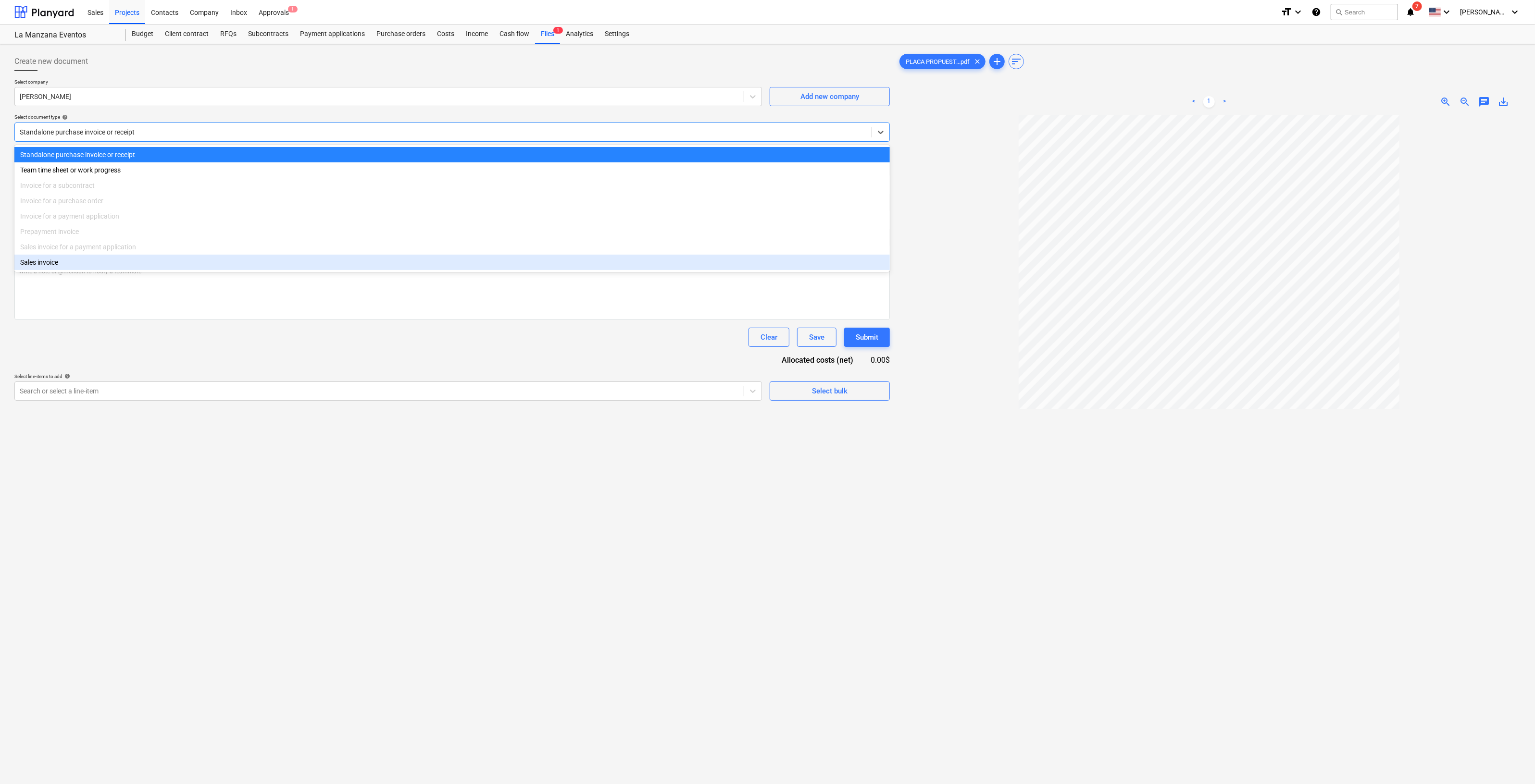
drag, startPoint x: 946, startPoint y: 234, endPoint x: 924, endPoint y: 229, distance: 22.6
click at [946, 234] on div at bounding box center [1209, 494] width 623 height 757
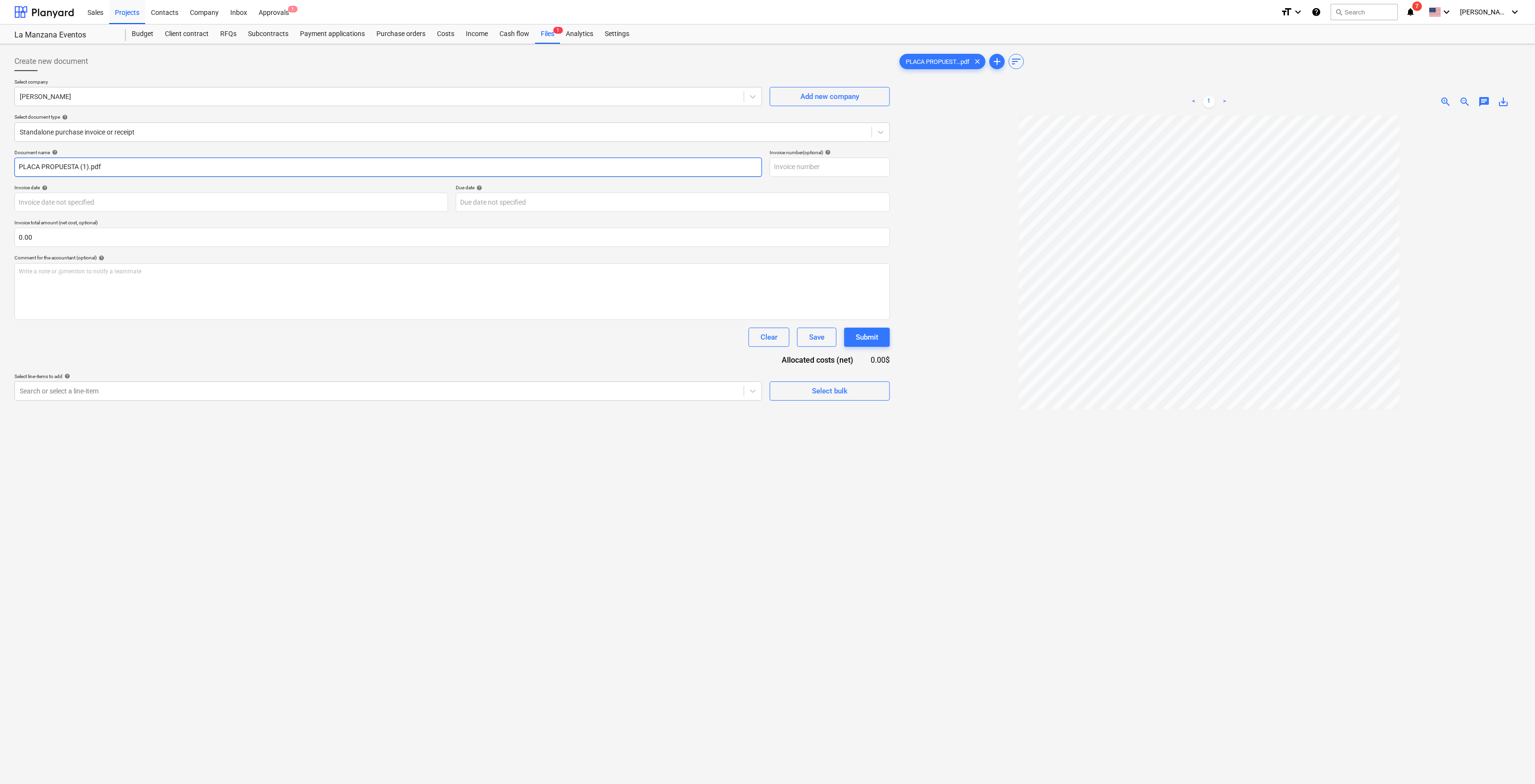
drag, startPoint x: 124, startPoint y: 164, endPoint x: -32, endPoint y: 167, distance: 156.0
click at [0, 167] on html "Sales Projects Contacts Company Inbox Approvals 1 format_size keyboard_arrow_do…" at bounding box center [768, 392] width 1535 height 784
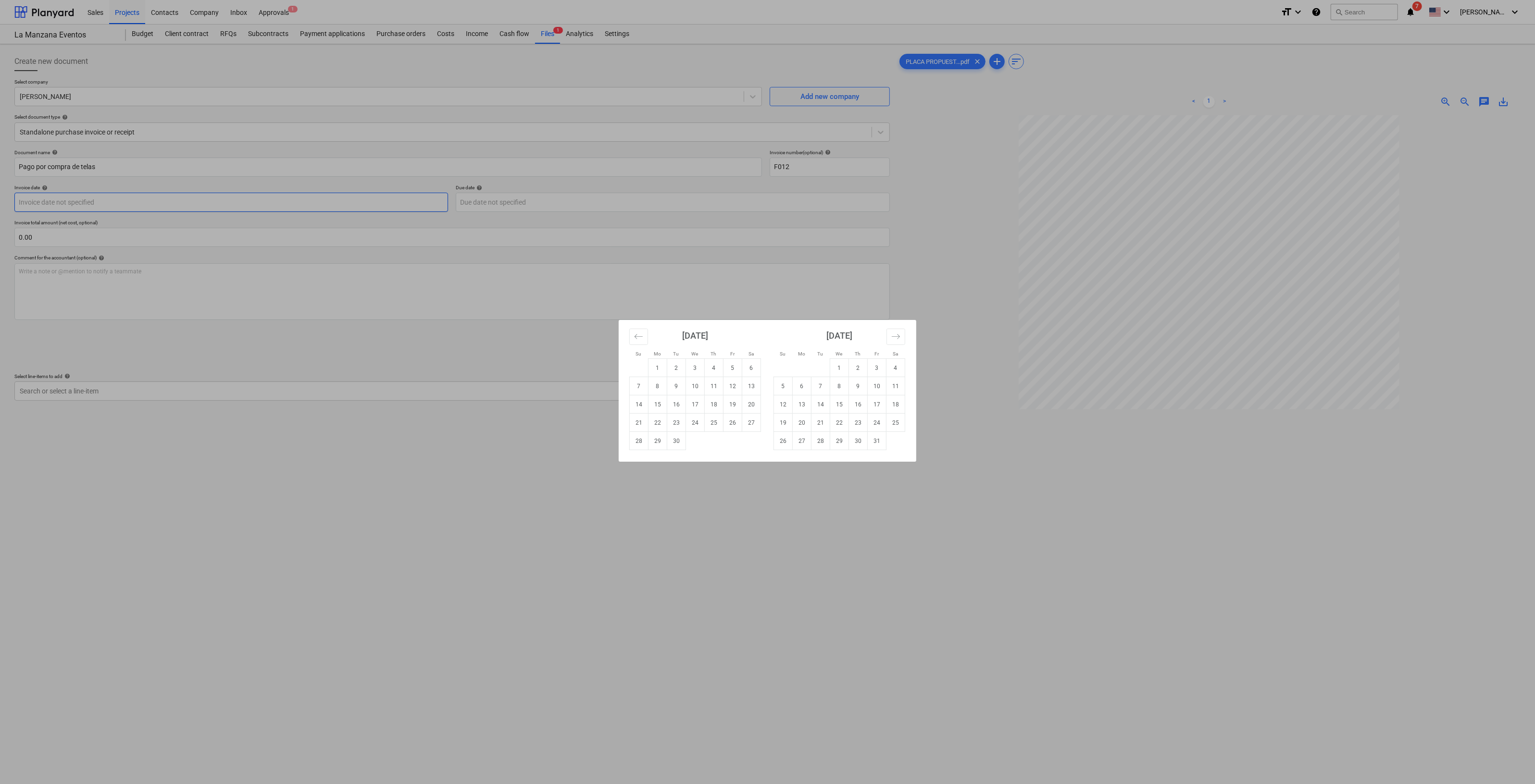
click at [297, 198] on body "Sales Projects Contacts Company Inbox Approvals 1 format_size keyboard_arrow_do…" at bounding box center [768, 392] width 1535 height 784
click at [654, 443] on td "29" at bounding box center [658, 441] width 19 height 18
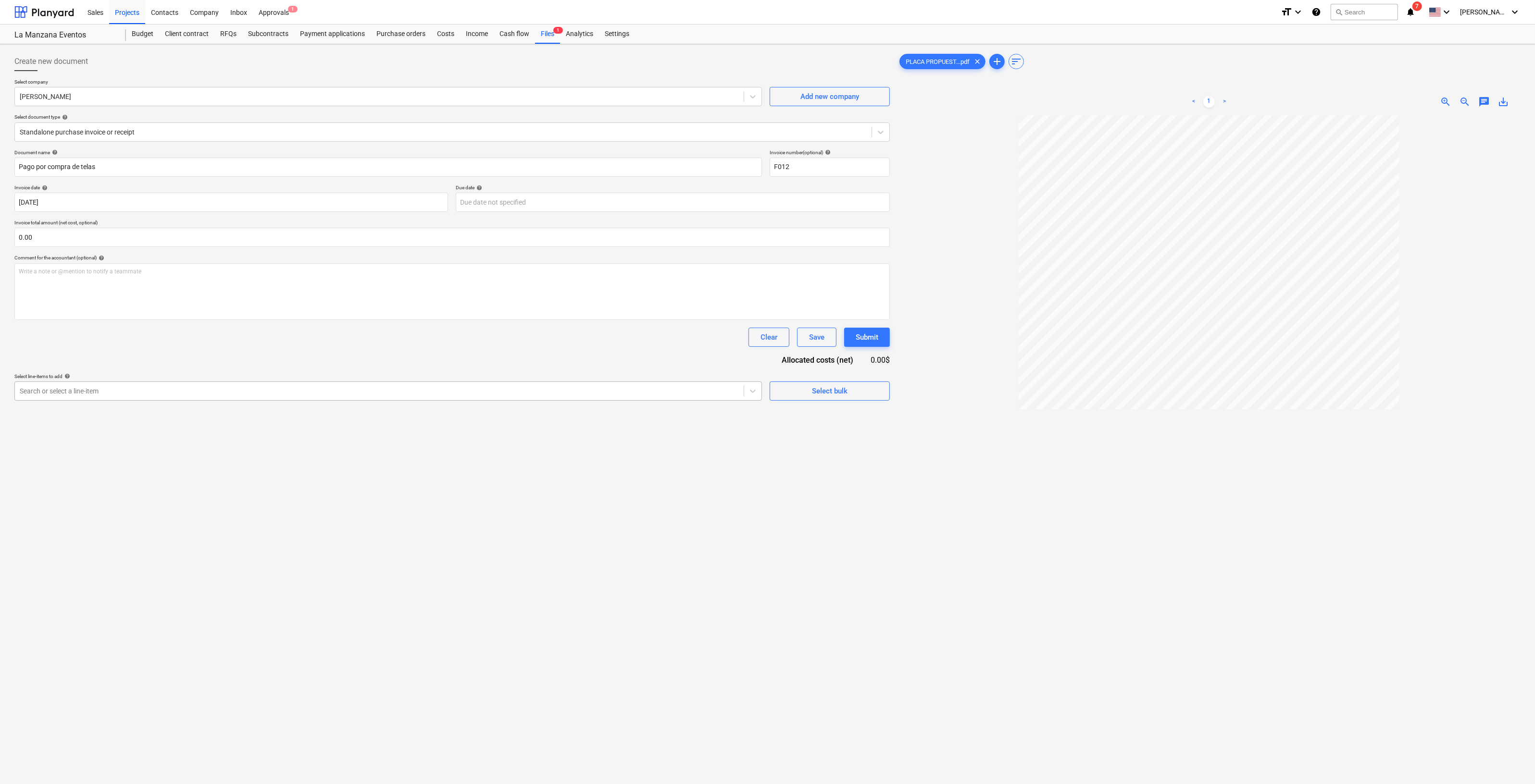
click at [621, 392] on div at bounding box center [379, 390] width 719 height 9
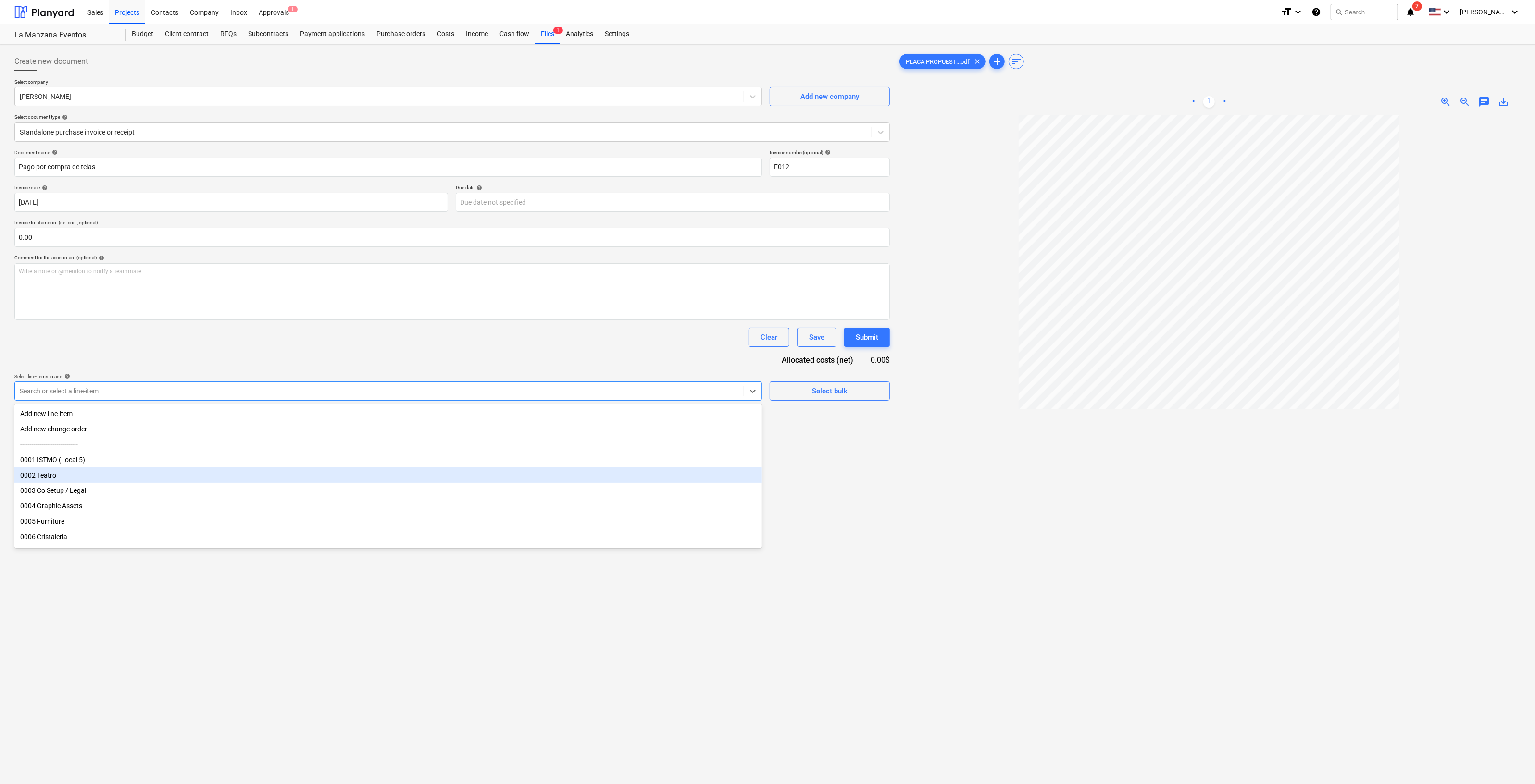
click at [121, 470] on div "0002 Teatro" at bounding box center [388, 475] width 748 height 16
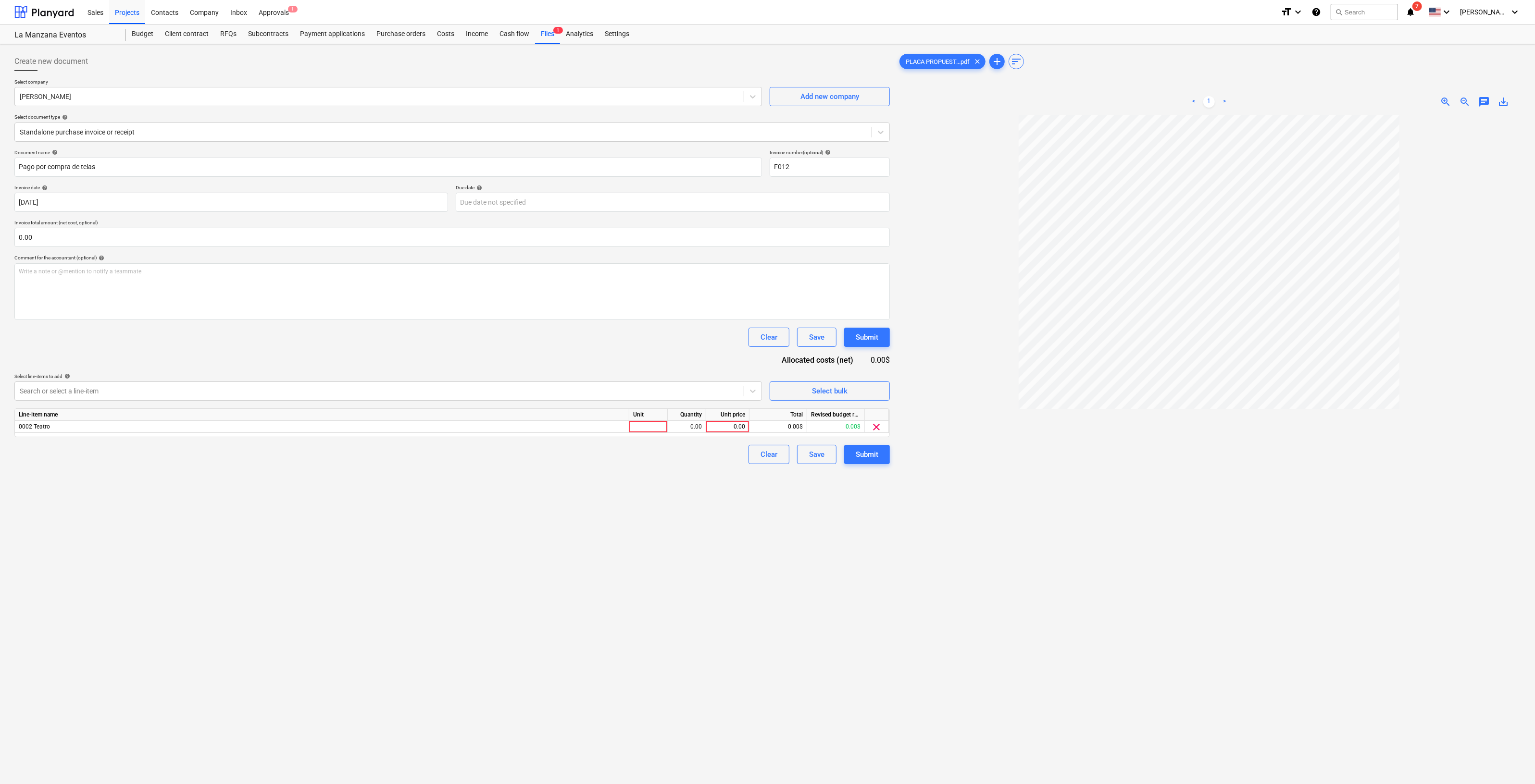
click at [986, 565] on div at bounding box center [1209, 494] width 623 height 757
click at [736, 426] on div "0.00" at bounding box center [728, 427] width 35 height 12
click at [726, 504] on div "Create new document Select company [PERSON_NAME] Add new company Select documen…" at bounding box center [452, 462] width 883 height 828
click at [738, 429] on div "500.00" at bounding box center [728, 427] width 35 height 12
click at [647, 493] on div "Create new document Select company [PERSON_NAME] Add new company Select documen…" at bounding box center [452, 462] width 883 height 828
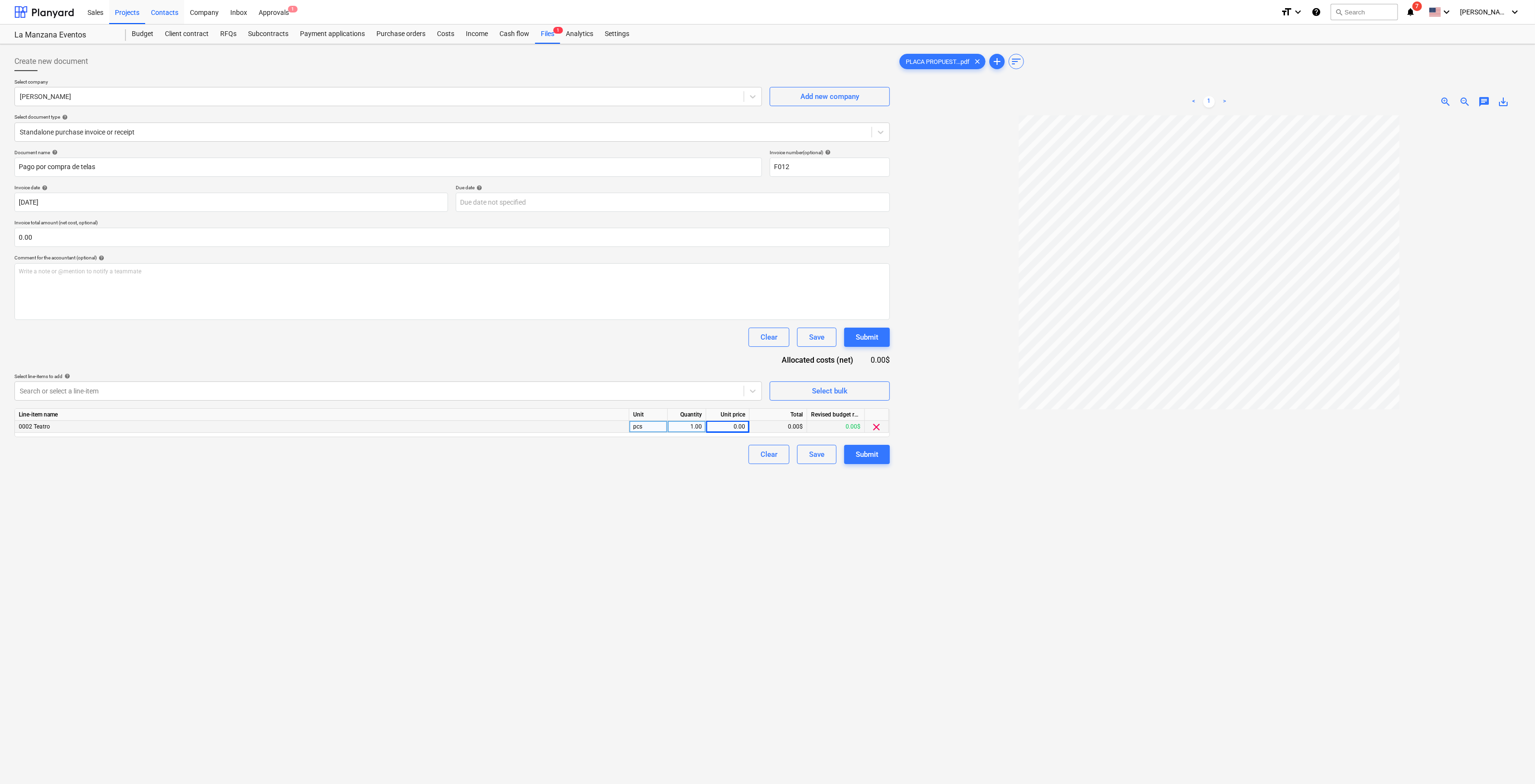
drag, startPoint x: 136, startPoint y: 30, endPoint x: 164, endPoint y: 20, distance: 29.7
click at [136, 30] on div "Budget" at bounding box center [142, 34] width 33 height 19
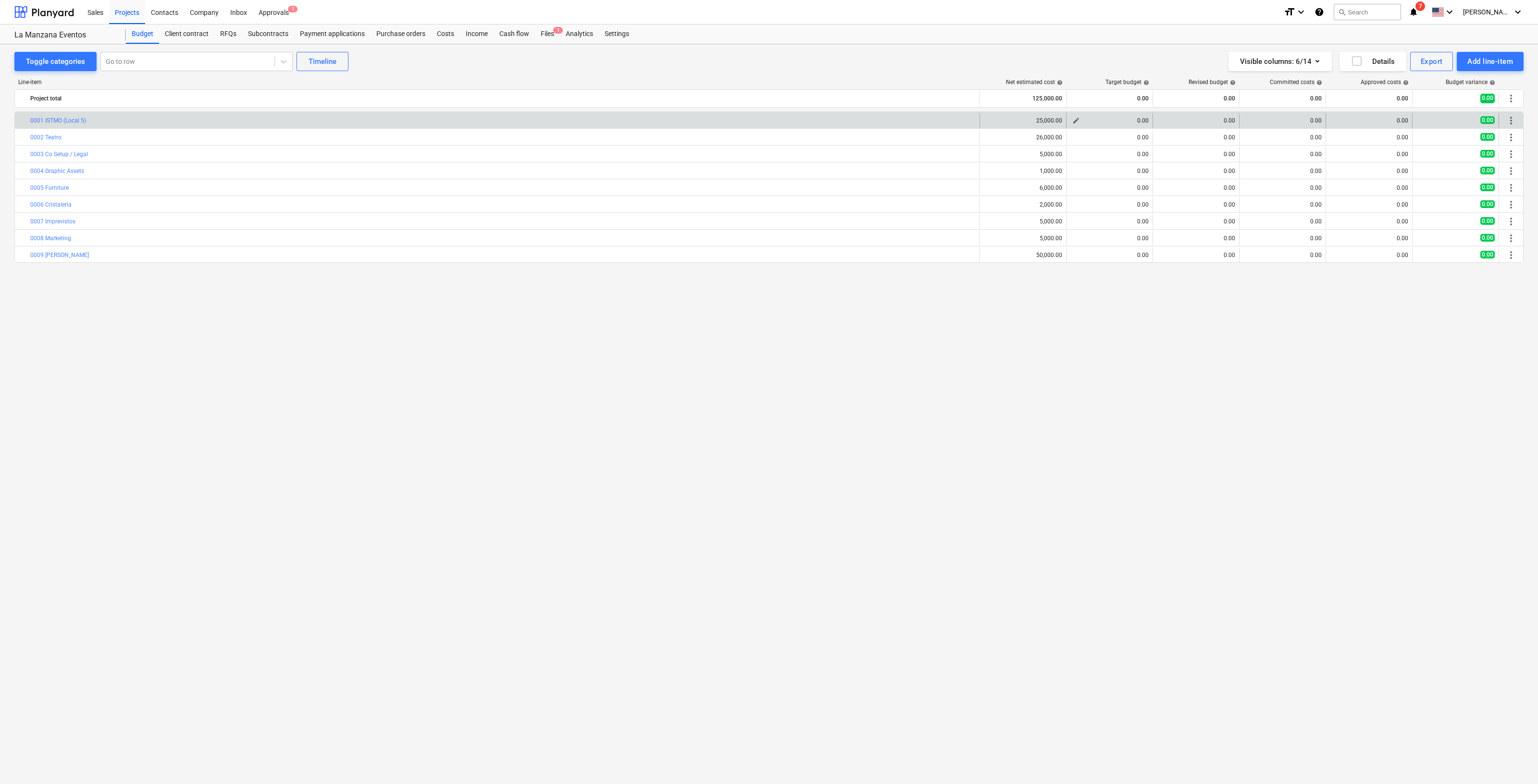
click at [1077, 122] on span "edit" at bounding box center [1076, 121] width 7 height 7
click at [1134, 160] on input "text" at bounding box center [1146, 161] width 66 height 19
click at [1224, 181] on div "Save" at bounding box center [1221, 187] width 16 height 12
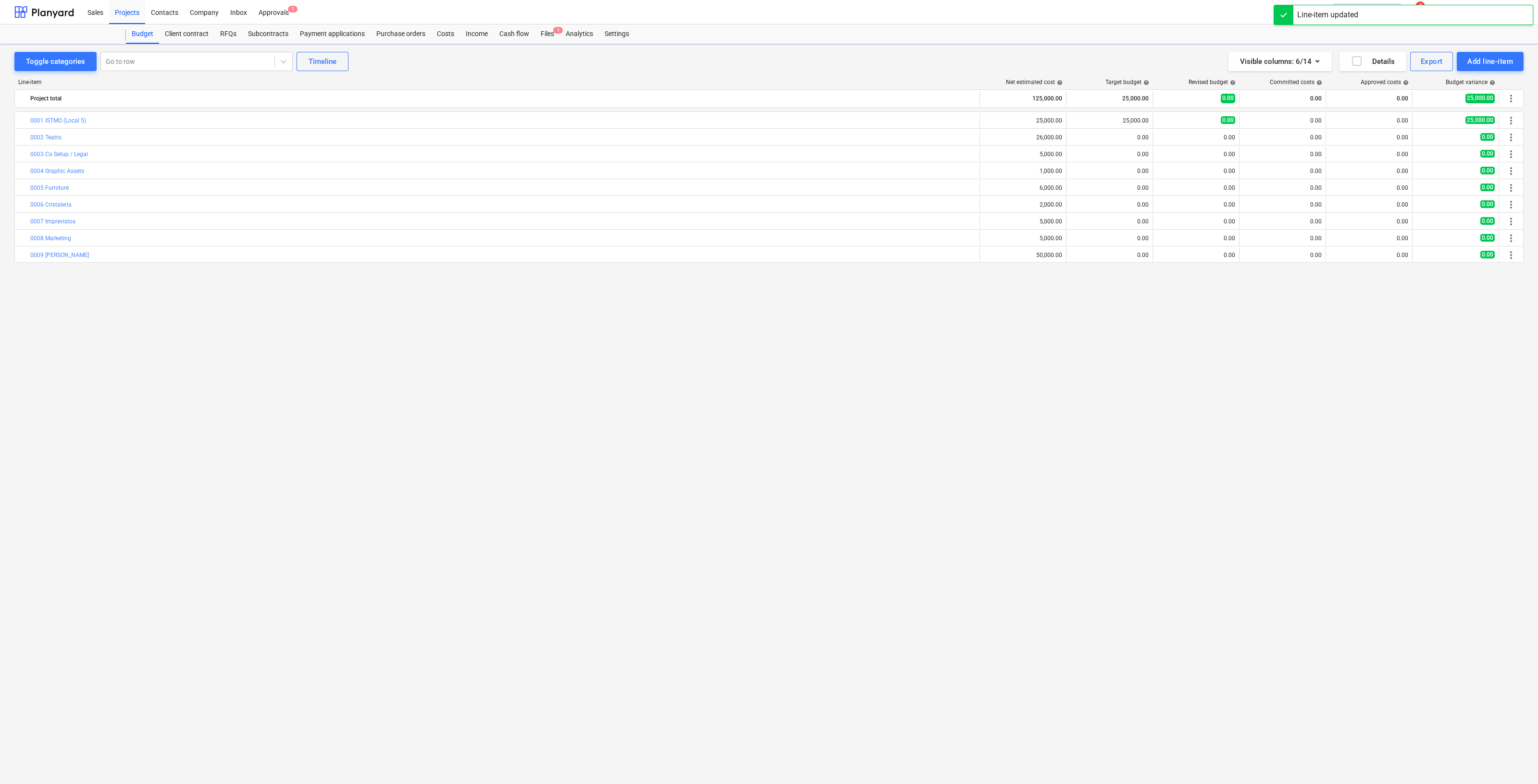
drag, startPoint x: 1148, startPoint y: 347, endPoint x: 1138, endPoint y: 264, distance: 83.6
click at [1147, 342] on div "bar_chart 0001 ISTMO (Local 5) edit 25,000.00 edit 25,000.00 edit 0.00 0.00 0.0…" at bounding box center [769, 427] width 1509 height 633
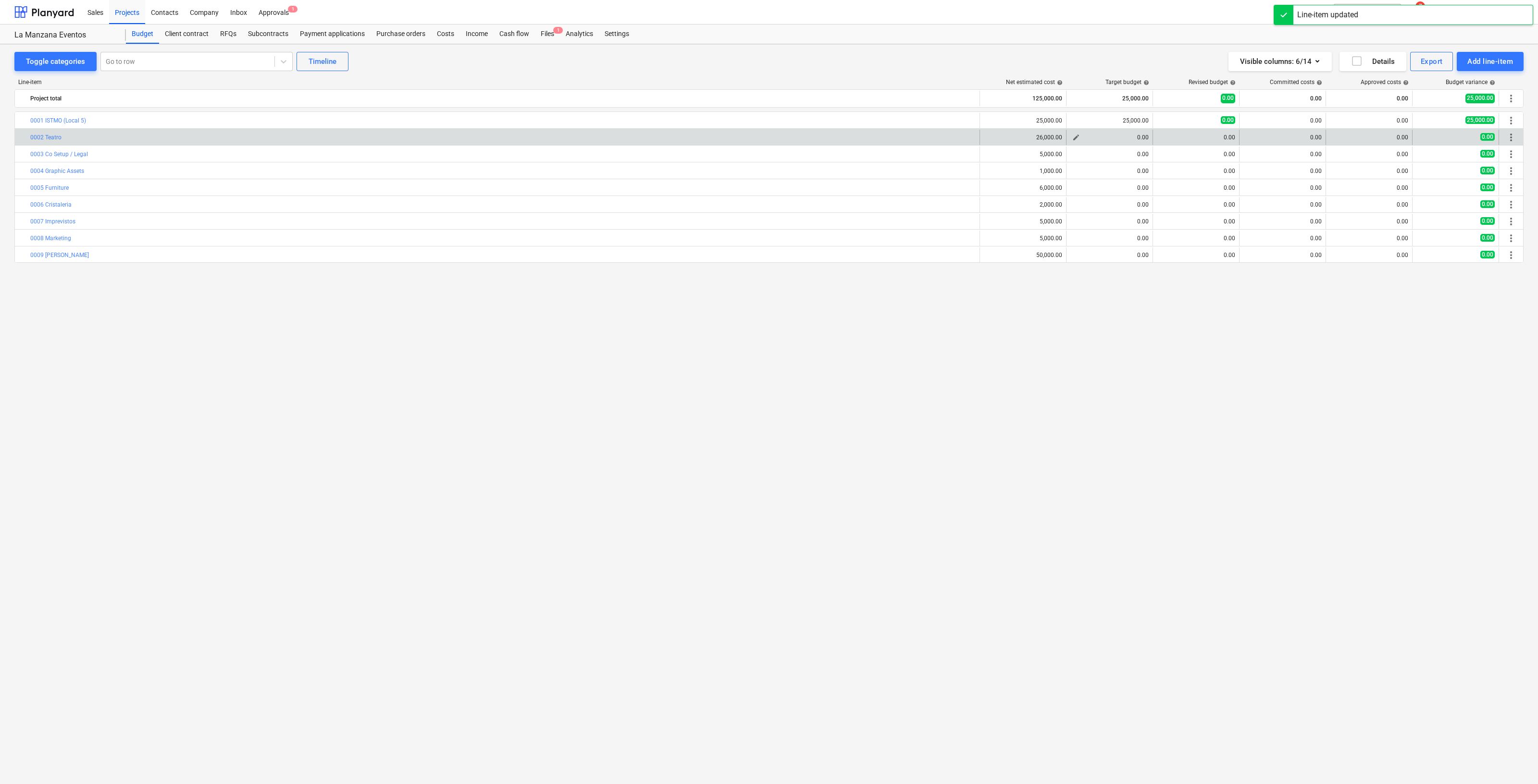
click at [1079, 138] on span "edit" at bounding box center [1076, 137] width 7 height 7
click at [1143, 171] on input "text" at bounding box center [1146, 177] width 66 height 19
click at [1231, 211] on button "Save" at bounding box center [1221, 204] width 66 height 19
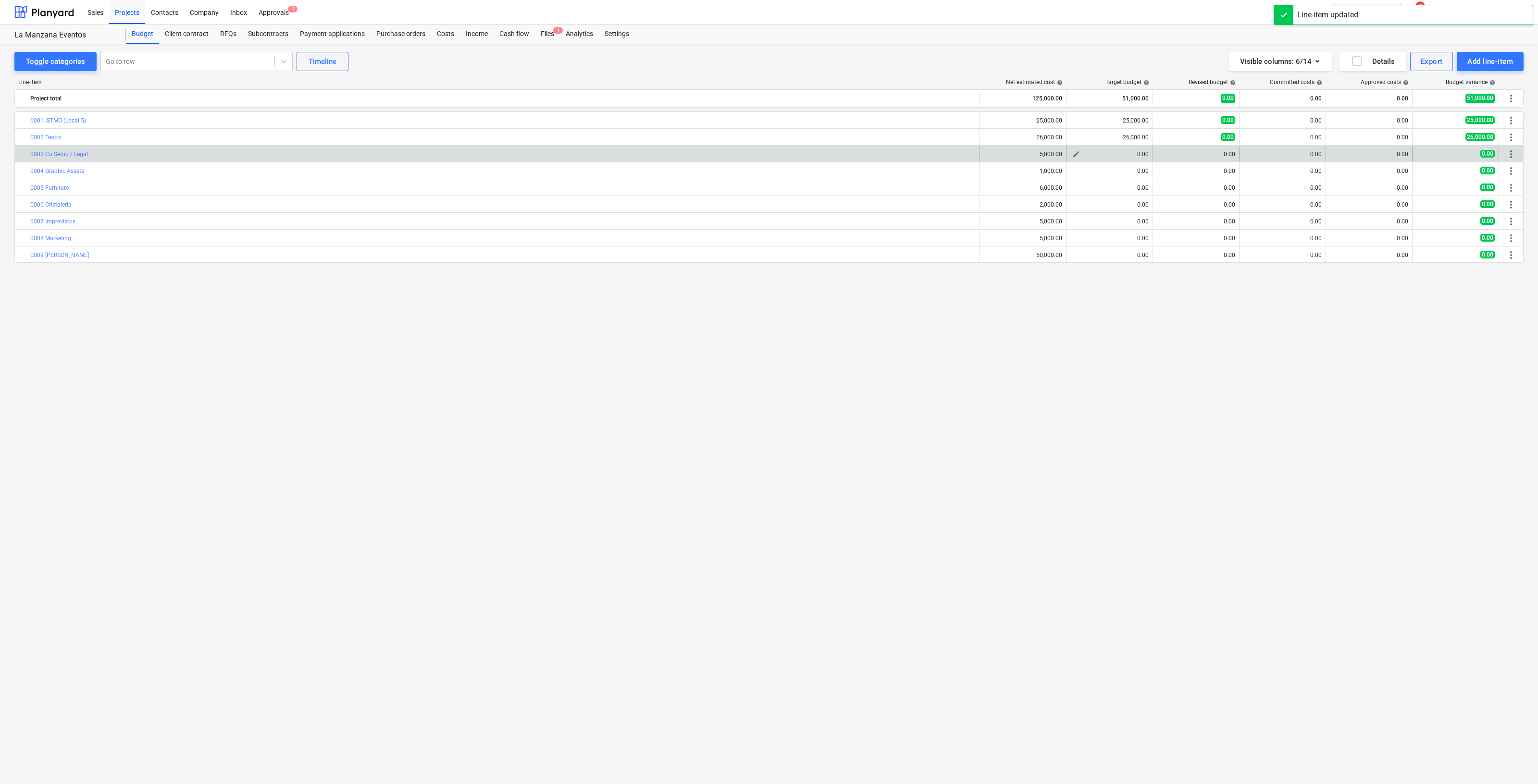
click at [1075, 157] on span "edit" at bounding box center [1076, 154] width 7 height 7
click at [1138, 198] on input "text" at bounding box center [1146, 194] width 66 height 19
click at [1237, 217] on span "Save" at bounding box center [1220, 221] width 43 height 12
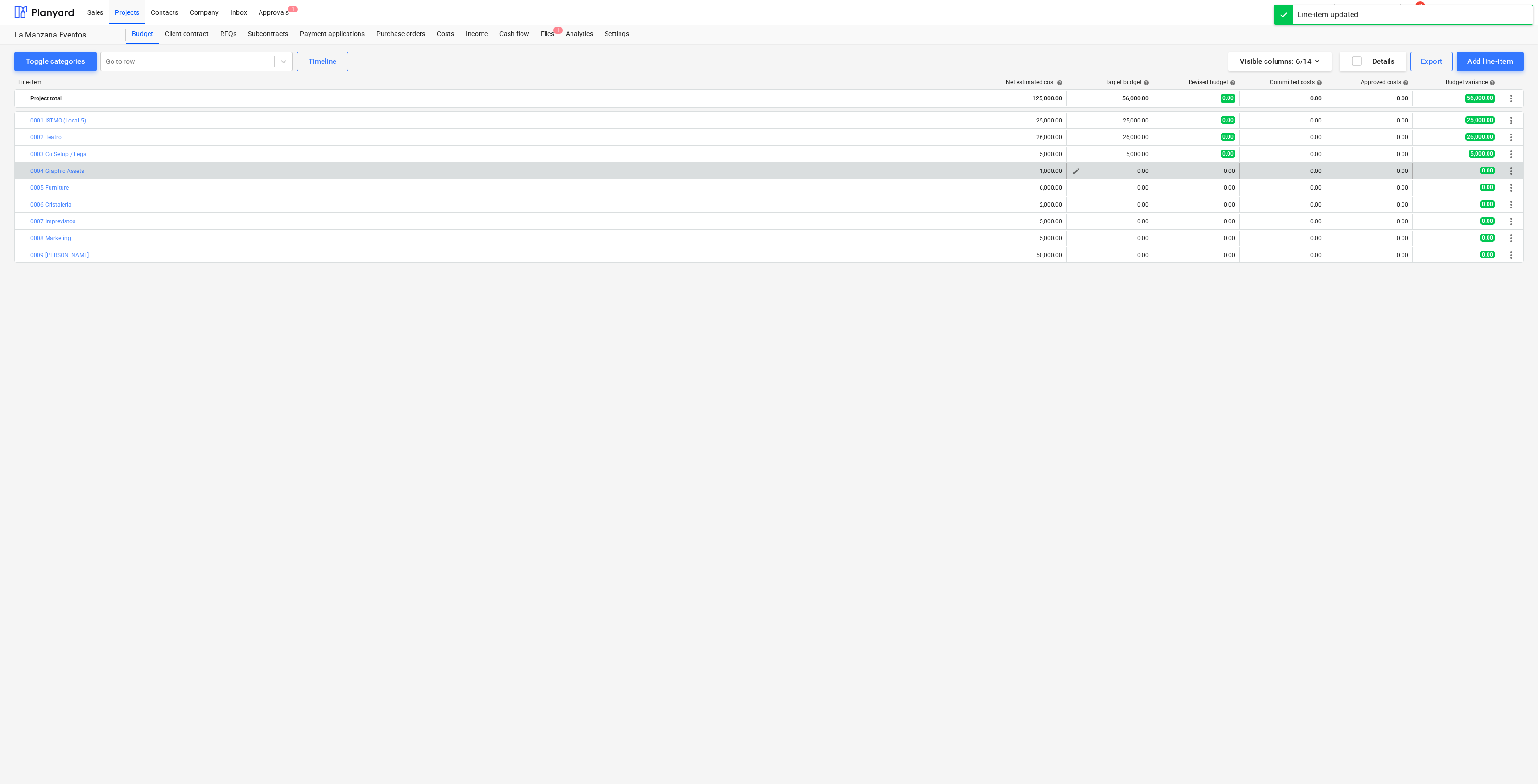
click at [1074, 172] on span "edit" at bounding box center [1076, 171] width 7 height 7
click at [1134, 214] on input "text" at bounding box center [1146, 211] width 66 height 19
click at [1203, 234] on span "Save" at bounding box center [1220, 238] width 43 height 12
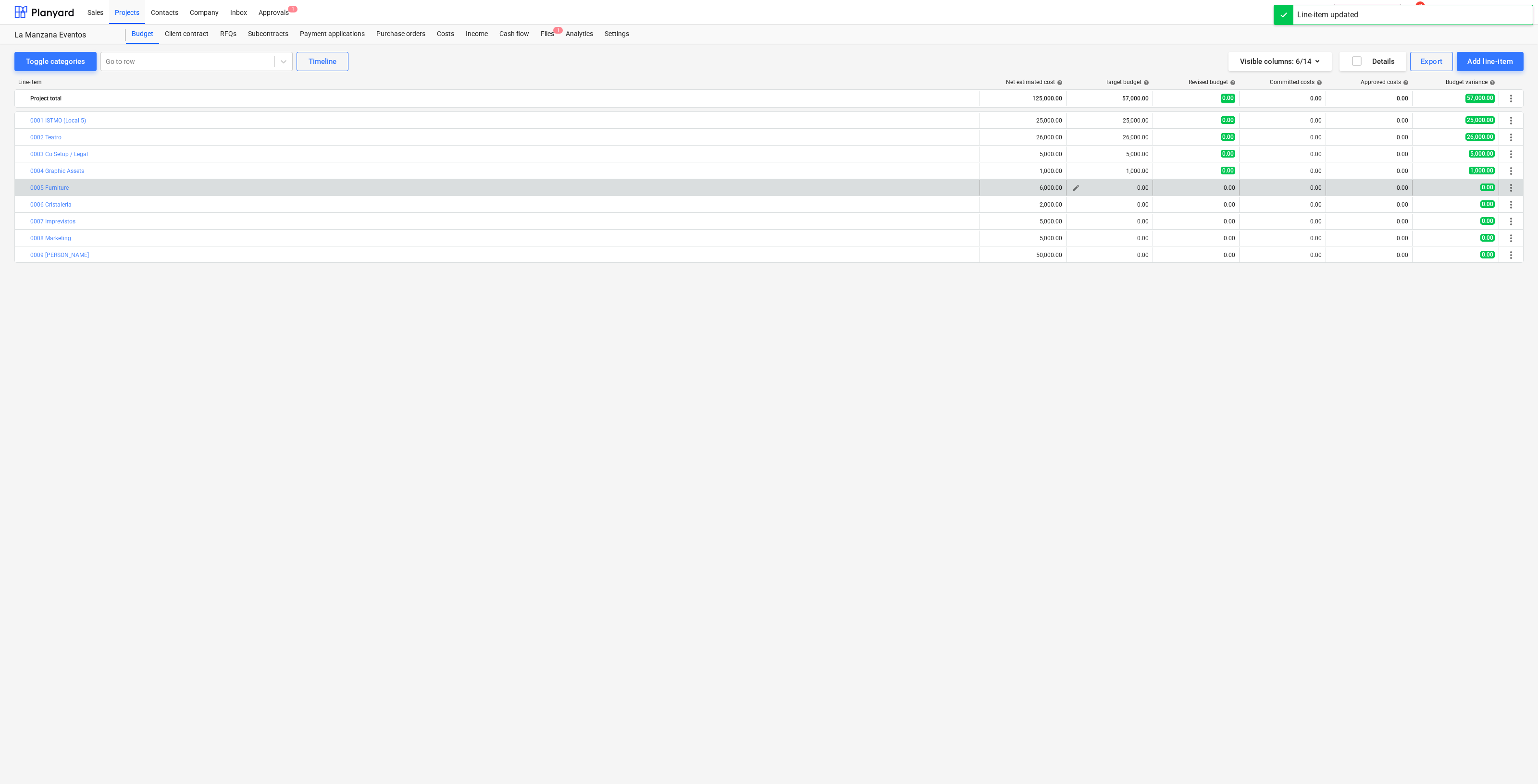
click at [1072, 190] on button "edit" at bounding box center [1076, 188] width 11 height 11
click at [1136, 226] on input "text" at bounding box center [1146, 227] width 66 height 19
click at [1239, 255] on span "Save" at bounding box center [1220, 255] width 43 height 12
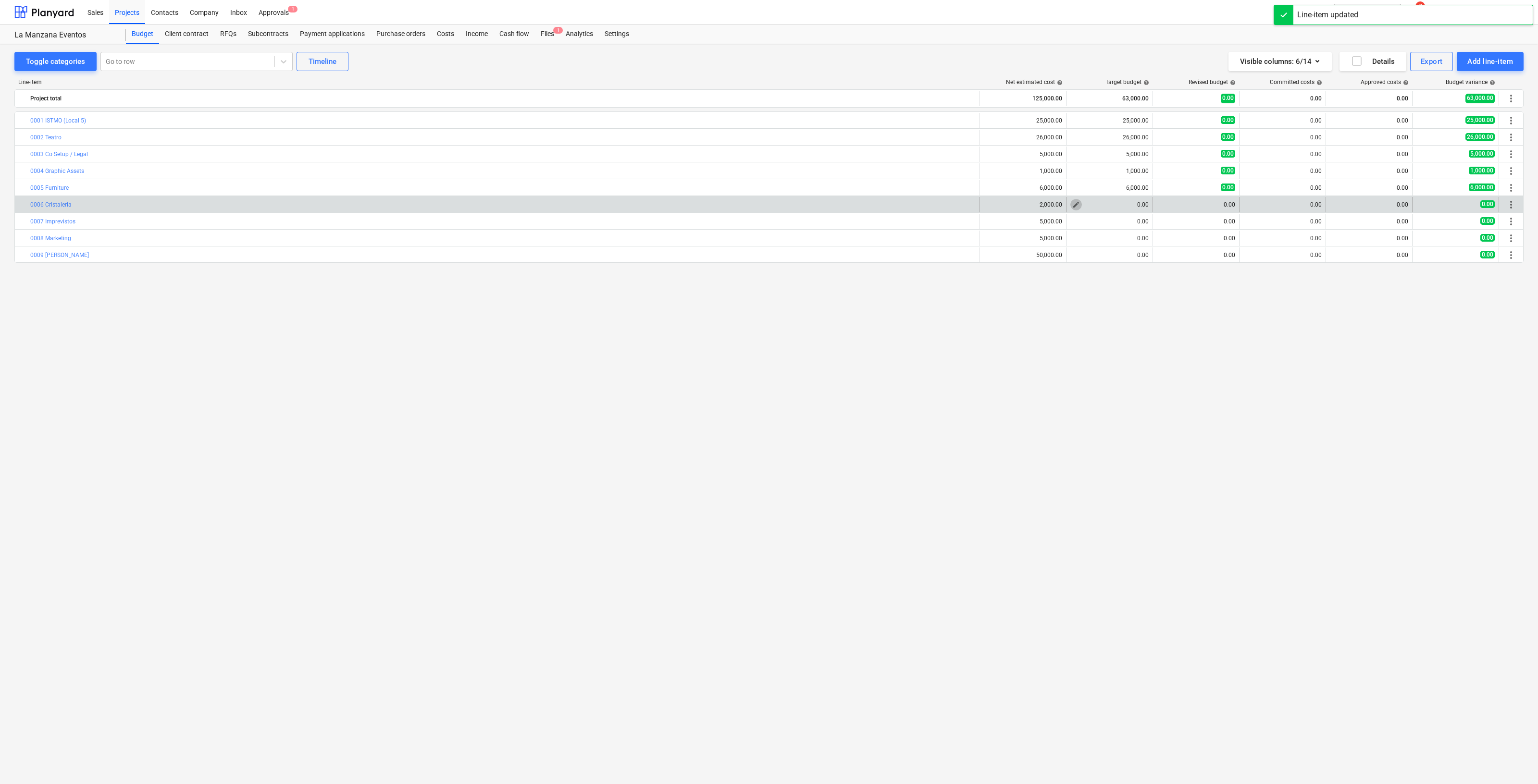
click at [1074, 203] on span "edit" at bounding box center [1076, 205] width 7 height 7
click at [1150, 246] on input "text" at bounding box center [1146, 244] width 66 height 19
click at [1164, 245] on input "text" at bounding box center [1146, 244] width 66 height 19
click at [1239, 267] on span "Save" at bounding box center [1220, 272] width 43 height 12
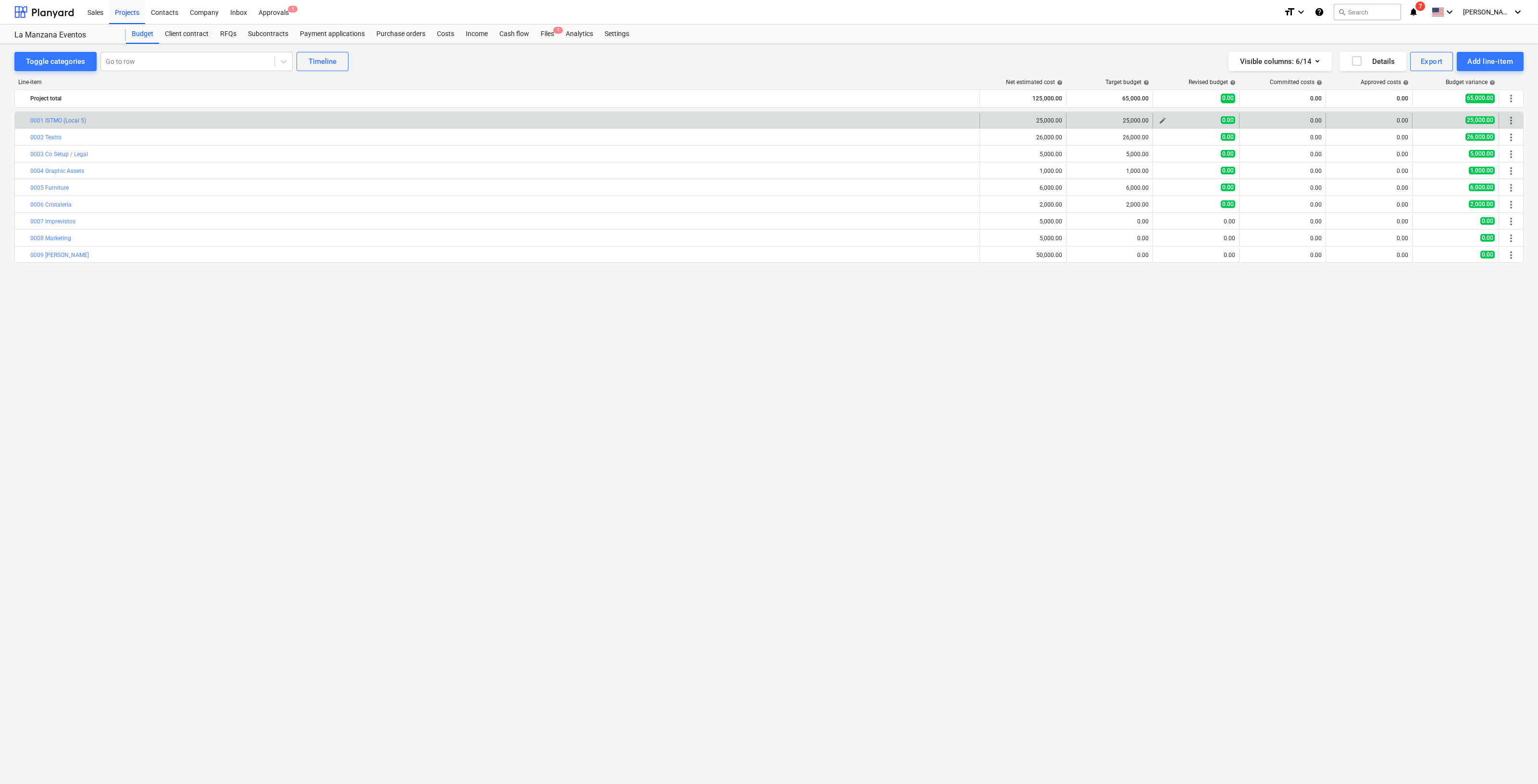
click at [1161, 120] on span "edit" at bounding box center [1163, 121] width 7 height 7
click at [1240, 159] on input "text" at bounding box center [1233, 161] width 66 height 19
click at [1301, 253] on div "Save" at bounding box center [1307, 256] width 16 height 12
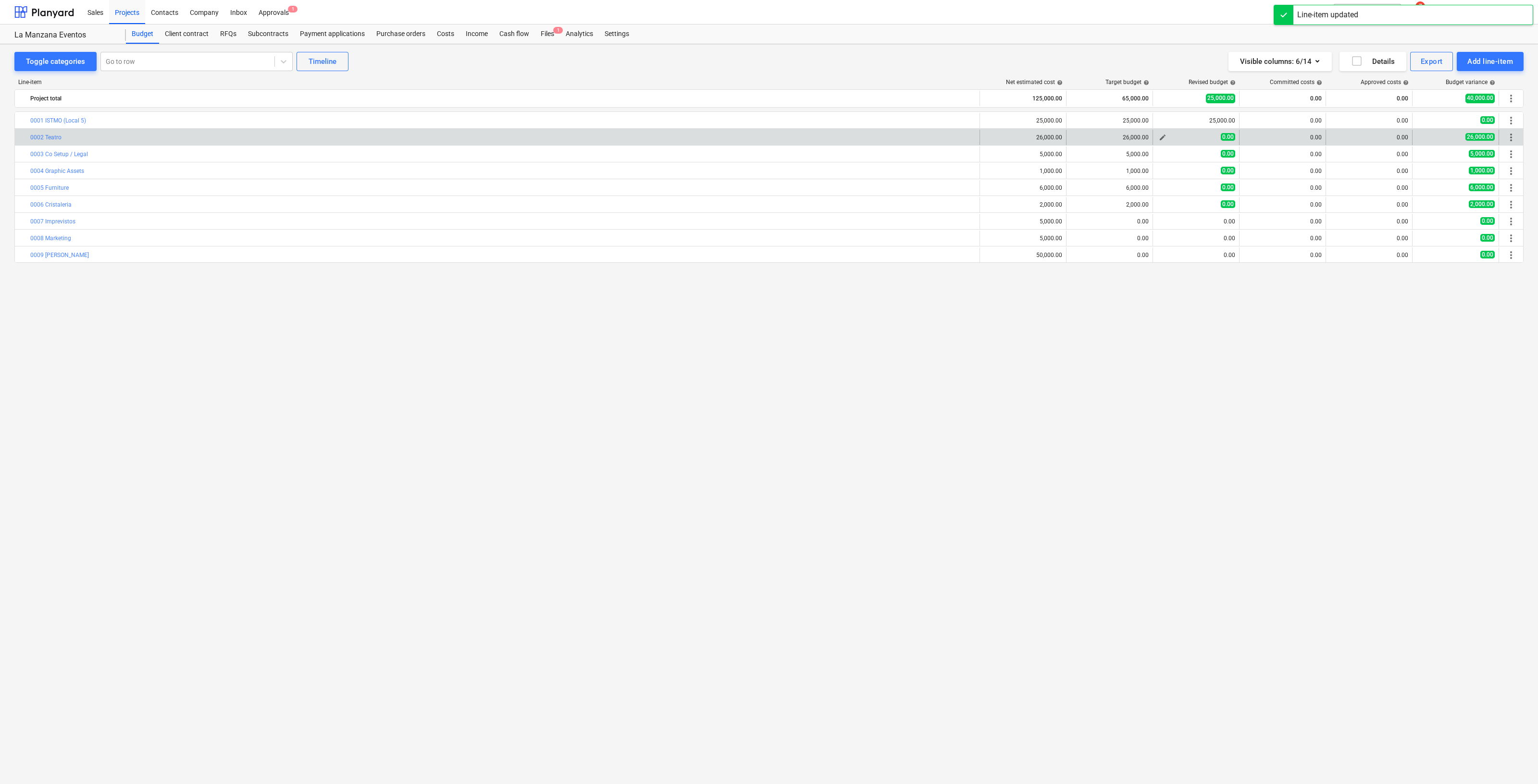
click at [1161, 136] on span "edit" at bounding box center [1163, 137] width 7 height 7
click at [1241, 179] on input "text" at bounding box center [1233, 177] width 66 height 19
click at [1317, 280] on button "Save" at bounding box center [1307, 273] width 66 height 19
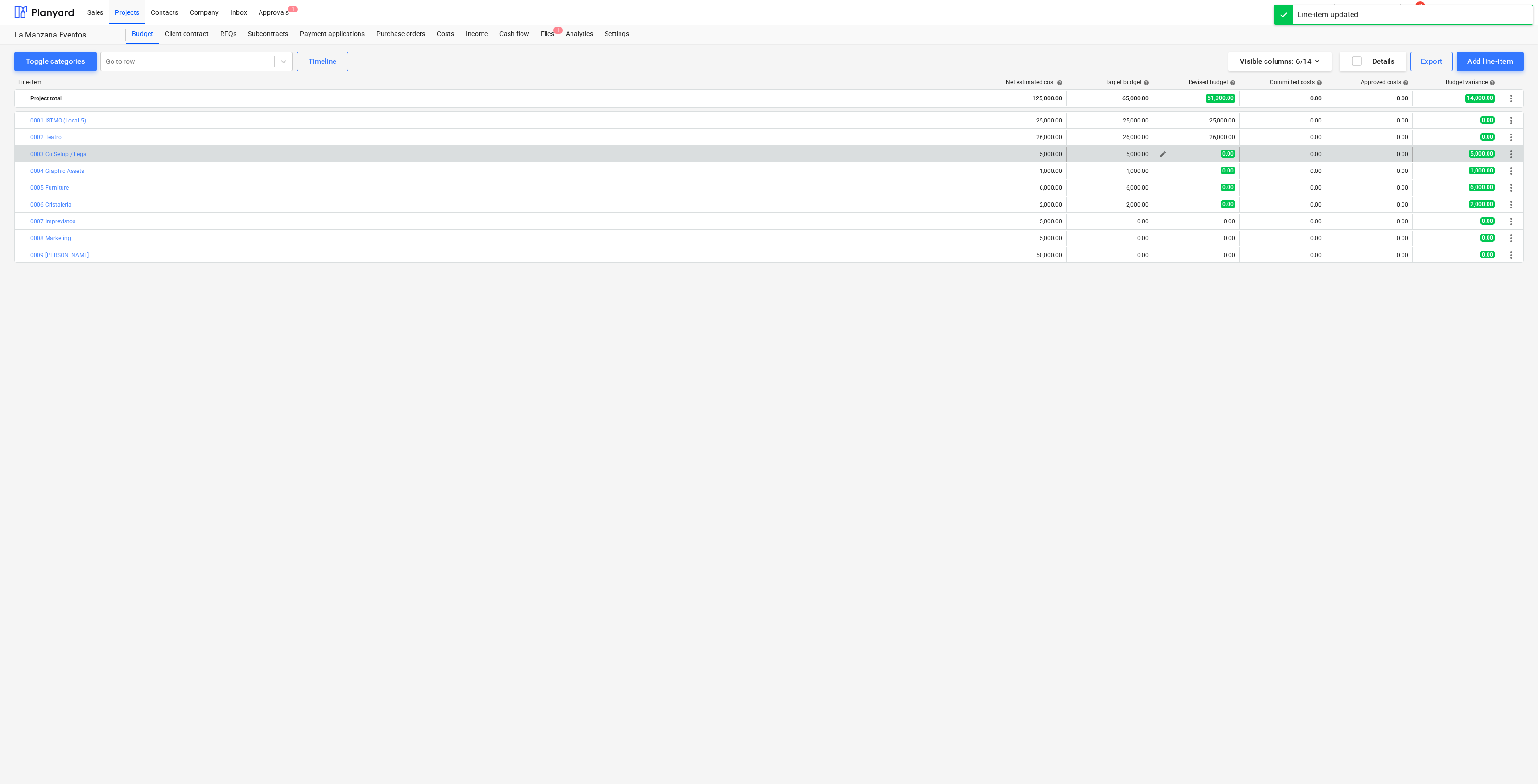
click at [1162, 157] on span "edit" at bounding box center [1163, 154] width 7 height 7
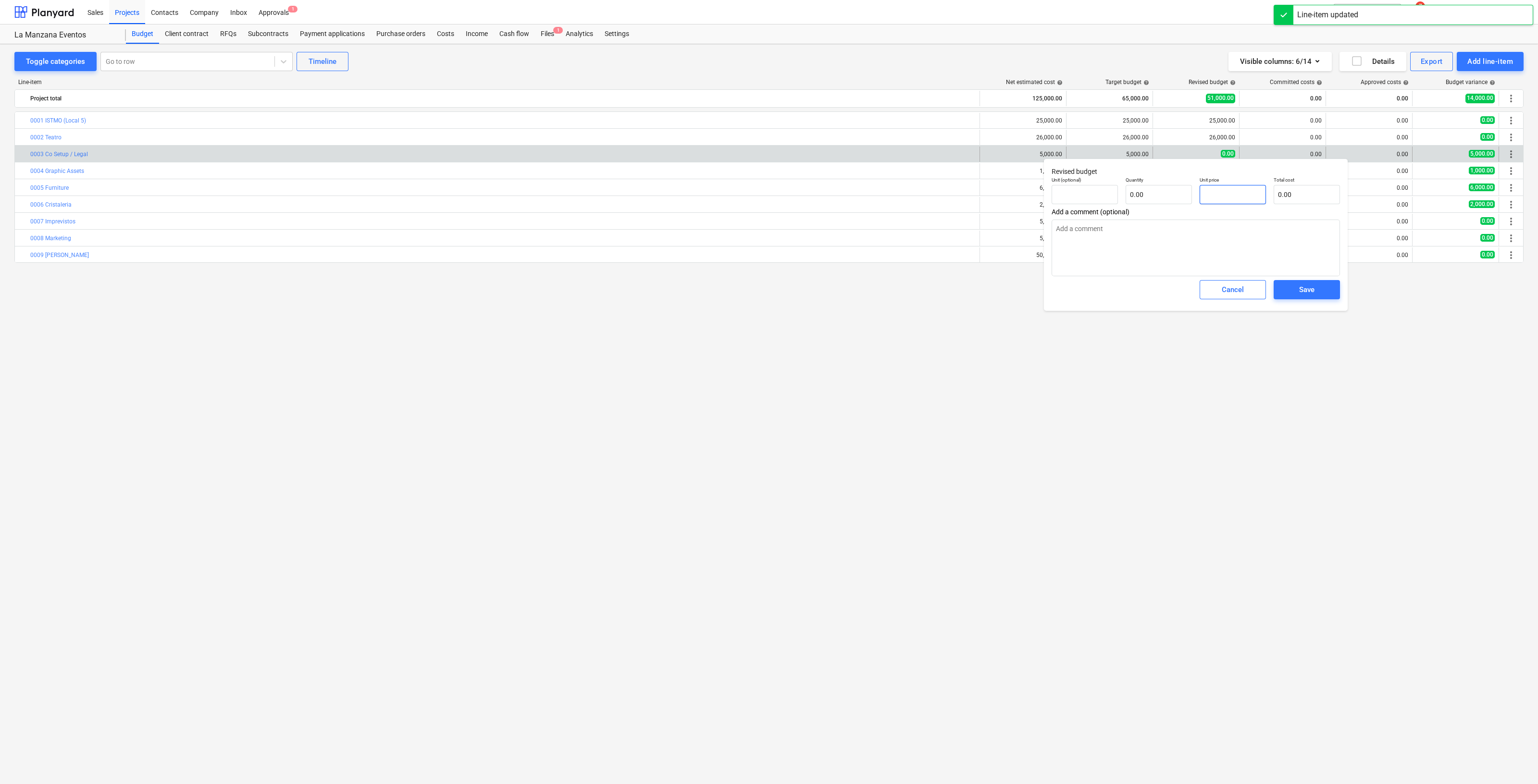
click at [1230, 193] on input "text" at bounding box center [1233, 194] width 66 height 19
click at [1296, 287] on span "Save" at bounding box center [1307, 290] width 43 height 12
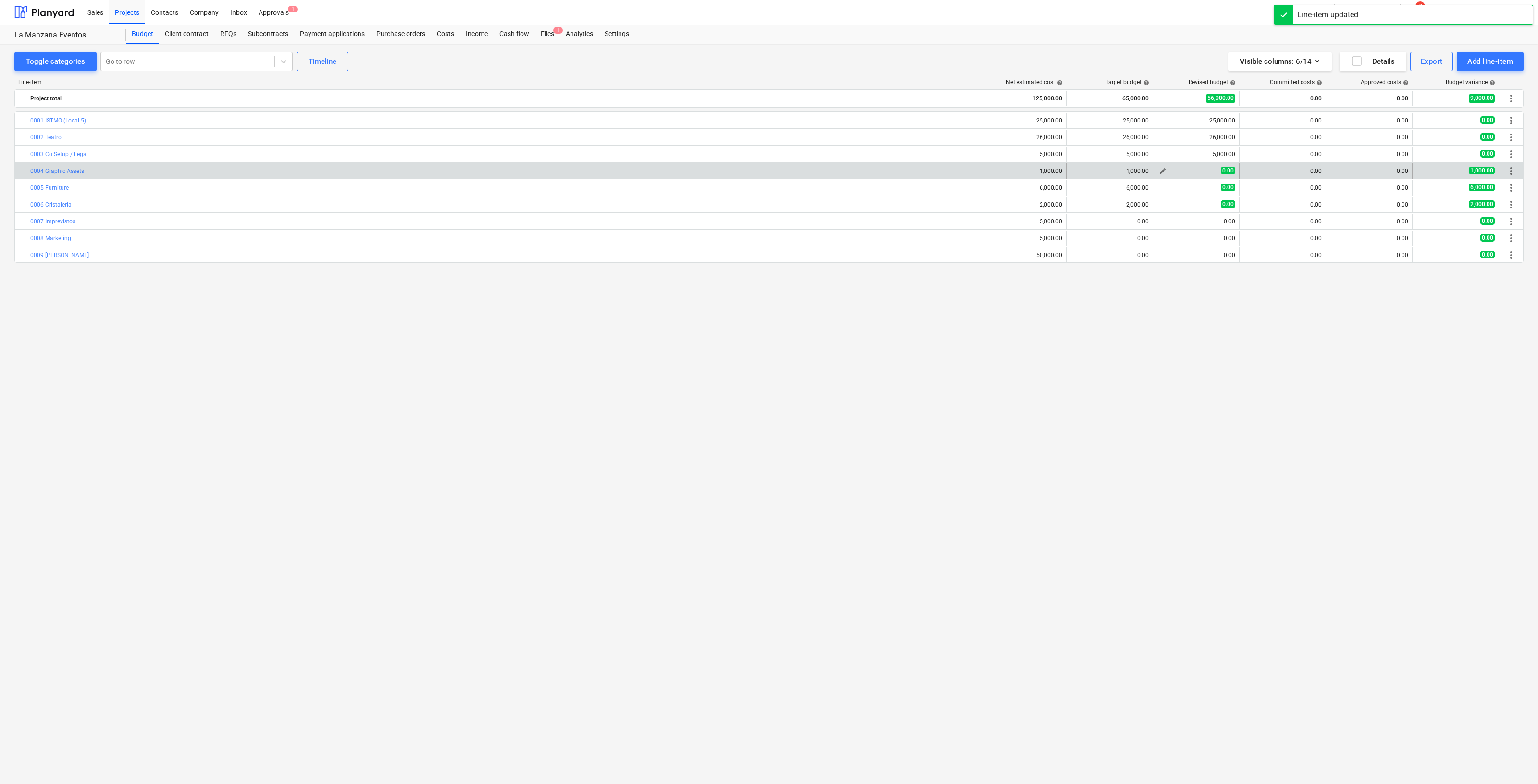
click at [1160, 174] on span "edit" at bounding box center [1163, 171] width 7 height 7
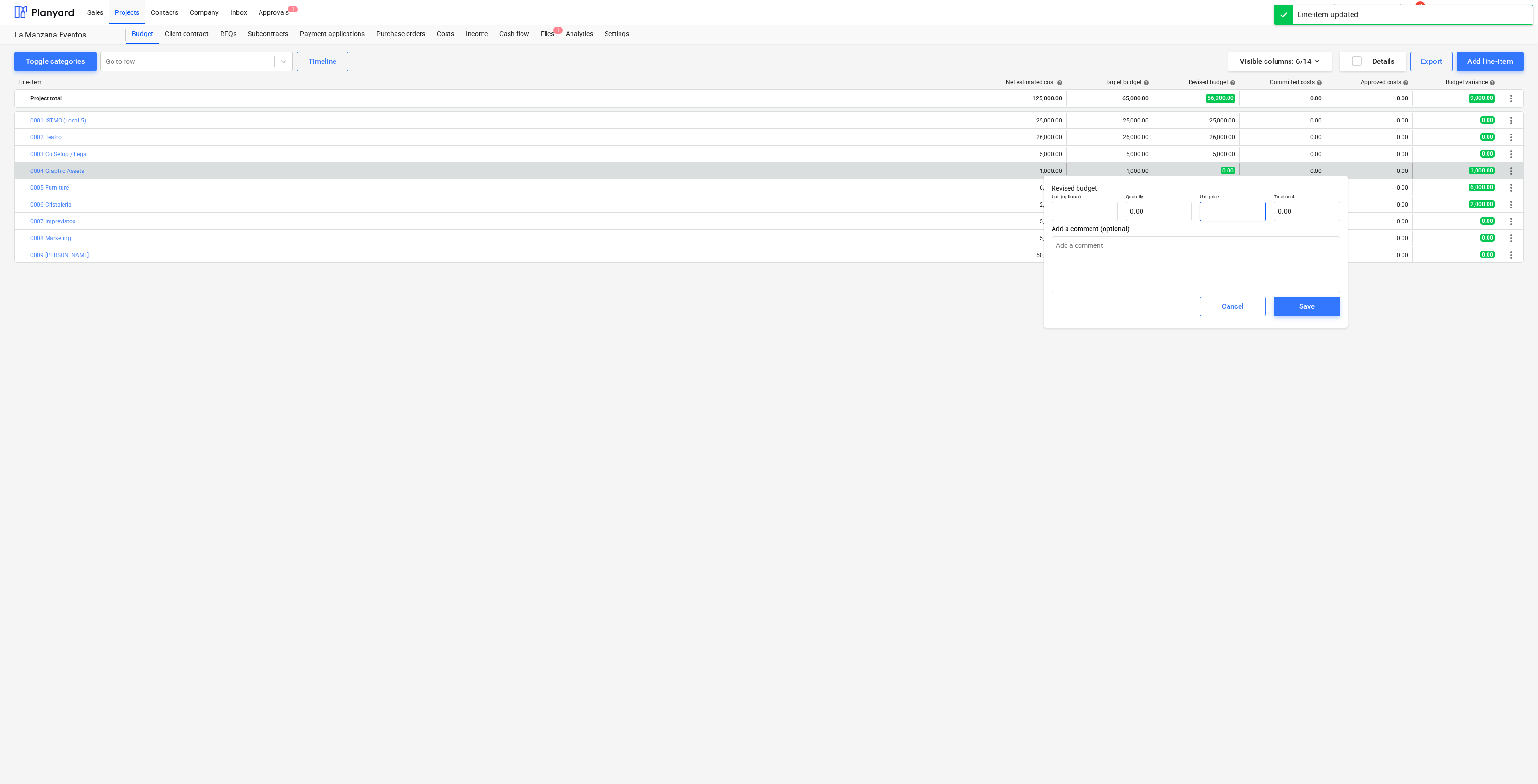
click at [1234, 211] on input "text" at bounding box center [1233, 211] width 66 height 19
click at [1298, 307] on span "Save" at bounding box center [1307, 307] width 43 height 12
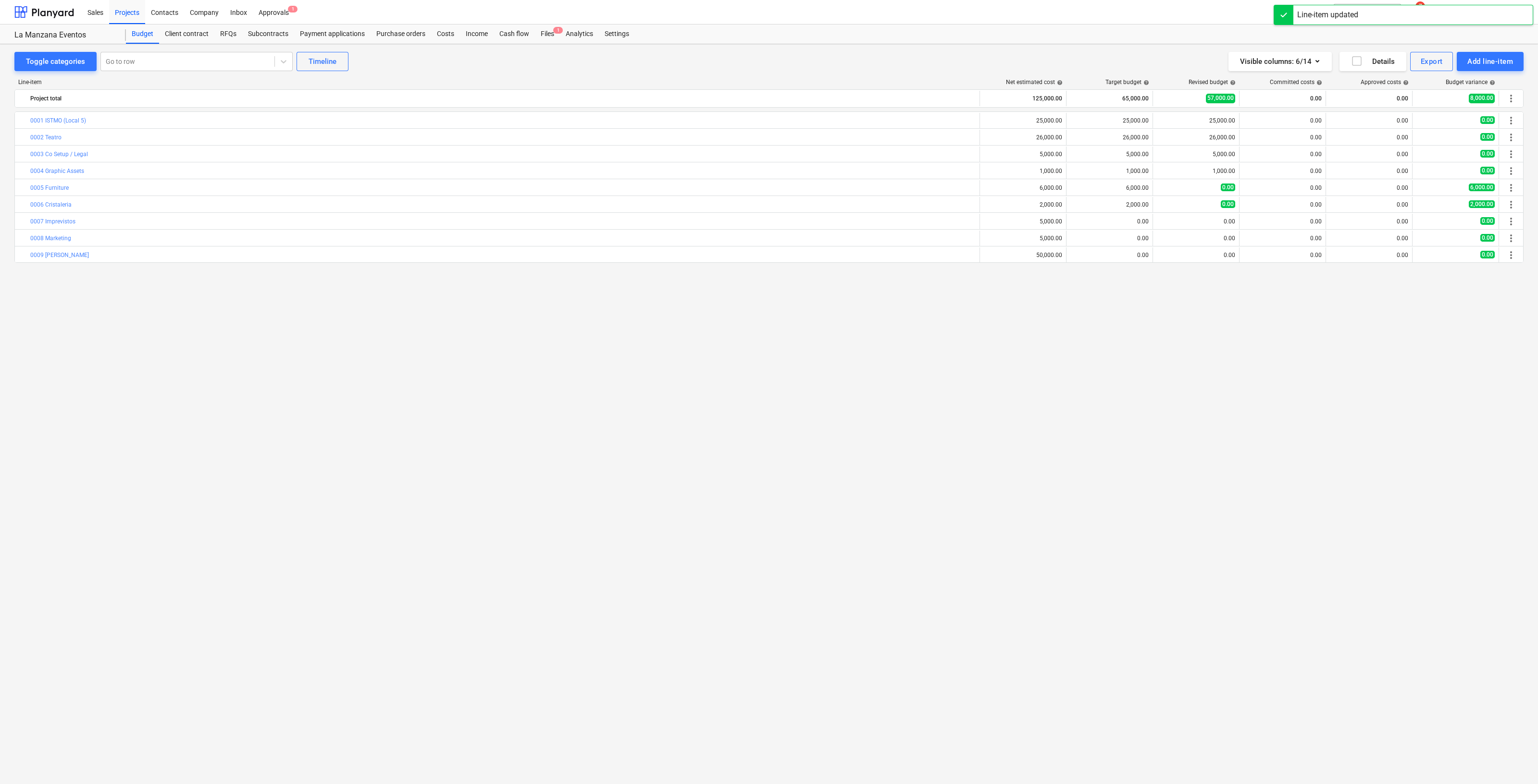
click at [1162, 186] on span "edit" at bounding box center [1163, 188] width 7 height 7
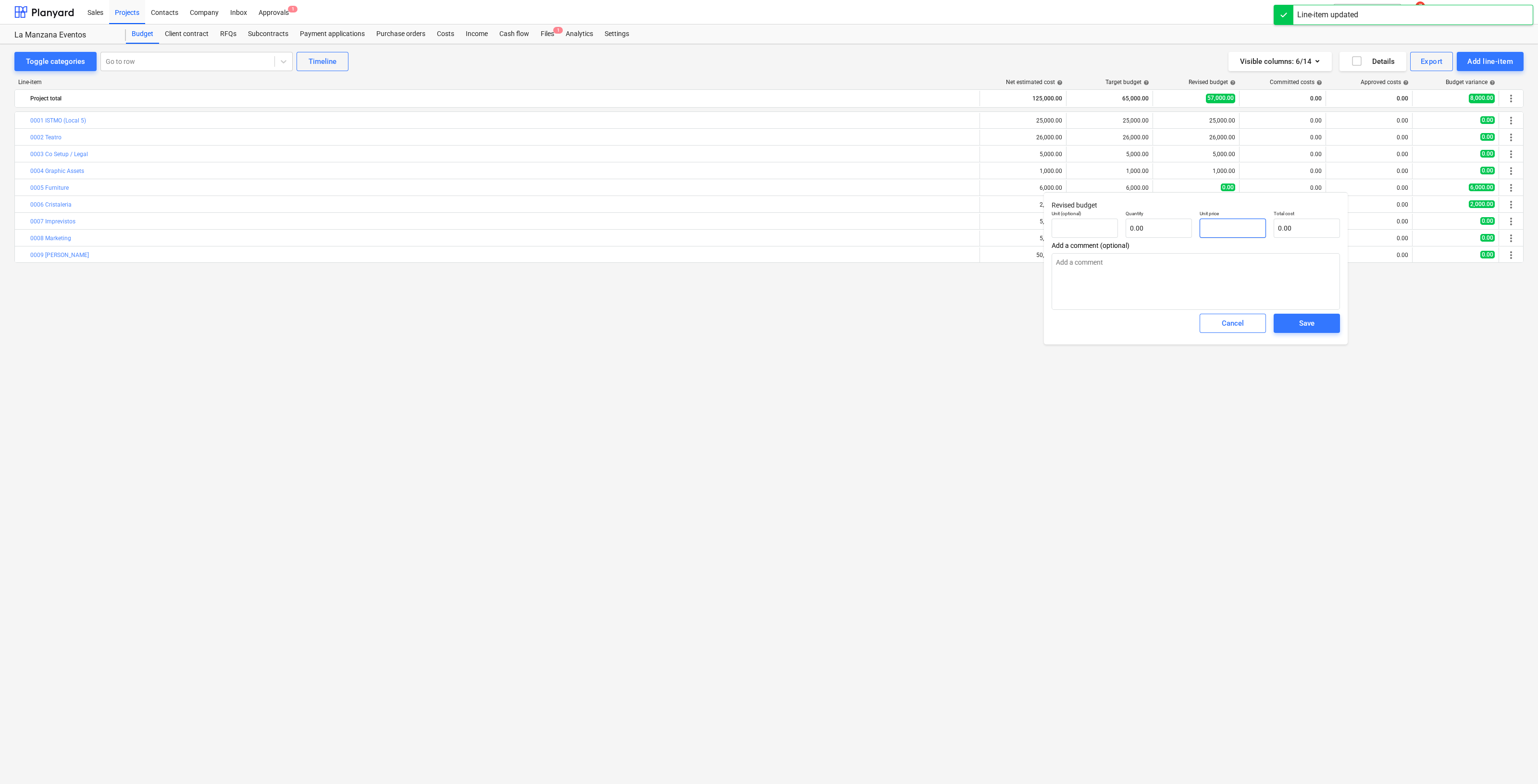
click at [1226, 228] on input "text" at bounding box center [1233, 228] width 66 height 19
click at [1313, 320] on div "Save" at bounding box center [1307, 324] width 16 height 12
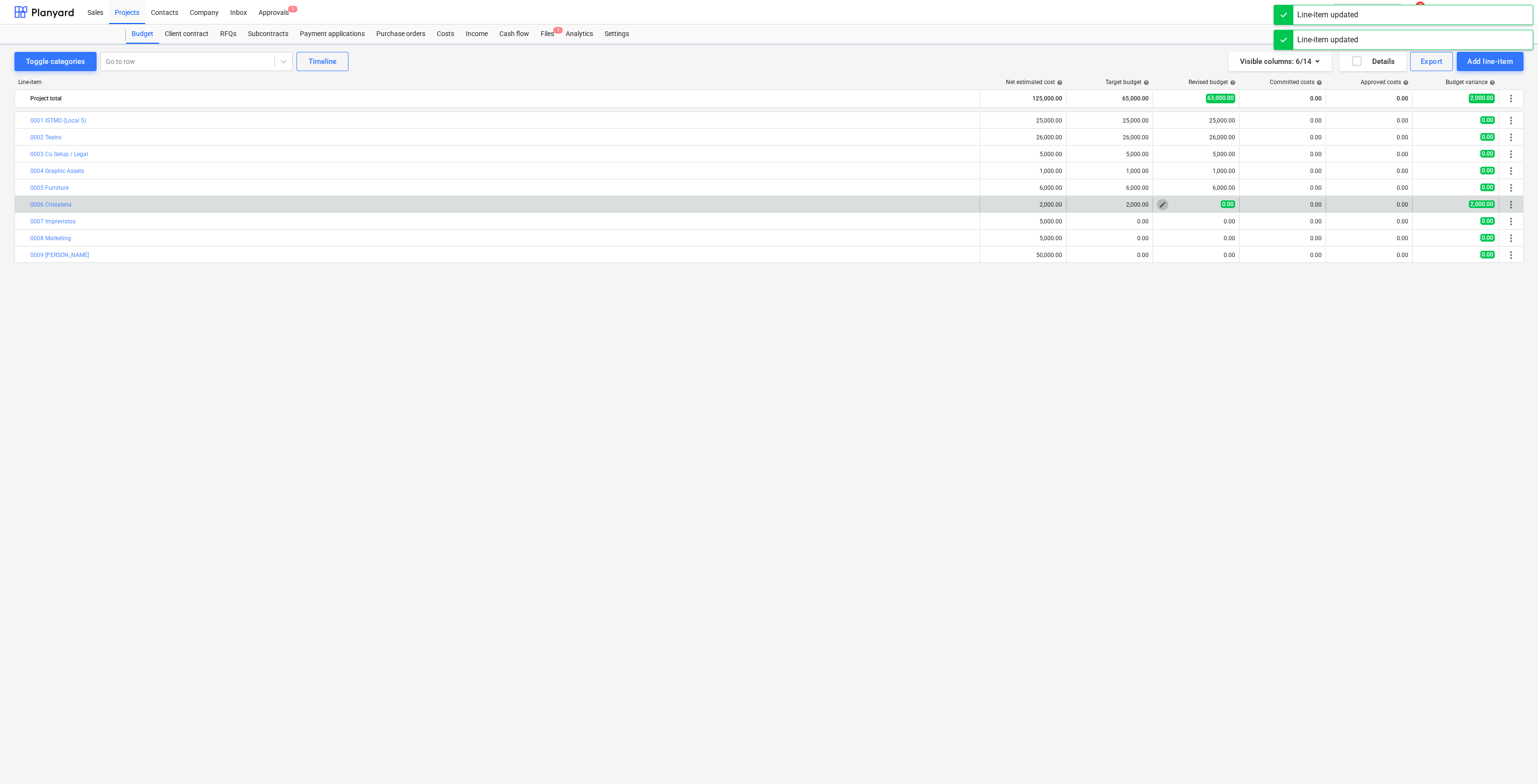
click at [1162, 204] on span "edit" at bounding box center [1163, 205] width 7 height 7
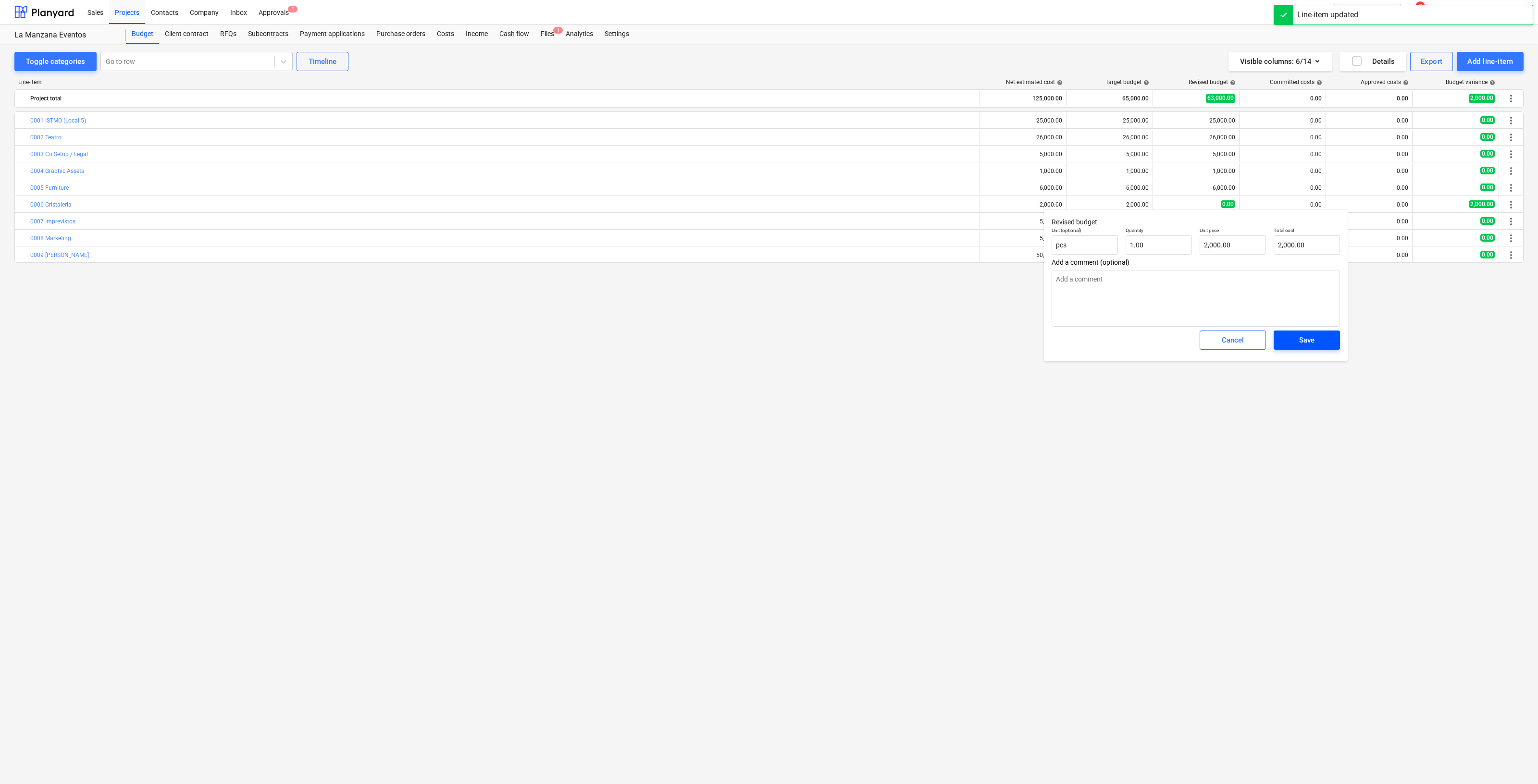
click at [1321, 335] on span "Save" at bounding box center [1307, 340] width 43 height 12
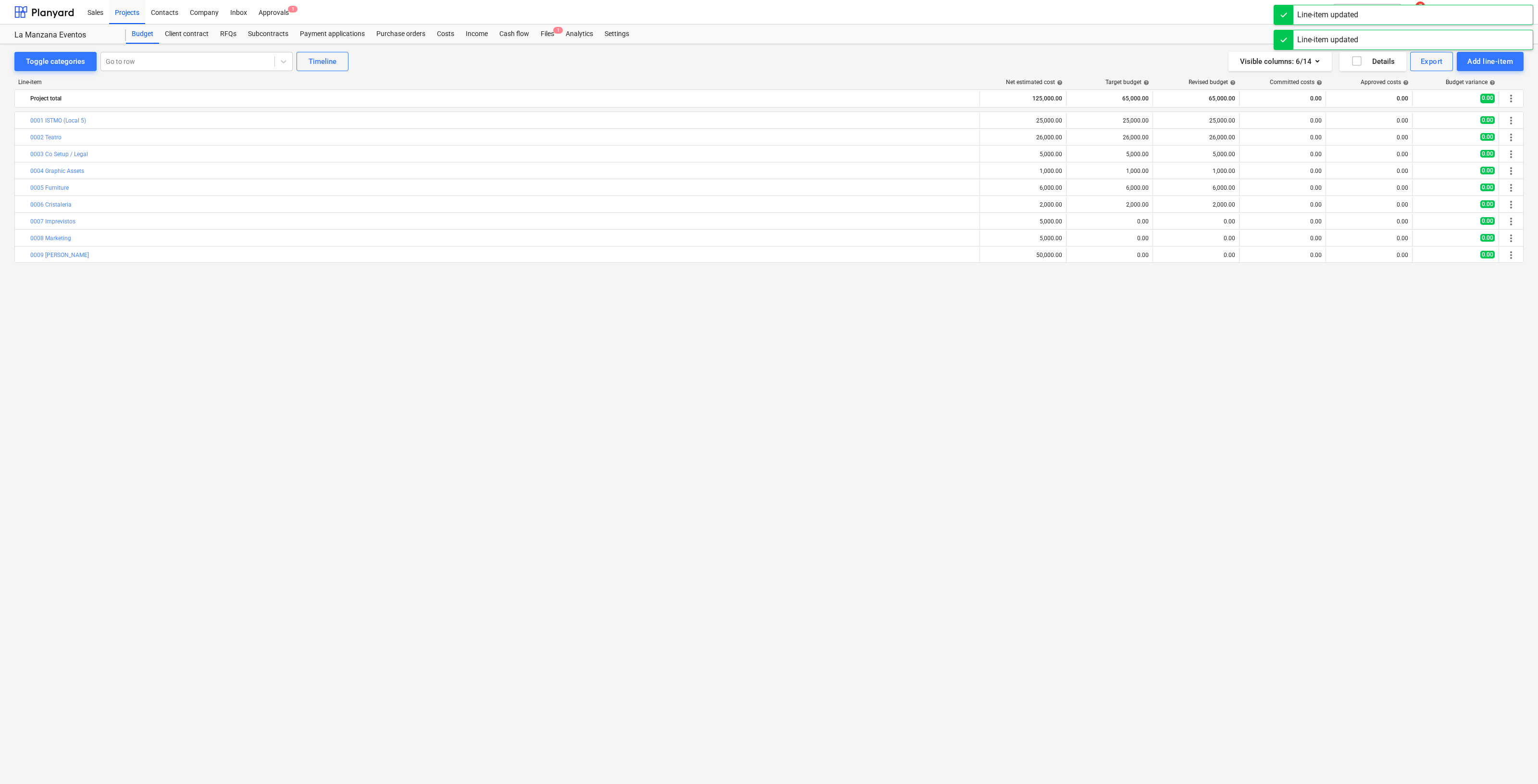
click at [1076, 220] on span "edit" at bounding box center [1076, 221] width 7 height 7
click at [1137, 259] on input "text" at bounding box center [1146, 261] width 66 height 19
click at [1217, 292] on div "Save" at bounding box center [1221, 289] width 16 height 12
click at [1151, 272] on input "text" at bounding box center [1146, 278] width 66 height 19
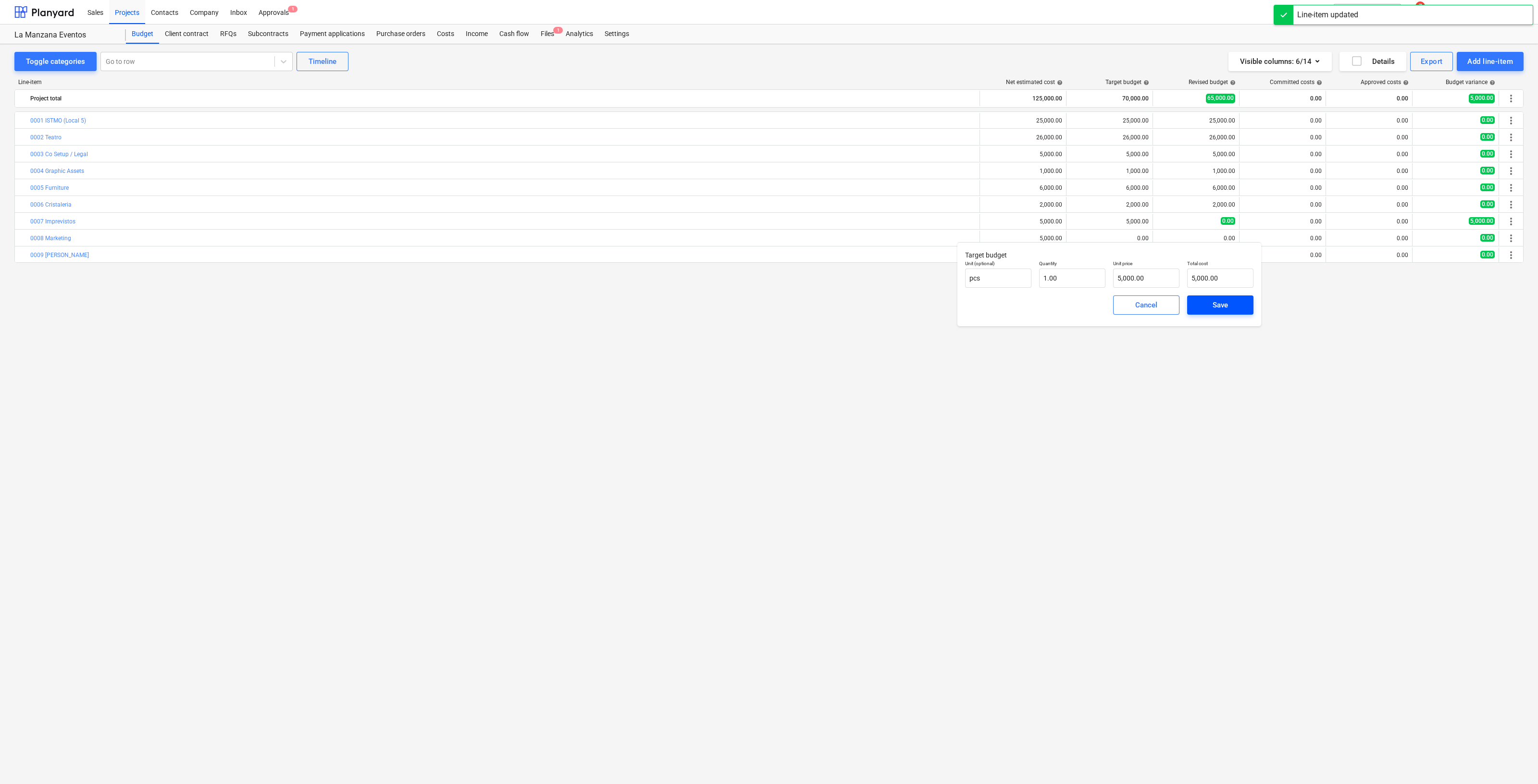
click at [1209, 303] on span "Save" at bounding box center [1220, 305] width 43 height 12
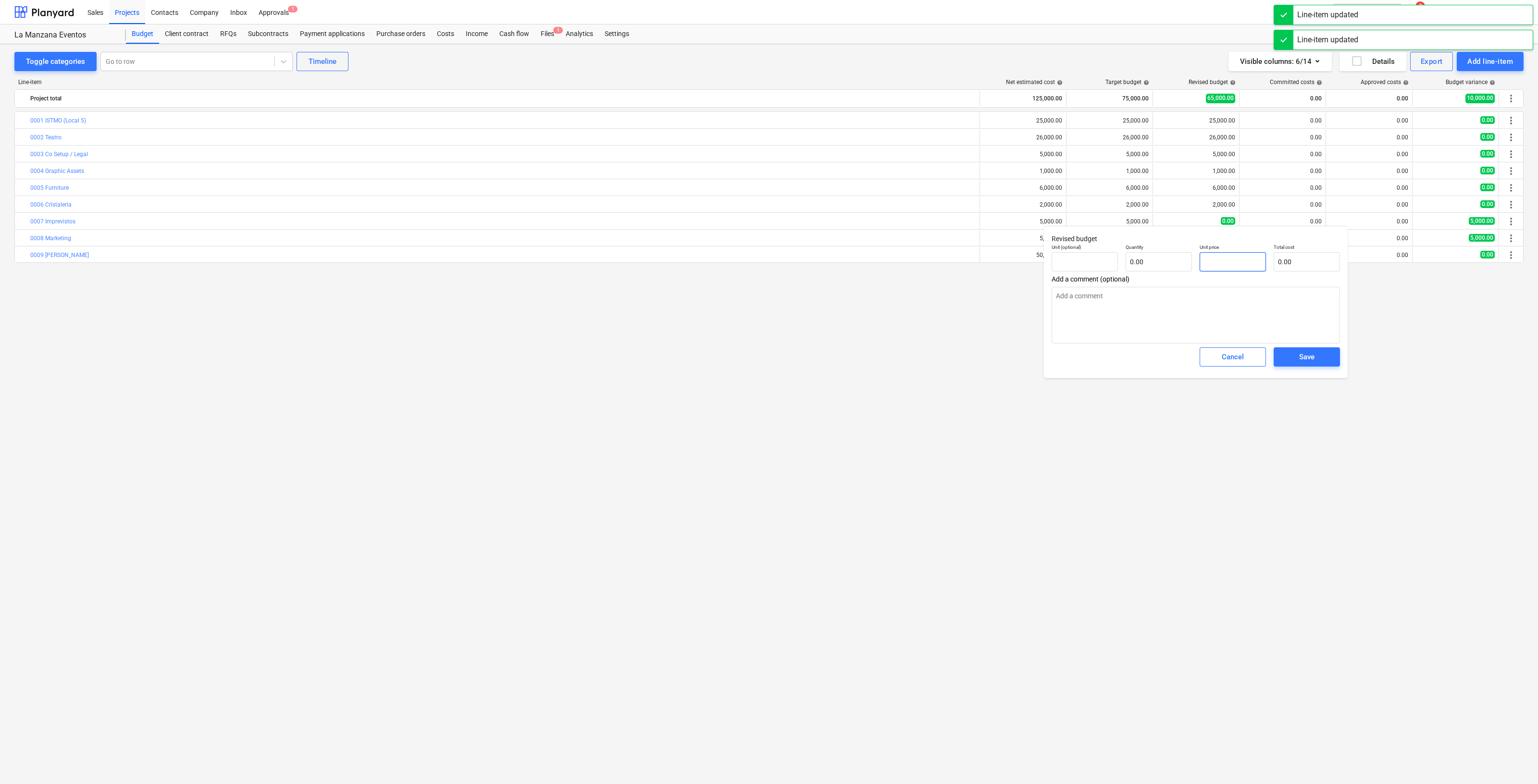
click at [1219, 259] on input "text" at bounding box center [1233, 262] width 66 height 19
click at [1302, 361] on div "Save" at bounding box center [1307, 357] width 16 height 12
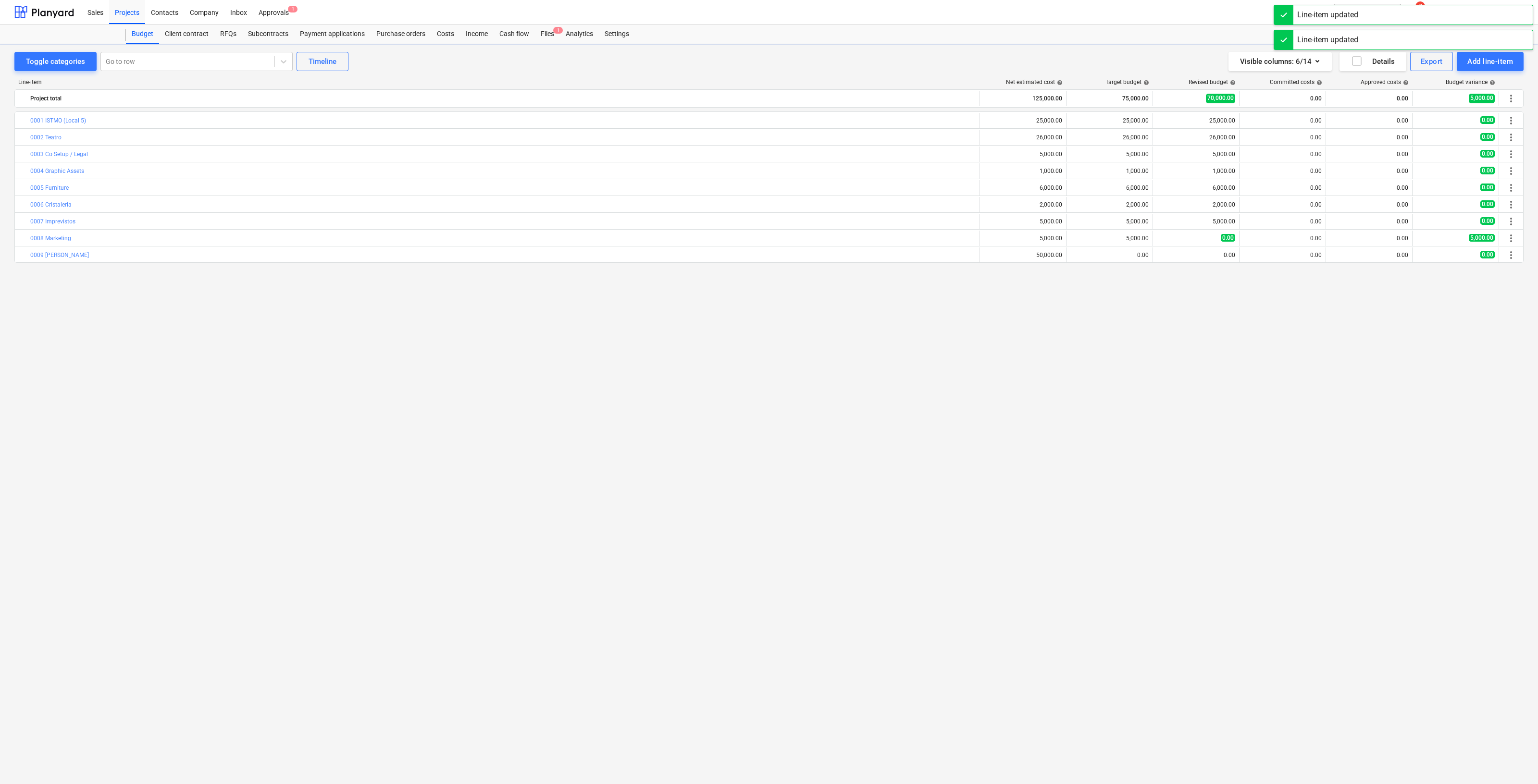
click at [1159, 242] on span "edit" at bounding box center [1163, 238] width 7 height 7
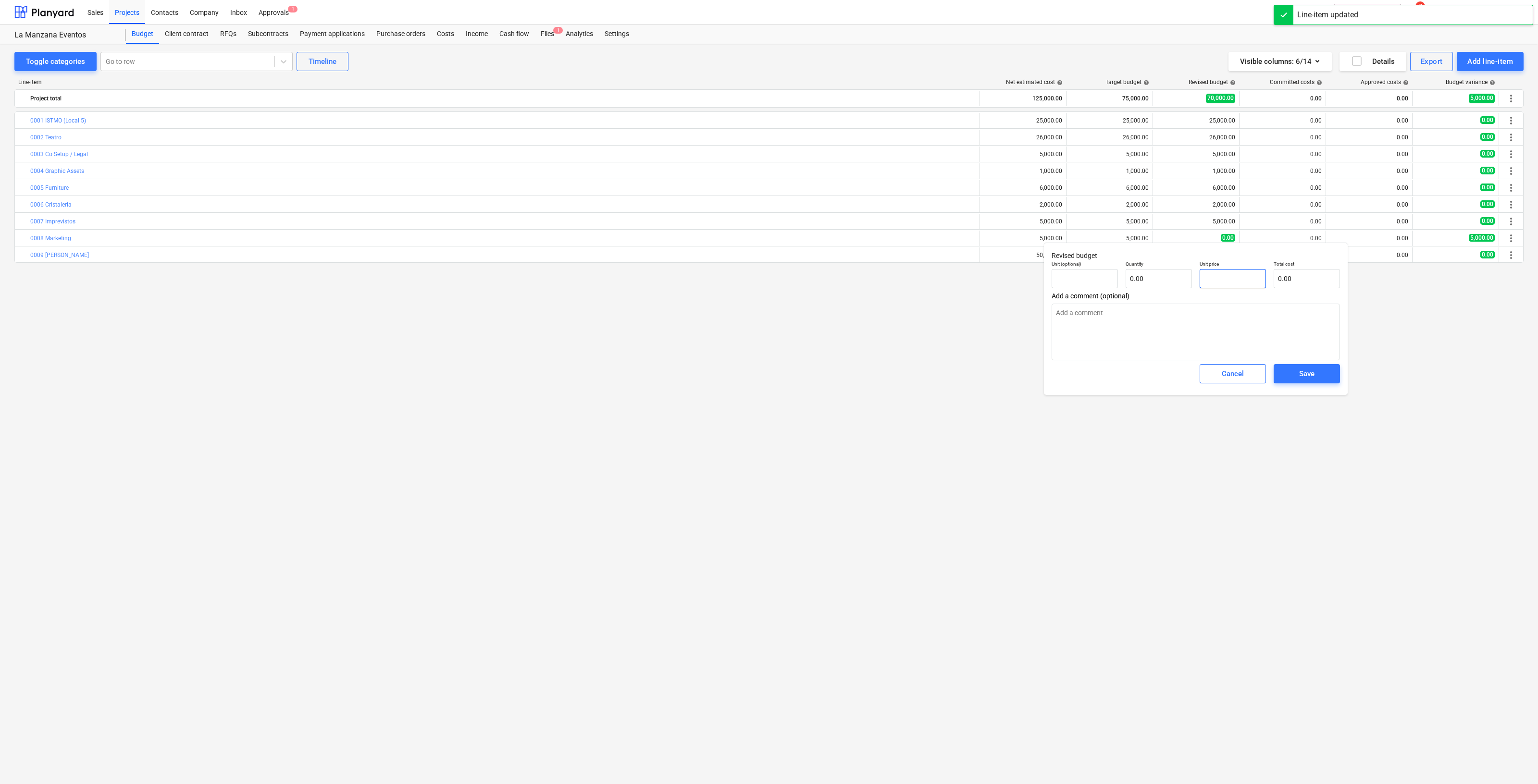
click at [1227, 284] on input "text" at bounding box center [1233, 279] width 66 height 19
click at [1313, 374] on div "Save" at bounding box center [1307, 374] width 16 height 12
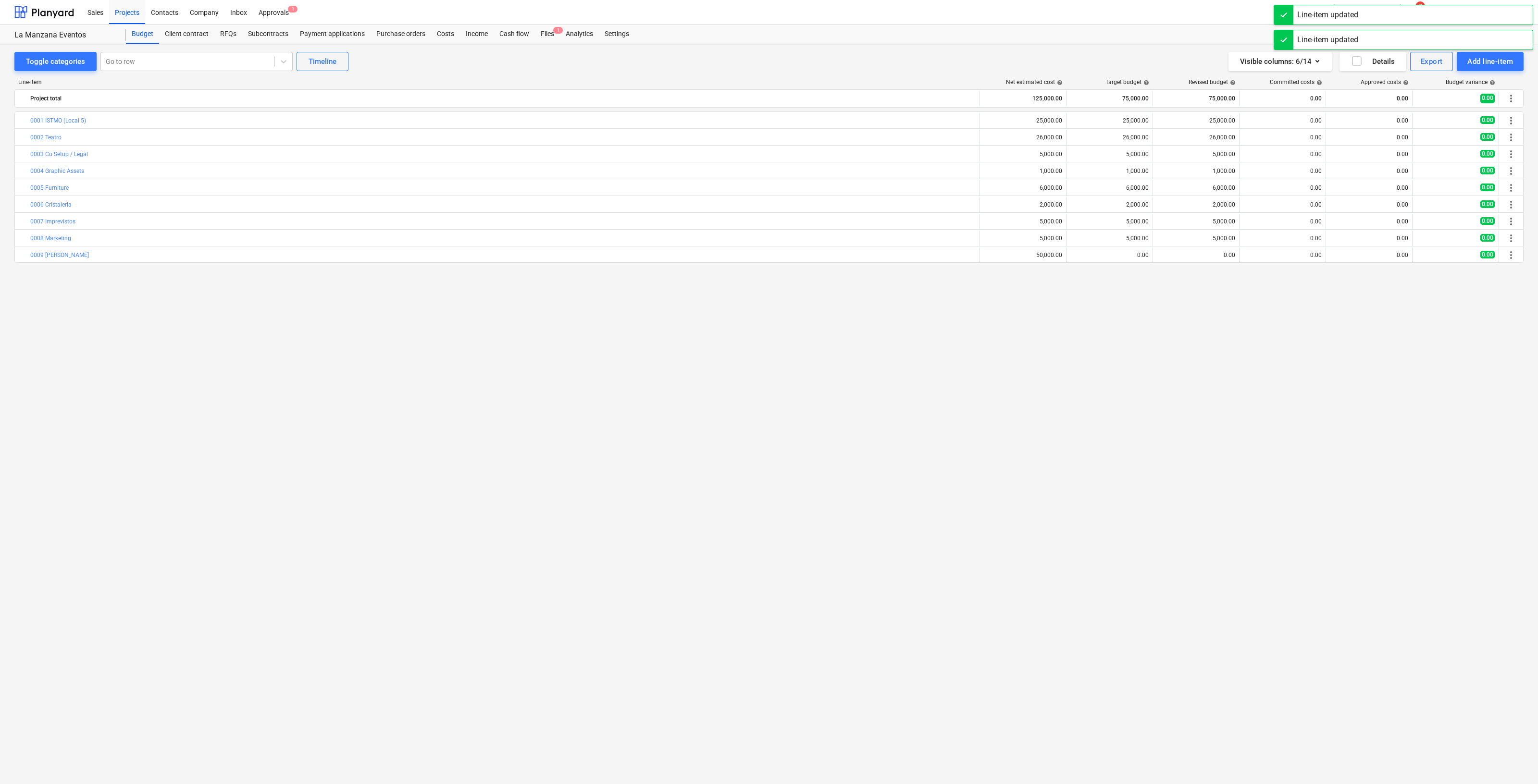
click at [1076, 257] on span "edit" at bounding box center [1076, 255] width 7 height 7
click at [1137, 296] on input "text" at bounding box center [1146, 295] width 66 height 19
click at [1212, 323] on span "Save" at bounding box center [1220, 322] width 43 height 12
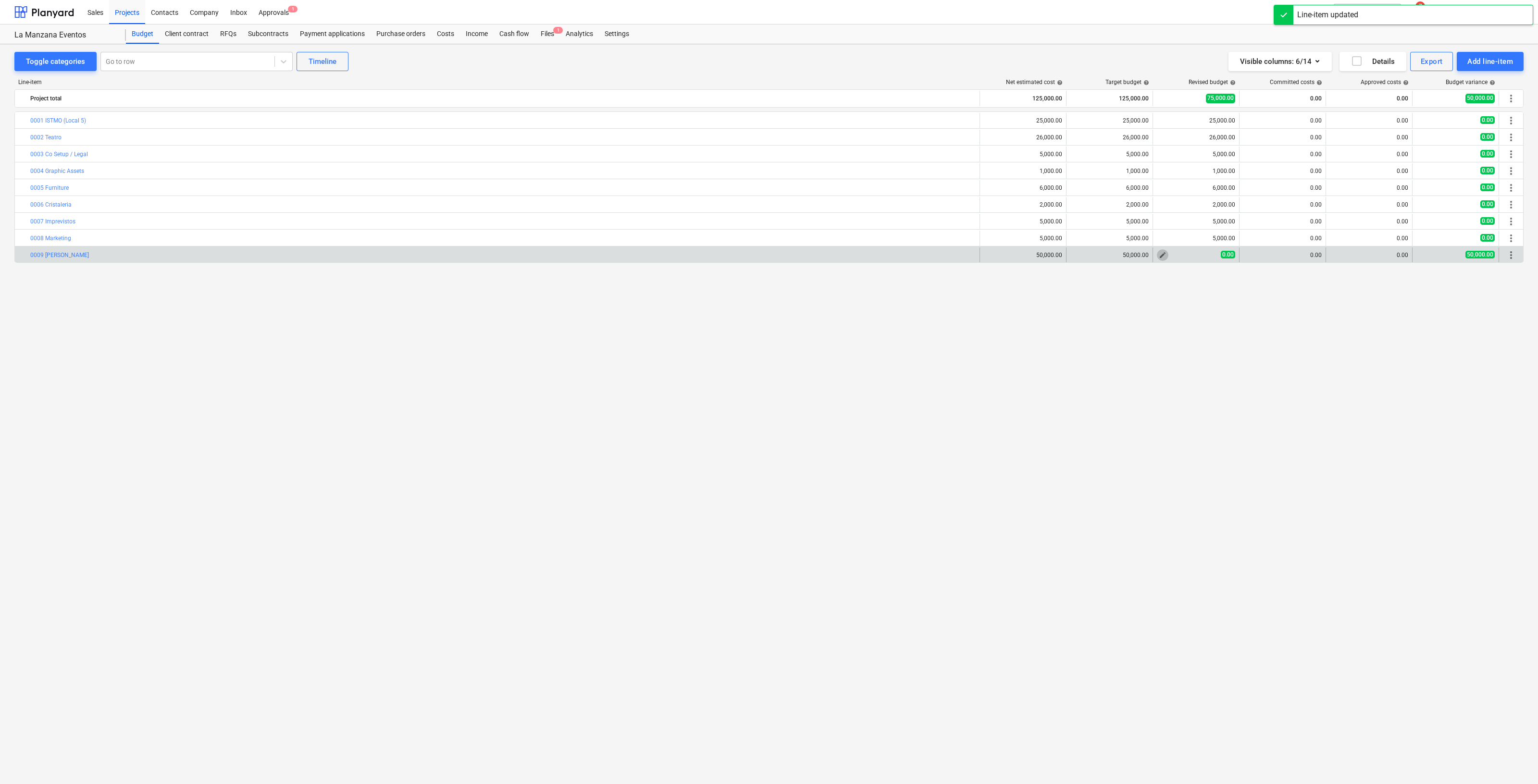
click at [1163, 257] on span "edit" at bounding box center [1163, 255] width 7 height 7
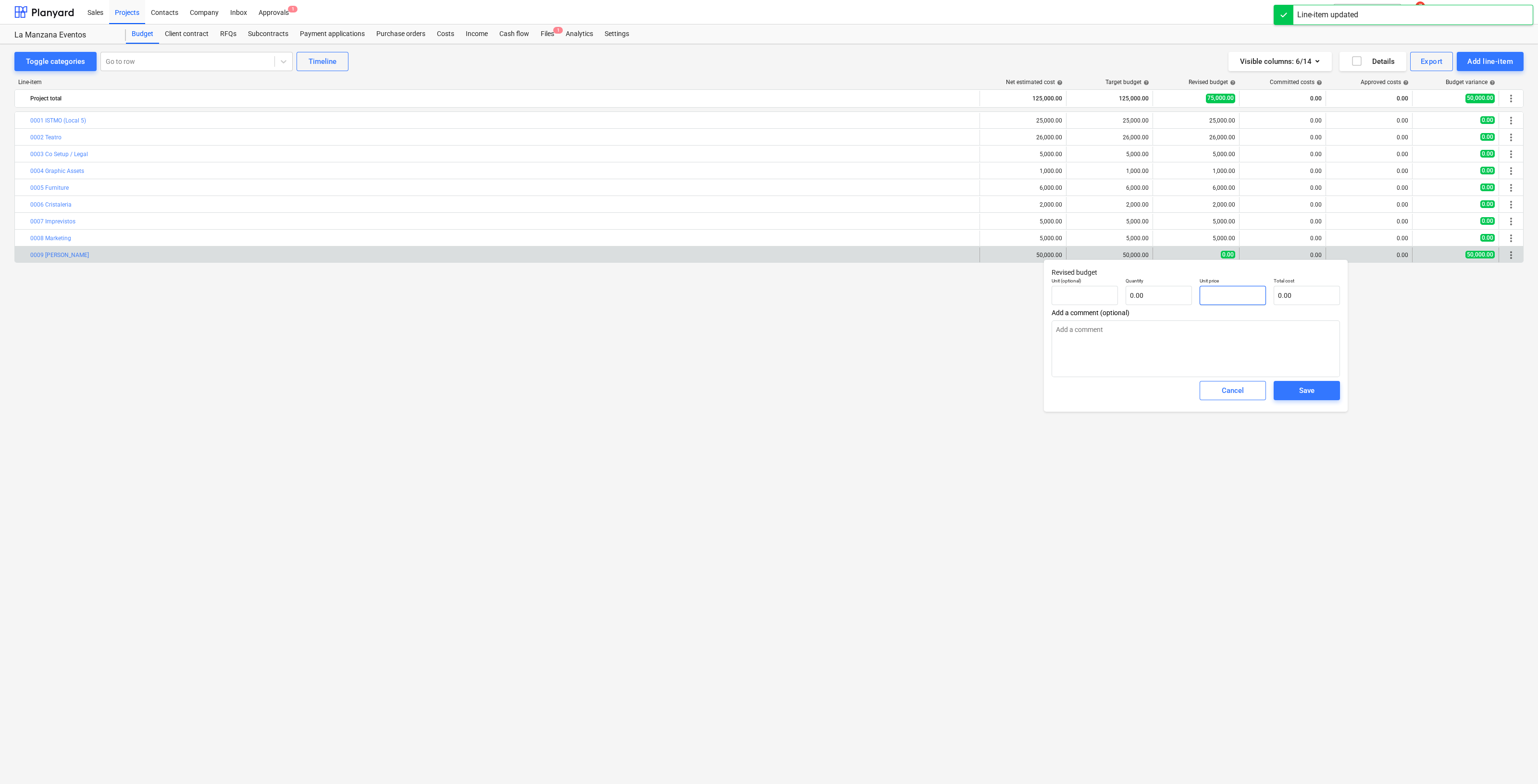
click at [1229, 292] on input "text" at bounding box center [1233, 295] width 66 height 19
click at [1303, 390] on div "Save" at bounding box center [1307, 390] width 16 height 12
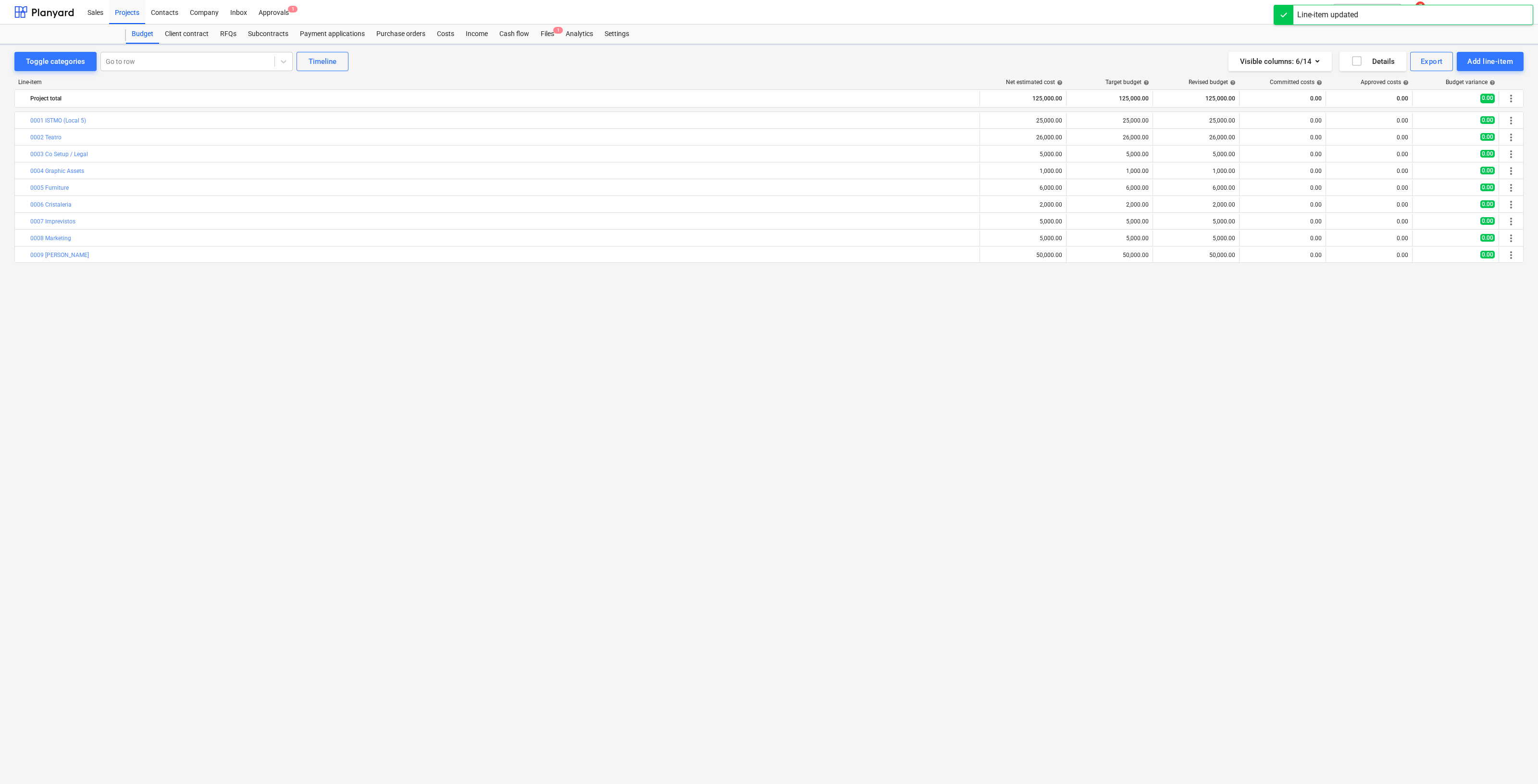
click at [1396, 431] on div "bar_chart 0001 ISTMO (Local 5) edit 25,000.00 edit 25,000.00 edit 25,000.00 0.0…" at bounding box center [769, 427] width 1509 height 633
click at [544, 32] on div "Files 1" at bounding box center [547, 34] width 25 height 19
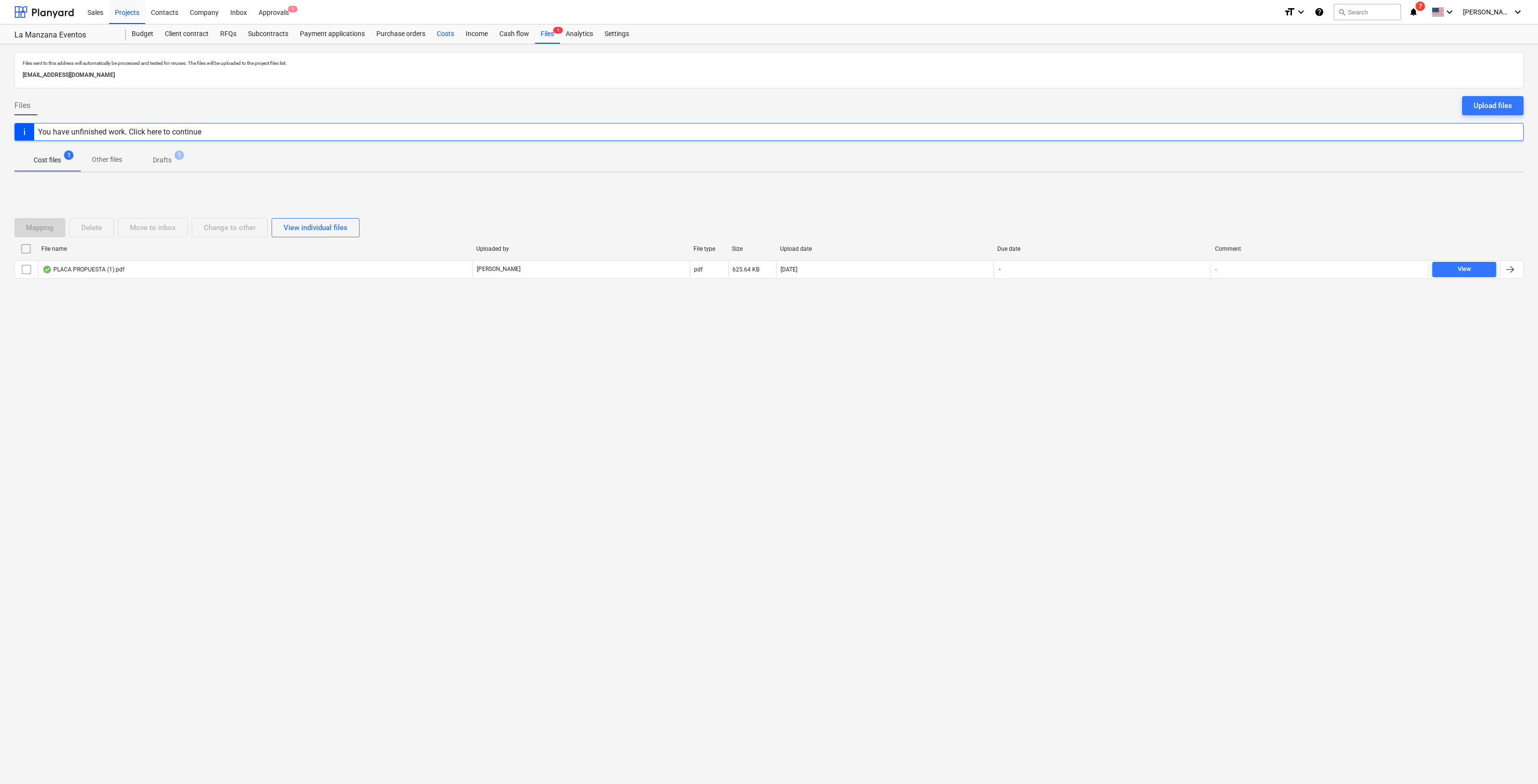
click at [442, 43] on div "Costs" at bounding box center [446, 34] width 29 height 19
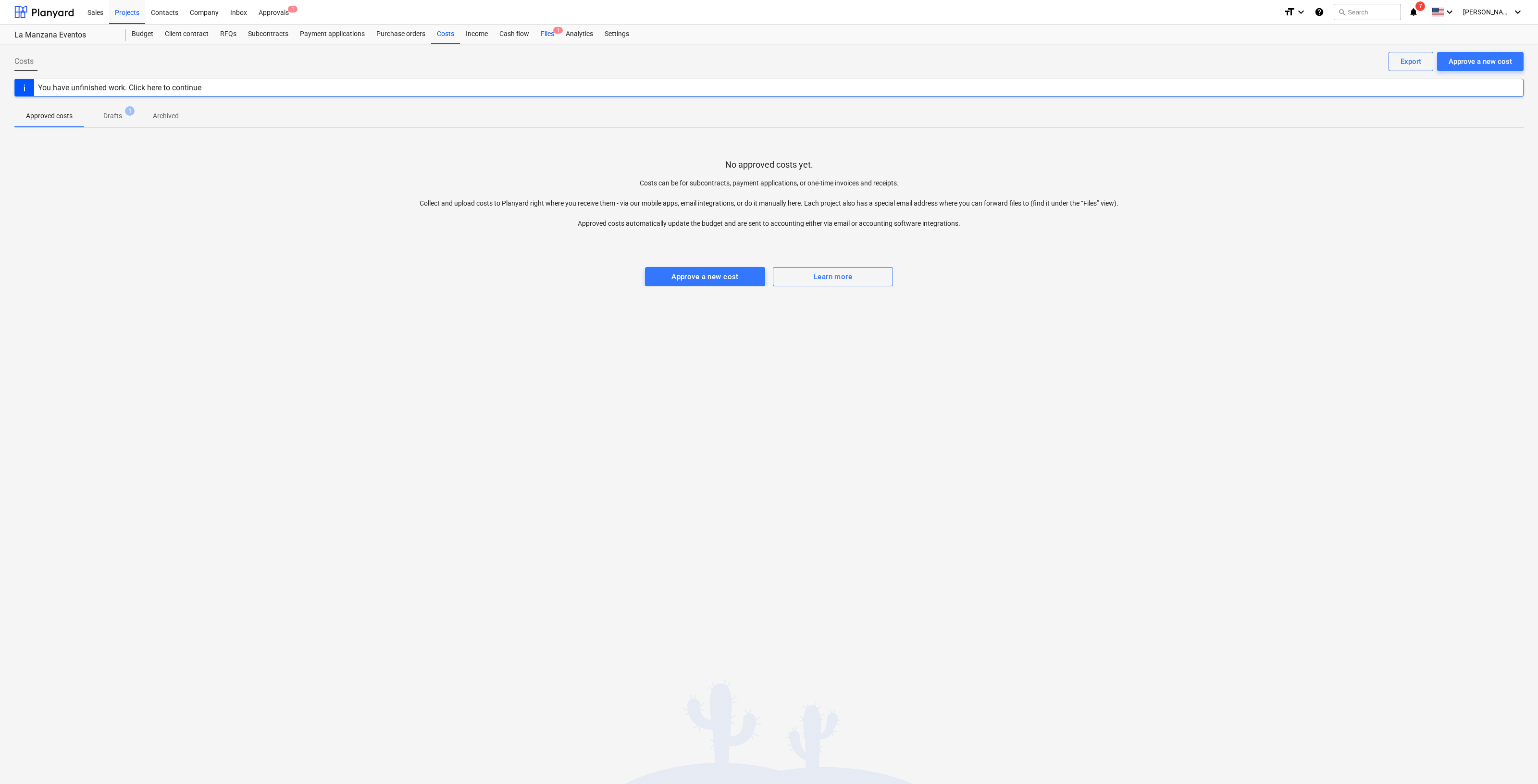
click at [541, 35] on div "Files 1" at bounding box center [547, 34] width 25 height 19
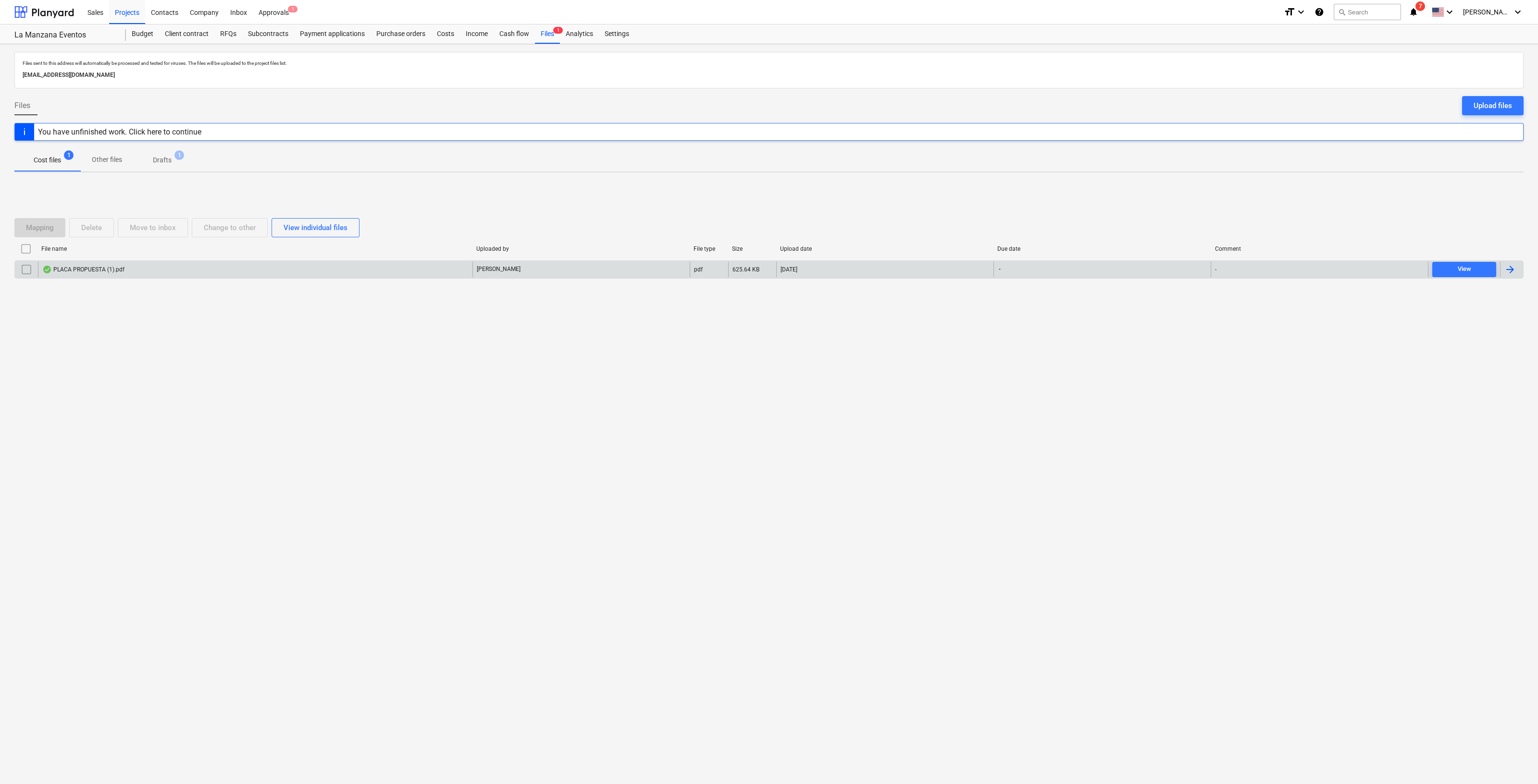
click at [121, 269] on div "PLACA PROPUESTA (1).pdf" at bounding box center [84, 269] width 82 height 7
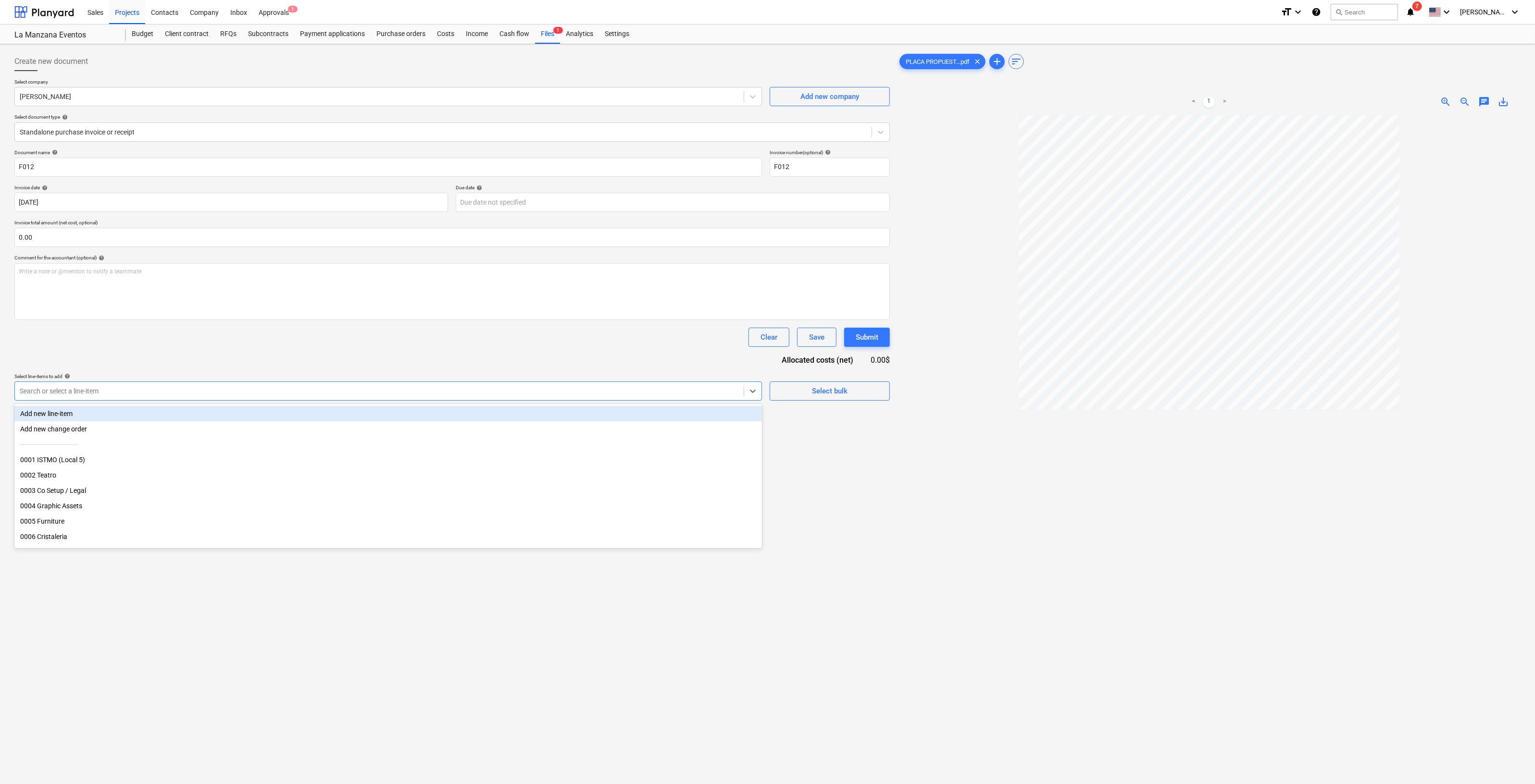
click at [238, 393] on div at bounding box center [379, 390] width 719 height 9
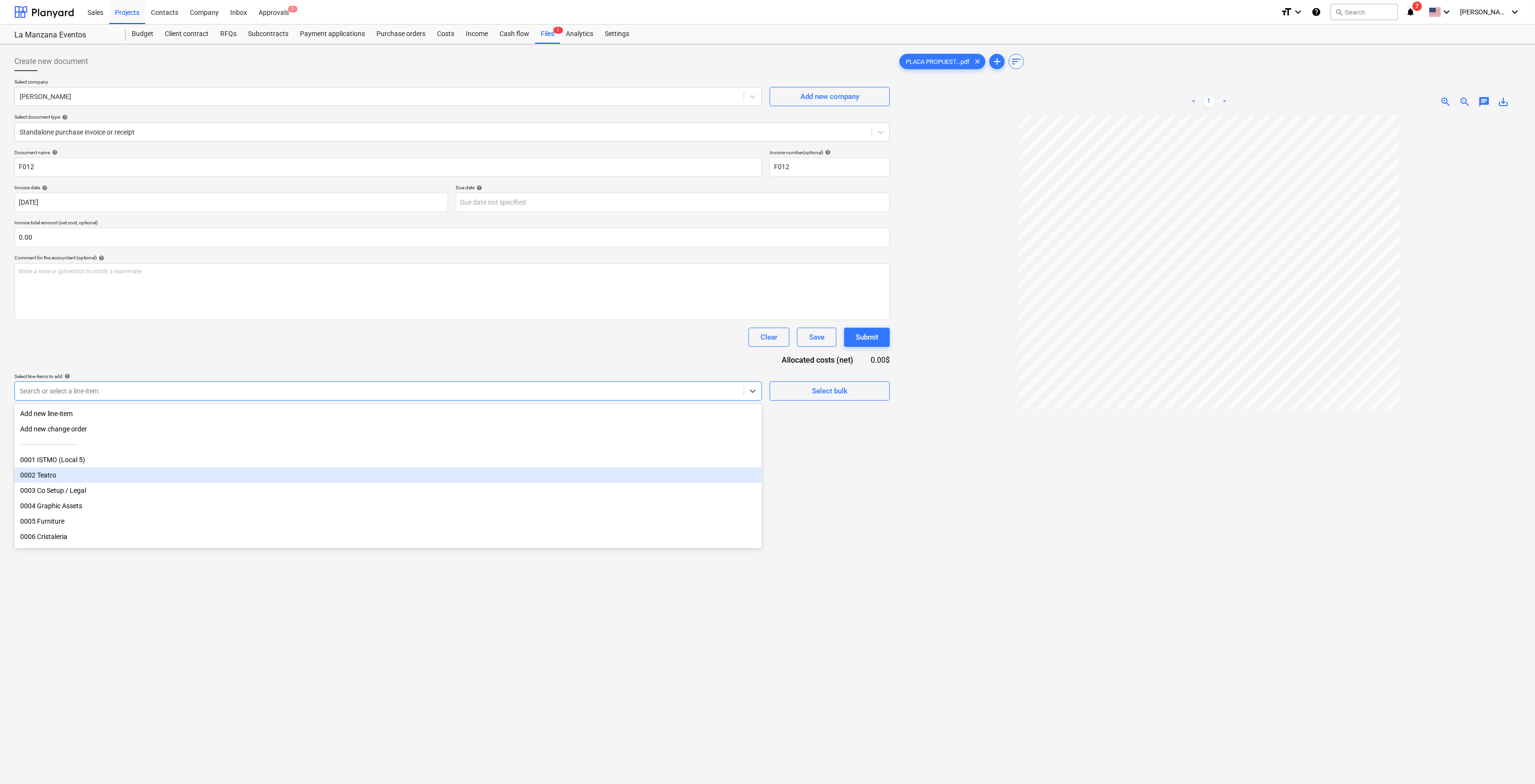
click at [111, 477] on div "0002 Teatro" at bounding box center [388, 475] width 748 height 16
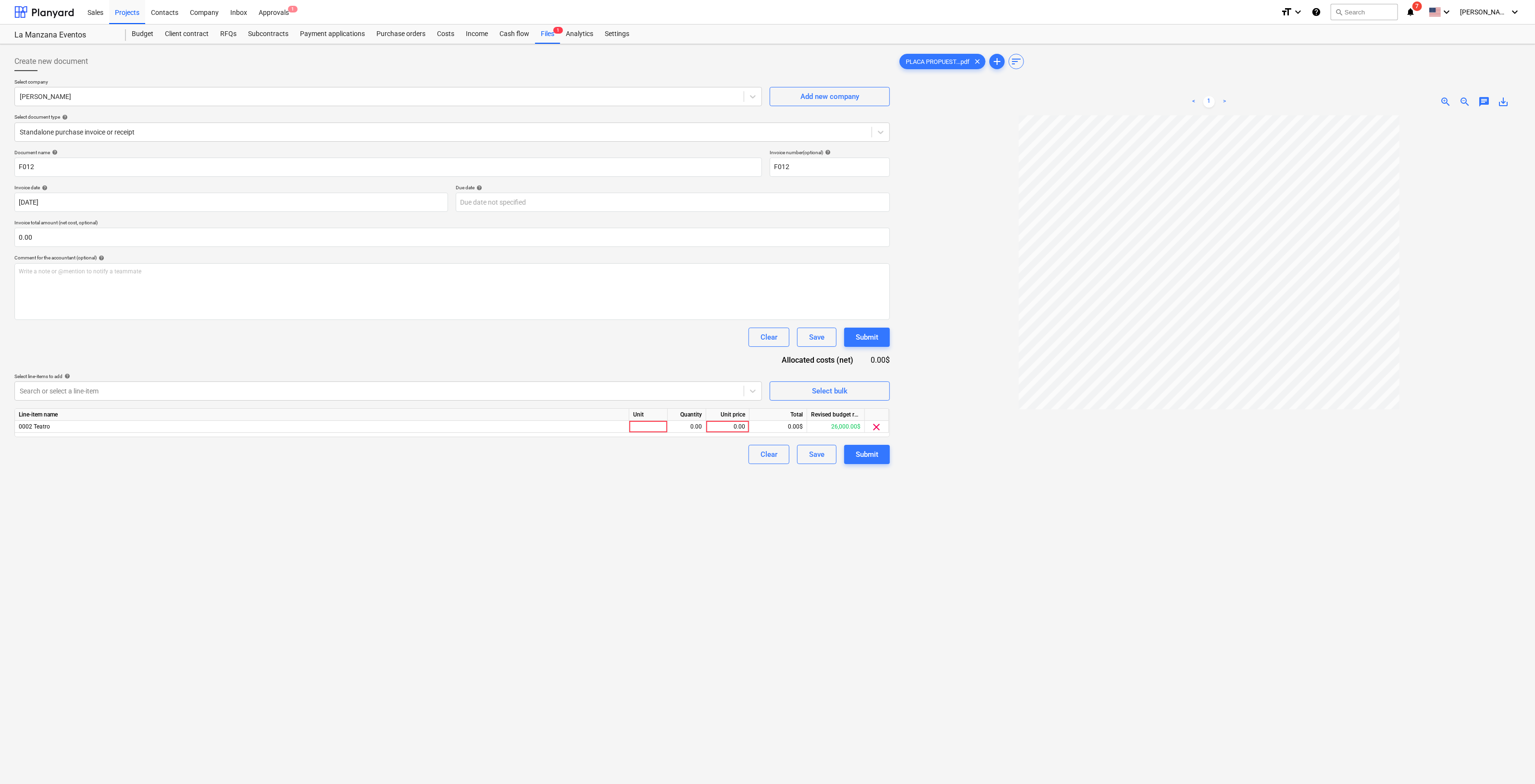
click at [896, 582] on div "PLACA PROPUEST...pdf clear add sort < 1 > zoom_in zoom_out chat 0 save_alt" at bounding box center [1209, 462] width 631 height 828
click at [739, 430] on div "0.00" at bounding box center [728, 427] width 35 height 12
click at [724, 480] on div "Create new document Select company [PERSON_NAME] Add new company Select documen…" at bounding box center [452, 462] width 883 height 828
click at [678, 401] on div "Document name help F012 Invoice number (optional) help F012 Invoice date help […" at bounding box center [452, 307] width 876 height 315
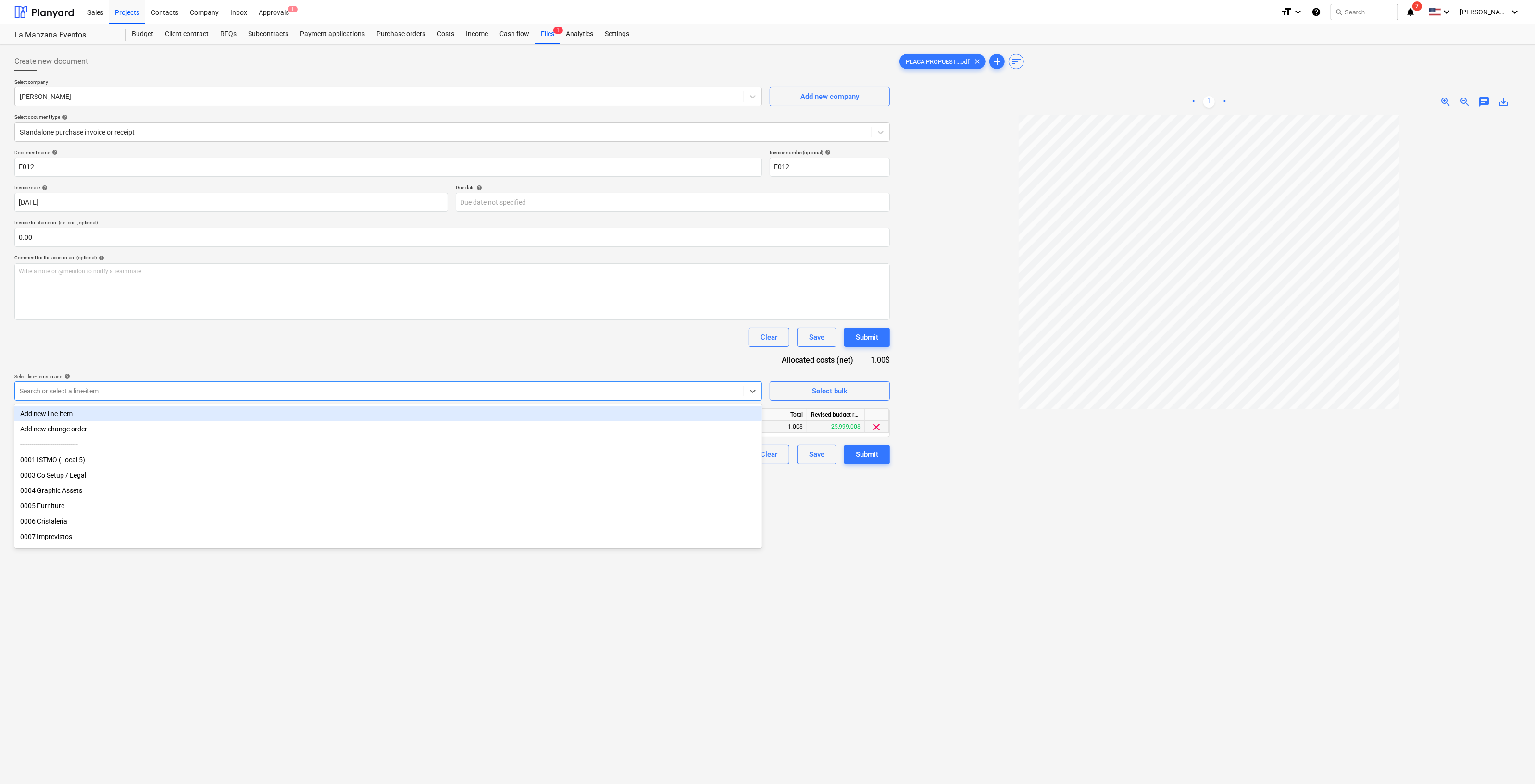
click at [303, 391] on div at bounding box center [379, 390] width 719 height 9
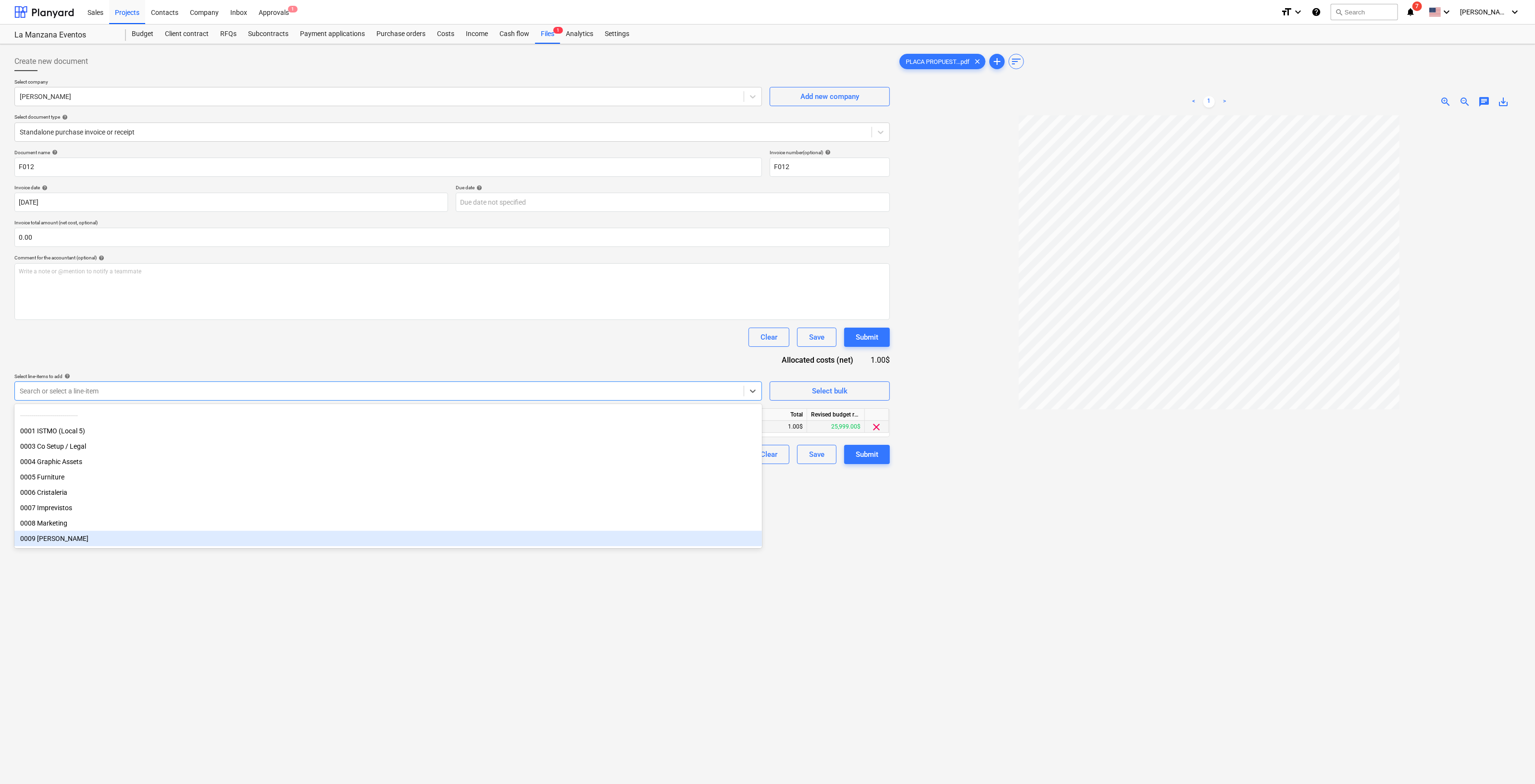
click at [136, 536] on div "0009 [PERSON_NAME]" at bounding box center [388, 538] width 748 height 16
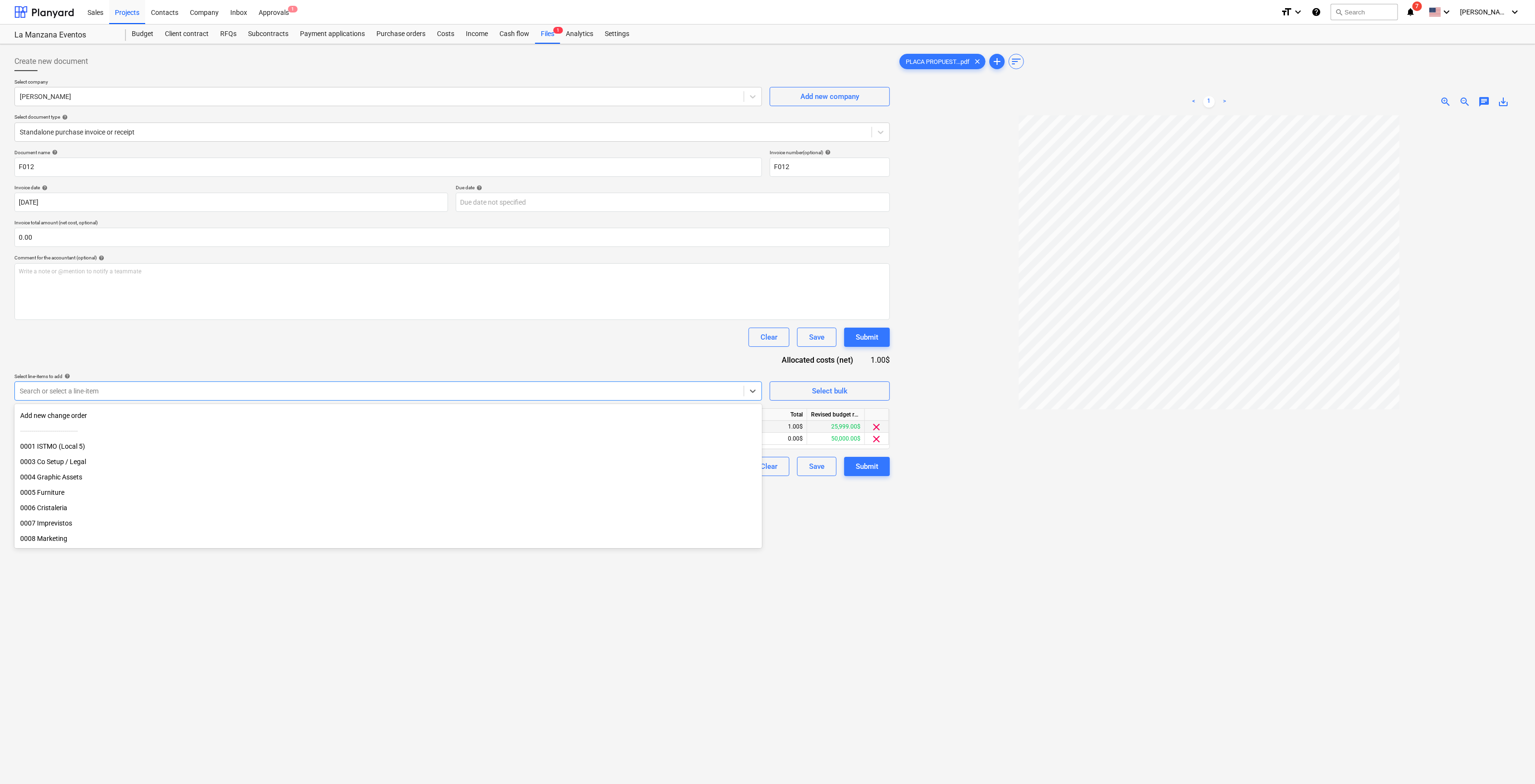
click at [842, 624] on div "Create new document Select company [PERSON_NAME] Add new company Select documen…" at bounding box center [452, 462] width 883 height 828
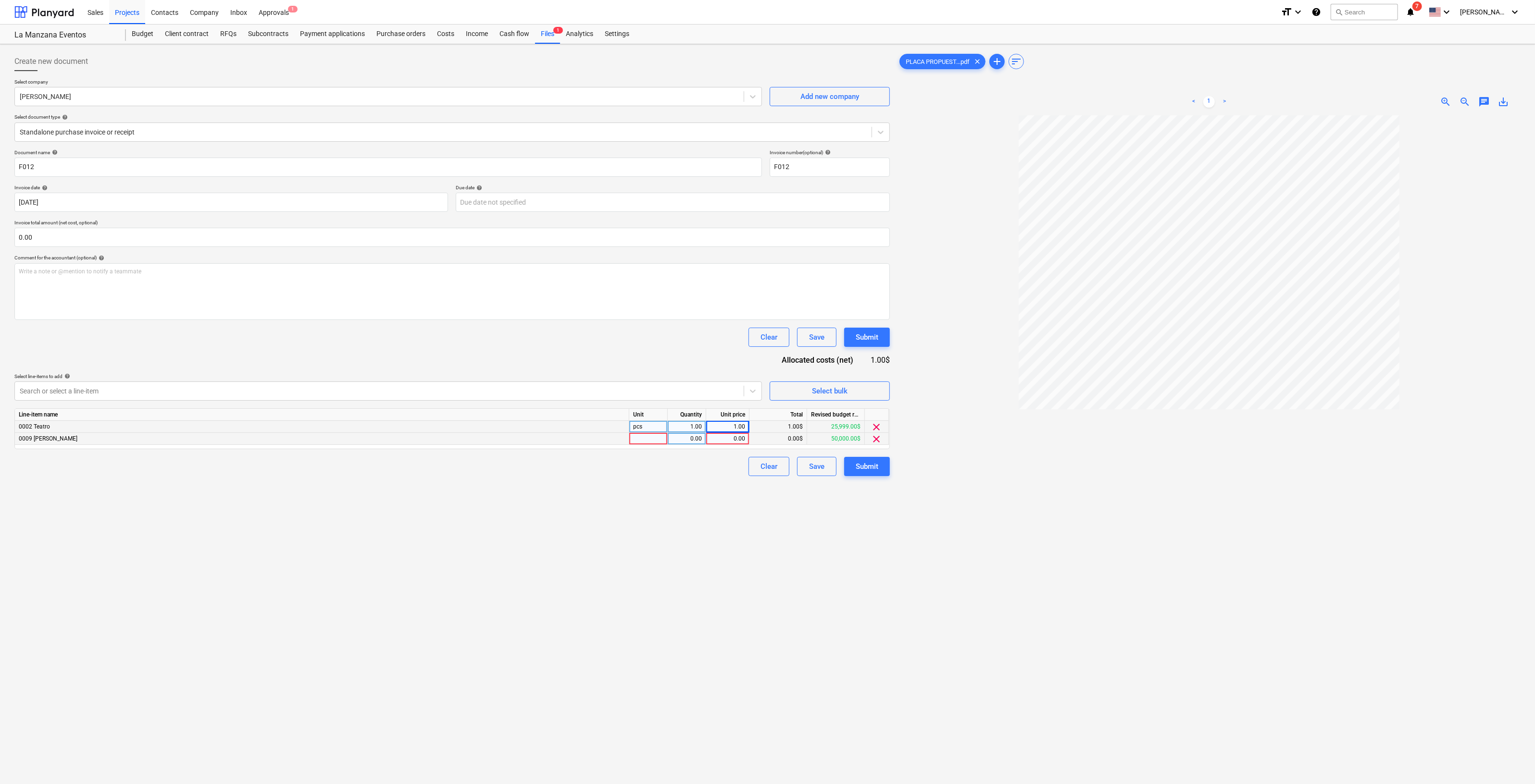
click at [730, 434] on div "0.00" at bounding box center [728, 439] width 35 height 12
click at [673, 559] on div "Create new document Select company [PERSON_NAME] Add new company Select documen…" at bounding box center [452, 462] width 883 height 828
click at [872, 467] on div "Submit" at bounding box center [867, 467] width 22 height 12
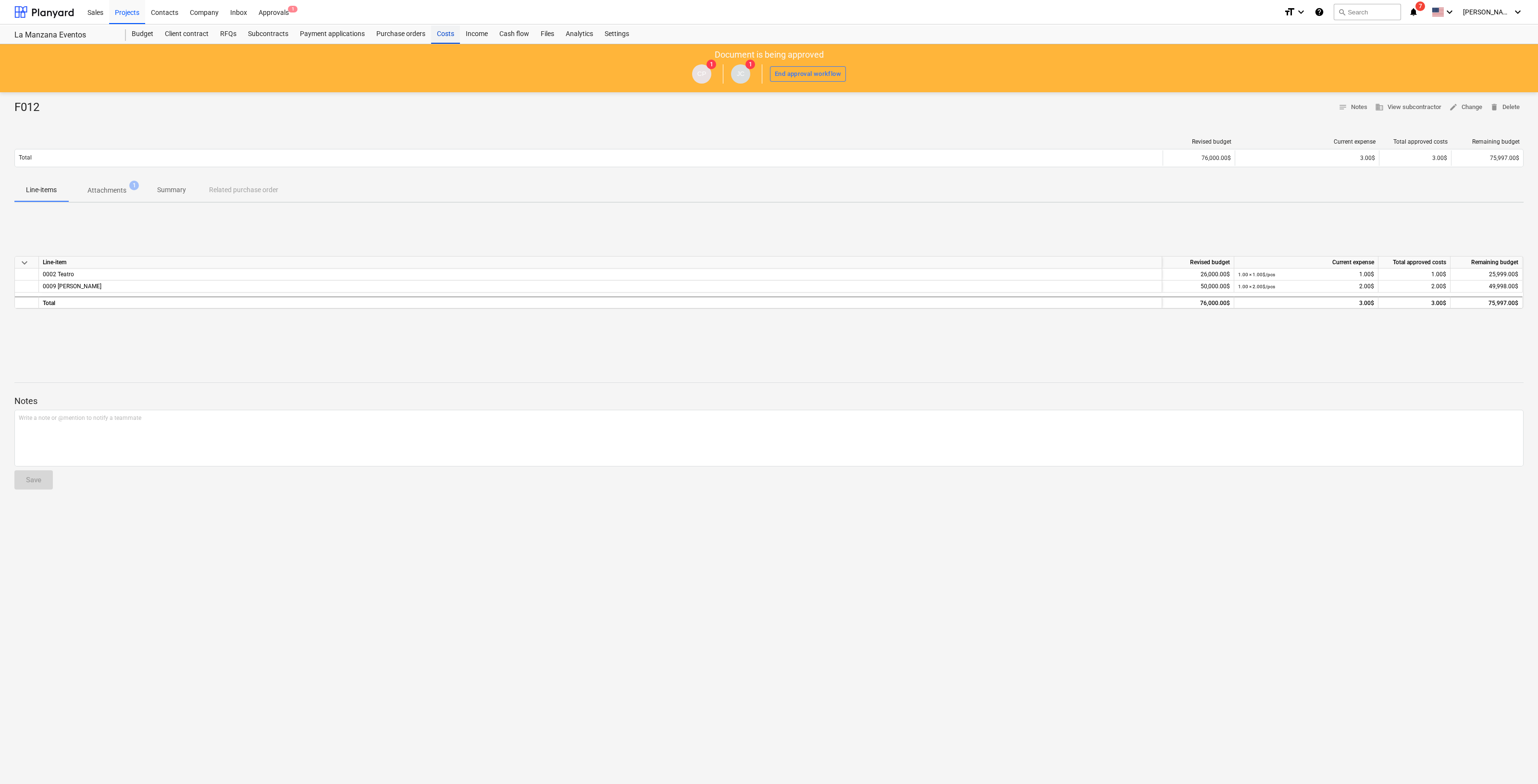
click at [444, 34] on div "Costs" at bounding box center [446, 34] width 29 height 19
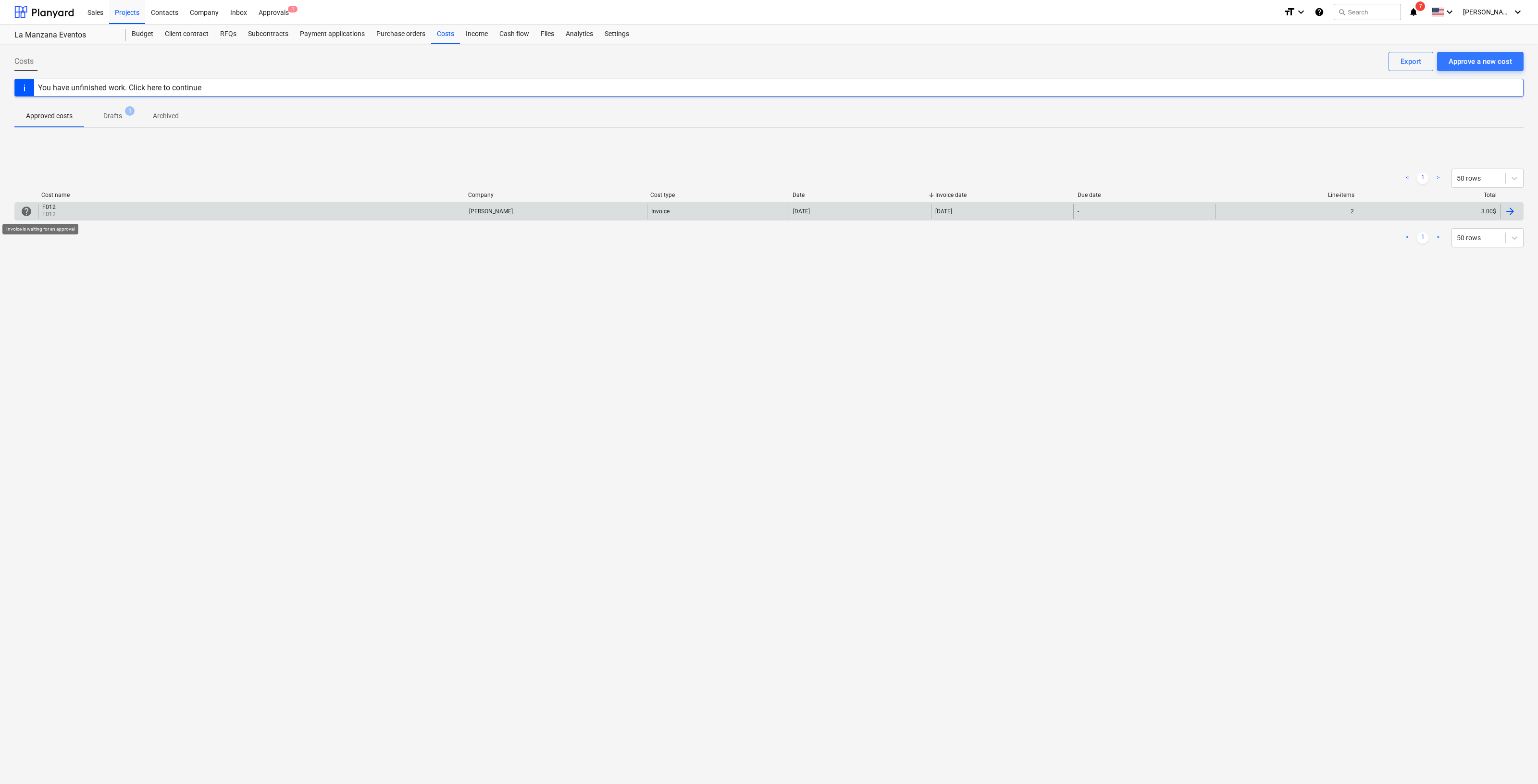
click at [31, 208] on span "help" at bounding box center [26, 211] width 11 height 11
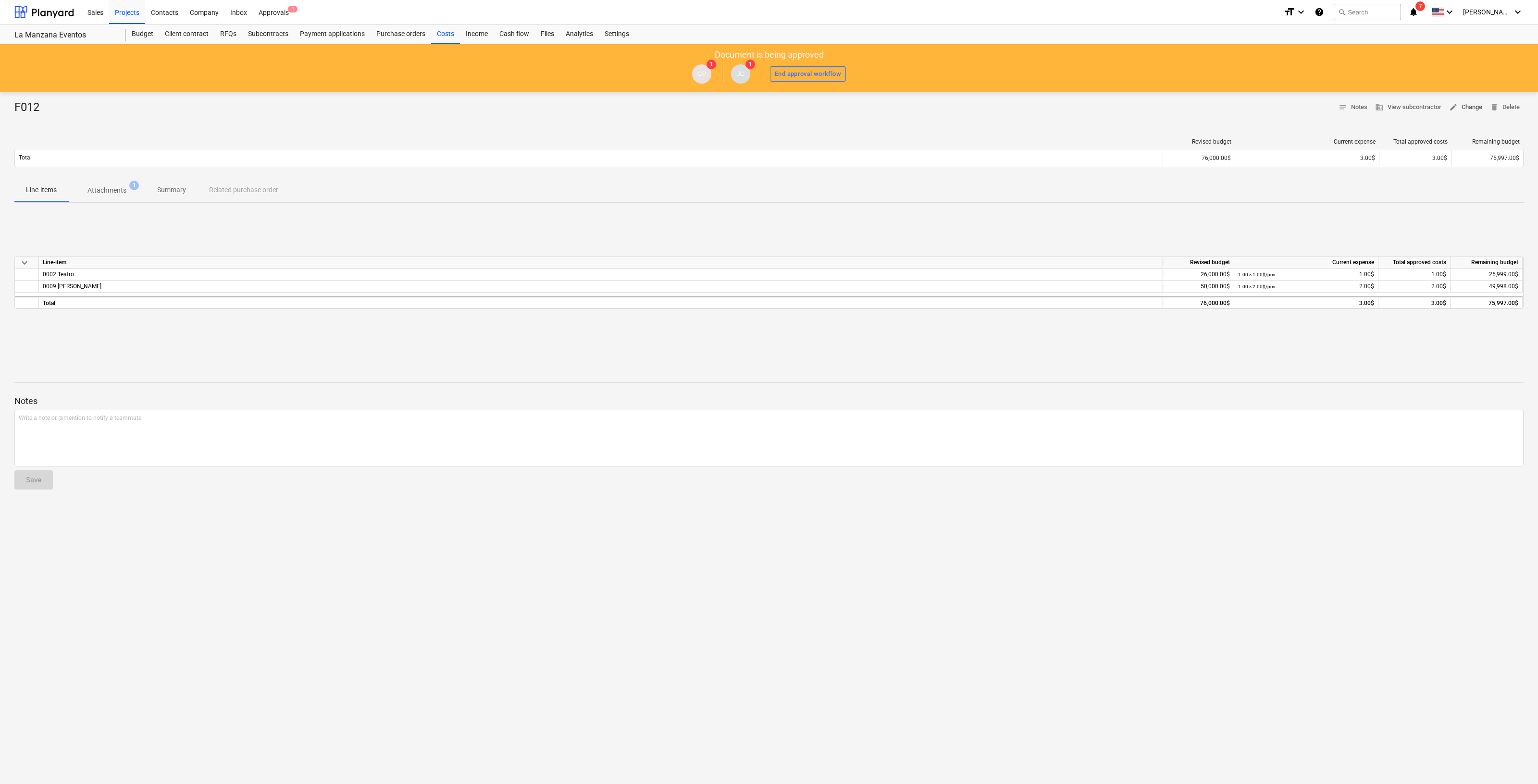
click at [1464, 112] on button "edit Change" at bounding box center [1466, 107] width 41 height 15
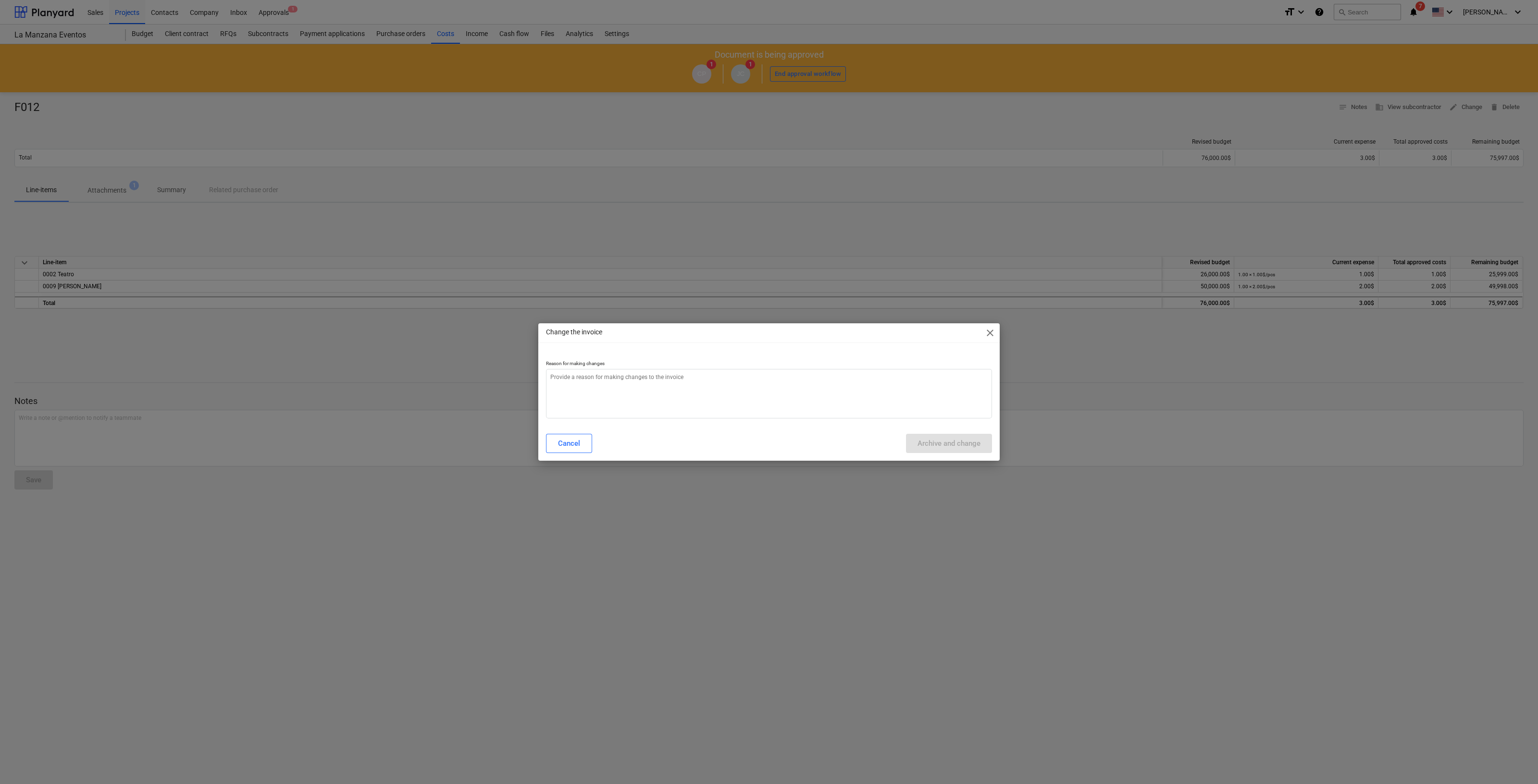
click at [991, 332] on span "close" at bounding box center [990, 333] width 11 height 11
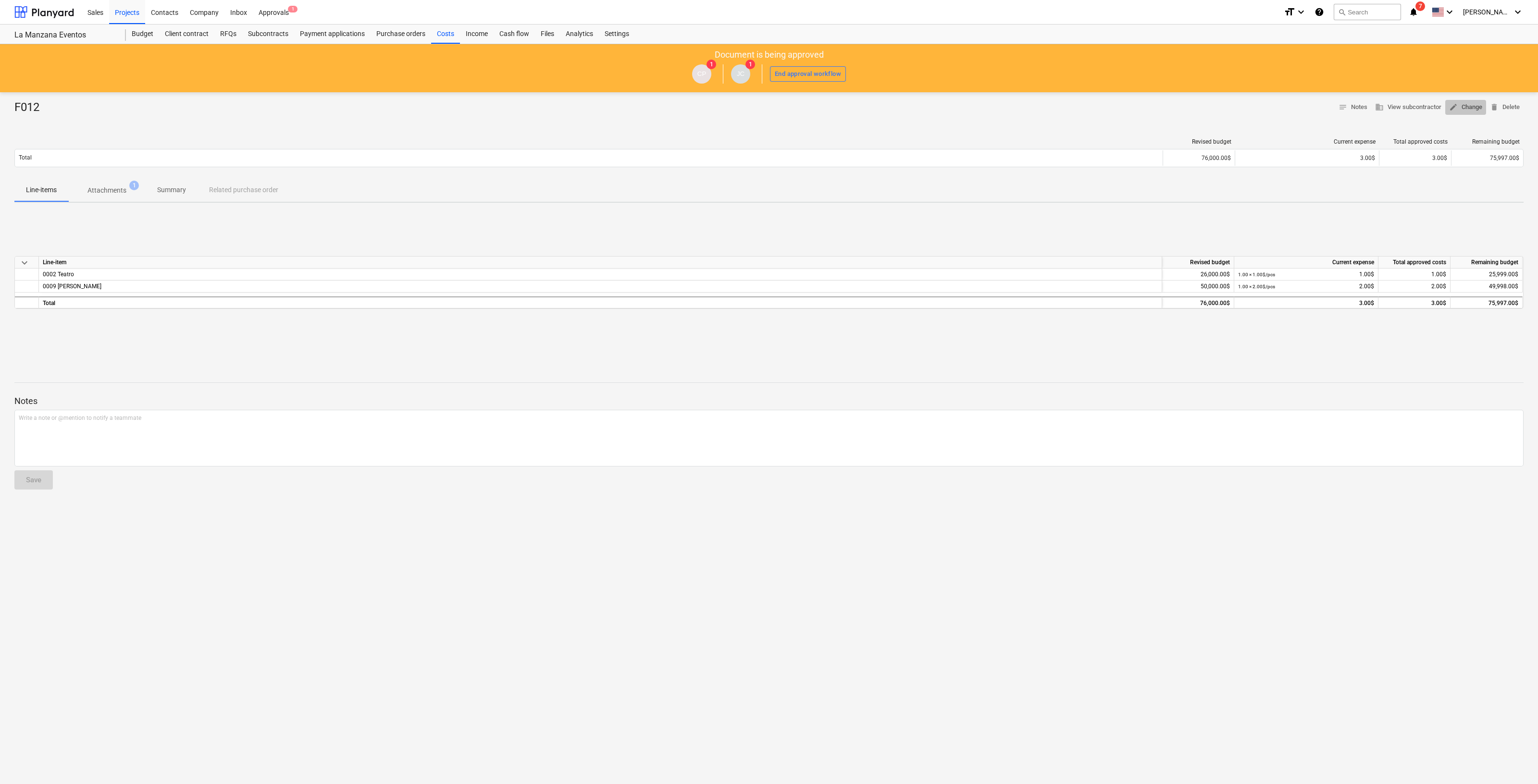
click at [1469, 111] on span "edit Change" at bounding box center [1466, 107] width 33 height 11
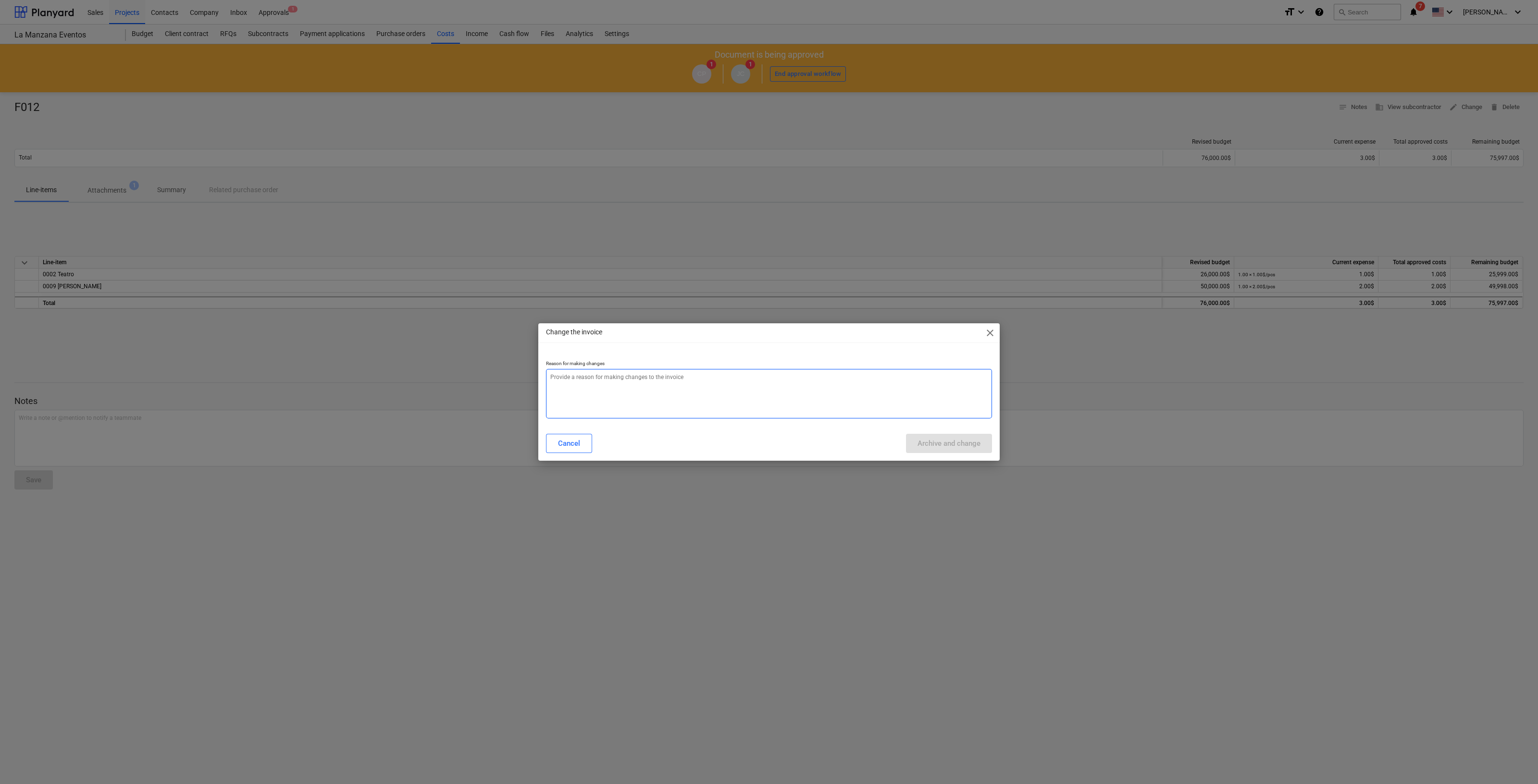
click at [897, 399] on textarea at bounding box center [769, 394] width 446 height 49
click at [925, 435] on button "Archive and change" at bounding box center [949, 444] width 86 height 19
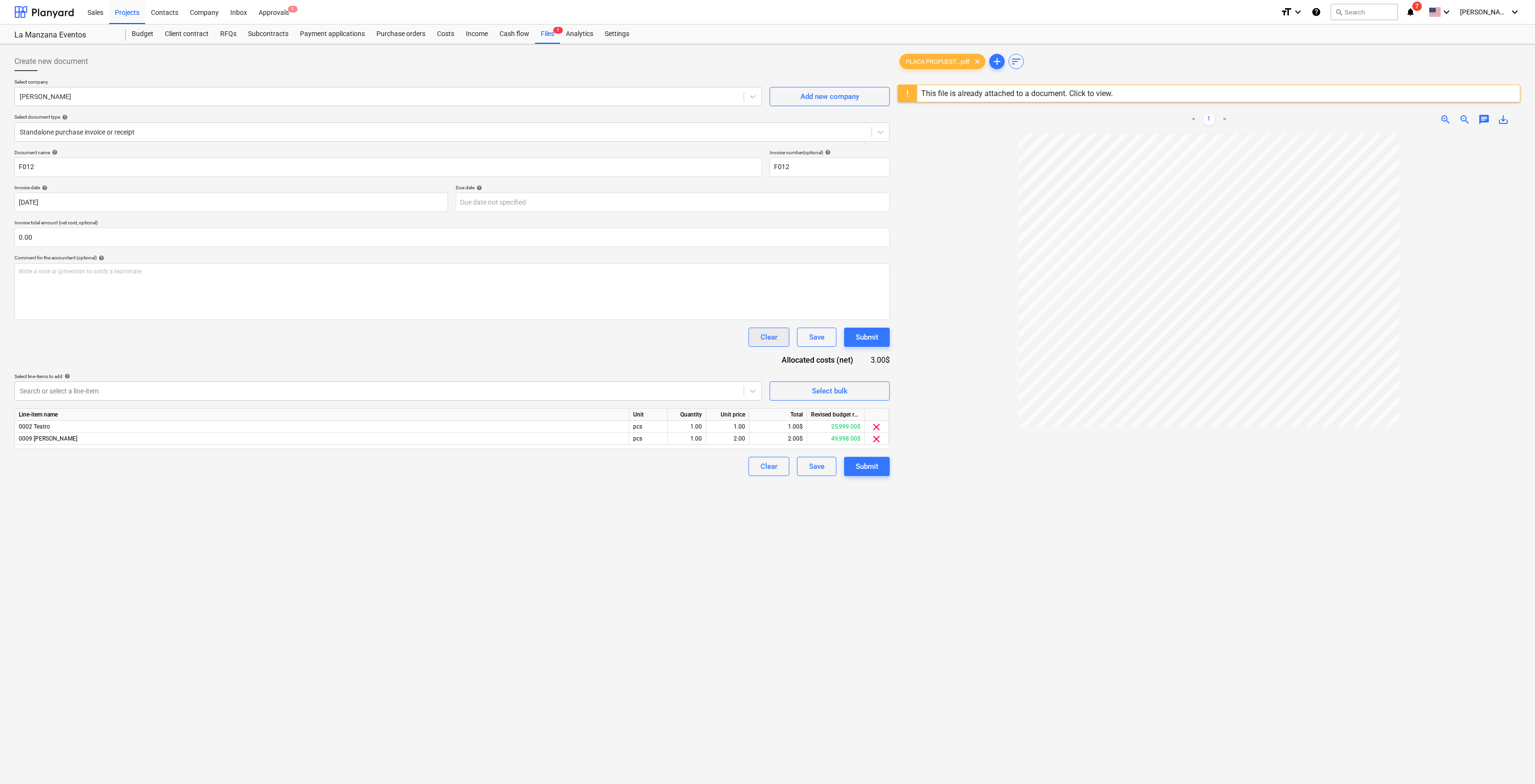
click at [775, 342] on div "Clear" at bounding box center [769, 337] width 17 height 12
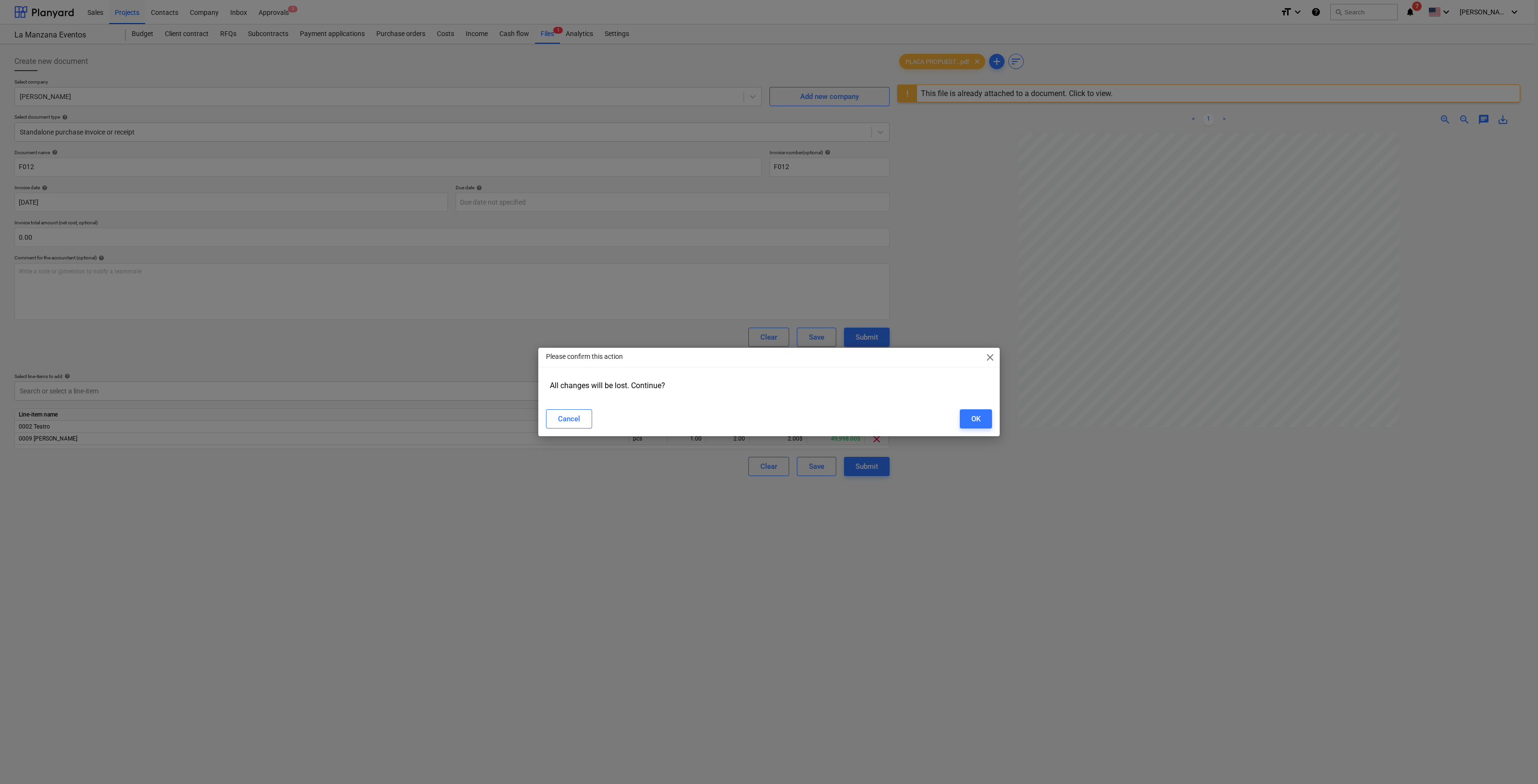
click at [991, 354] on span "close" at bounding box center [990, 357] width 11 height 11
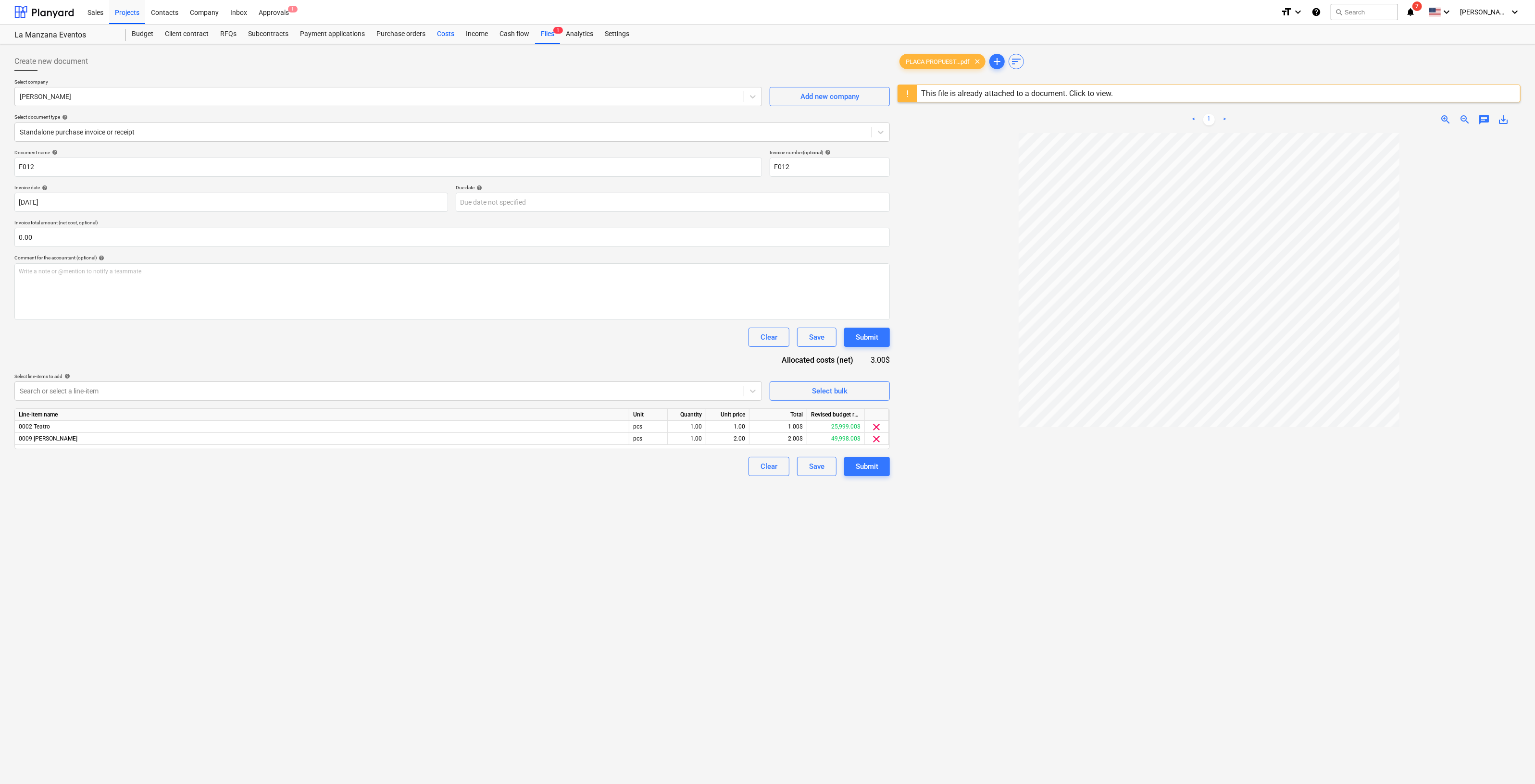
click at [447, 36] on div "Costs" at bounding box center [446, 34] width 29 height 19
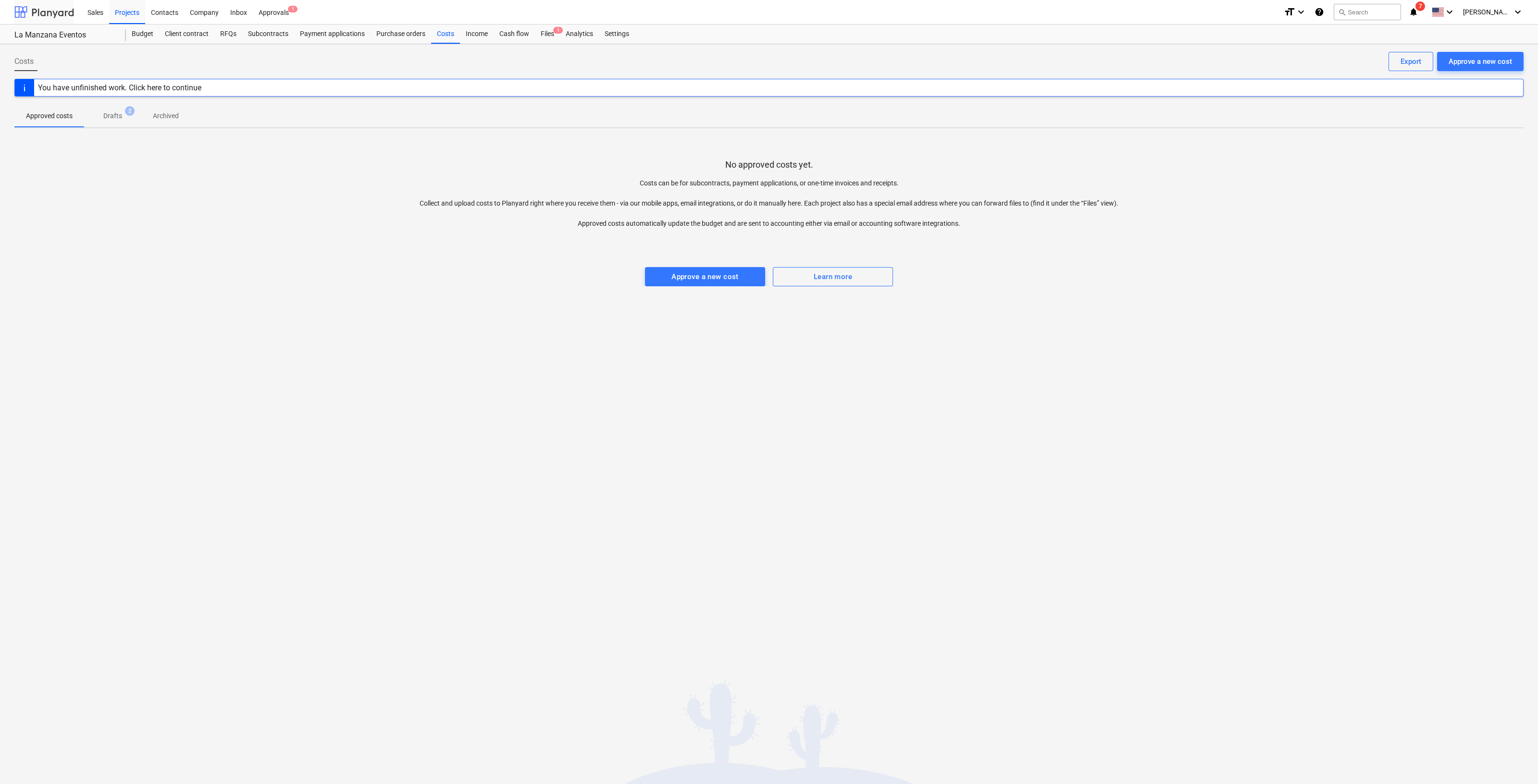
click at [41, 13] on div at bounding box center [44, 12] width 59 height 24
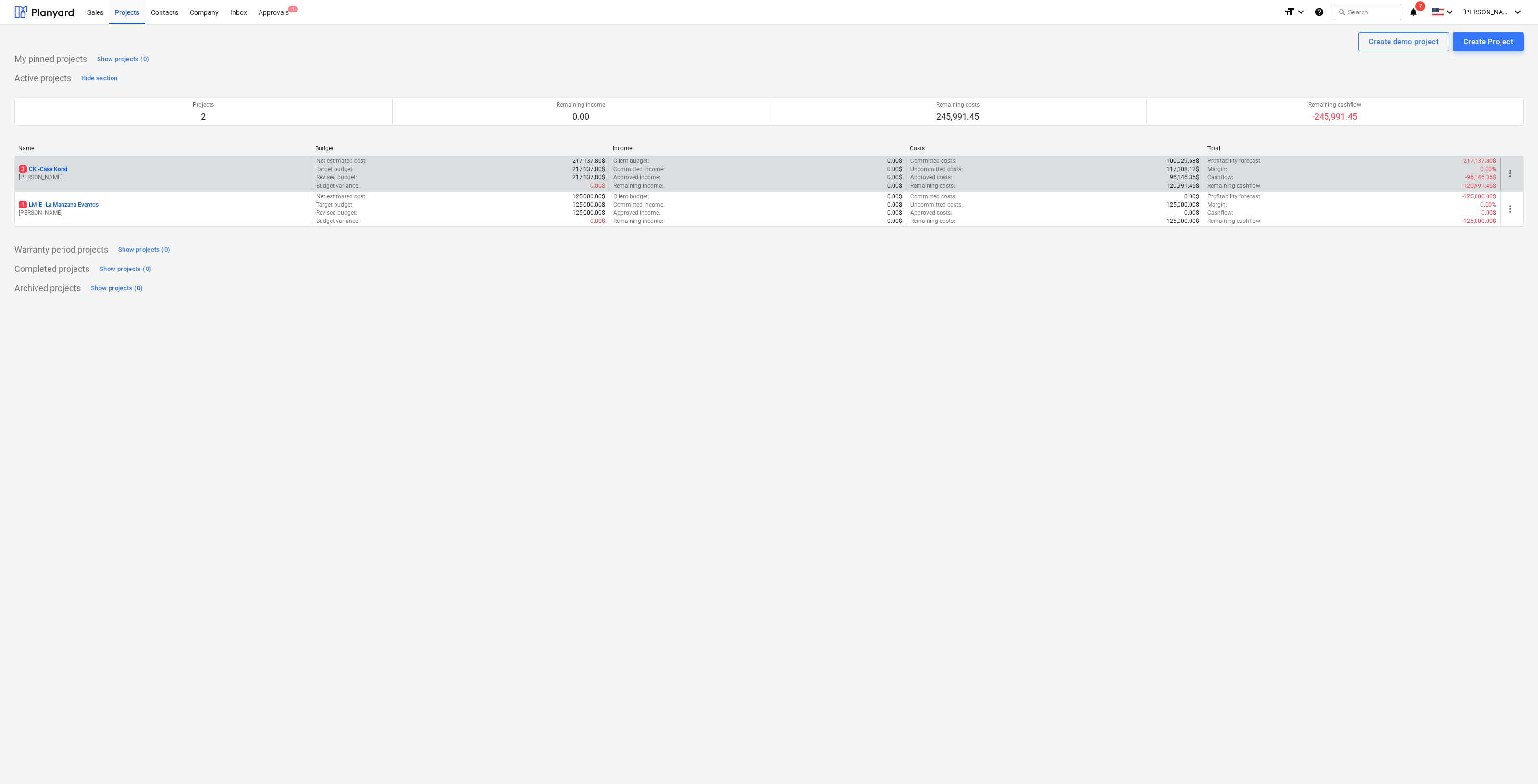
click at [146, 167] on div "3 CK - Casa Korsi" at bounding box center [163, 169] width 289 height 8
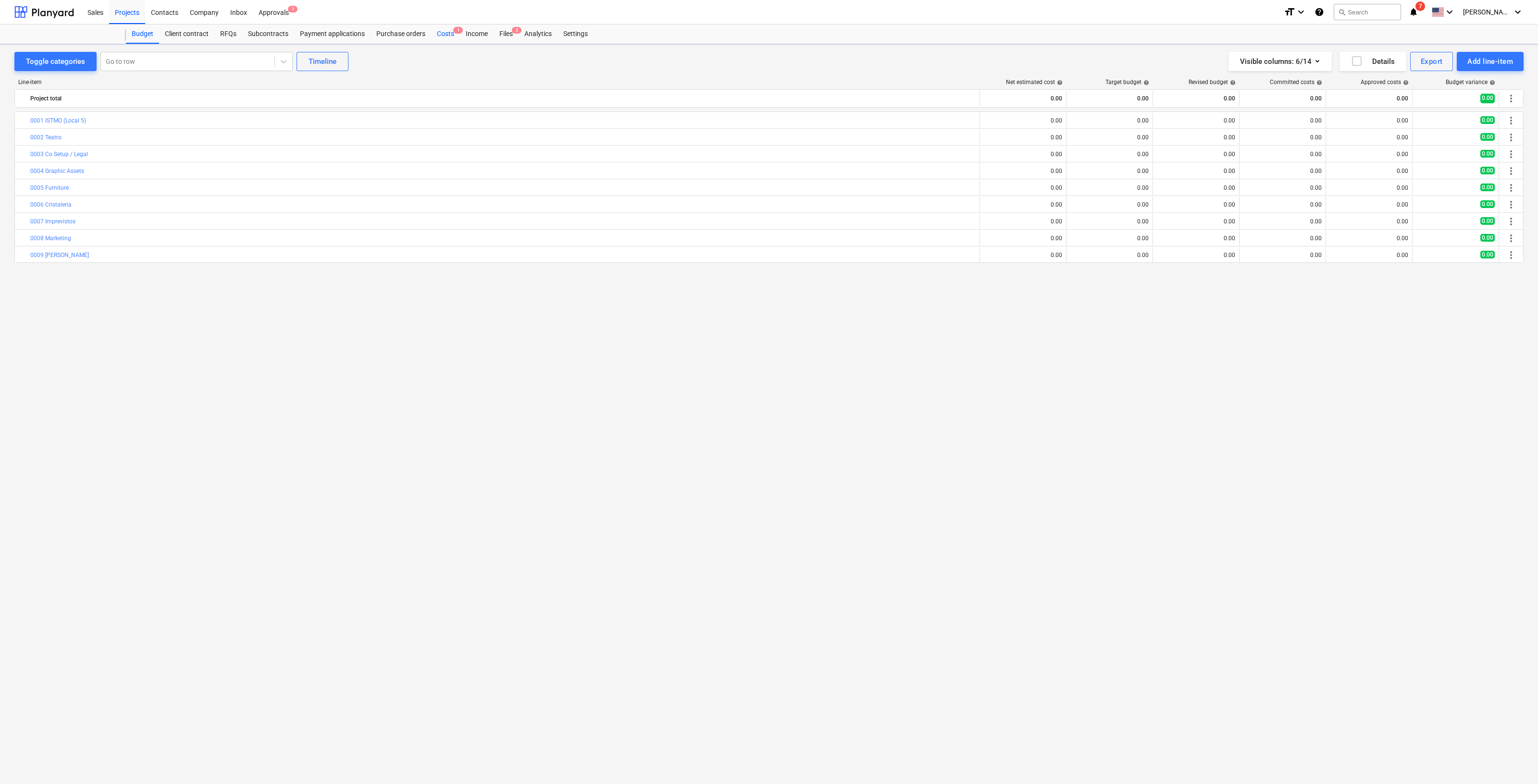
click at [452, 34] on div "Costs 1" at bounding box center [446, 34] width 29 height 19
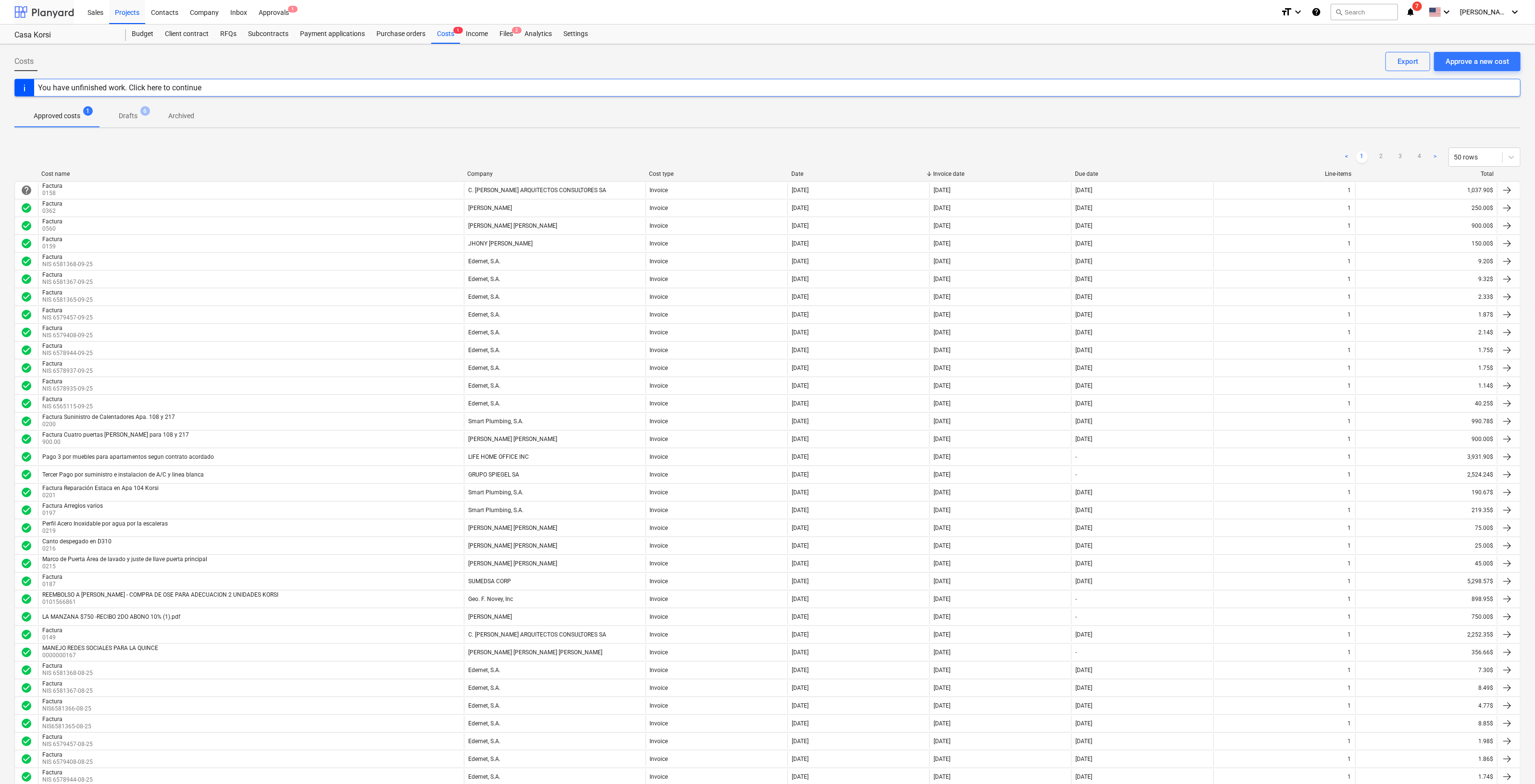
click at [46, 14] on div at bounding box center [44, 12] width 59 height 24
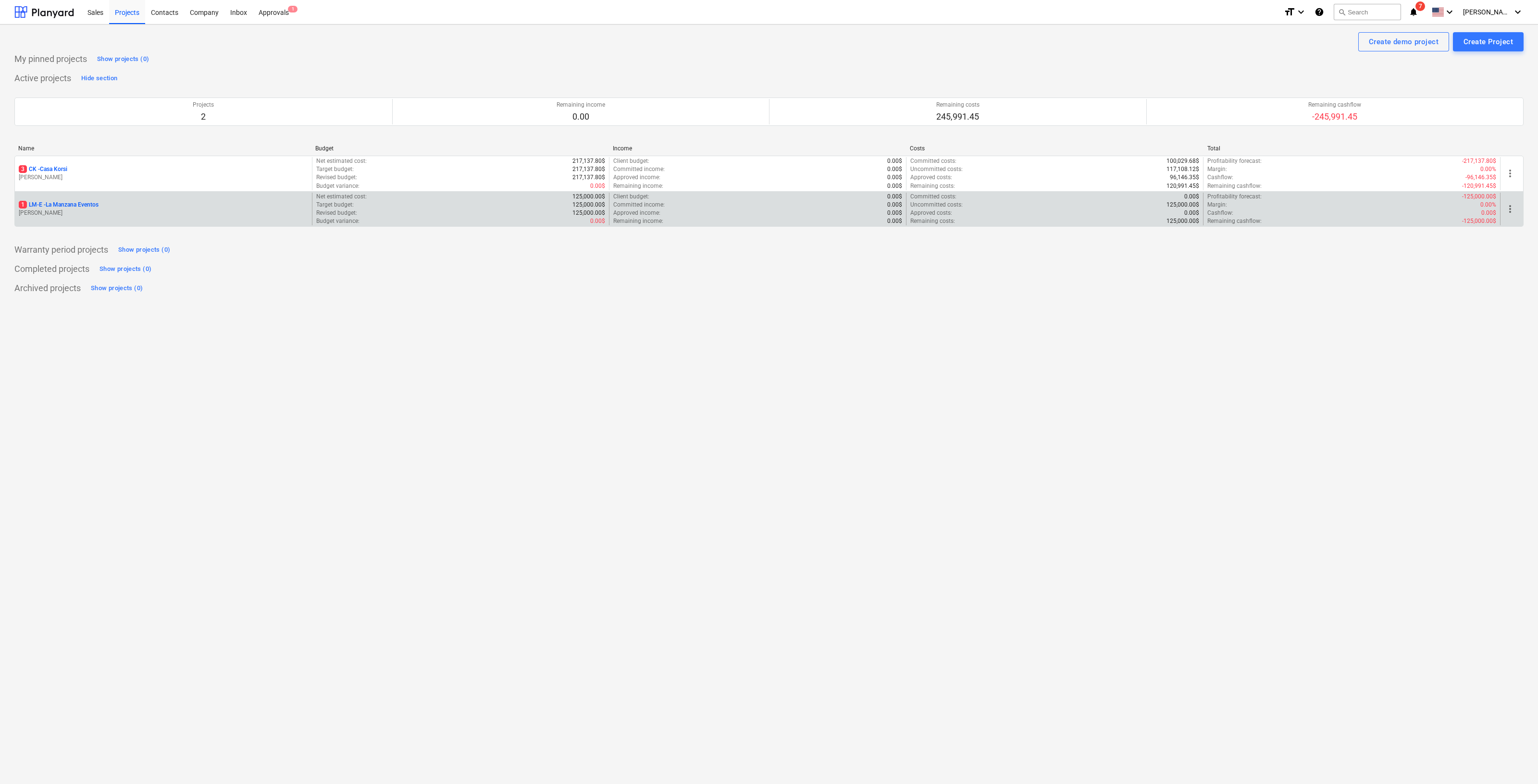
click at [97, 215] on p "[PERSON_NAME]" at bounding box center [163, 213] width 289 height 8
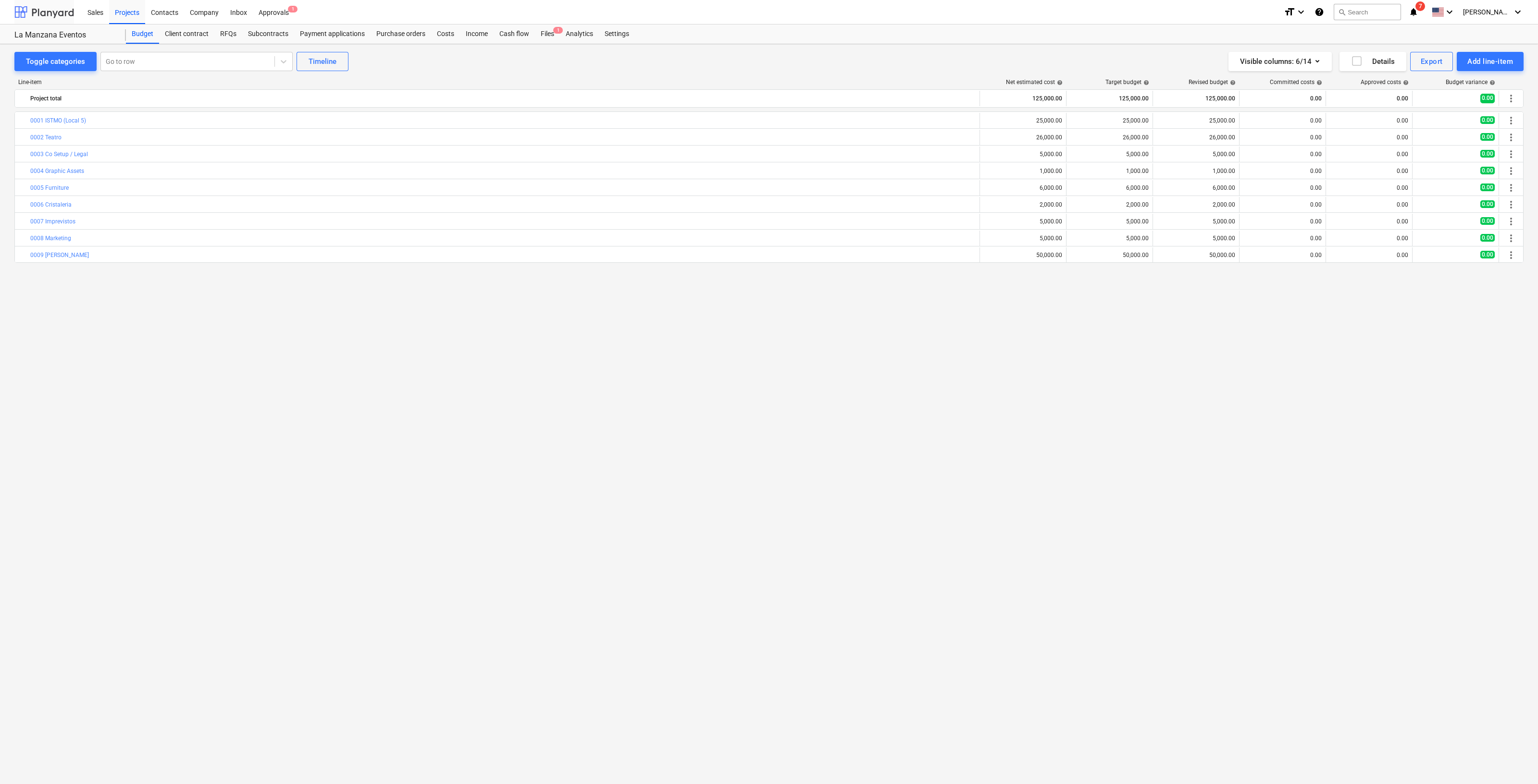
click at [37, 9] on div at bounding box center [44, 12] width 59 height 24
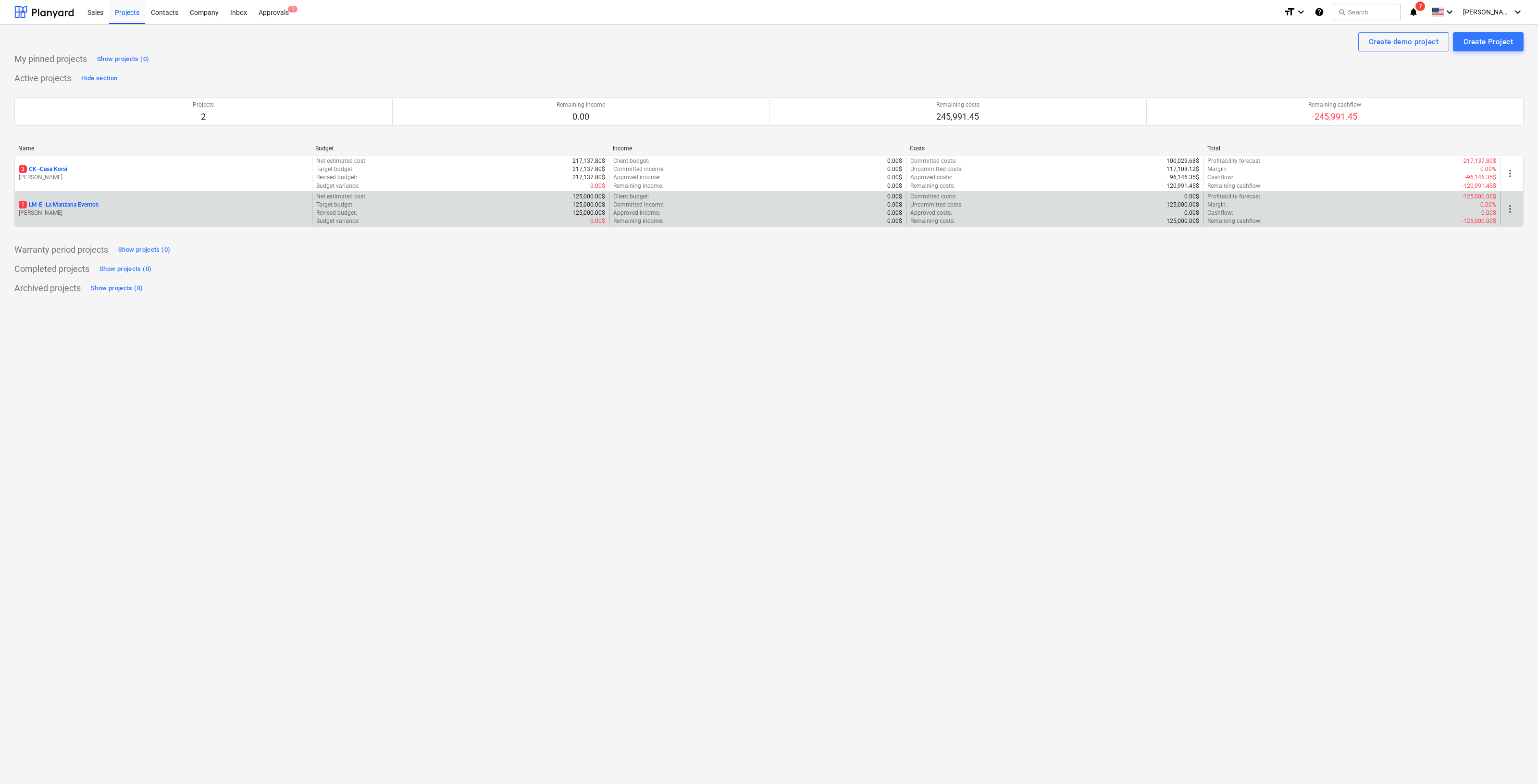
click at [109, 207] on div "1 LM-E - La Manzana Eventos" at bounding box center [163, 205] width 289 height 8
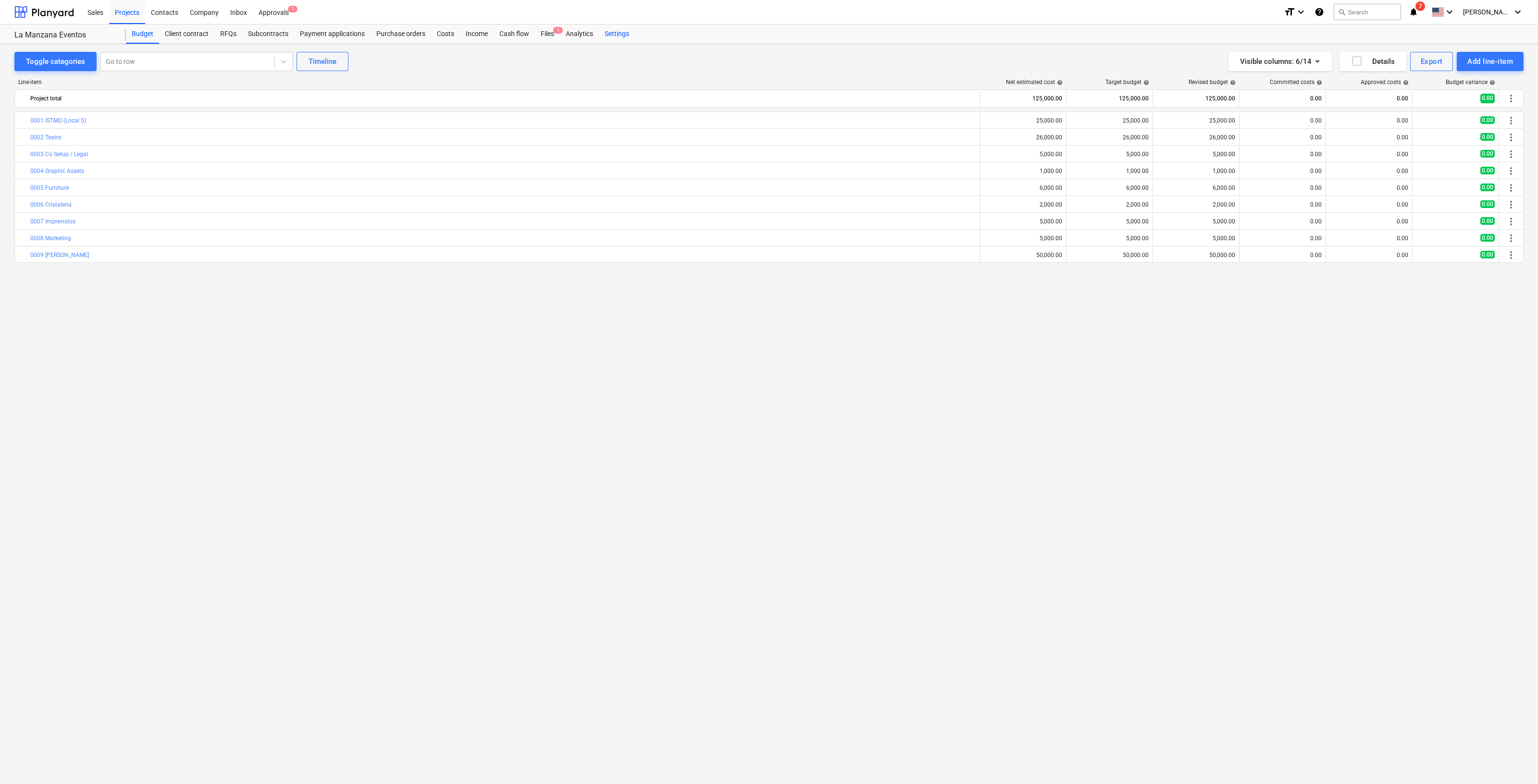
click at [625, 39] on div "Settings" at bounding box center [617, 34] width 36 height 19
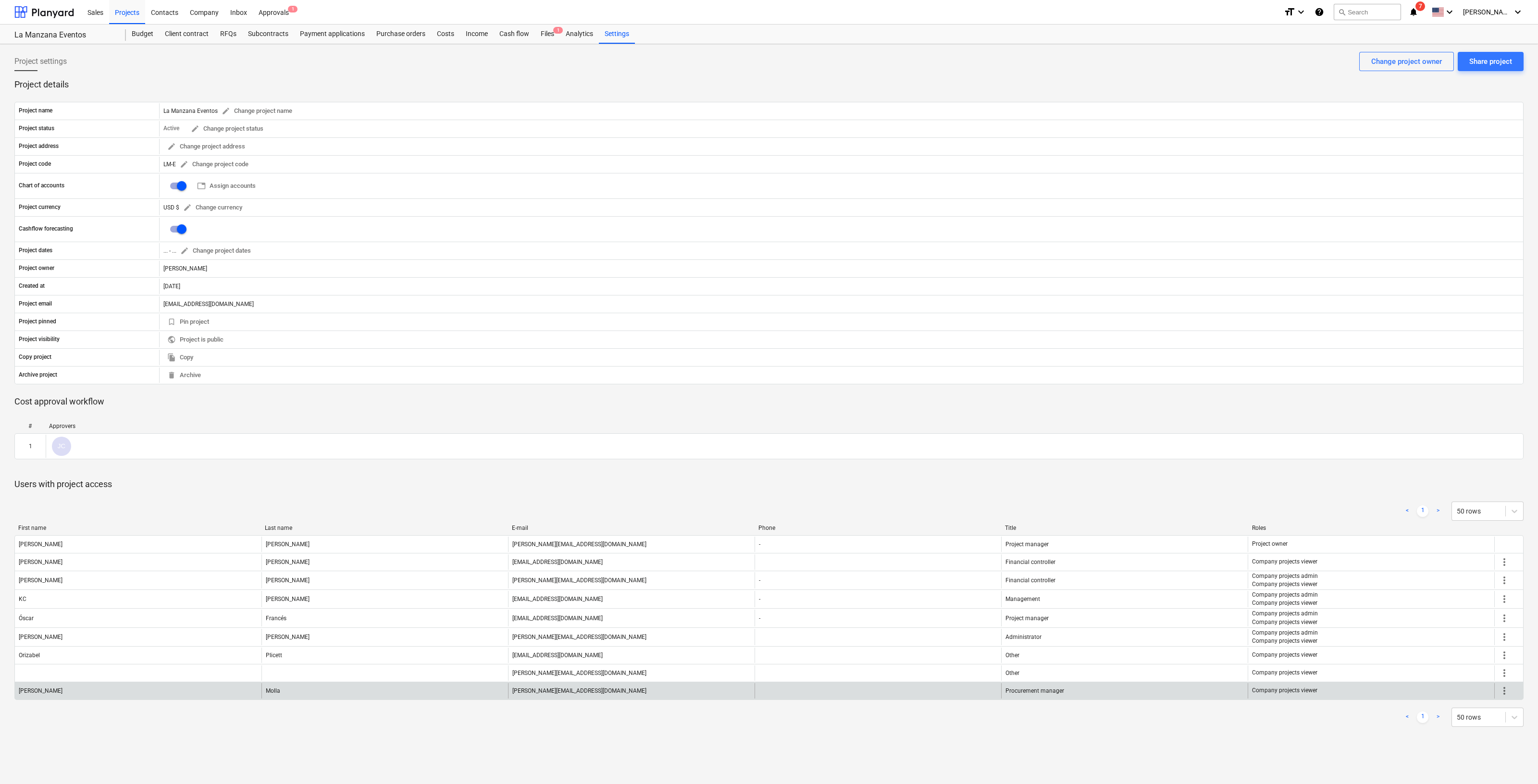
click at [1505, 689] on span "more_vert" at bounding box center [1504, 691] width 11 height 11
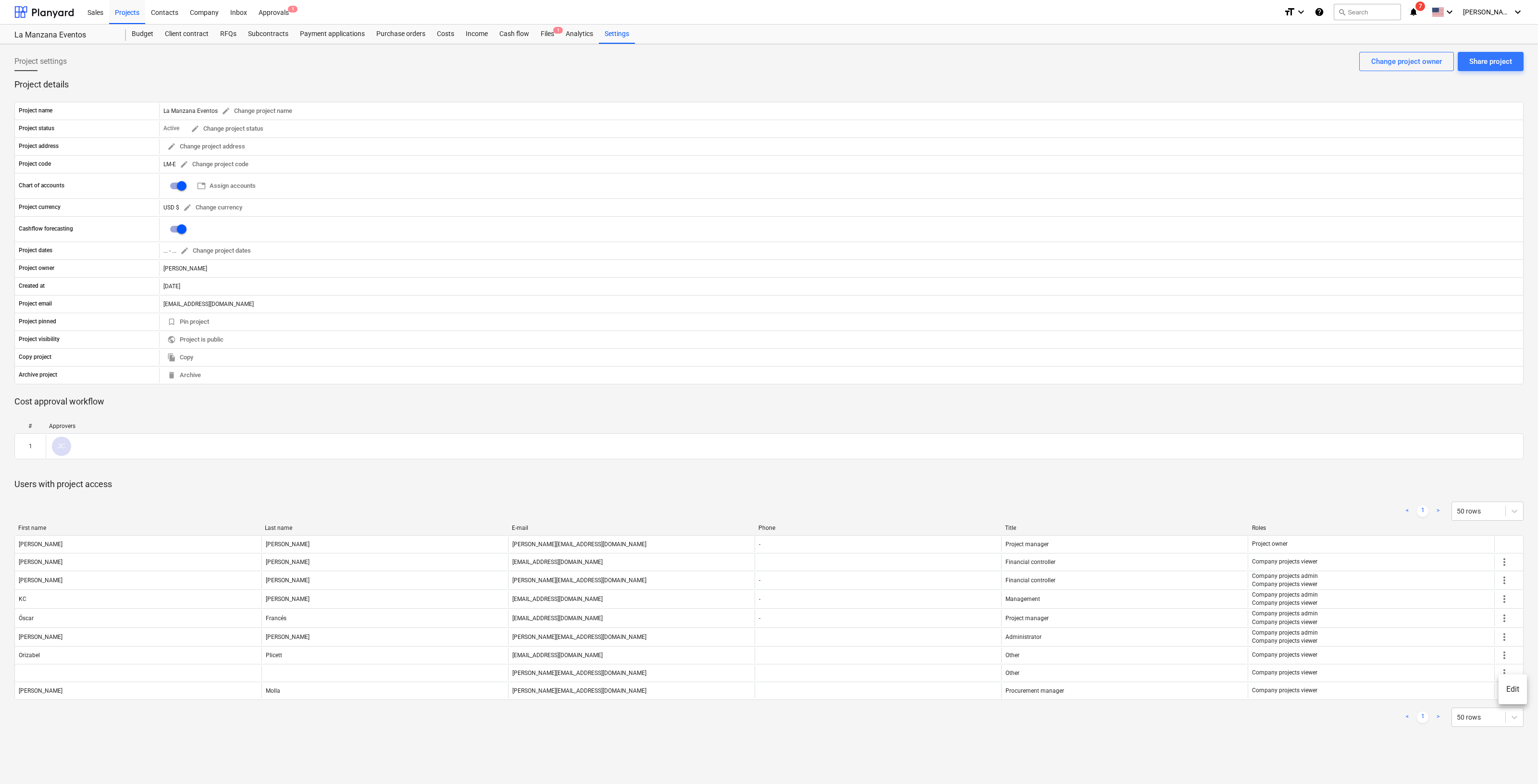
click at [1517, 688] on li "Edit" at bounding box center [1512, 689] width 28 height 22
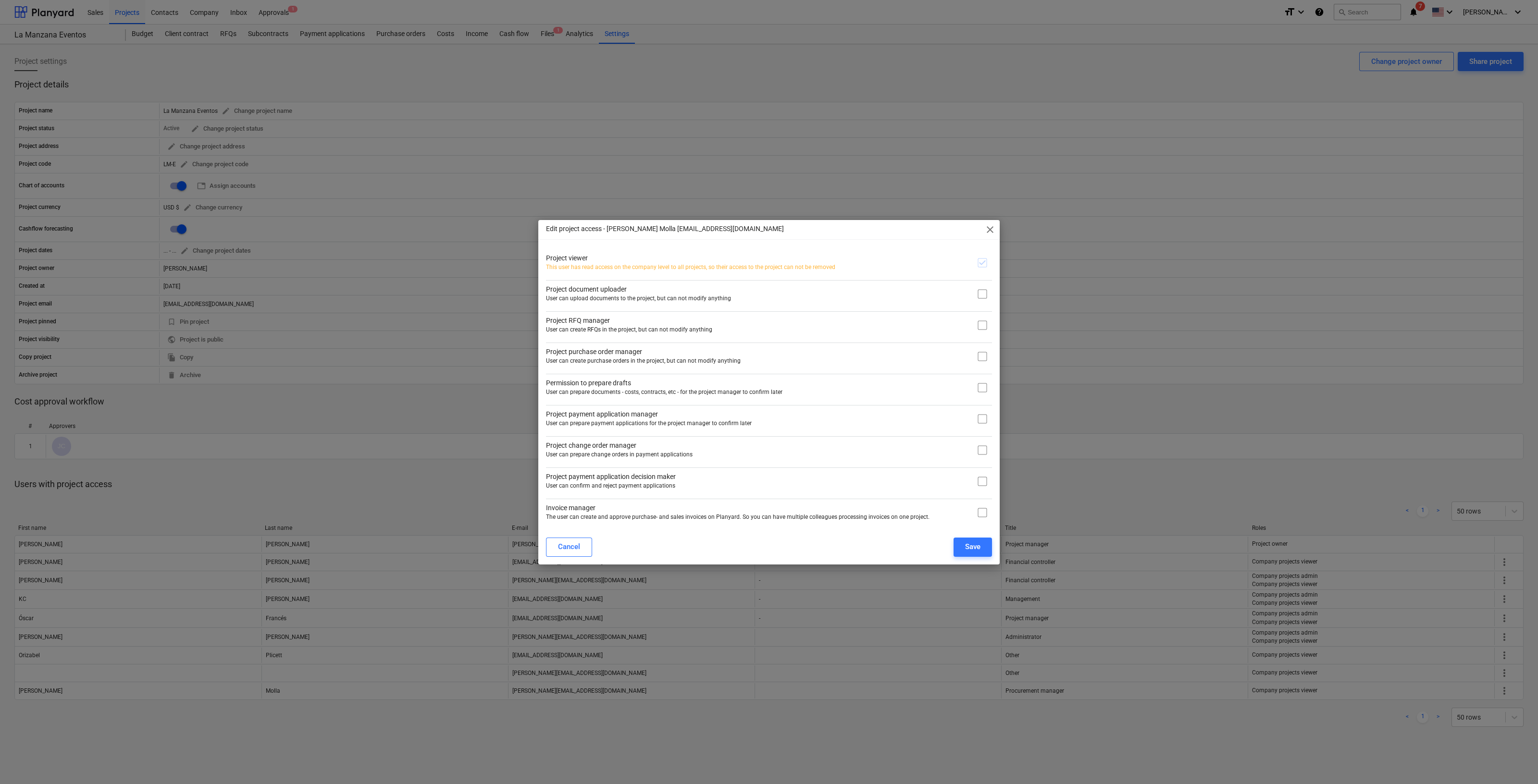
click at [986, 290] on input "checkbox" at bounding box center [982, 294] width 19 height 19
click at [982, 322] on input "checkbox" at bounding box center [982, 325] width 19 height 19
click at [980, 354] on input "checkbox" at bounding box center [982, 356] width 19 height 19
click at [984, 389] on input "checkbox" at bounding box center [982, 387] width 19 height 19
click at [986, 512] on input "checkbox" at bounding box center [982, 512] width 19 height 19
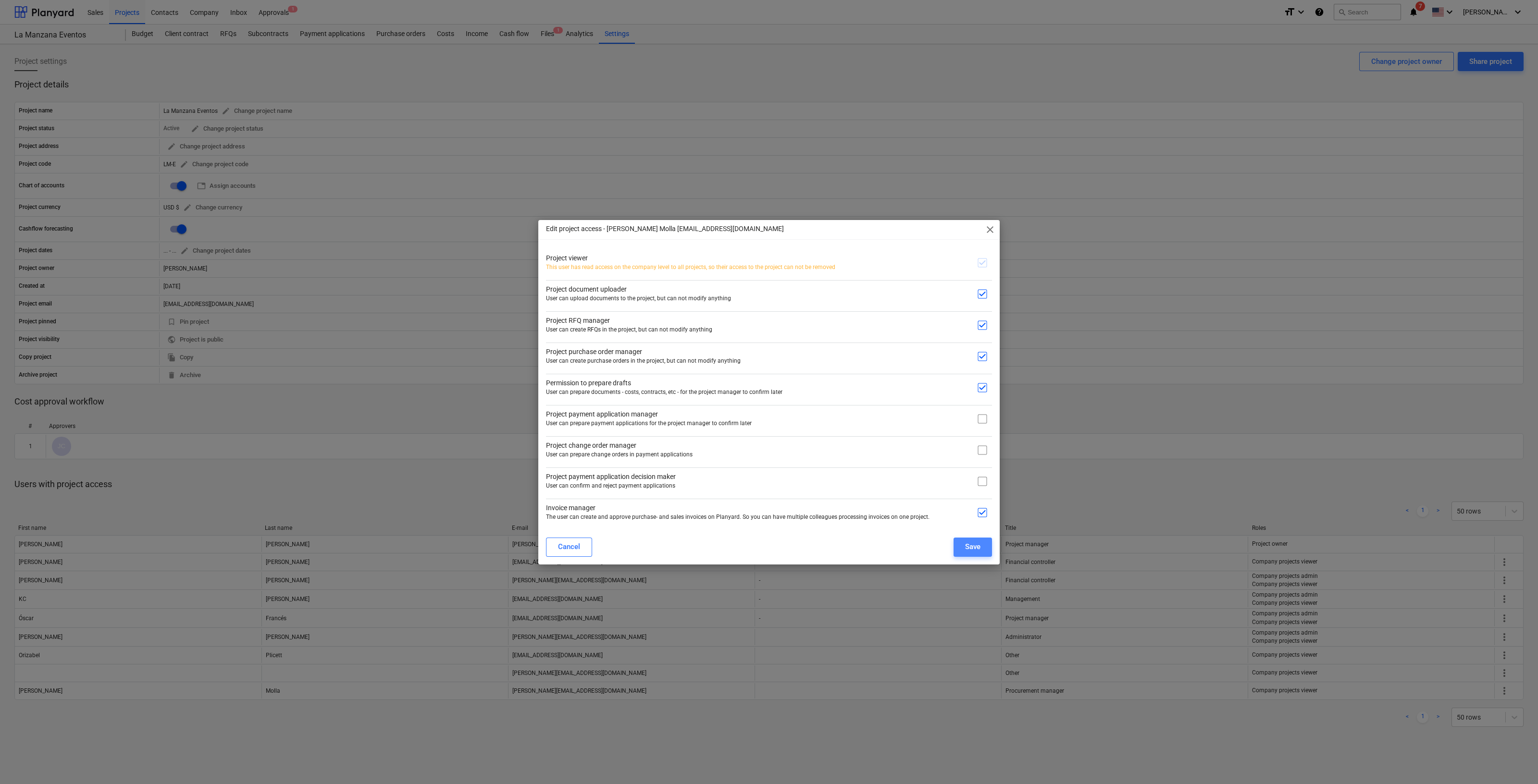
click at [972, 553] on button "Save" at bounding box center [973, 547] width 39 height 19
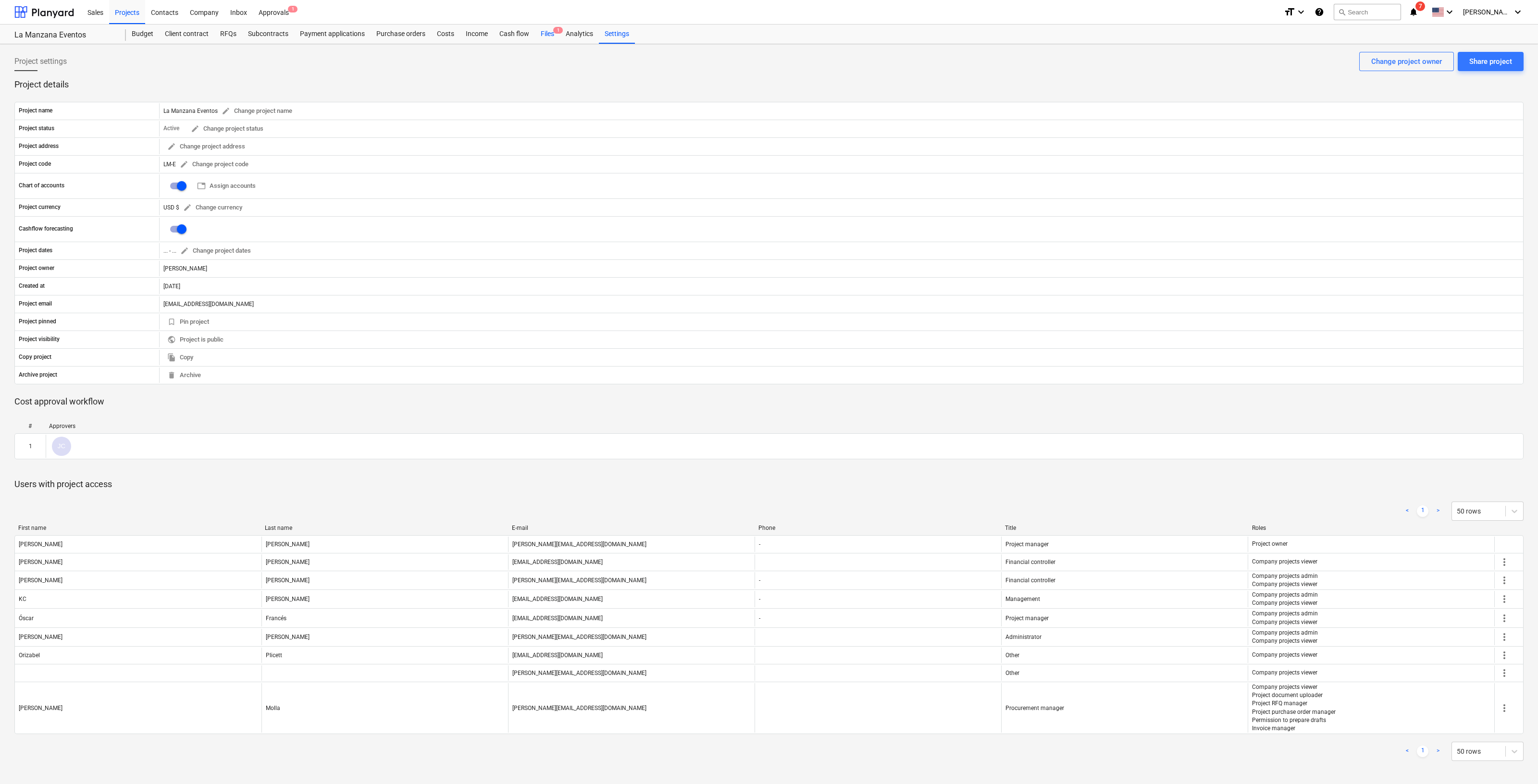
click at [547, 29] on div "Files 1" at bounding box center [547, 34] width 25 height 19
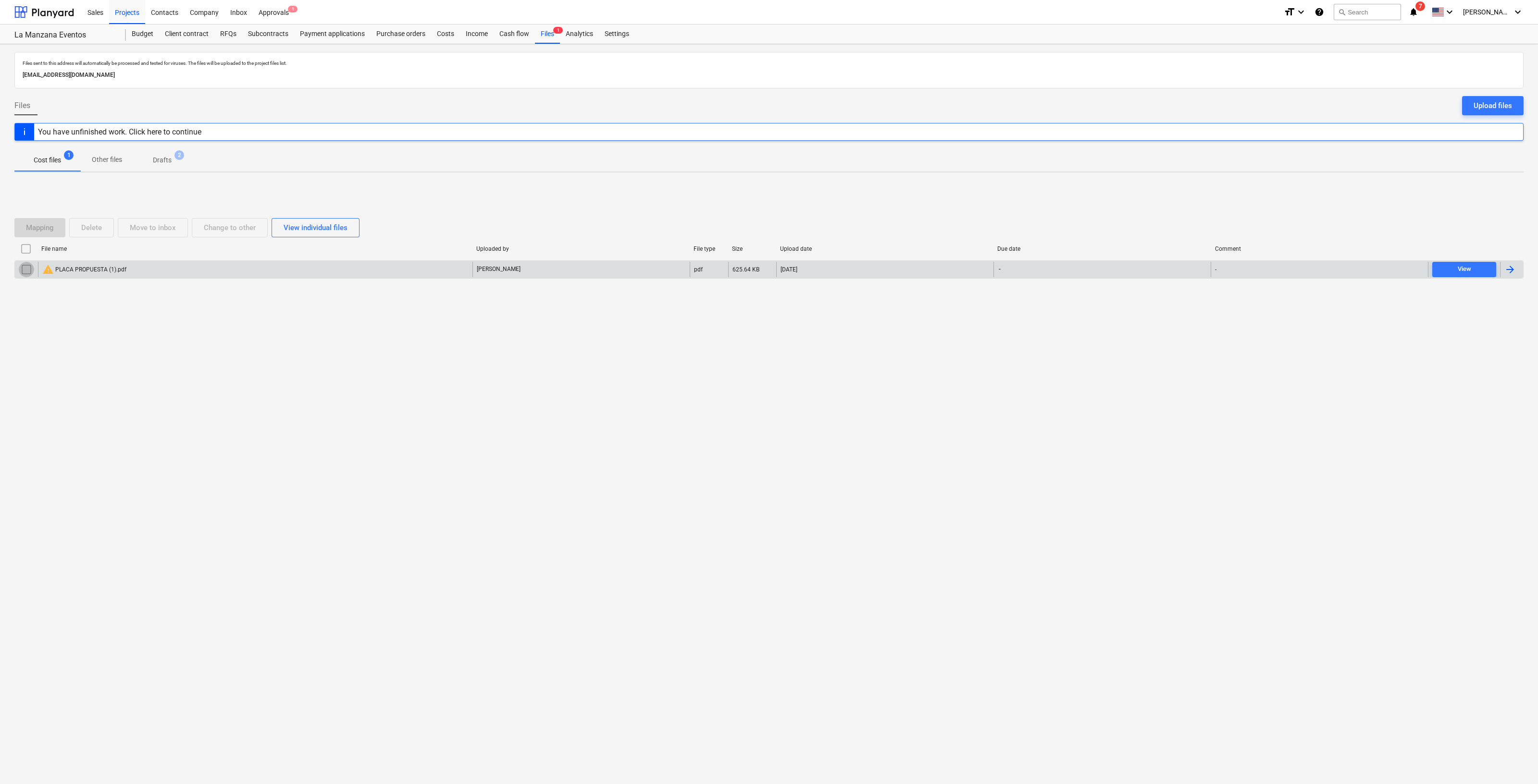
click at [24, 266] on input "checkbox" at bounding box center [26, 269] width 16 height 16
click at [1502, 270] on div at bounding box center [1512, 269] width 23 height 16
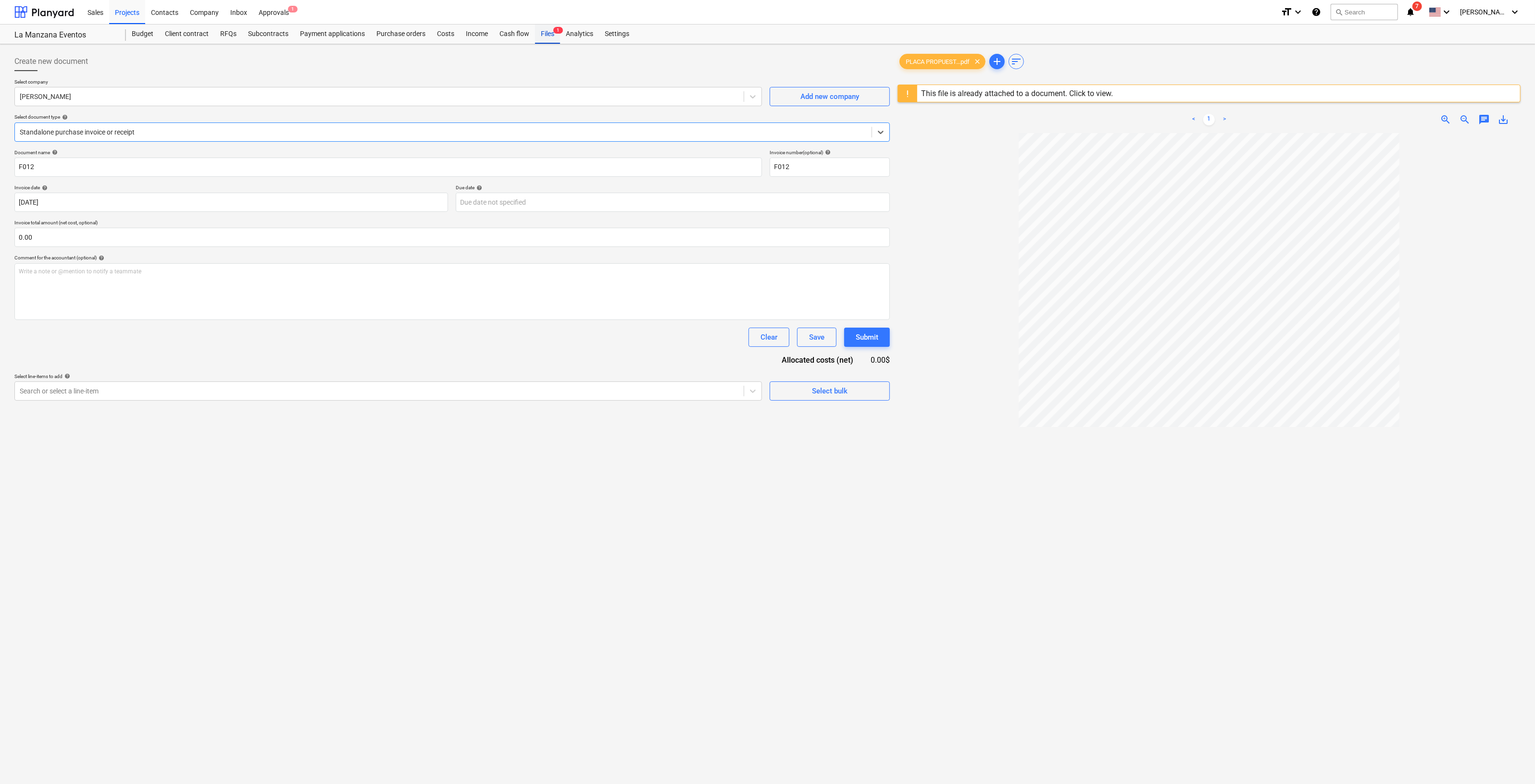
click at [547, 34] on div "Files 1" at bounding box center [548, 34] width 25 height 19
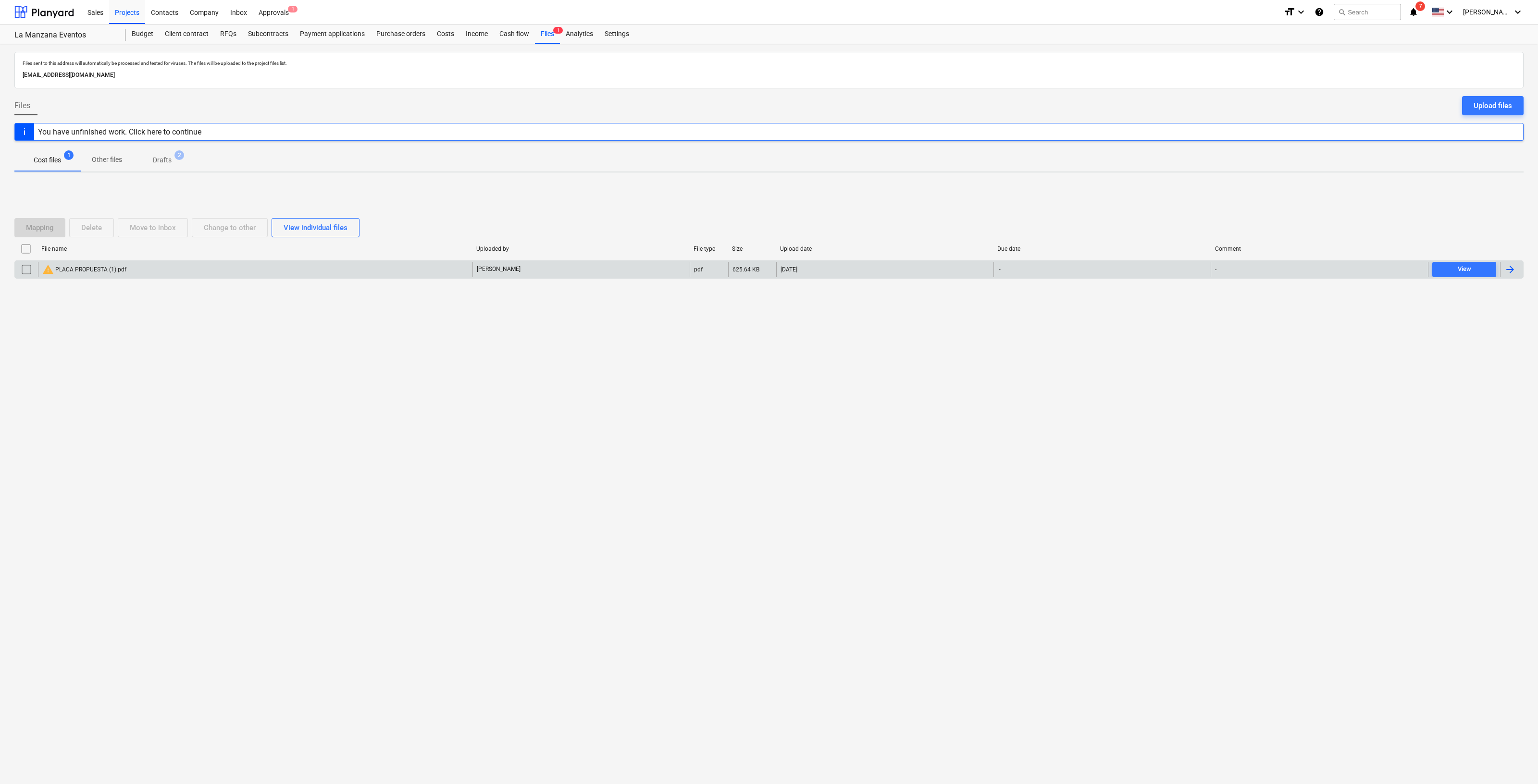
click at [26, 267] on input "checkbox" at bounding box center [26, 269] width 16 height 16
click at [74, 230] on button "Delete" at bounding box center [92, 227] width 45 height 19
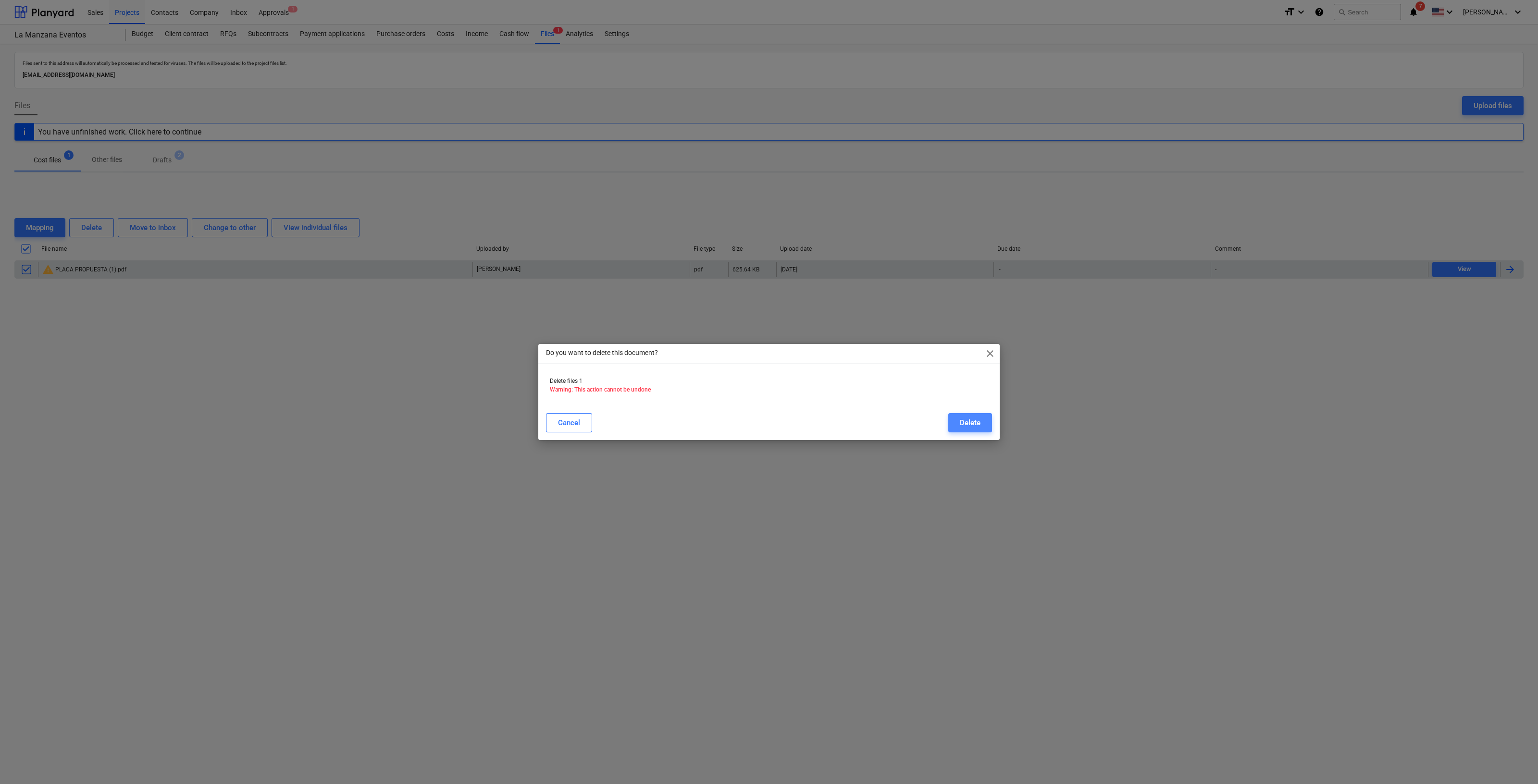
click at [971, 422] on div "Delete" at bounding box center [970, 423] width 21 height 12
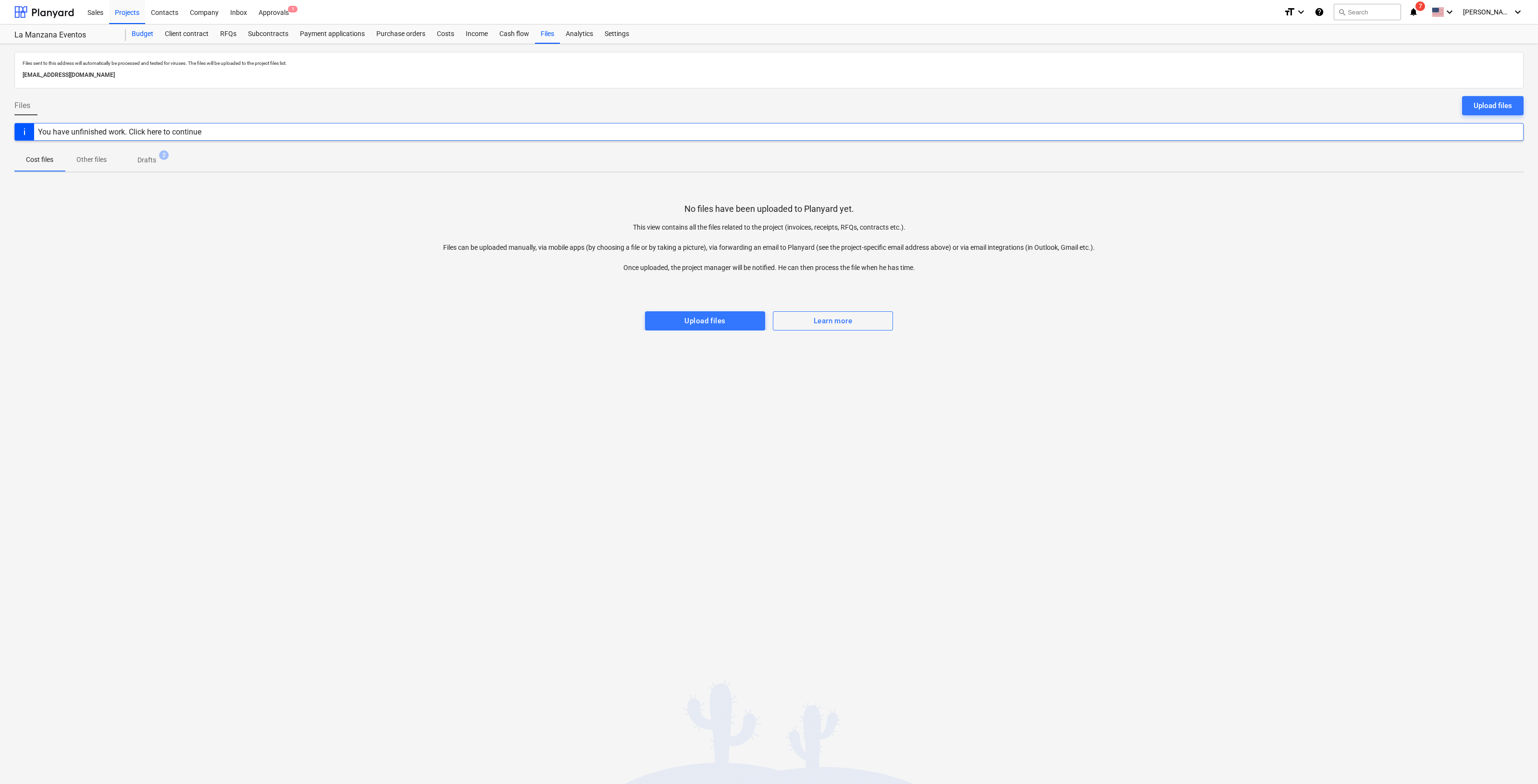
click at [138, 34] on div "Budget" at bounding box center [142, 34] width 33 height 19
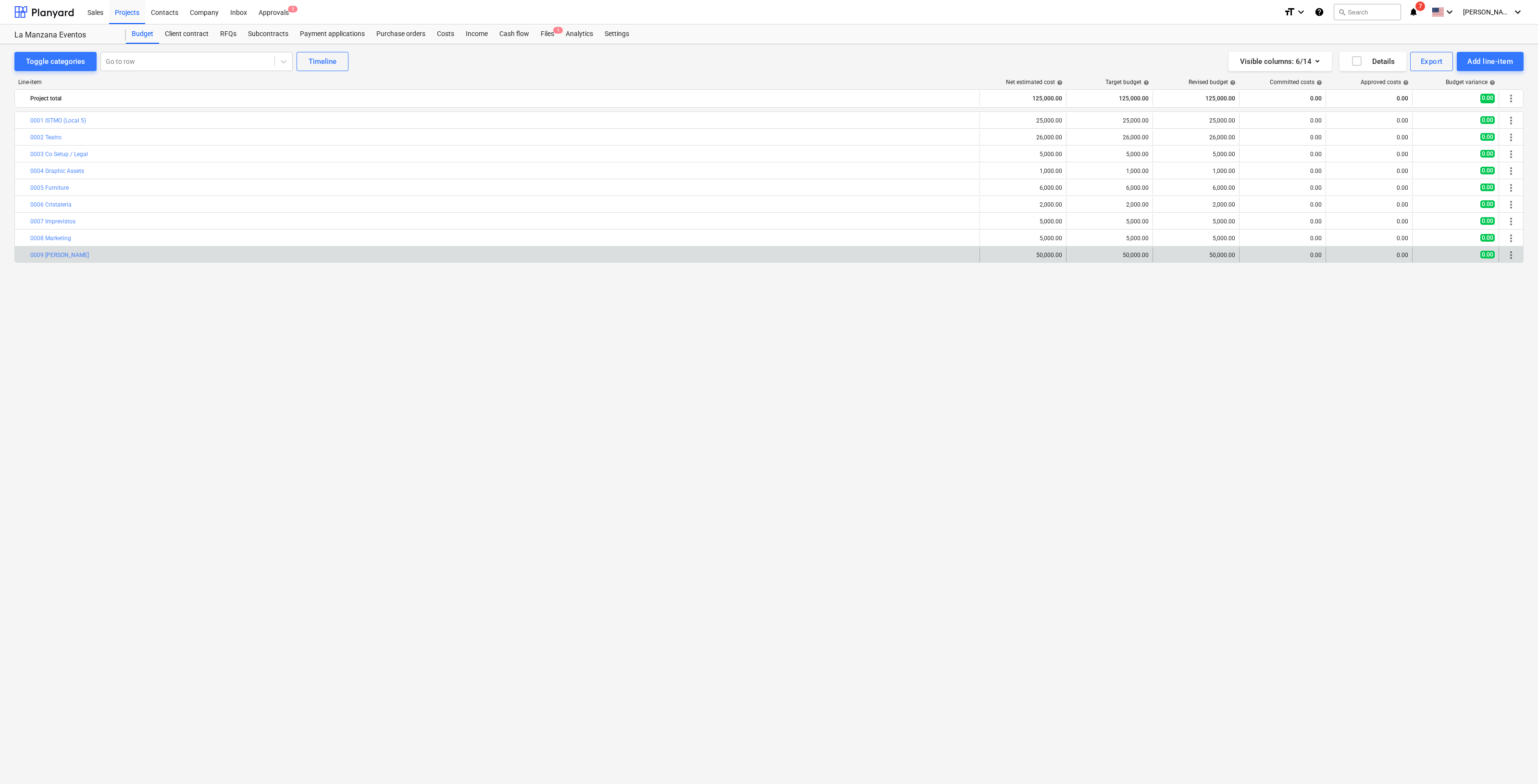
click at [1513, 256] on span "more_vert" at bounding box center [1511, 255] width 11 height 11
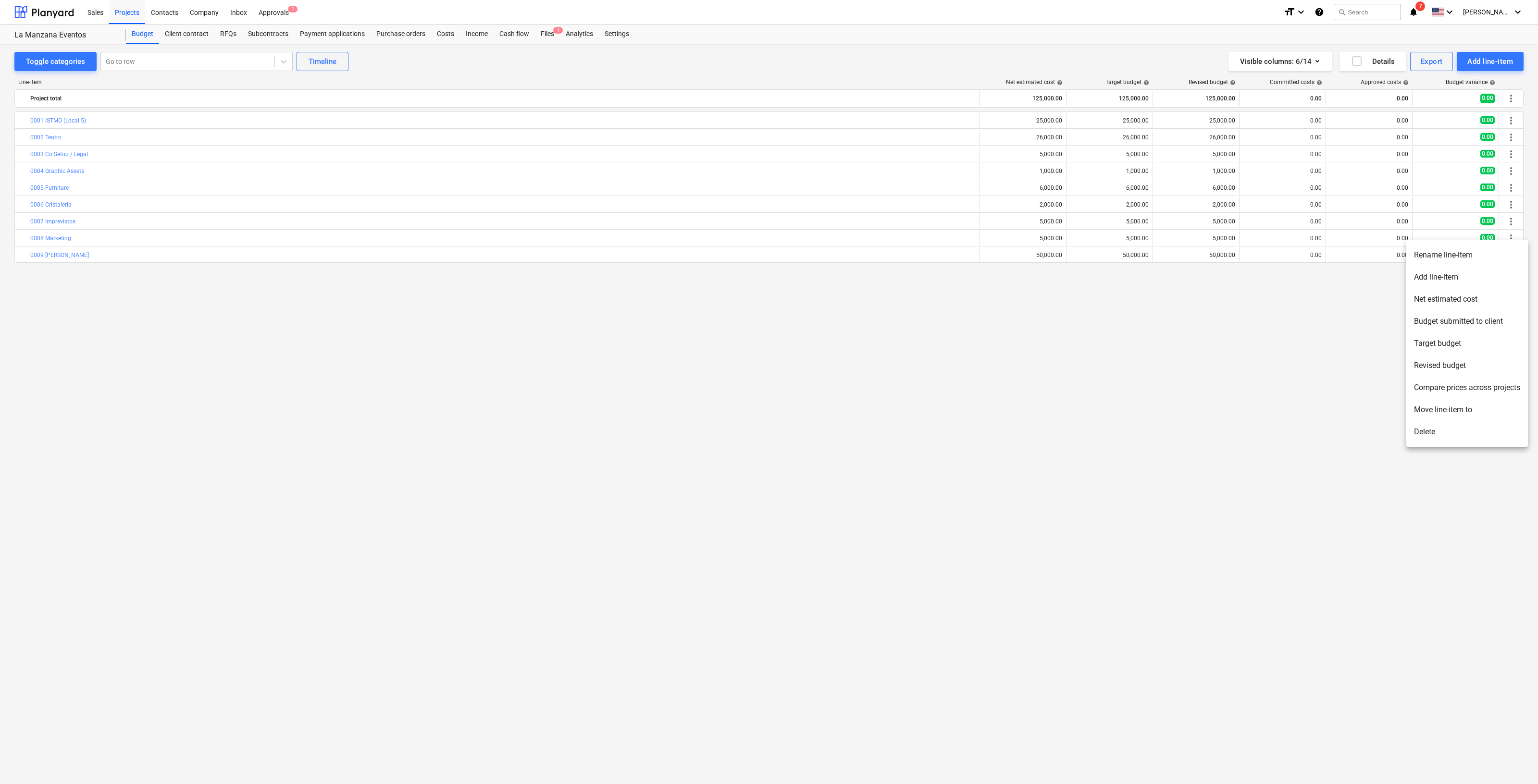
click at [1492, 432] on li "Delete" at bounding box center [1467, 432] width 122 height 22
click at [1283, 20] on div at bounding box center [1284, 20] width 19 height 30
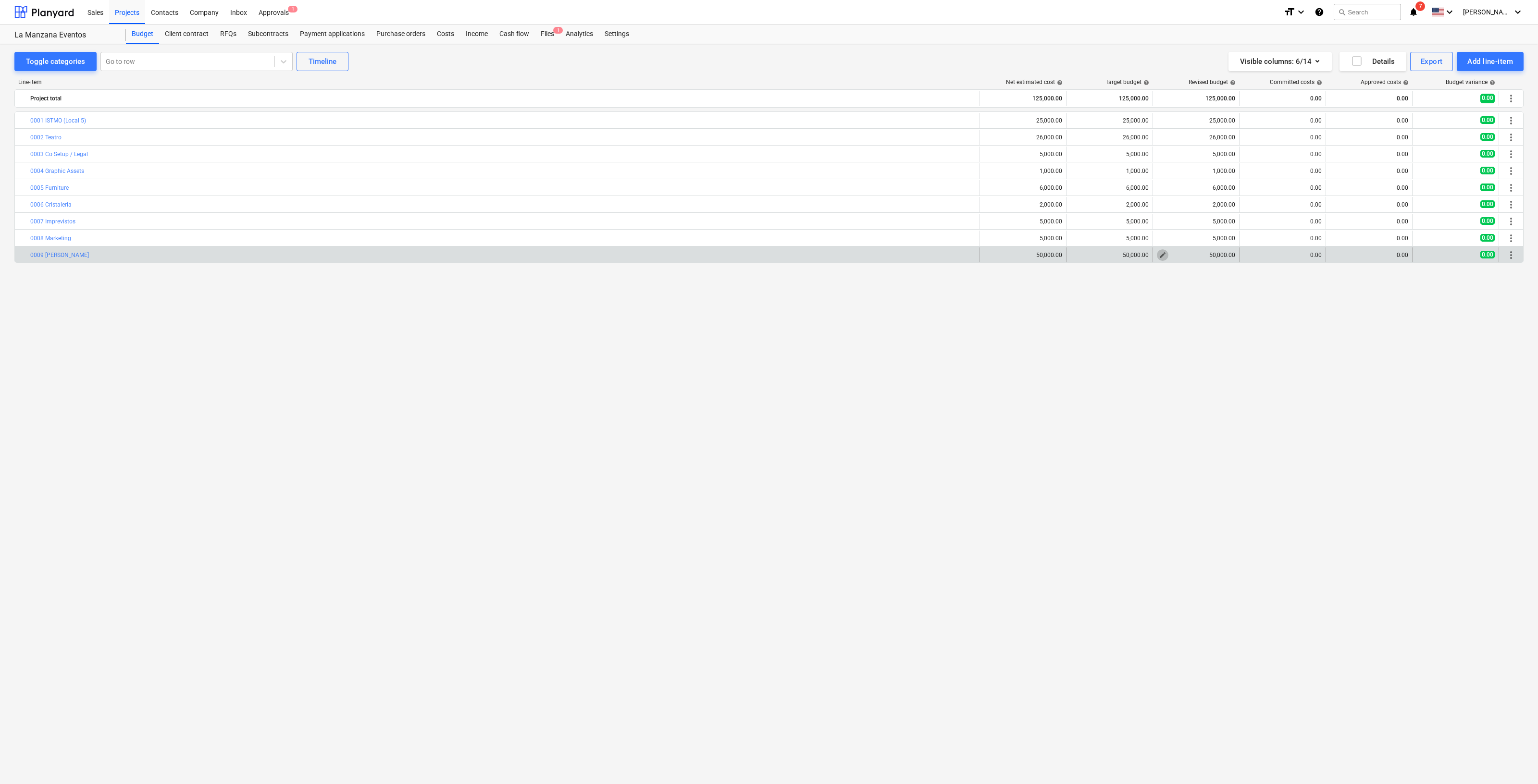
click at [1164, 253] on span "edit" at bounding box center [1163, 255] width 7 height 7
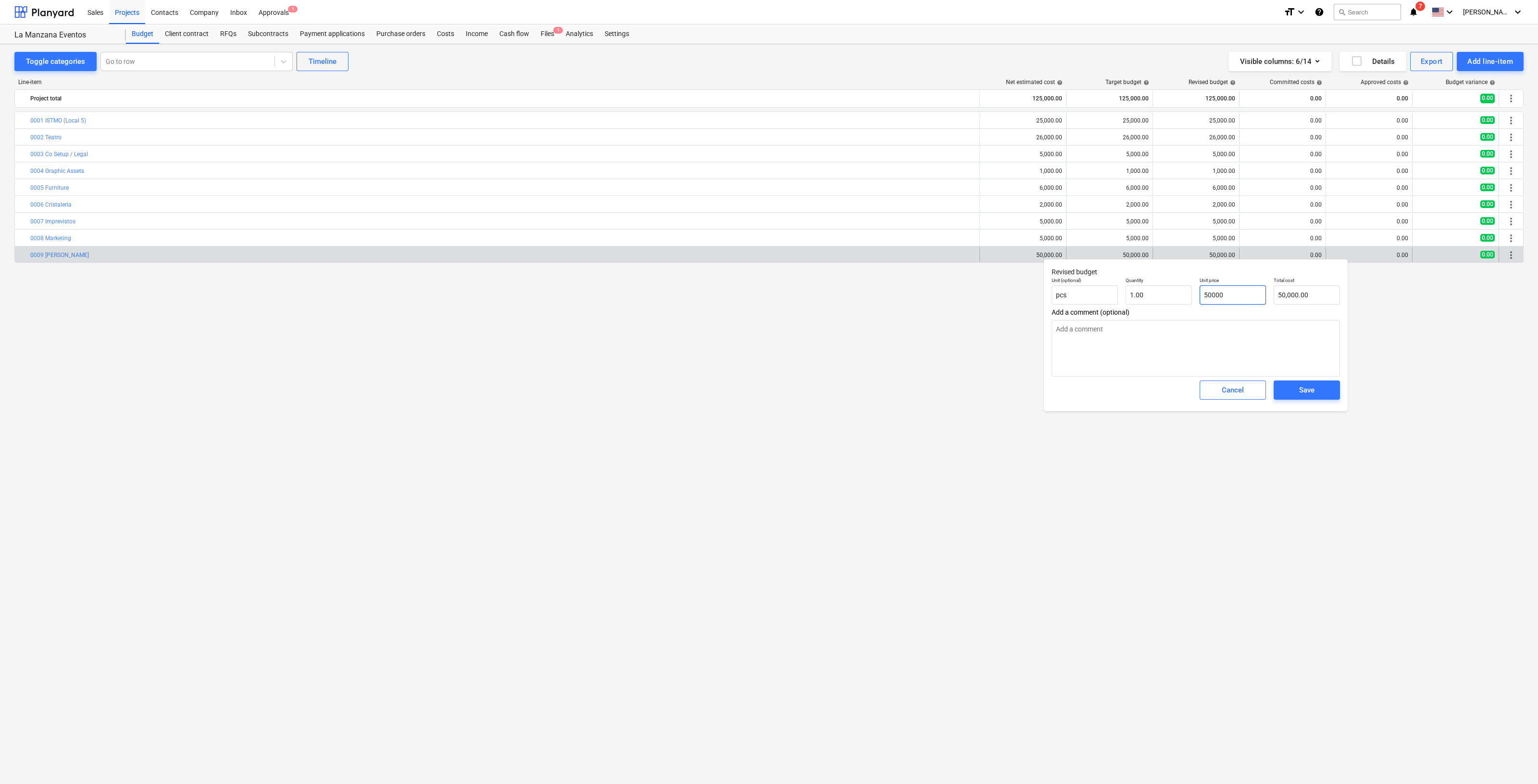
drag, startPoint x: 1239, startPoint y: 292, endPoint x: 1091, endPoint y: 270, distance: 149.6
click at [1091, 270] on div "Revised budget Unit (optional) pcs Quantity 1.00 Unit price 50000 Total cost 50…" at bounding box center [1196, 335] width 304 height 152
click at [1305, 382] on button "Save" at bounding box center [1307, 390] width 66 height 19
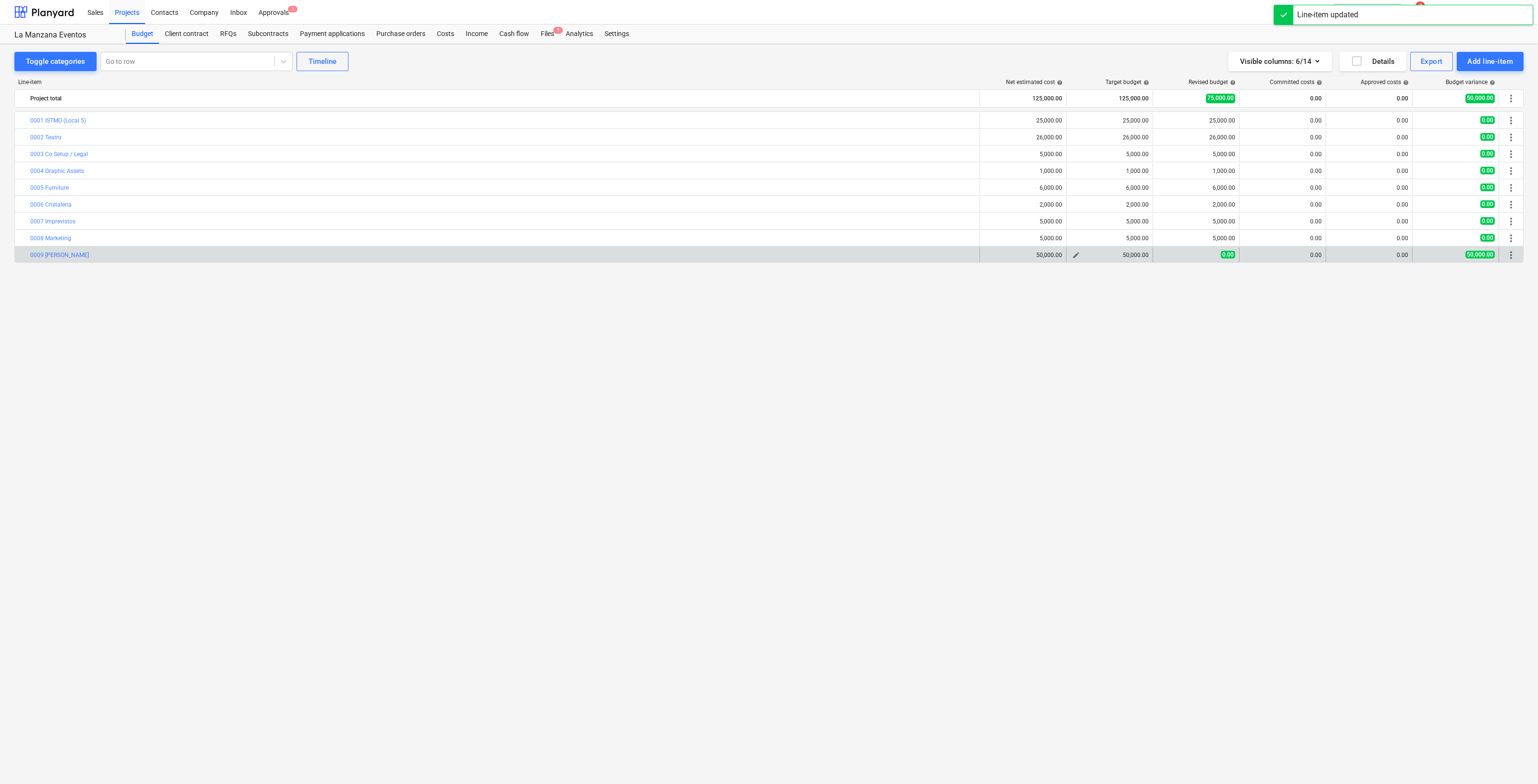
click at [1076, 254] on span "edit" at bounding box center [1076, 255] width 7 height 7
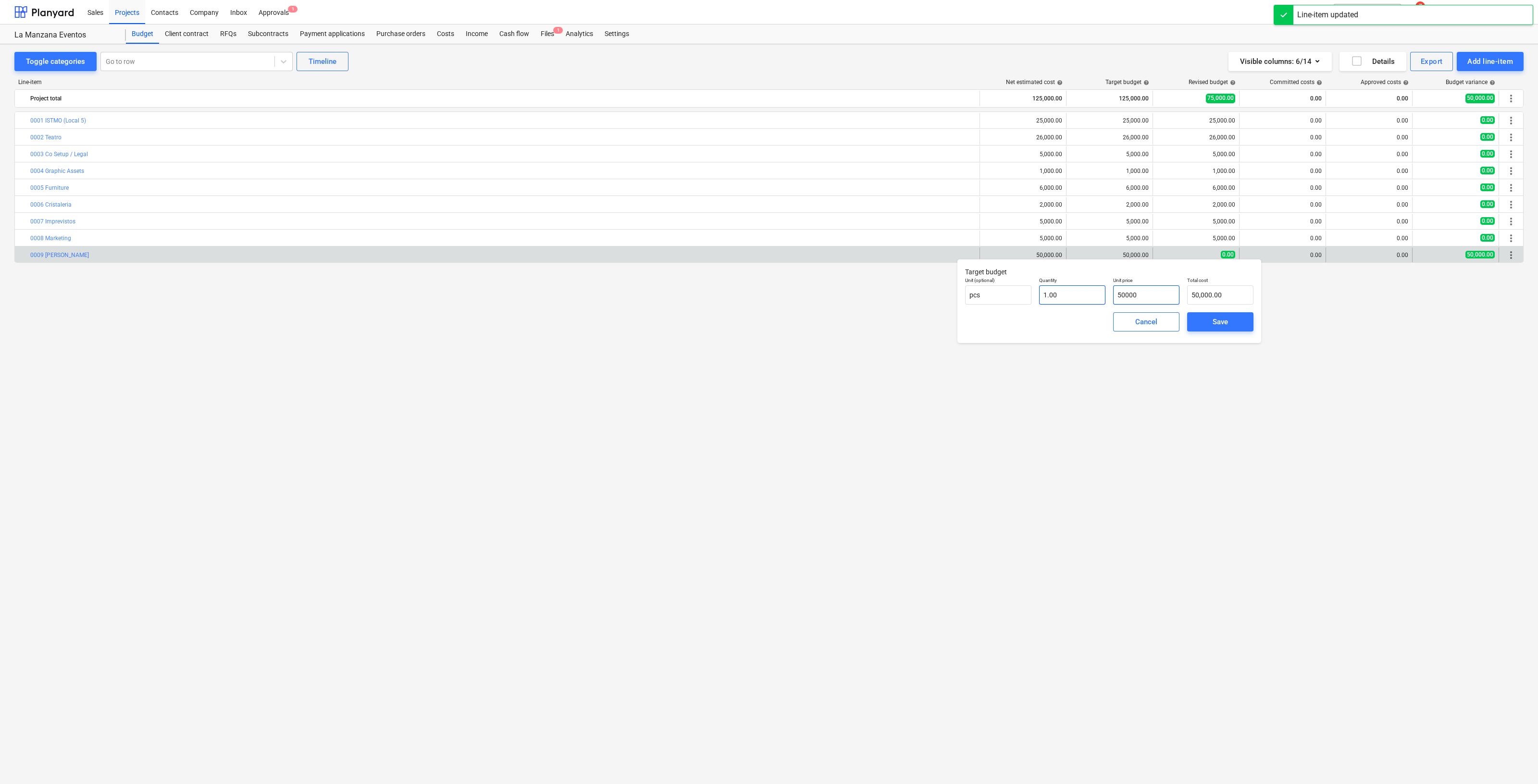
drag, startPoint x: 1149, startPoint y: 293, endPoint x: 1072, endPoint y: 292, distance: 77.0
click at [1072, 292] on div "Unit (optional) pcs Quantity 1.00 Unit price 50000 Total cost 50,000.00" at bounding box center [1109, 291] width 296 height 35
click at [1219, 317] on div "Save" at bounding box center [1221, 322] width 16 height 12
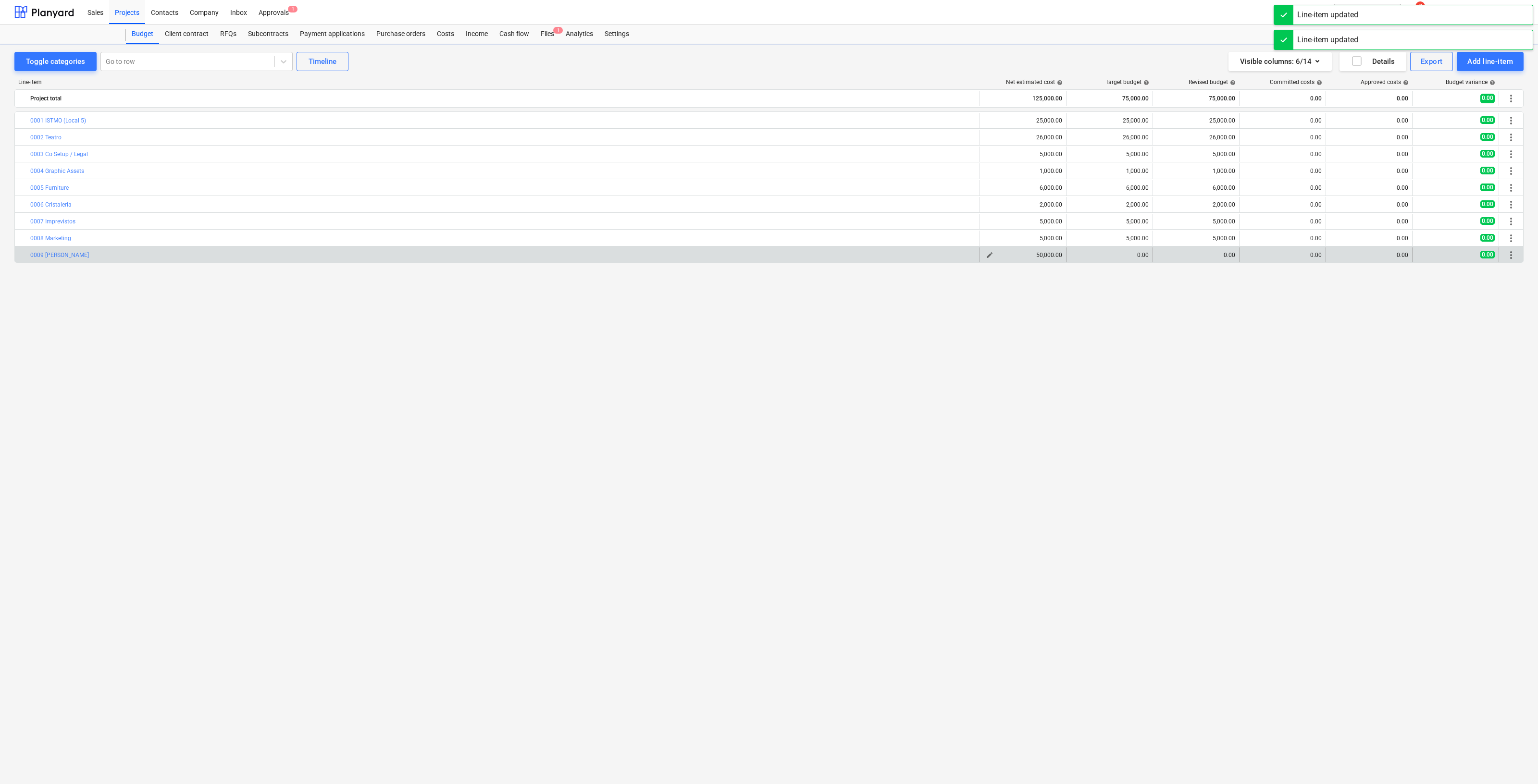
click at [996, 254] on div "50,000.00" at bounding box center [1023, 255] width 78 height 7
click at [994, 255] on button "edit" at bounding box center [990, 255] width 11 height 11
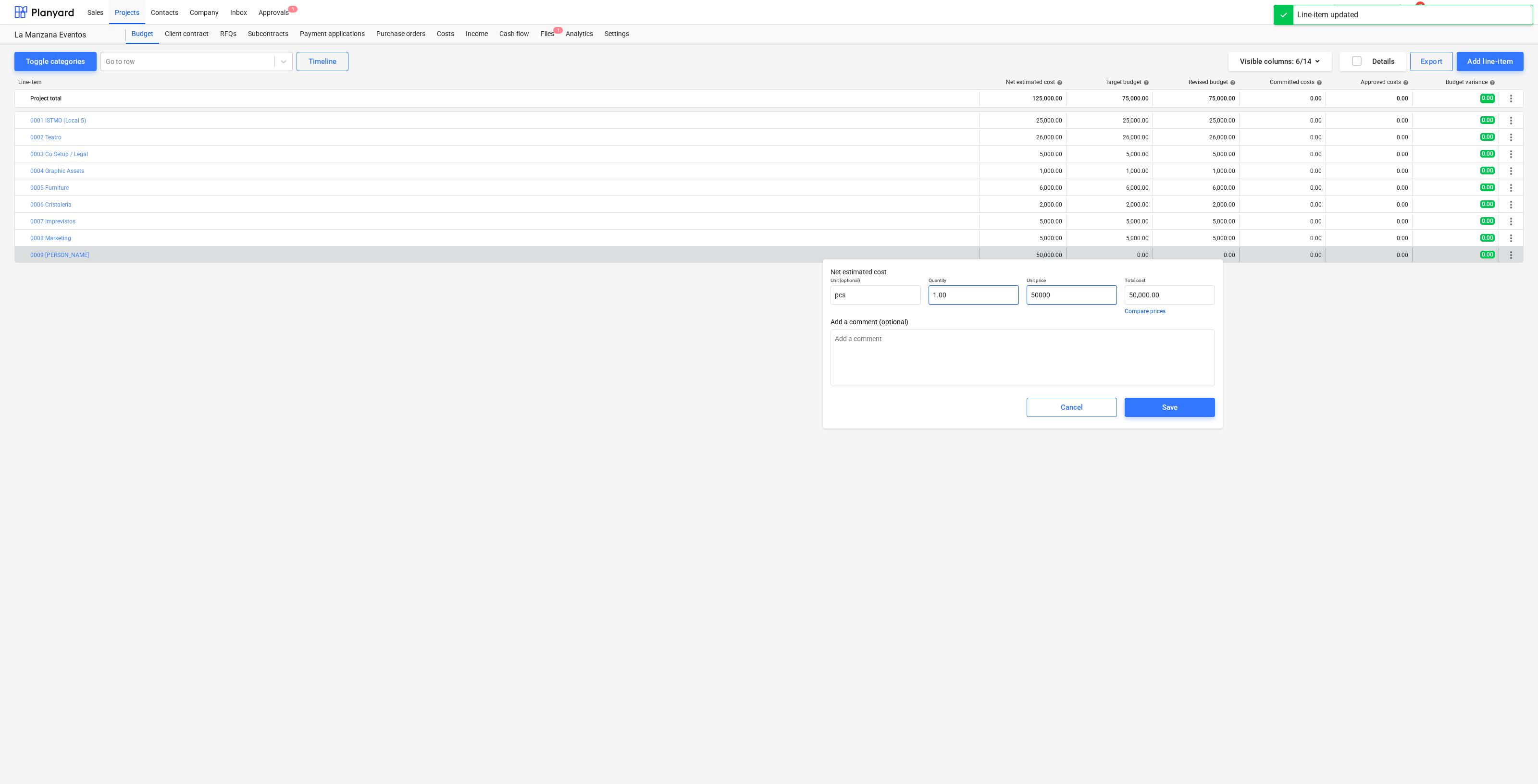
drag, startPoint x: 1087, startPoint y: 287, endPoint x: 1011, endPoint y: 287, distance: 76.0
click at [1011, 287] on div "Unit (optional) pcs Quantity 1.00 Unit price 50000 Total cost 50,000.00 Compare…" at bounding box center [1023, 296] width 392 height 45
click at [1197, 405] on span "Save" at bounding box center [1170, 407] width 67 height 12
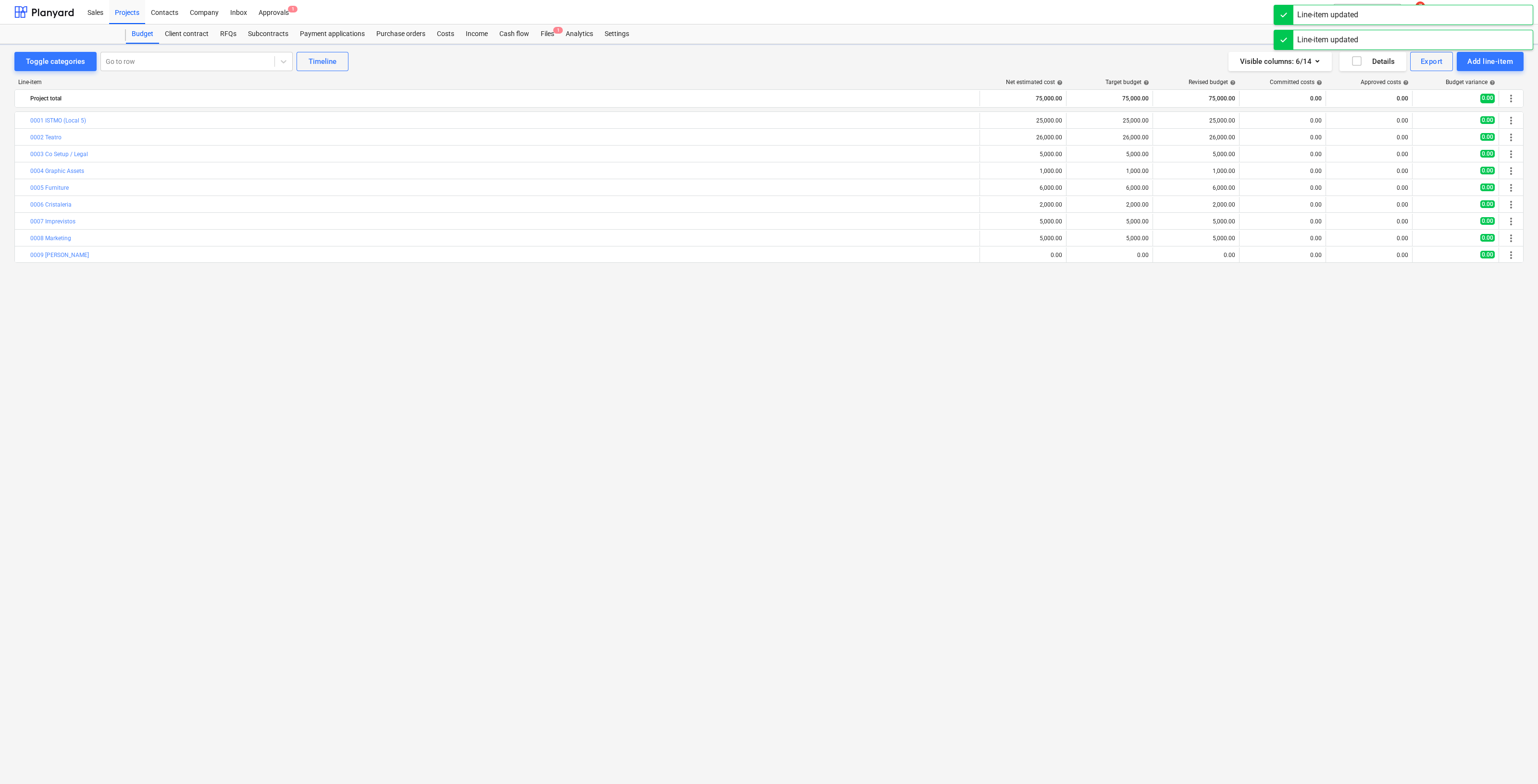
drag, startPoint x: 1267, startPoint y: 386, endPoint x: 1339, endPoint y: 404, distance: 74.2
click at [1339, 404] on div "bar_chart 0001 ISTMO (Local 5) edit 25,000.00 edit 25,000.00 edit 25,000.00 0.0…" at bounding box center [769, 427] width 1509 height 633
click at [546, 37] on div "Files 1" at bounding box center [547, 34] width 25 height 19
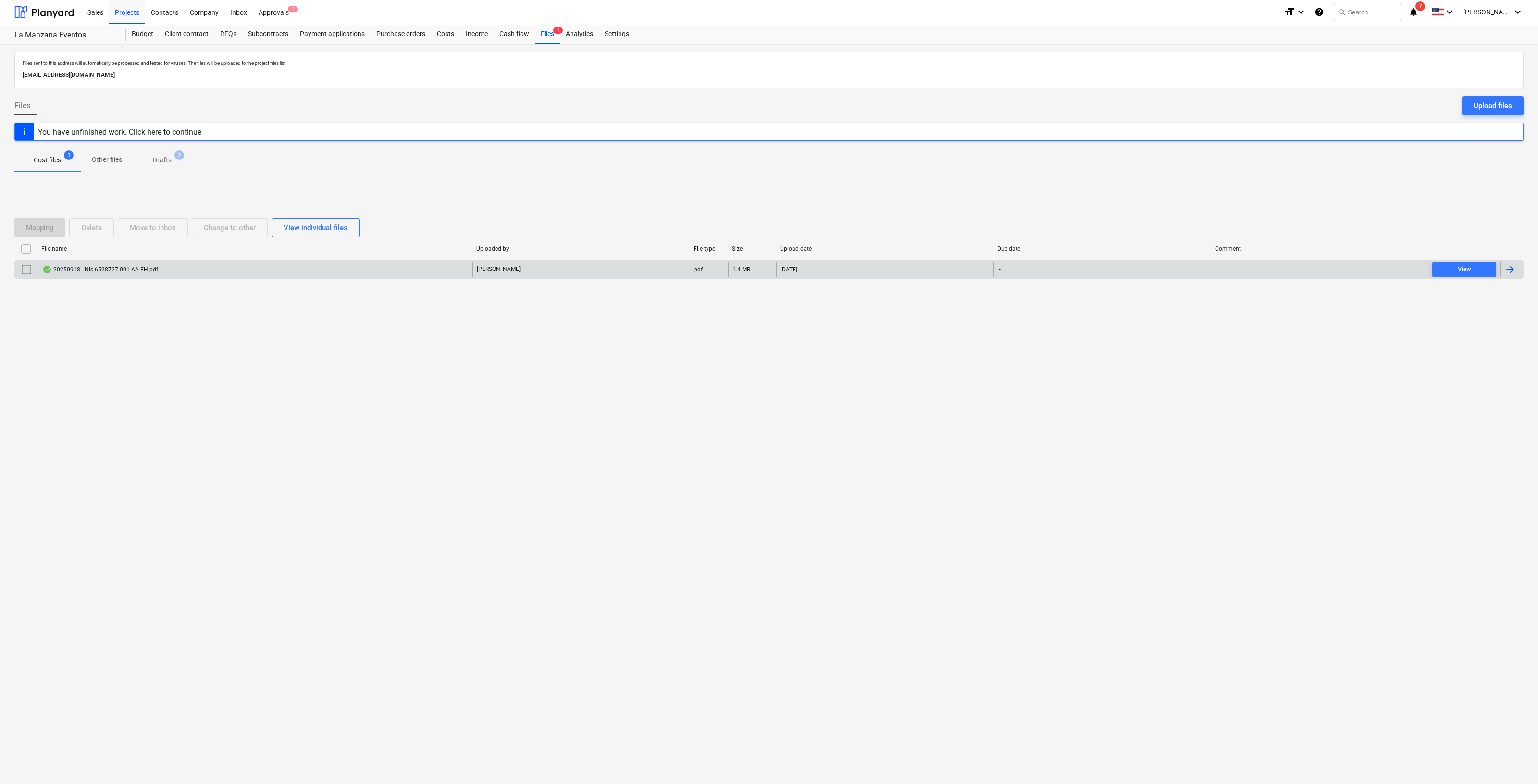
click at [140, 270] on div "20250918 - Nis 6528727 001 AA FH.pdf" at bounding box center [100, 269] width 116 height 7
click at [27, 267] on input "checkbox" at bounding box center [26, 269] width 16 height 16
click at [86, 226] on div "Delete" at bounding box center [91, 228] width 21 height 12
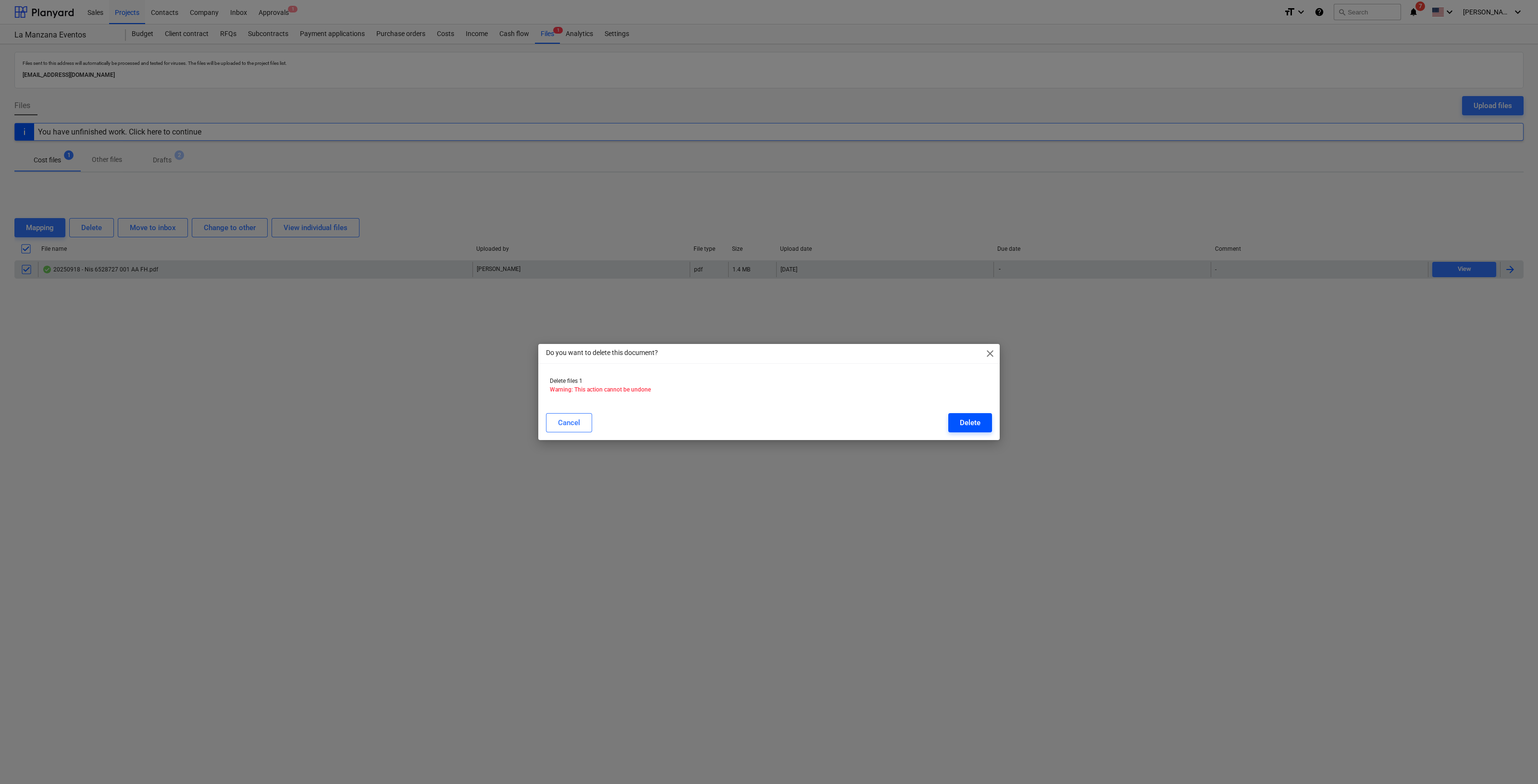
click at [971, 420] on div "Delete" at bounding box center [970, 423] width 21 height 12
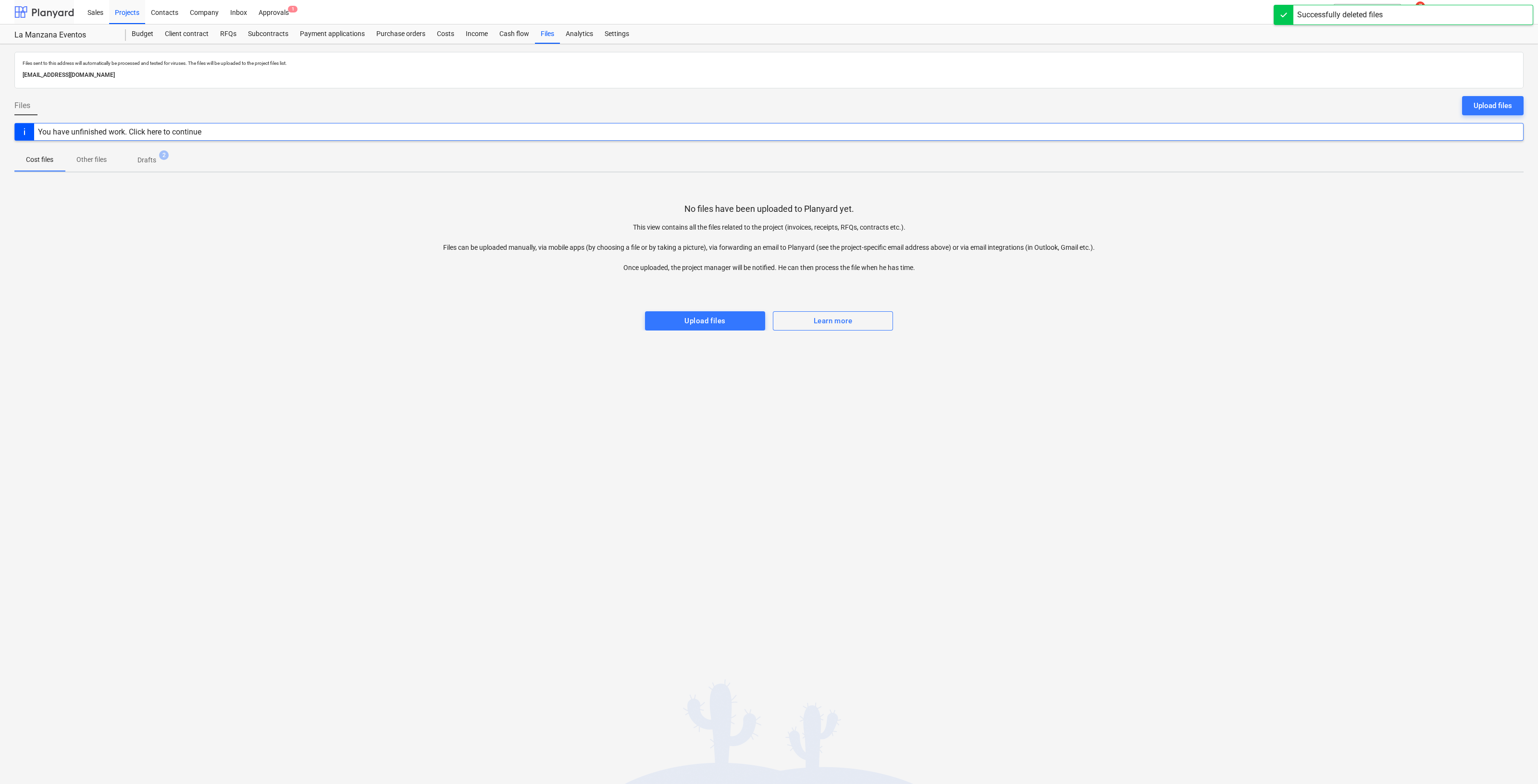
click at [61, 17] on div at bounding box center [44, 12] width 59 height 24
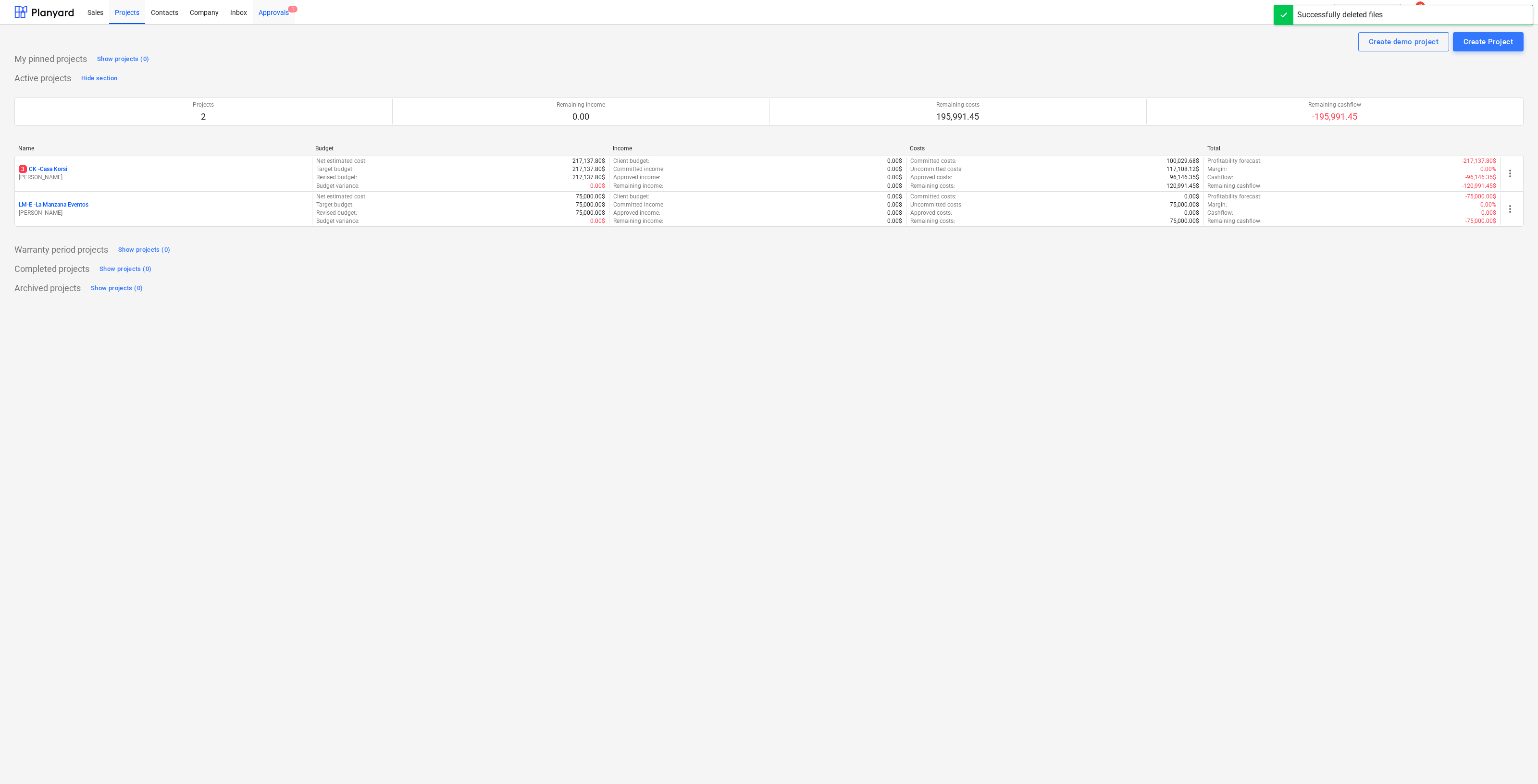
click at [291, 9] on span "1" at bounding box center [292, 9] width 9 height 7
